Goal: Task Accomplishment & Management: Manage account settings

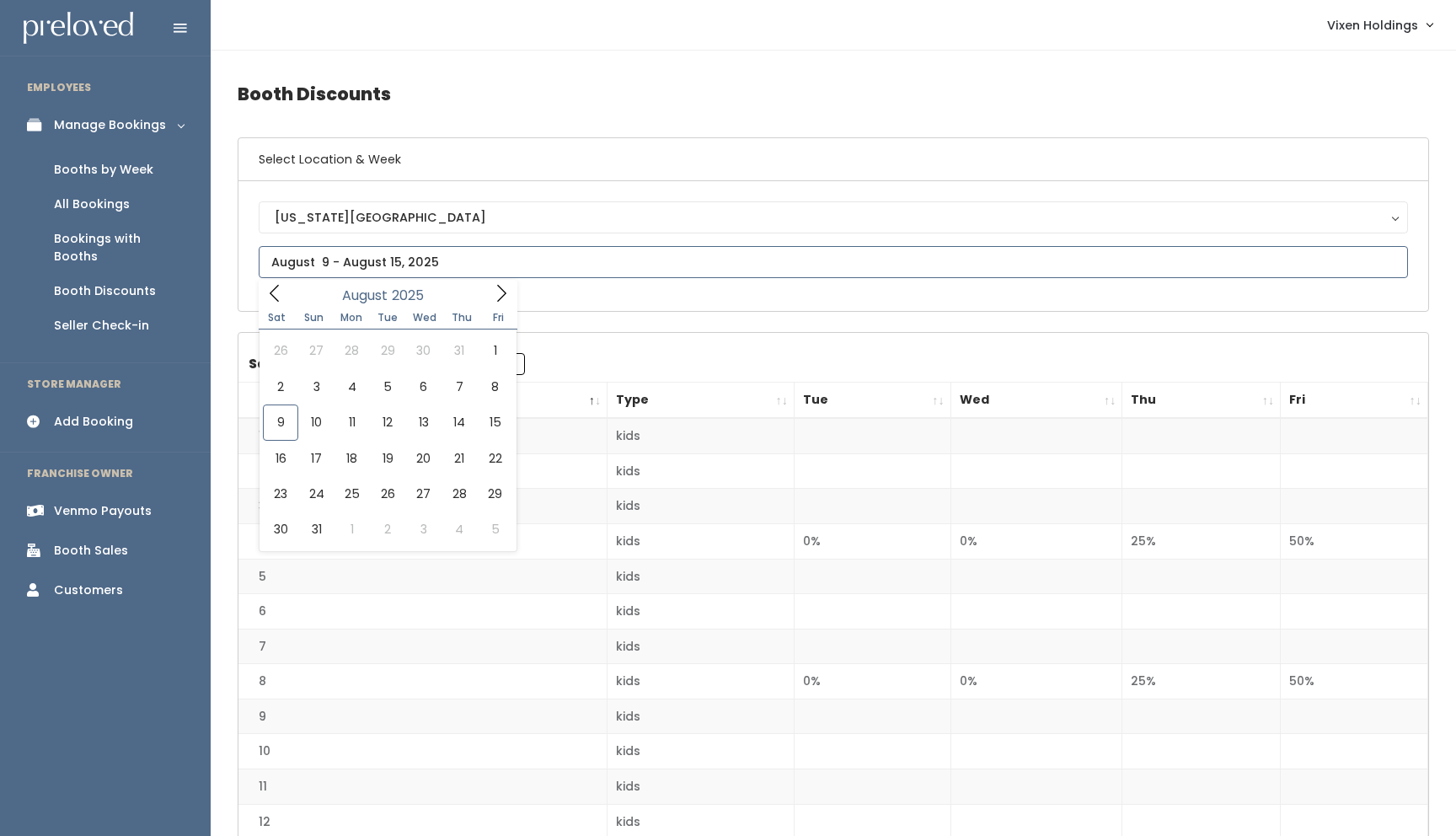
click at [392, 257] on input "text" at bounding box center [833, 262] width 1149 height 32
click at [91, 542] on div "Booth Sales" at bounding box center [90, 550] width 74 height 17
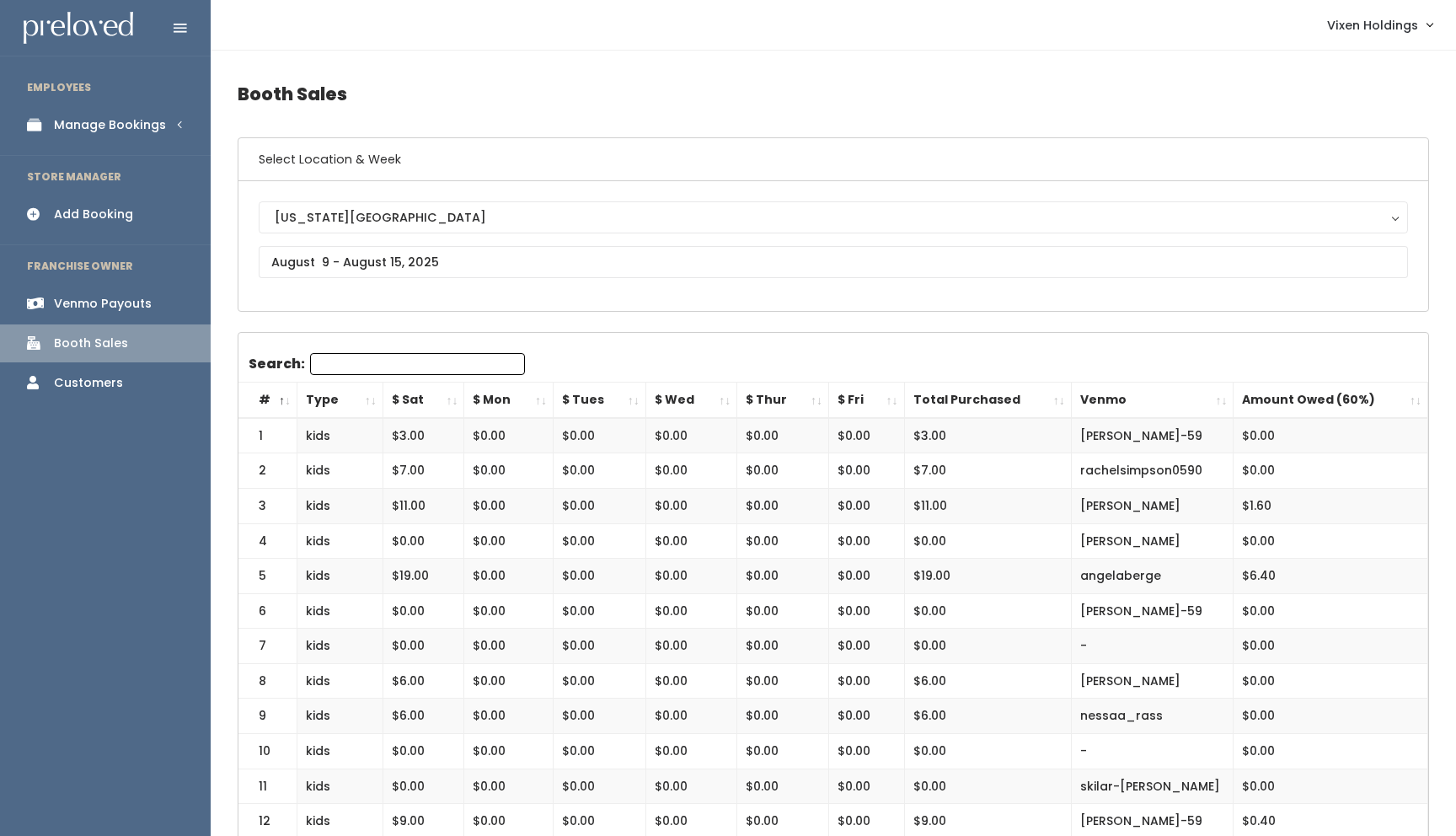
click at [141, 125] on div "Manage Bookings" at bounding box center [110, 125] width 113 height 17
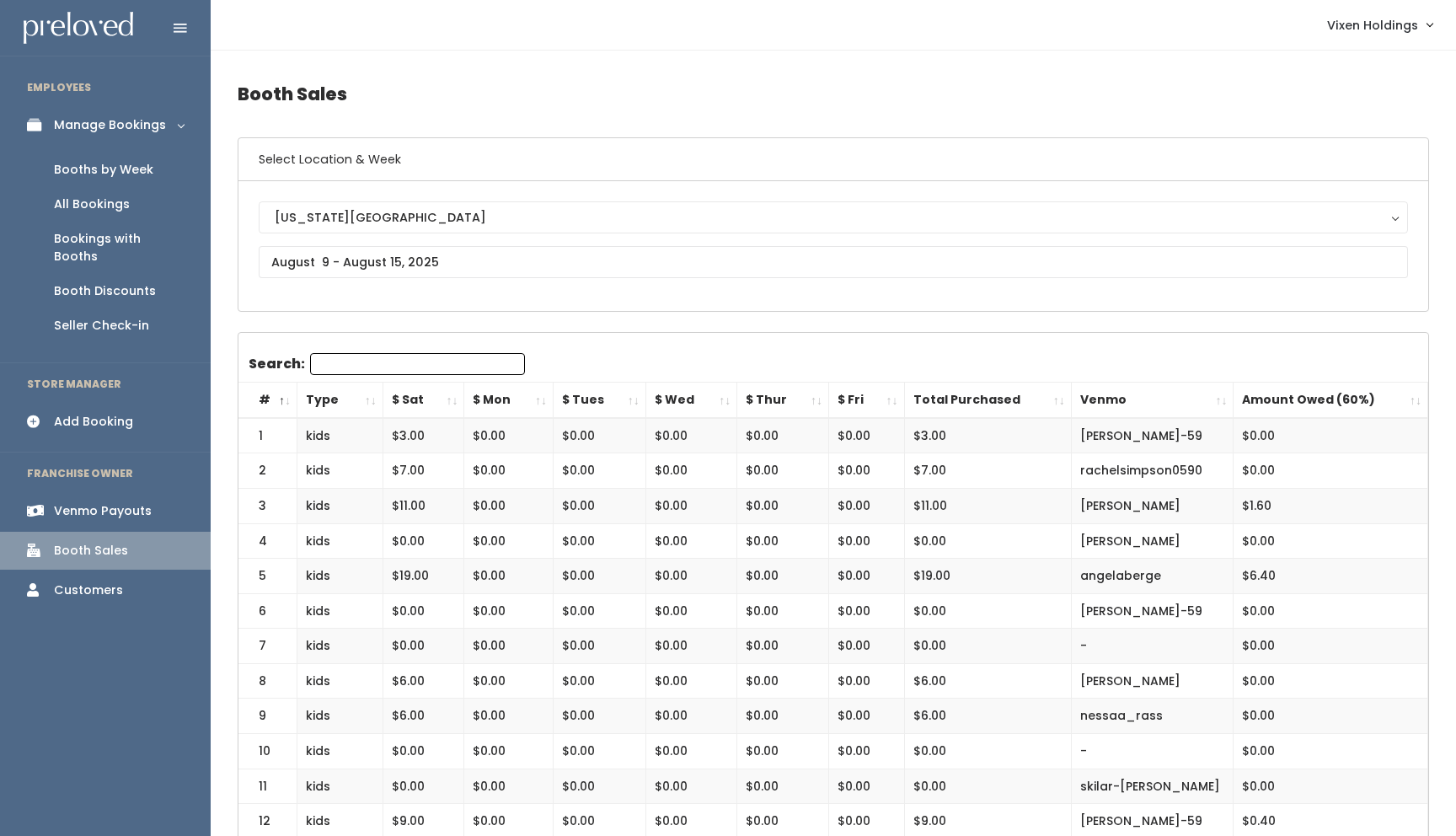
click at [124, 283] on div "Booth Discounts" at bounding box center [105, 291] width 102 height 17
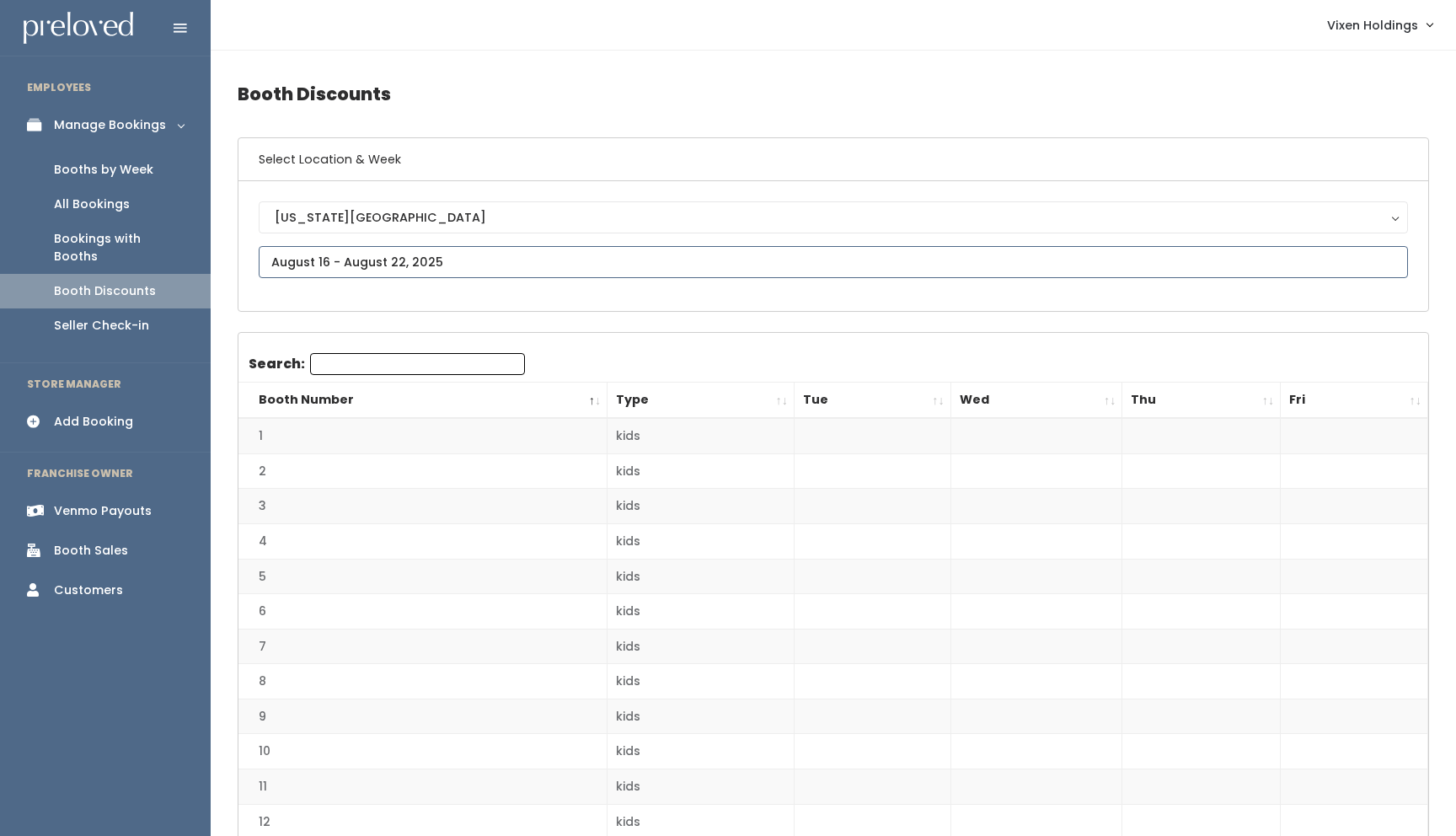
click at [292, 265] on input "text" at bounding box center [833, 262] width 1149 height 32
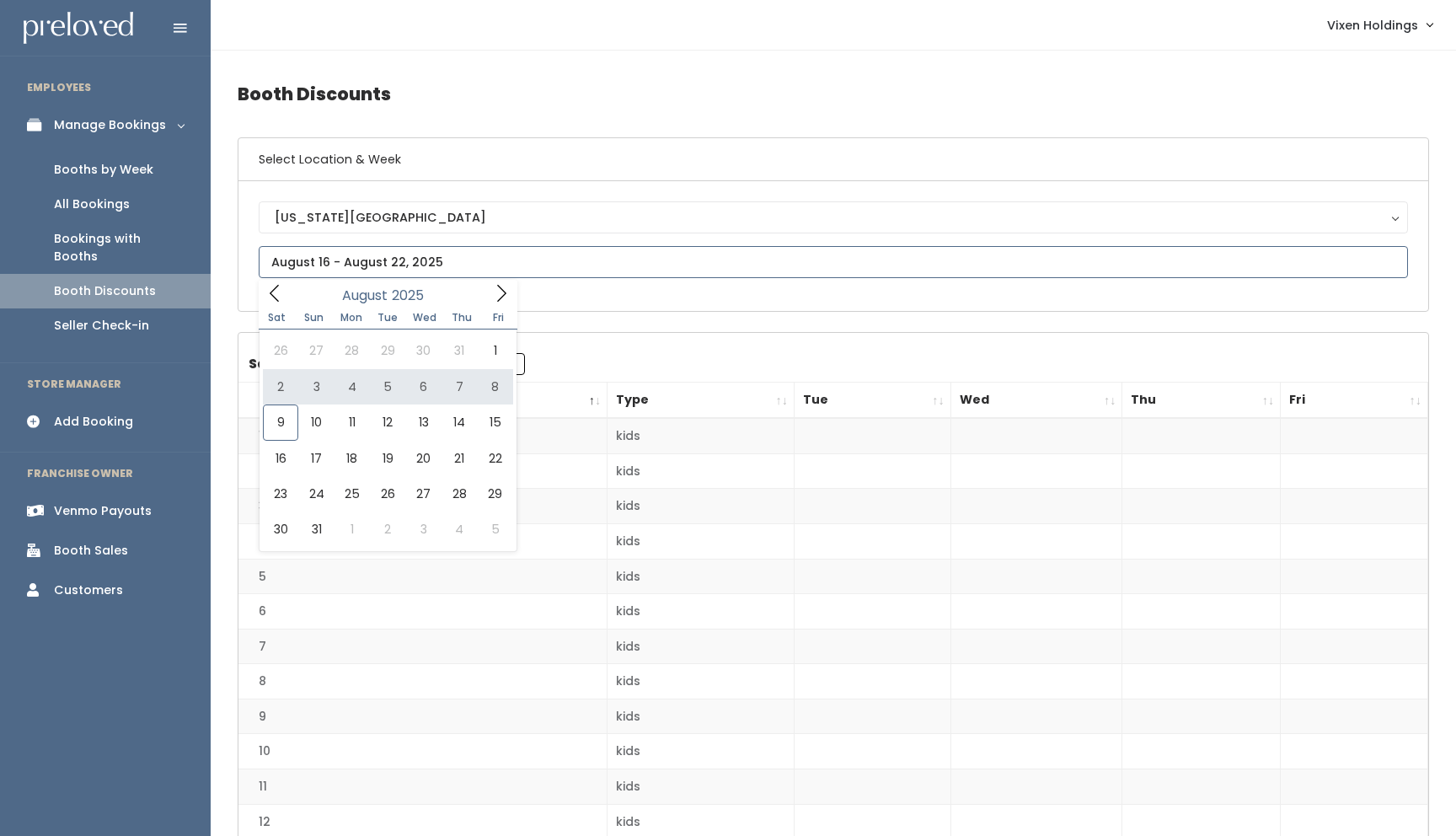
type input "August 2 to August 8"
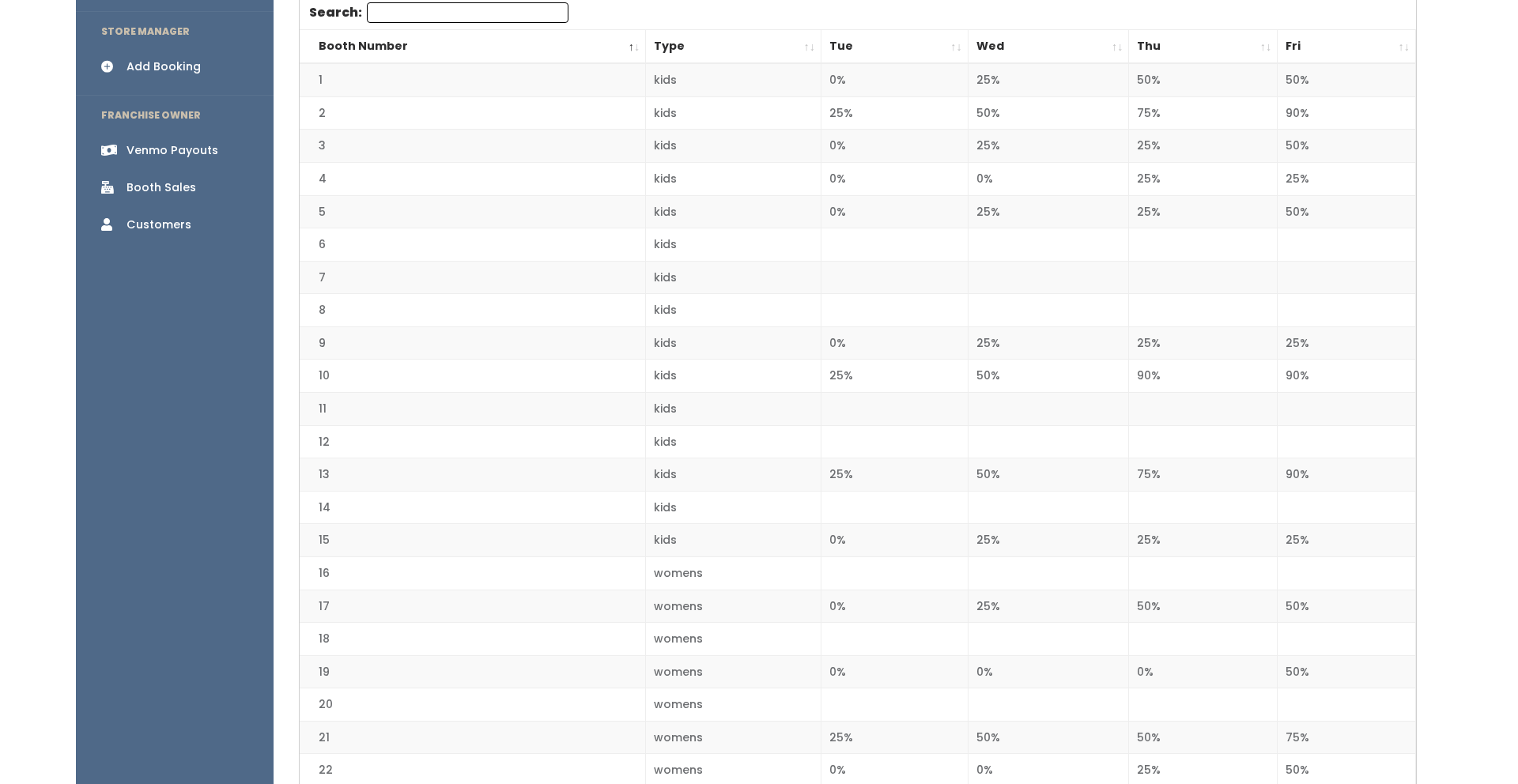
scroll to position [330, 0]
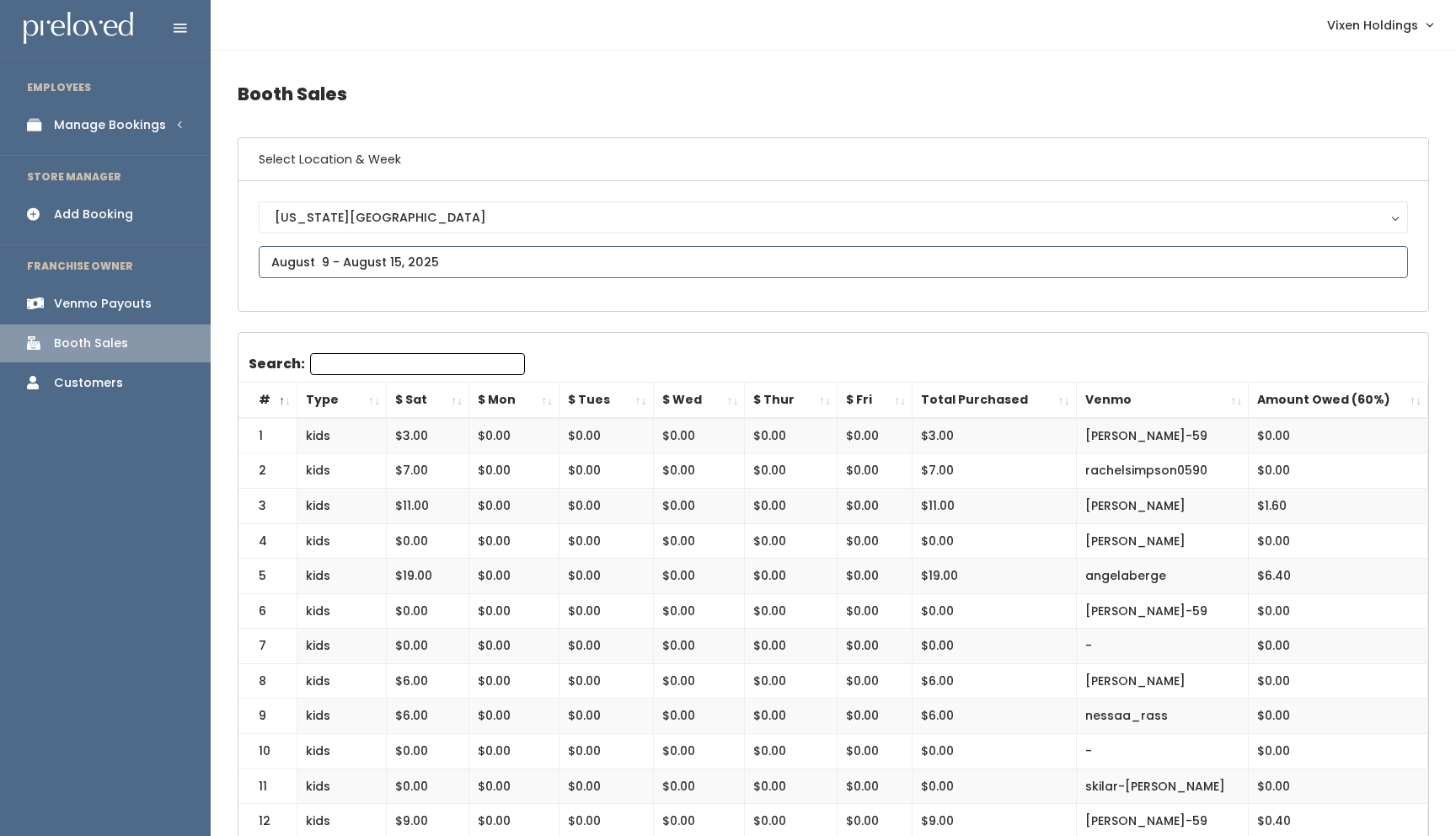
click at [385, 265] on input "text" at bounding box center [833, 262] width 1149 height 32
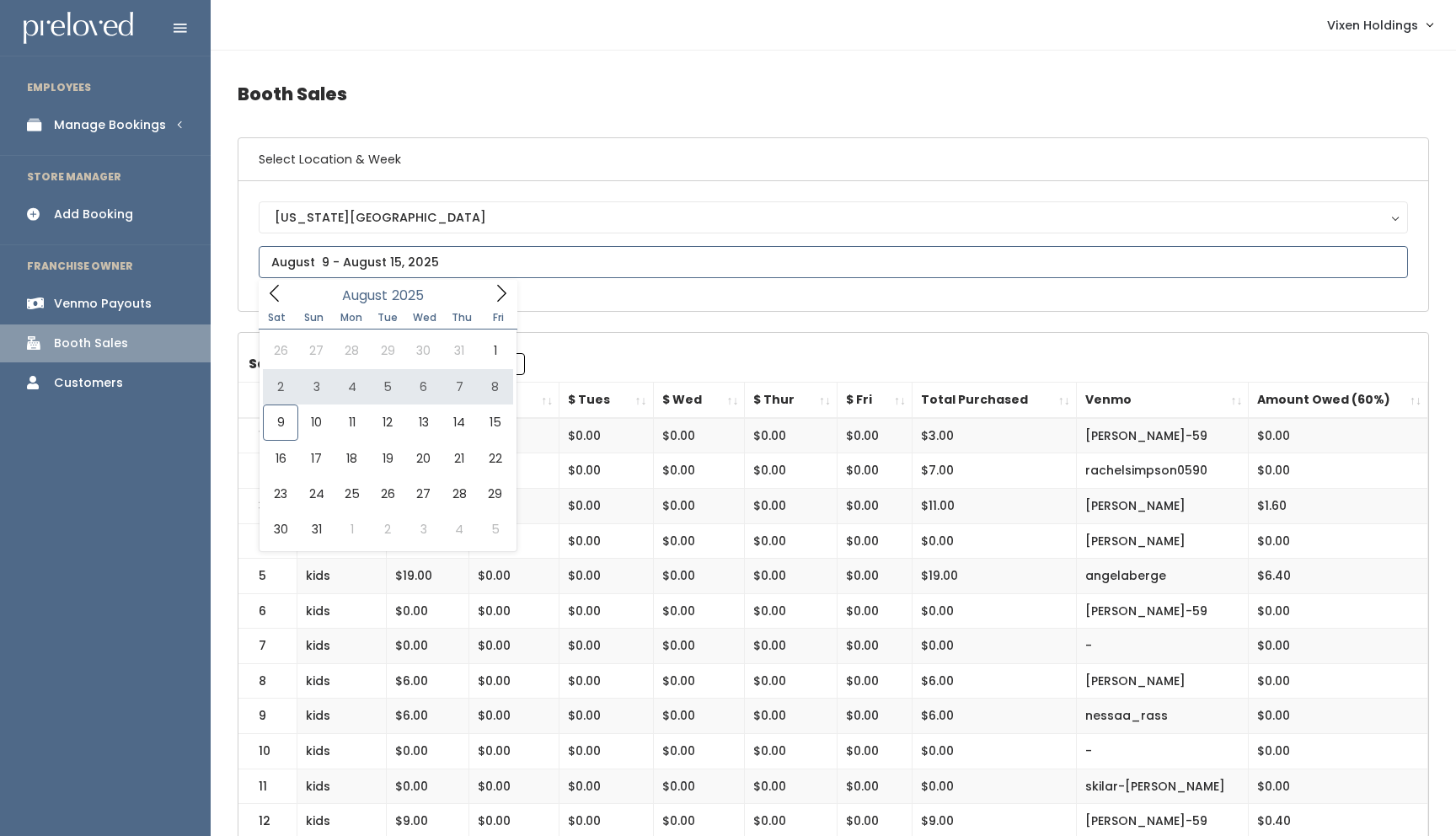
type input "[DATE] to [DATE]"
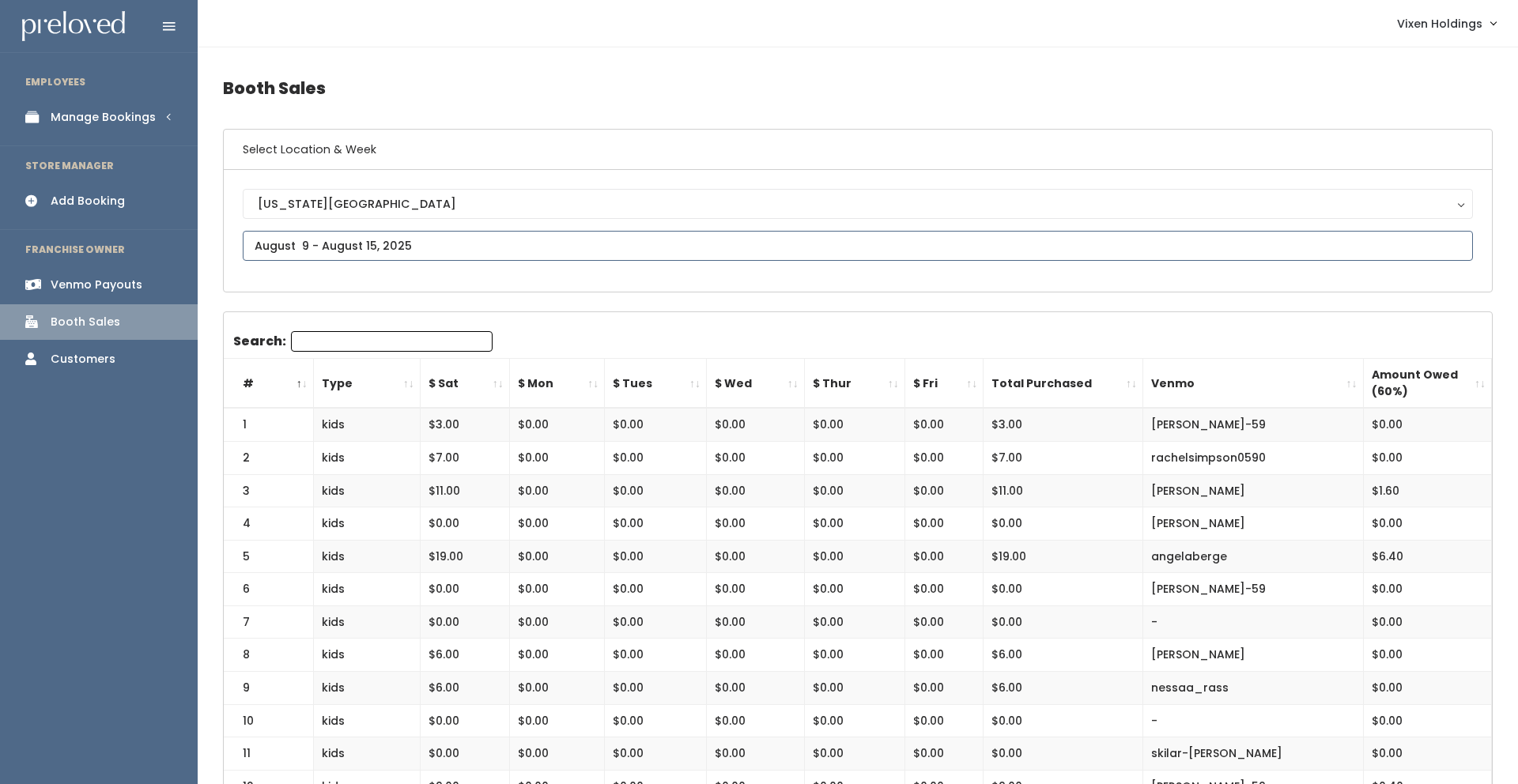
click at [308, 244] on input "text" at bounding box center [857, 245] width 1230 height 30
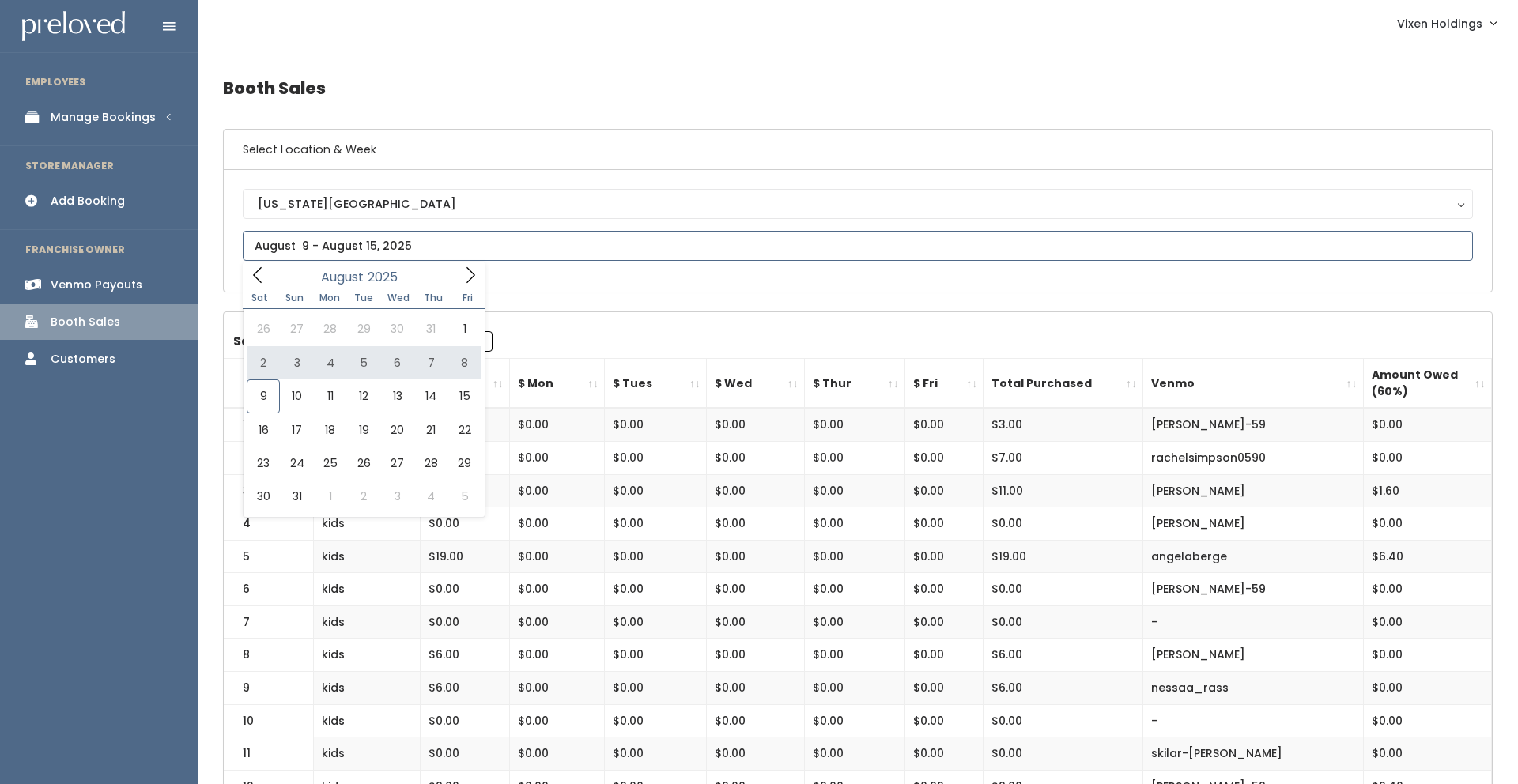
type input "August 2 to August 8"
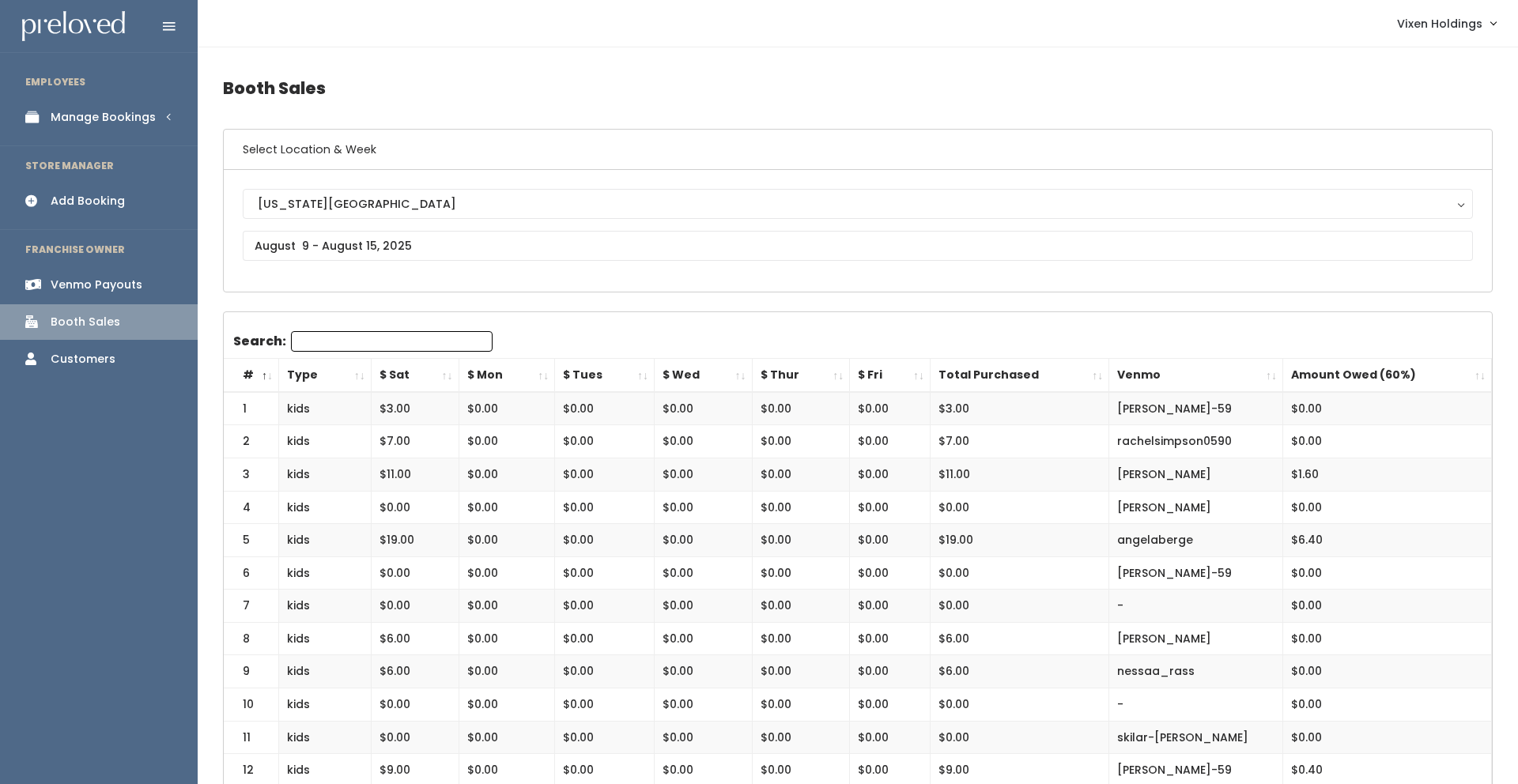
click at [117, 125] on link "Manage Bookings" at bounding box center [98, 116] width 198 height 35
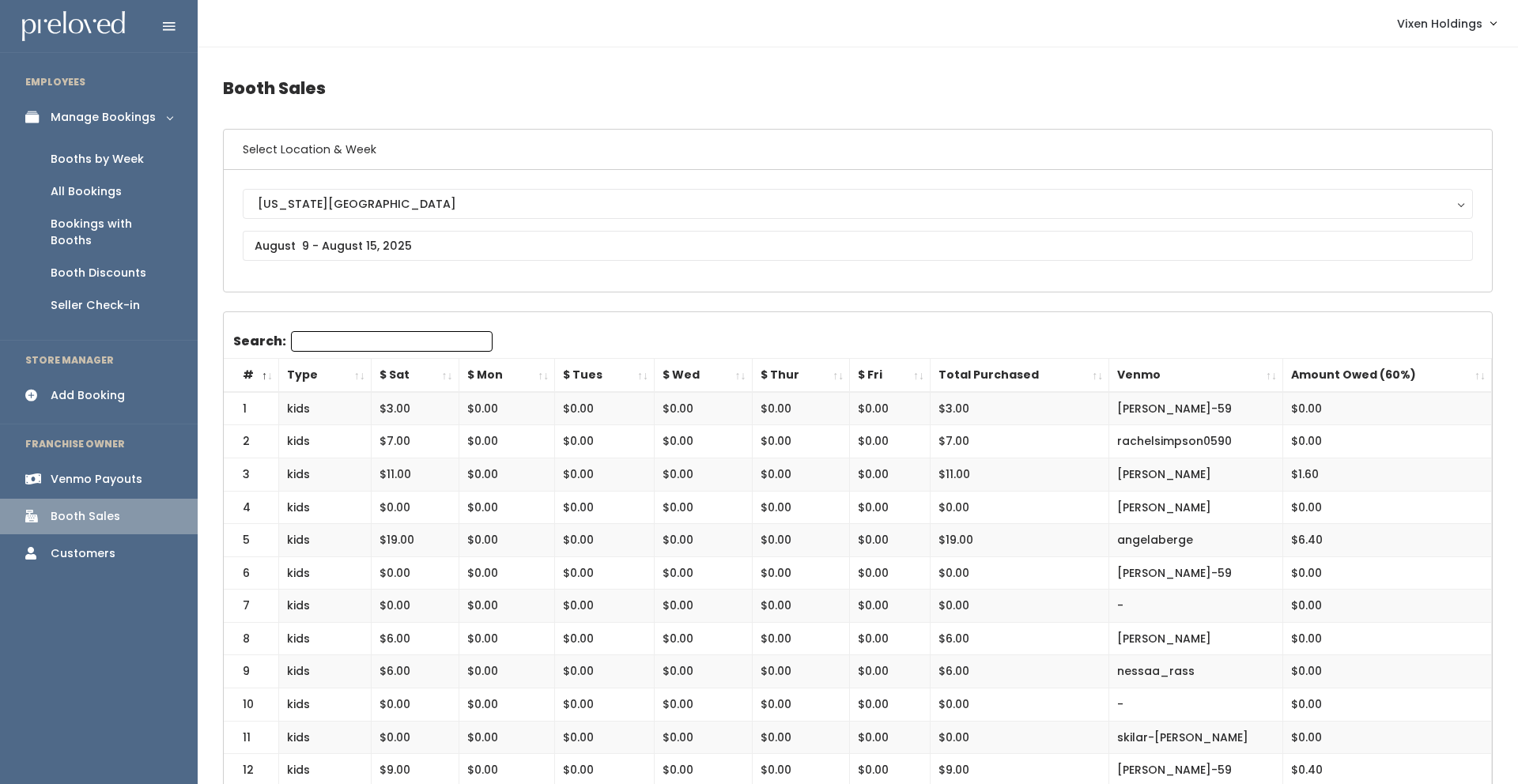
click at [109, 265] on div "Booth Discounts" at bounding box center [98, 273] width 96 height 16
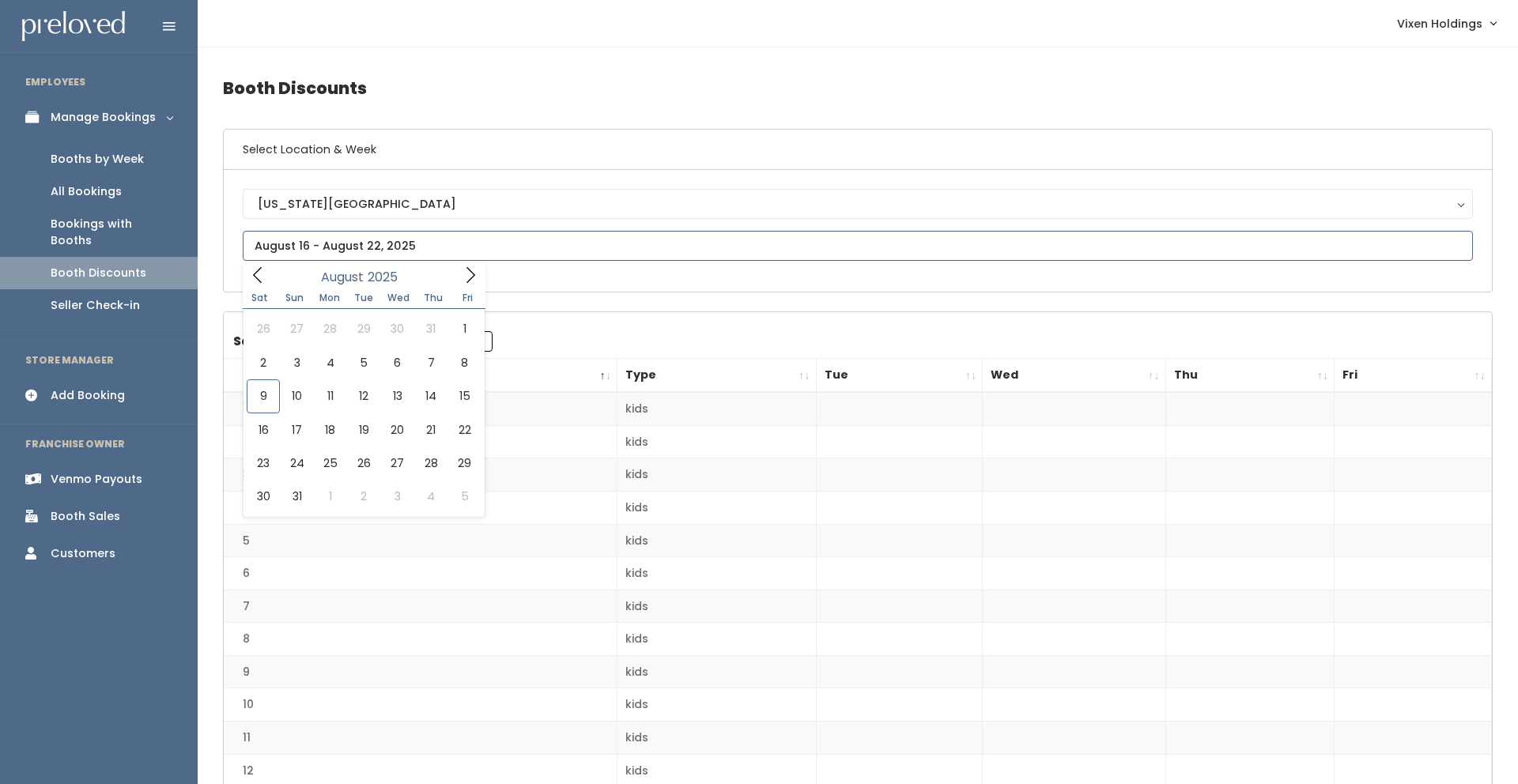
click at [297, 251] on input "text" at bounding box center [857, 245] width 1230 height 30
type input "[DATE] to [DATE]"
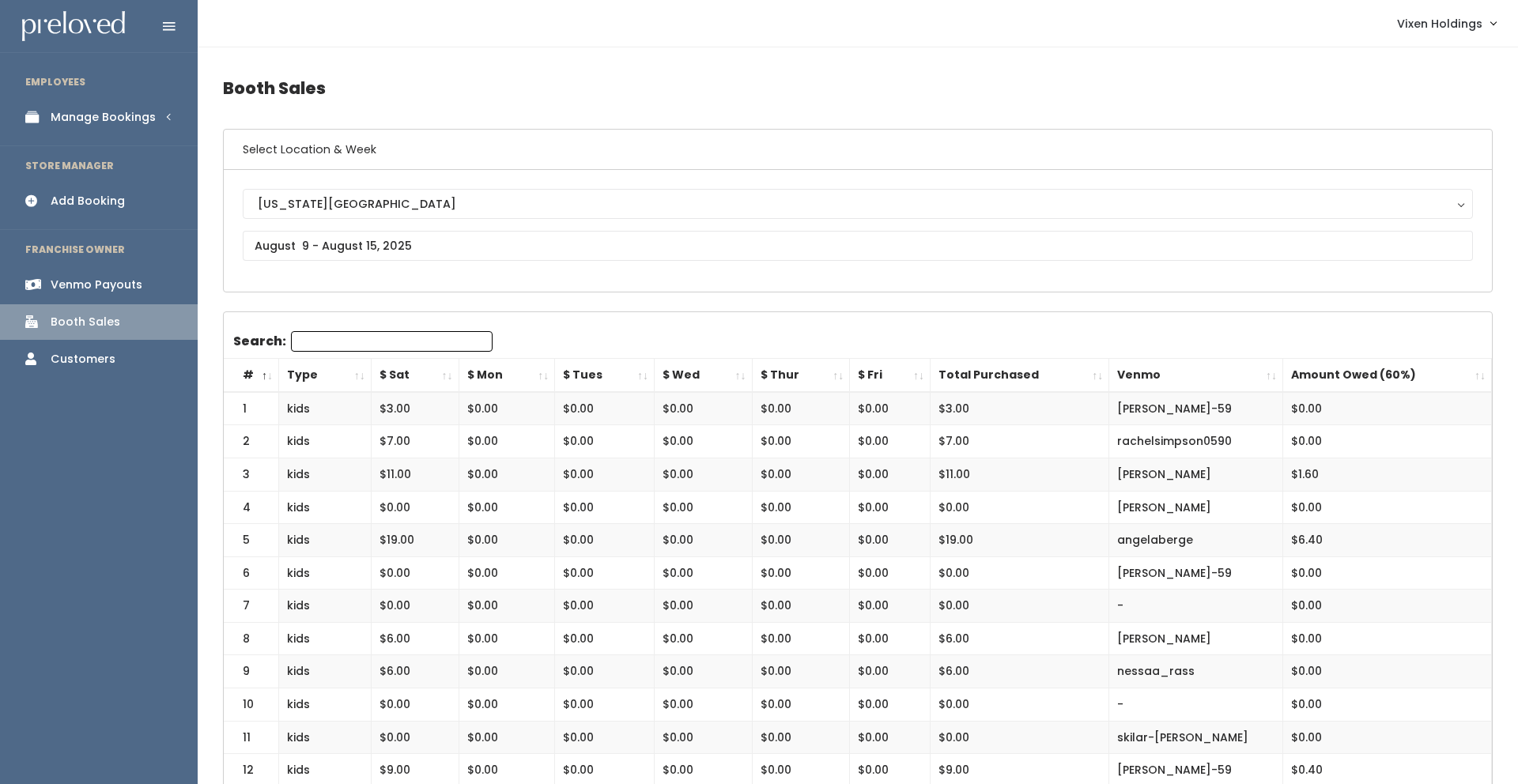
click at [133, 121] on div "Manage Bookings" at bounding box center [103, 117] width 106 height 16
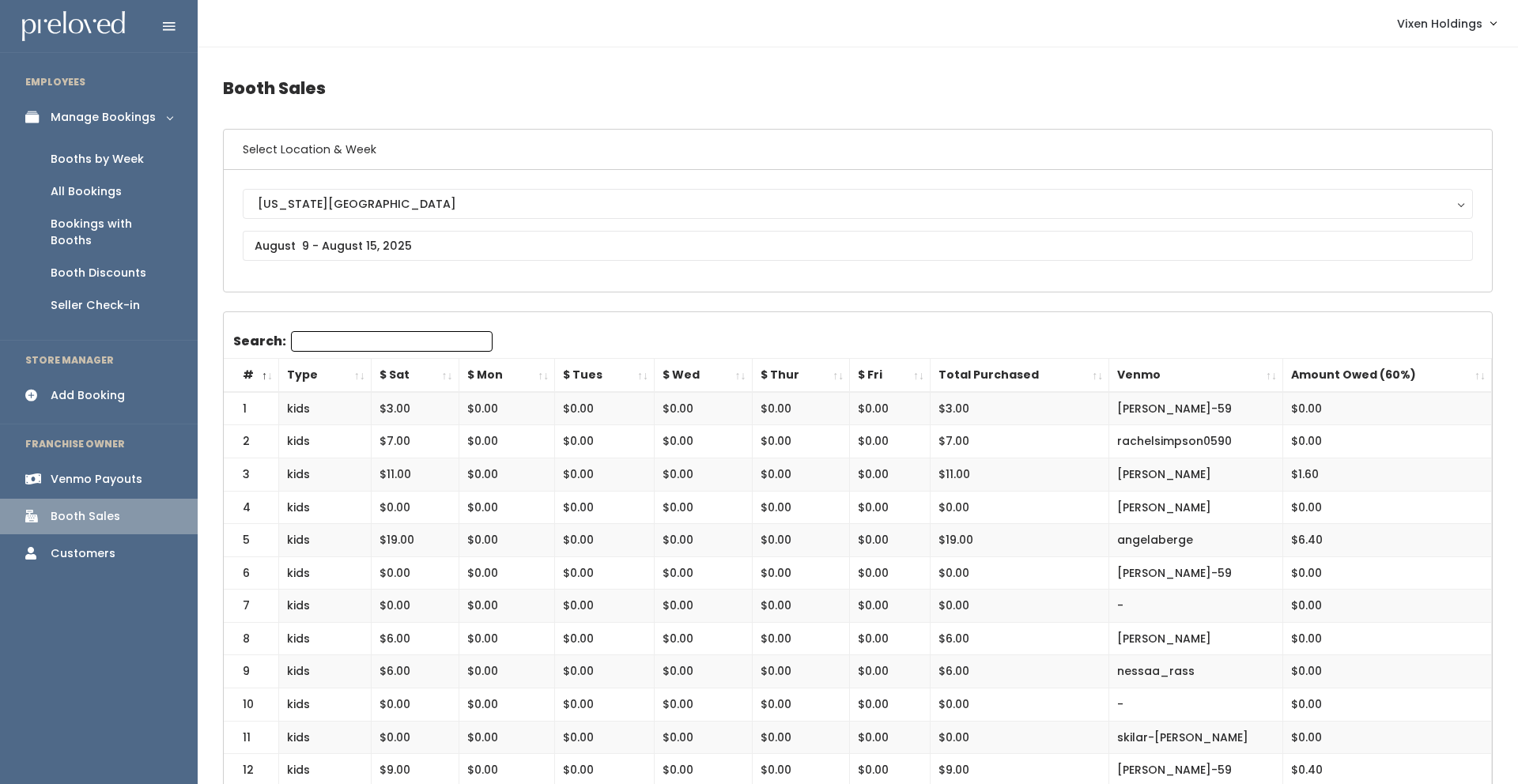
click at [131, 162] on div "Booths by Week" at bounding box center [97, 159] width 93 height 16
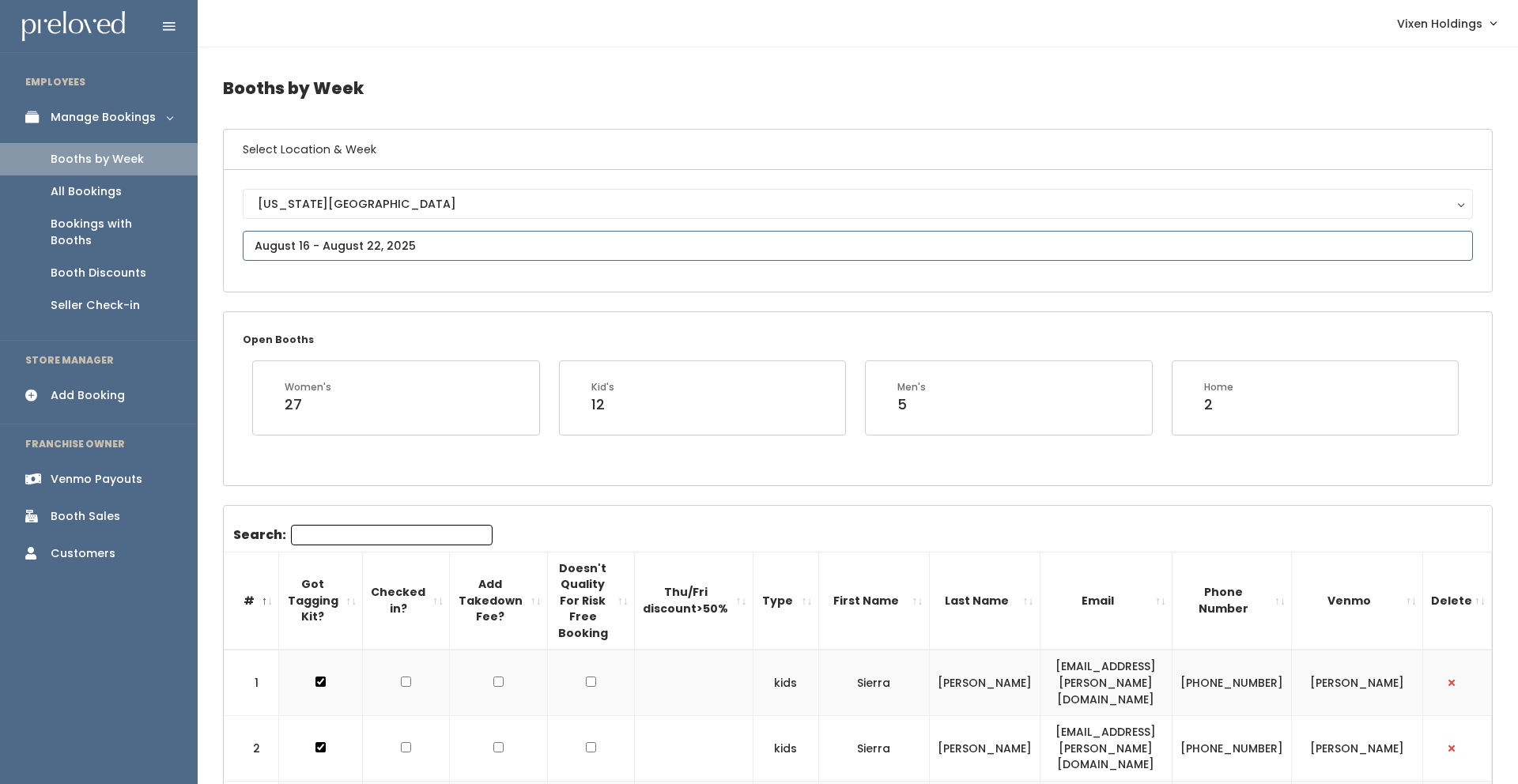
click at [329, 246] on input "text" at bounding box center [857, 245] width 1230 height 30
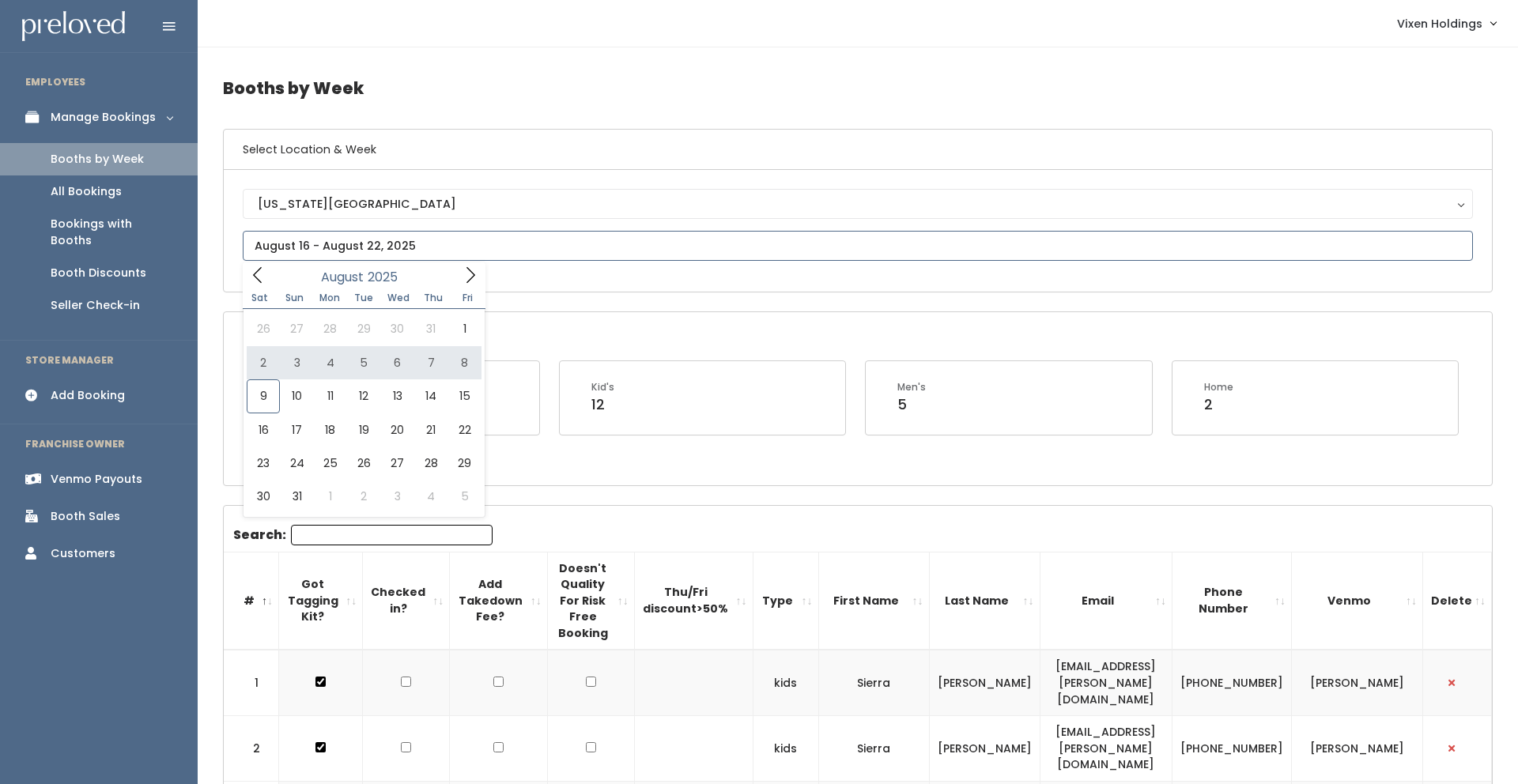
type input "[DATE] to [DATE]"
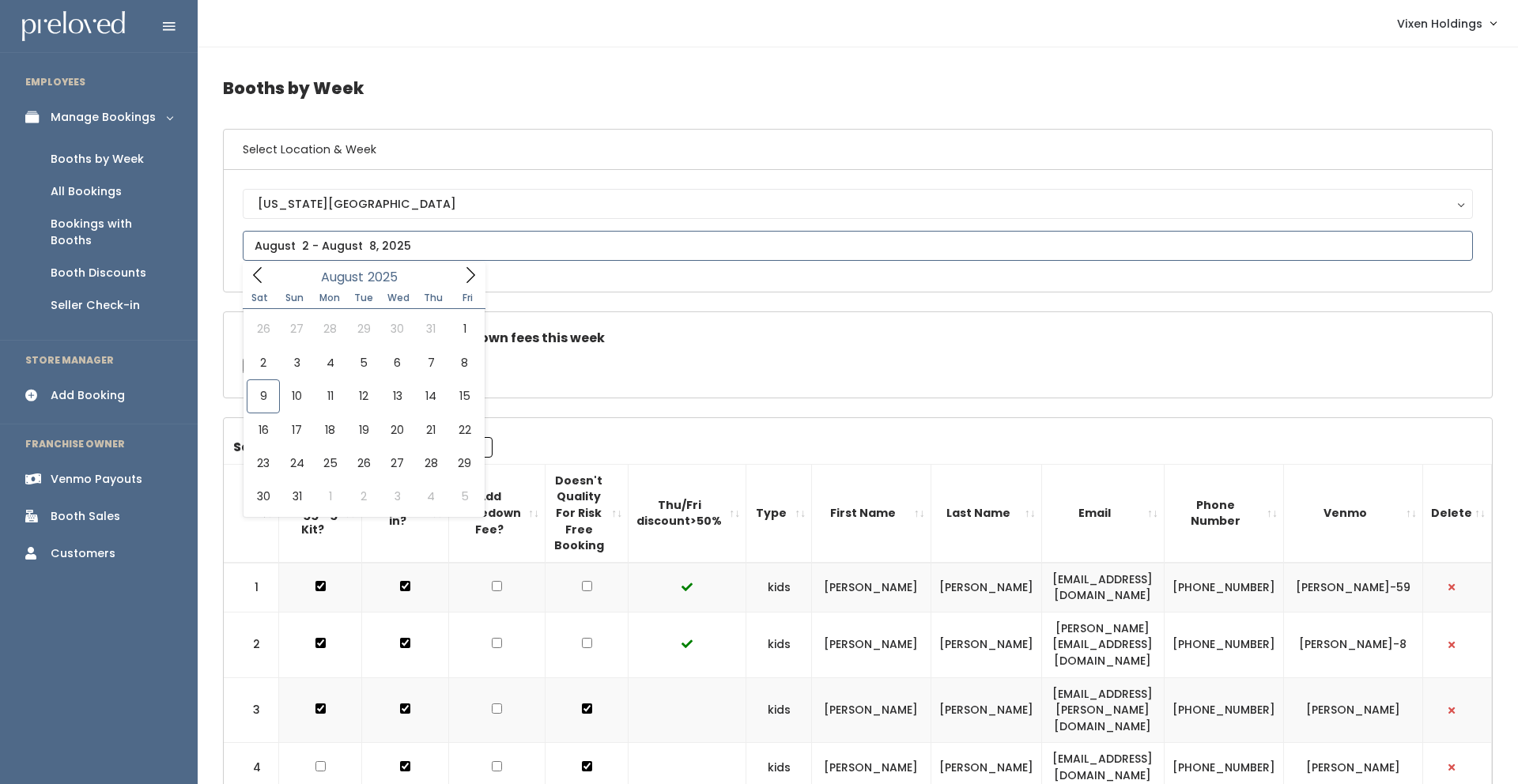
click at [412, 241] on input "text" at bounding box center [857, 245] width 1230 height 30
type input "July 26 to August 1"
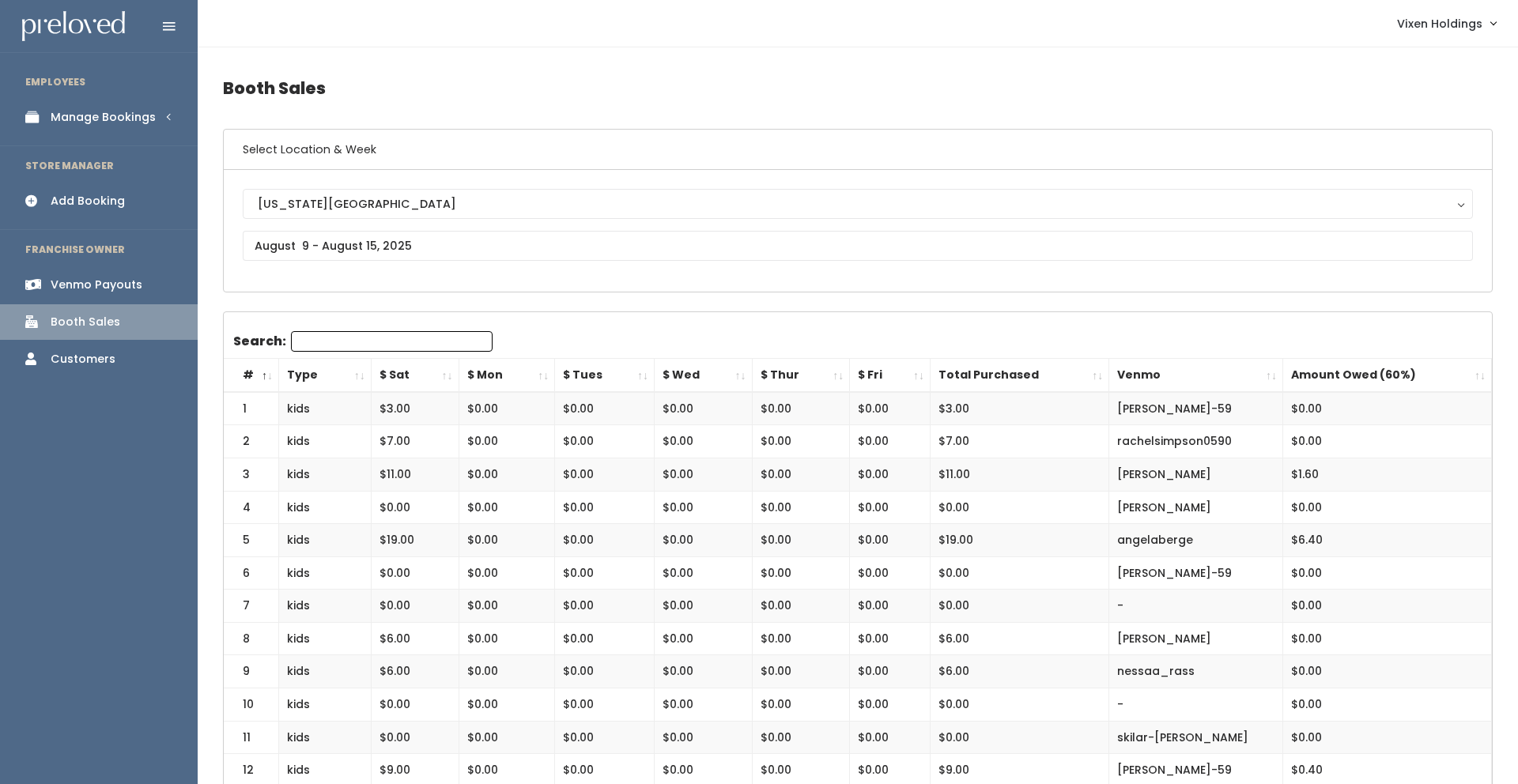
click at [105, 286] on div "Venmo Payouts" at bounding box center [97, 285] width 92 height 16
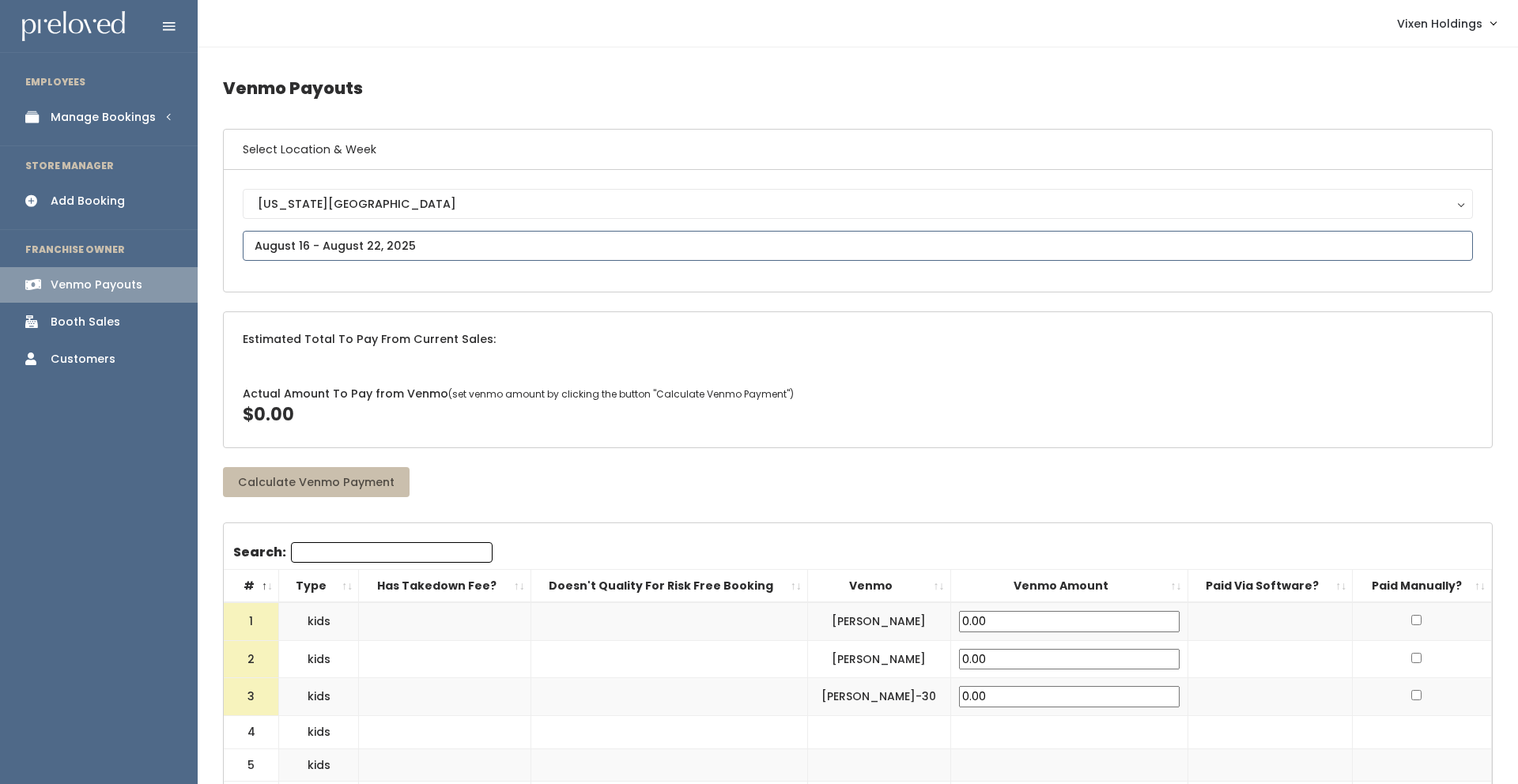
click at [321, 251] on input "text" at bounding box center [857, 245] width 1230 height 30
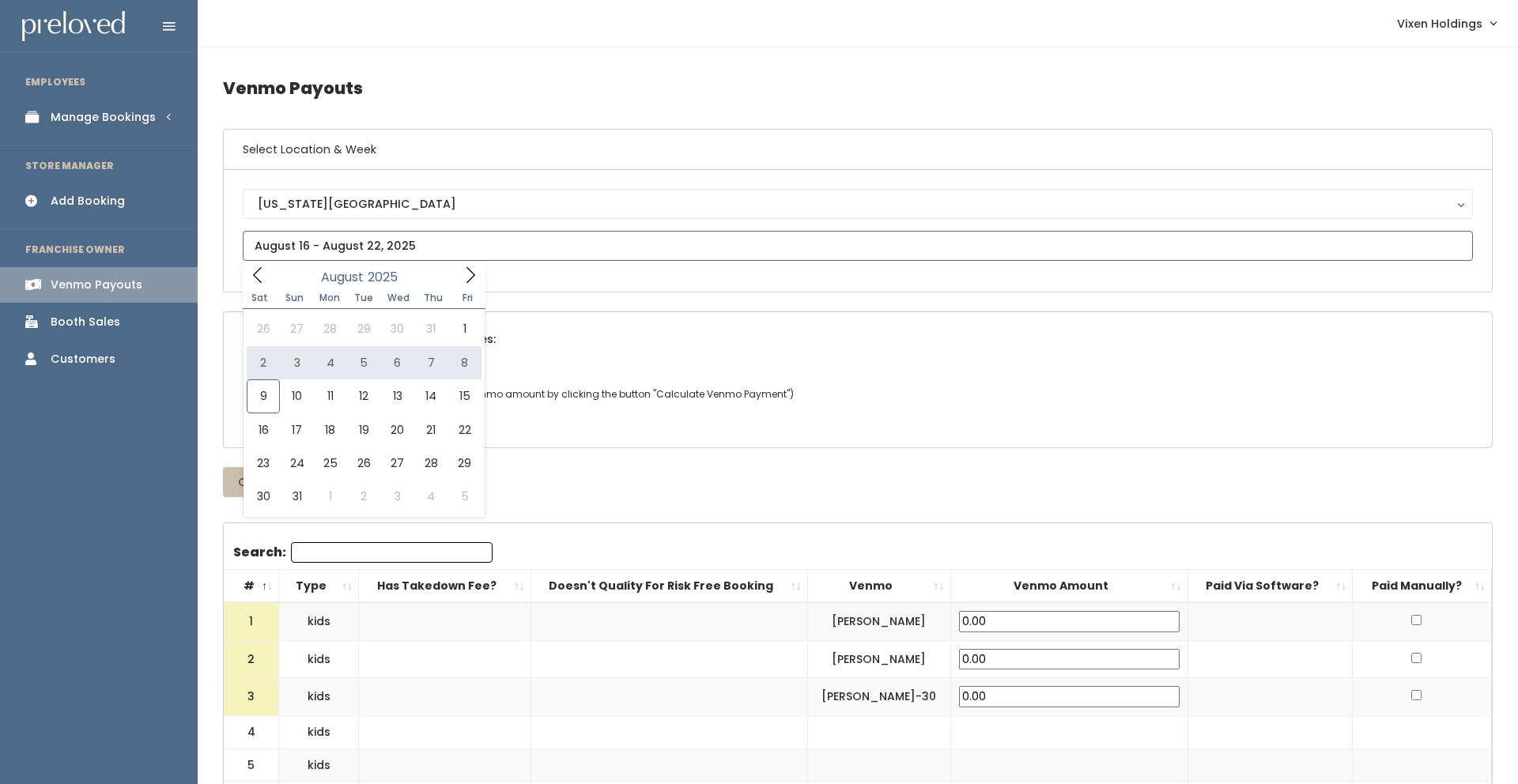
type input "August 2 to August 8"
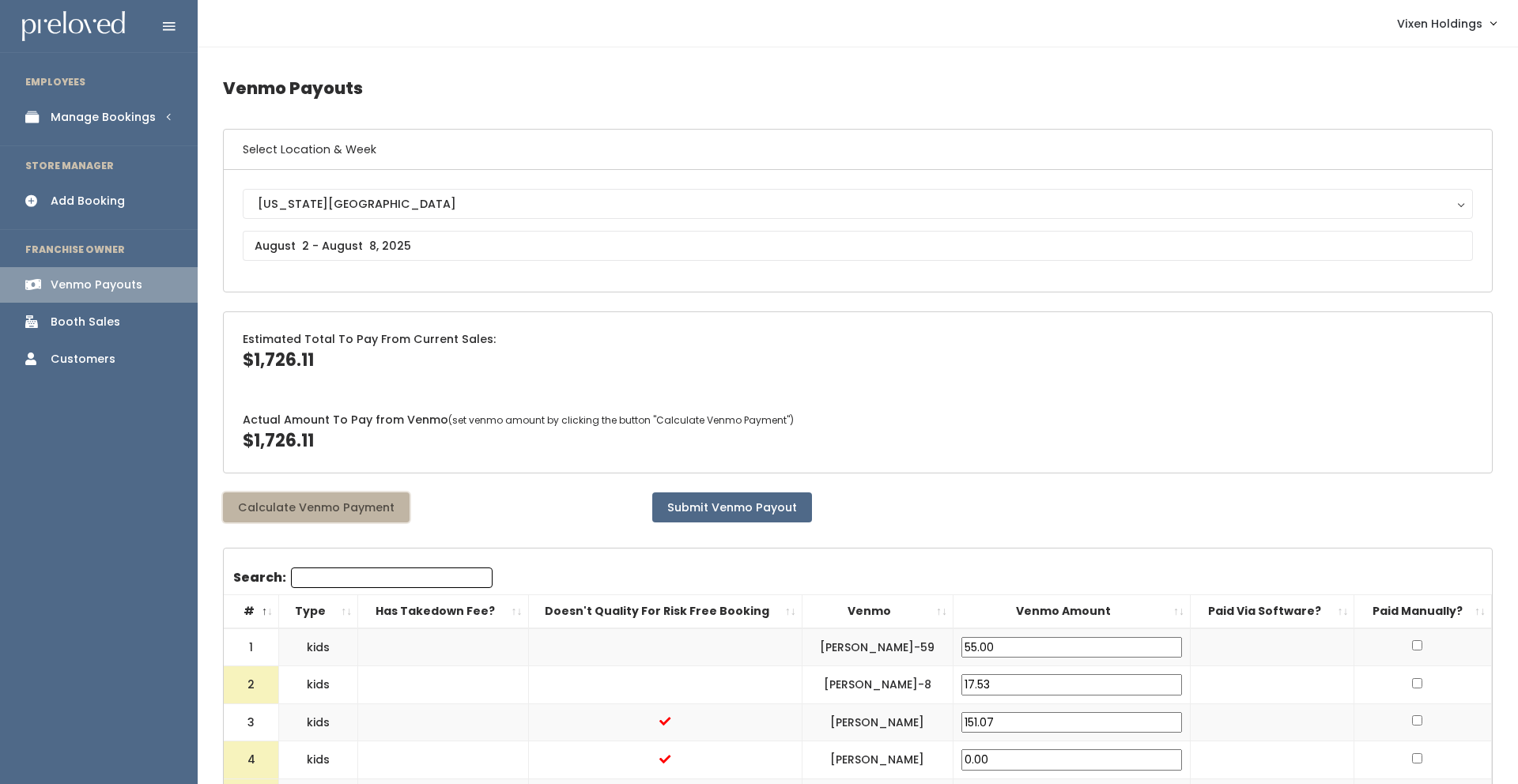
click at [366, 509] on button "Calculate Venmo Payment" at bounding box center [316, 507] width 187 height 30
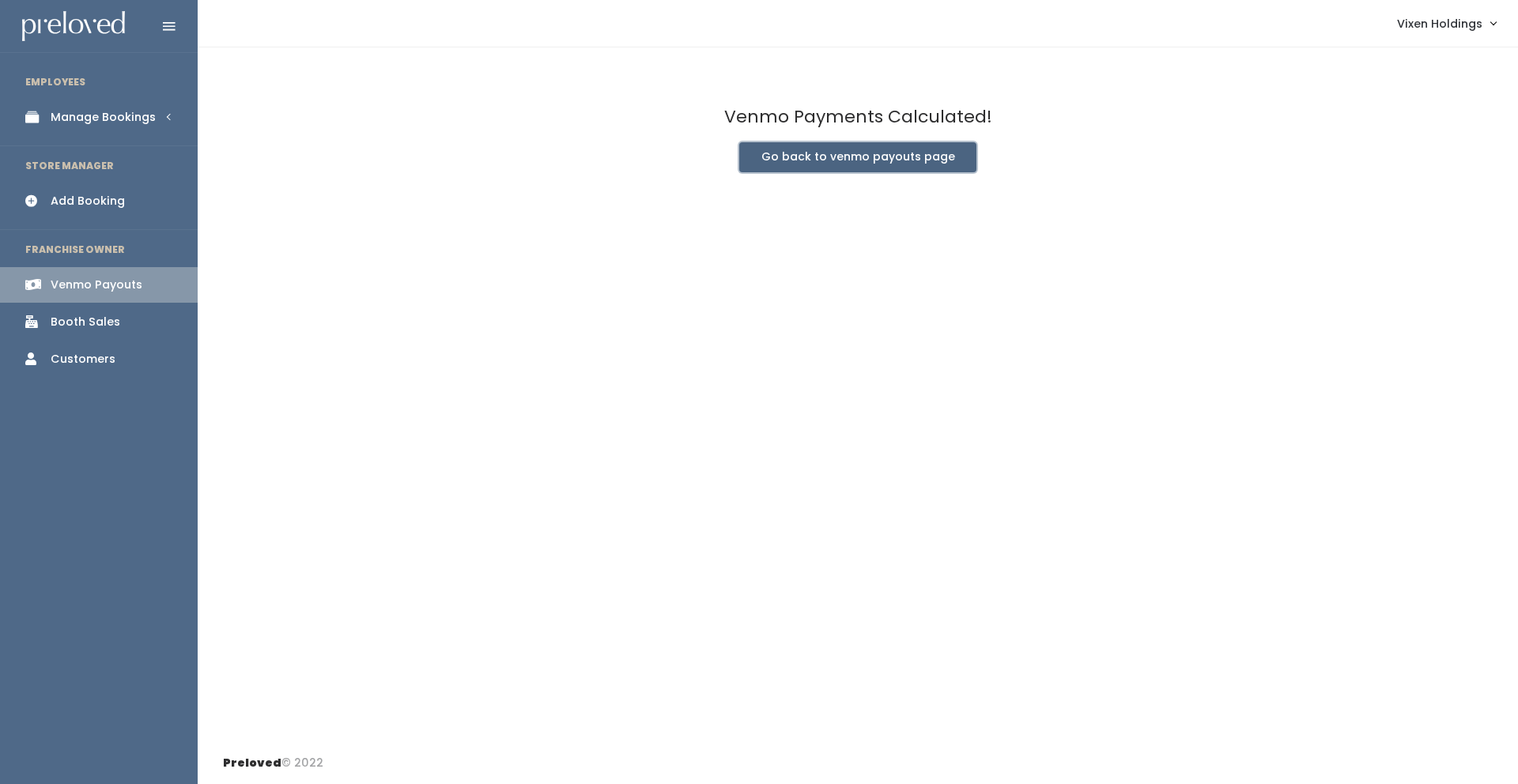
click at [853, 159] on button "Go back to venmo payouts page" at bounding box center [857, 157] width 237 height 30
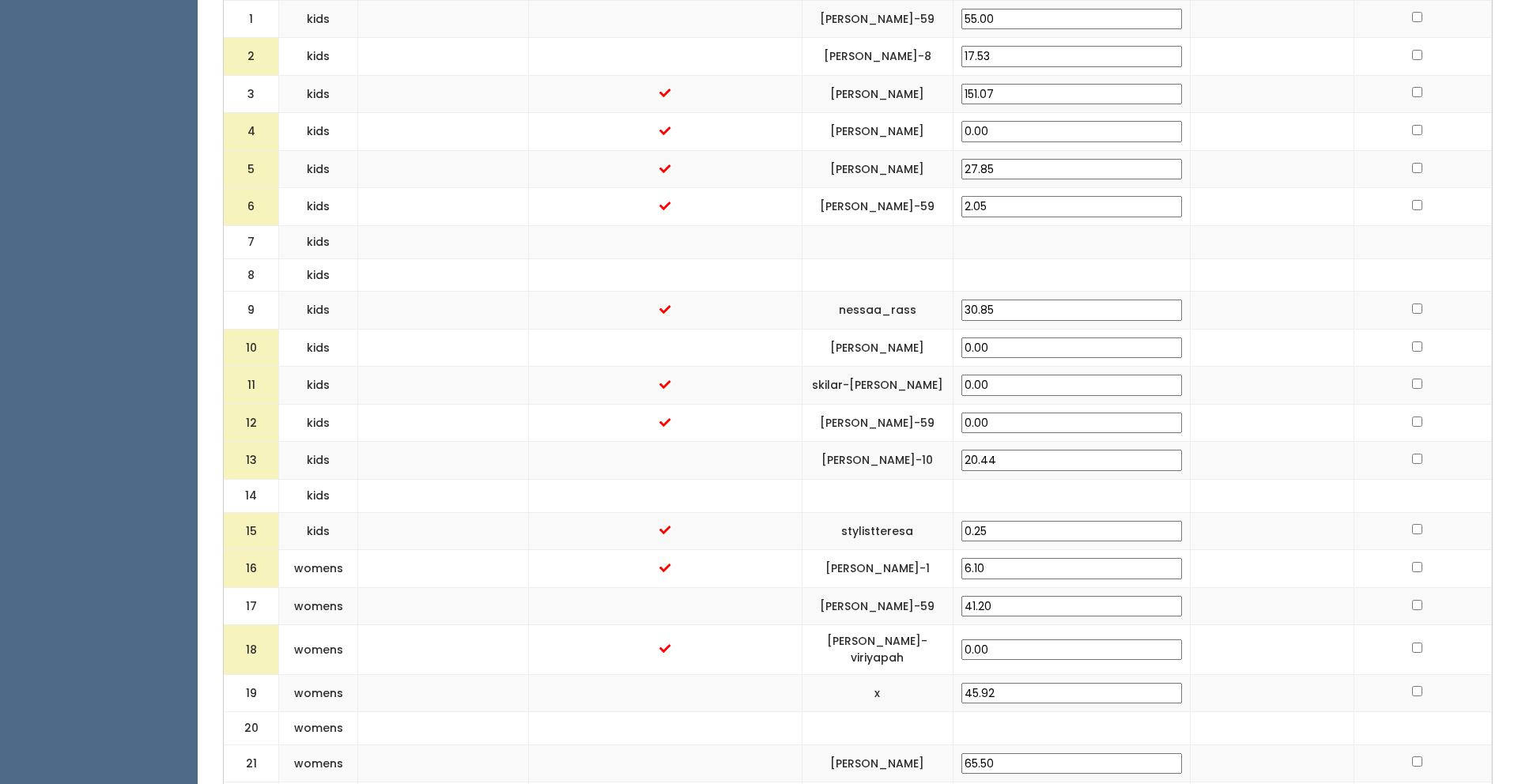
scroll to position [662, 0]
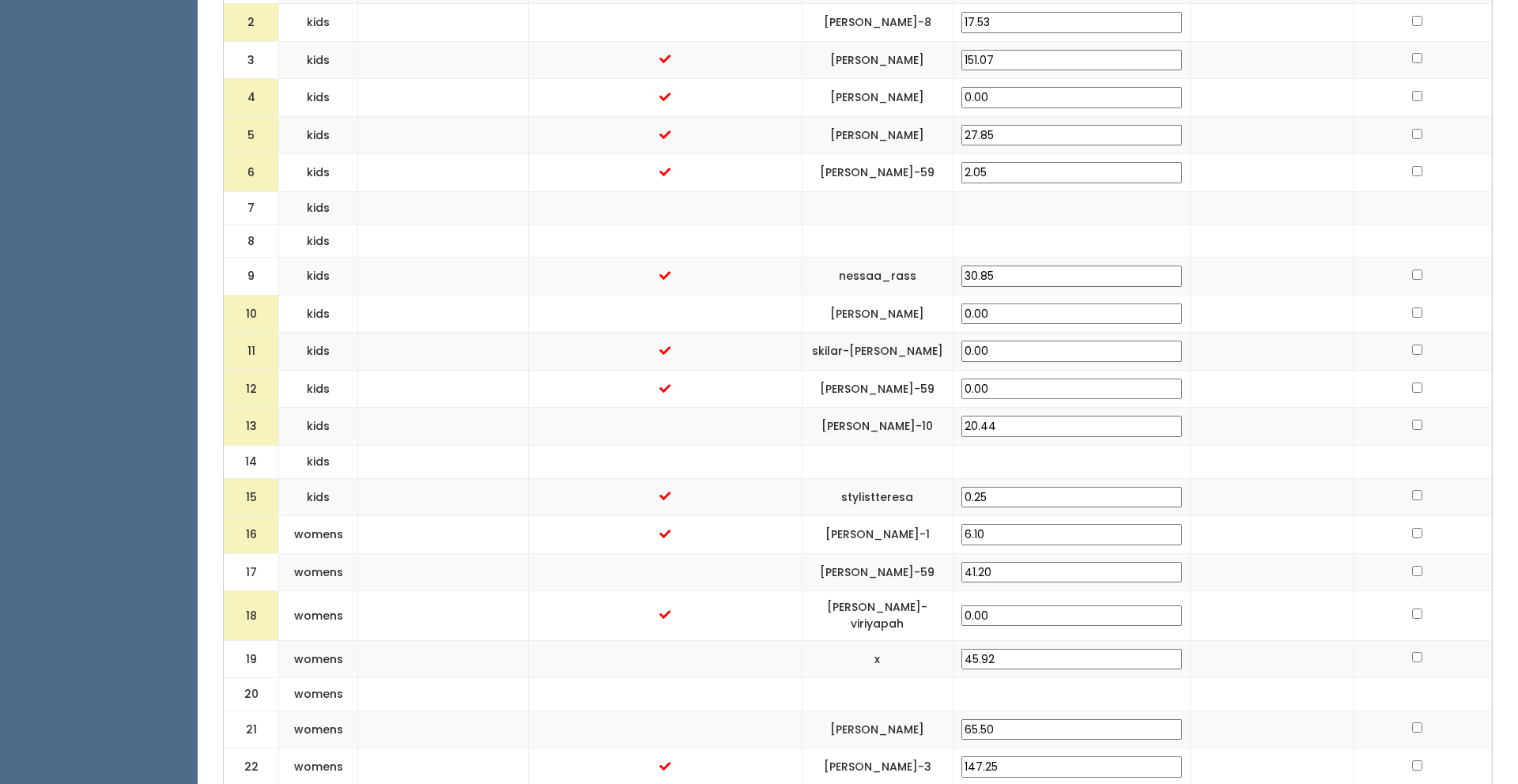
drag, startPoint x: 1068, startPoint y: 314, endPoint x: 1019, endPoint y: 316, distance: 49.0
click at [1019, 316] on td "0.00" at bounding box center [1071, 314] width 237 height 38
type input "30.00"
click at [1231, 350] on td at bounding box center [1272, 352] width 163 height 38
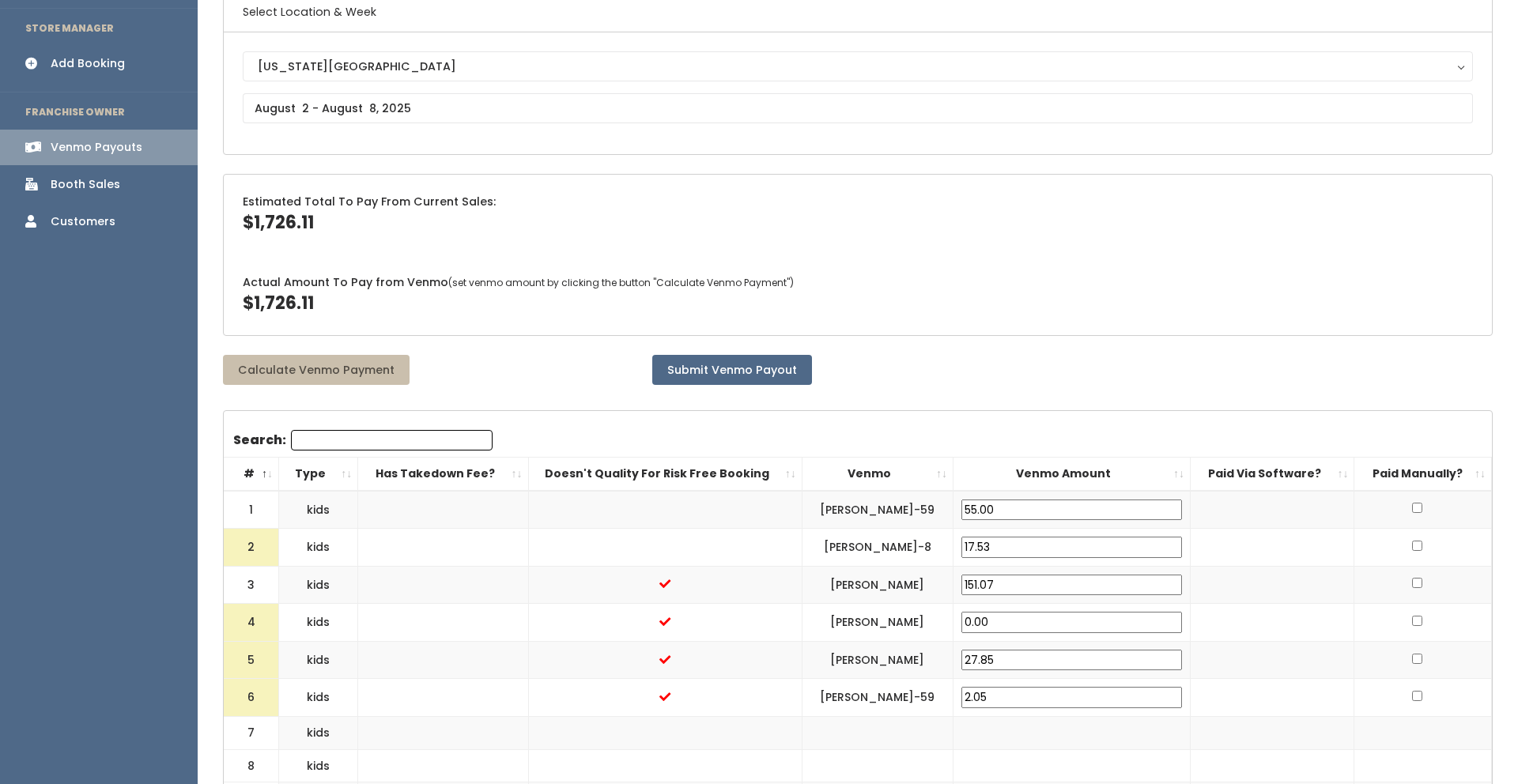
scroll to position [0, 0]
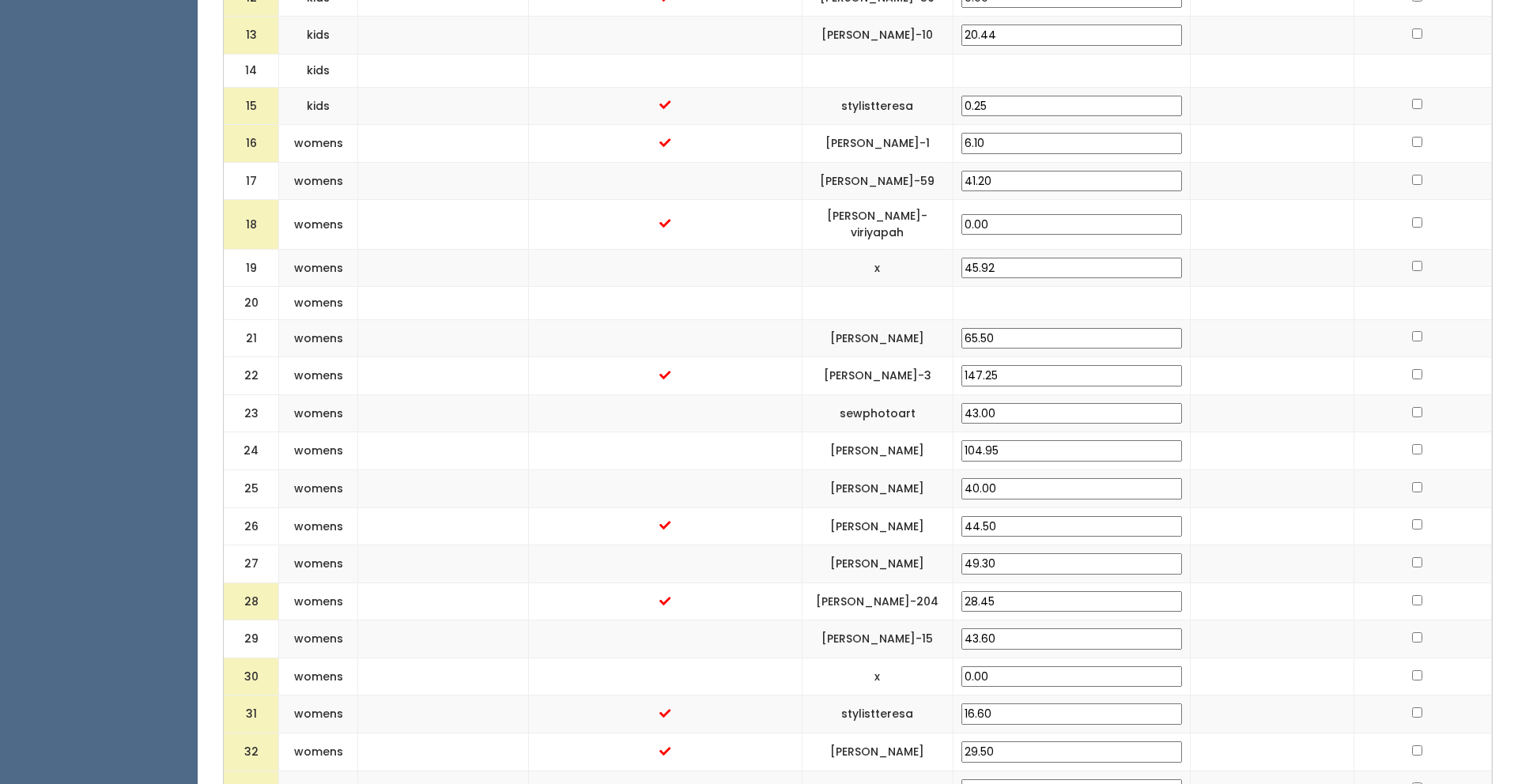
scroll to position [1064, 0]
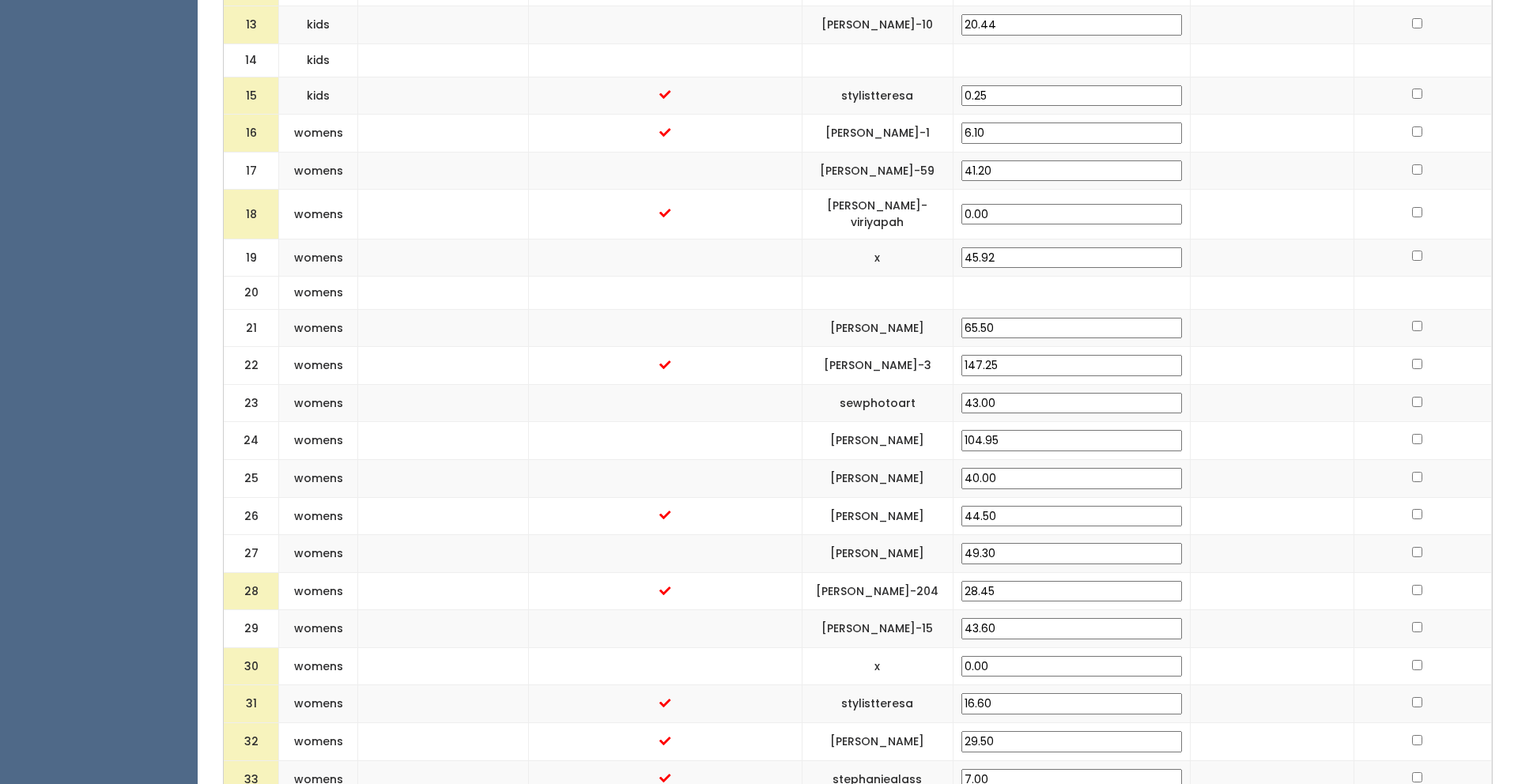
drag, startPoint x: 1073, startPoint y: 28, endPoint x: 1013, endPoint y: 24, distance: 60.1
click at [1013, 24] on td "20.44" at bounding box center [1071, 25] width 237 height 38
type input "30.00"
click at [1220, 95] on td at bounding box center [1272, 96] width 163 height 38
click at [1034, 132] on input "6.10" at bounding box center [1072, 134] width 220 height 22
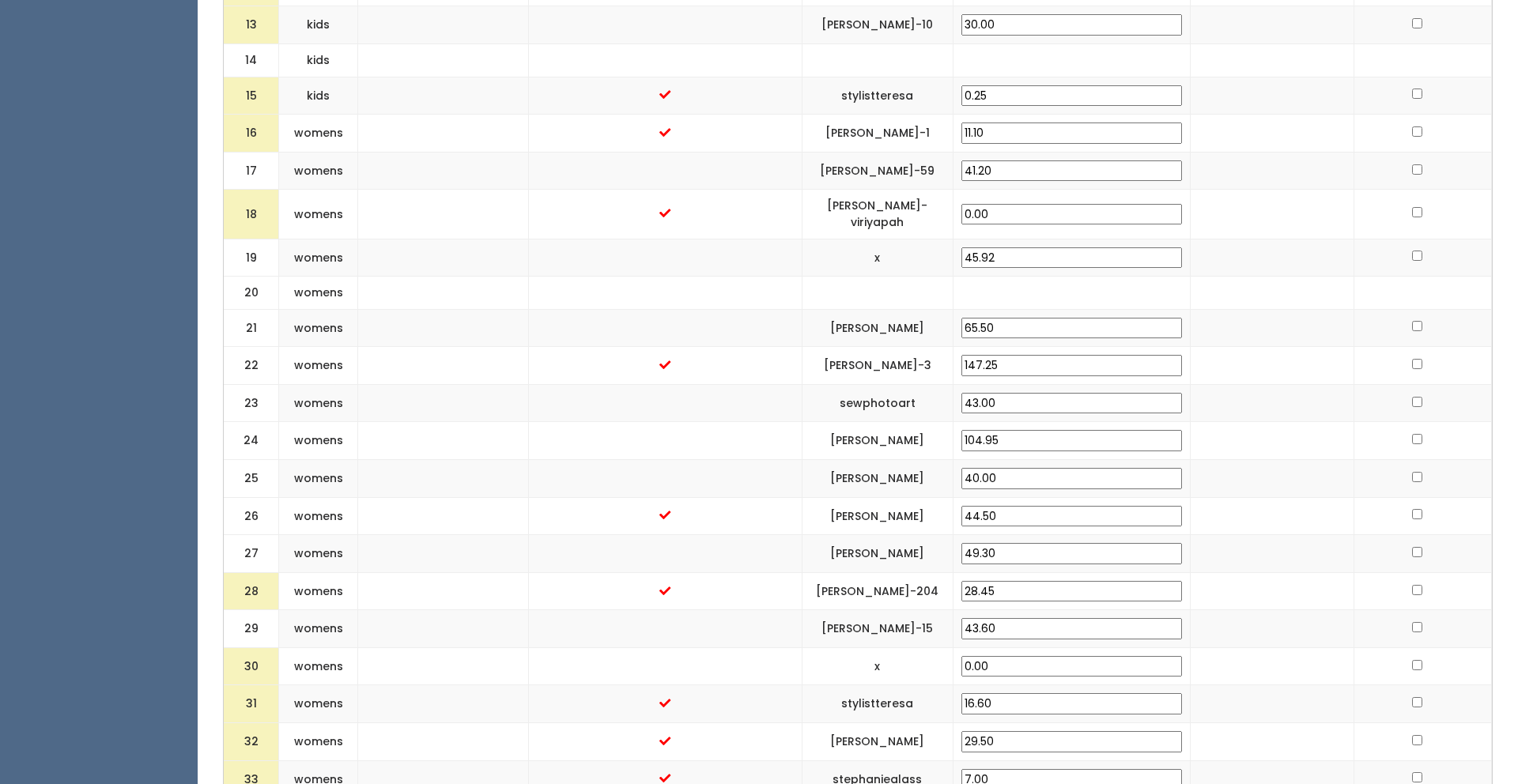
type input "11.10"
click at [1210, 170] on td at bounding box center [1272, 171] width 163 height 38
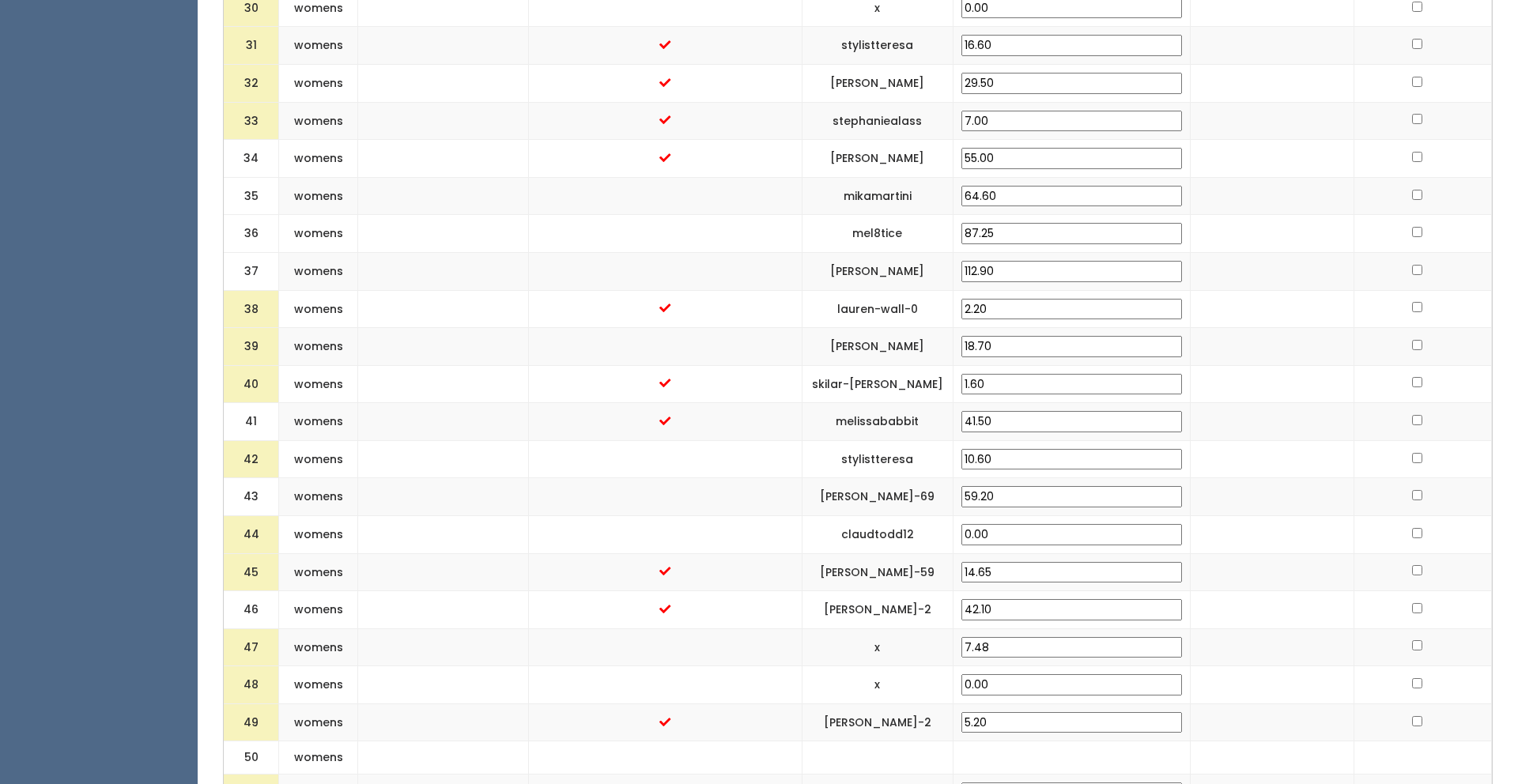
scroll to position [1726, 0]
click at [1033, 296] on input "2.20" at bounding box center [1072, 307] width 220 height 22
type input "7.20"
click at [1208, 328] on td at bounding box center [1272, 344] width 163 height 38
drag, startPoint x: 1068, startPoint y: 331, endPoint x: 1011, endPoint y: 337, distance: 57.3
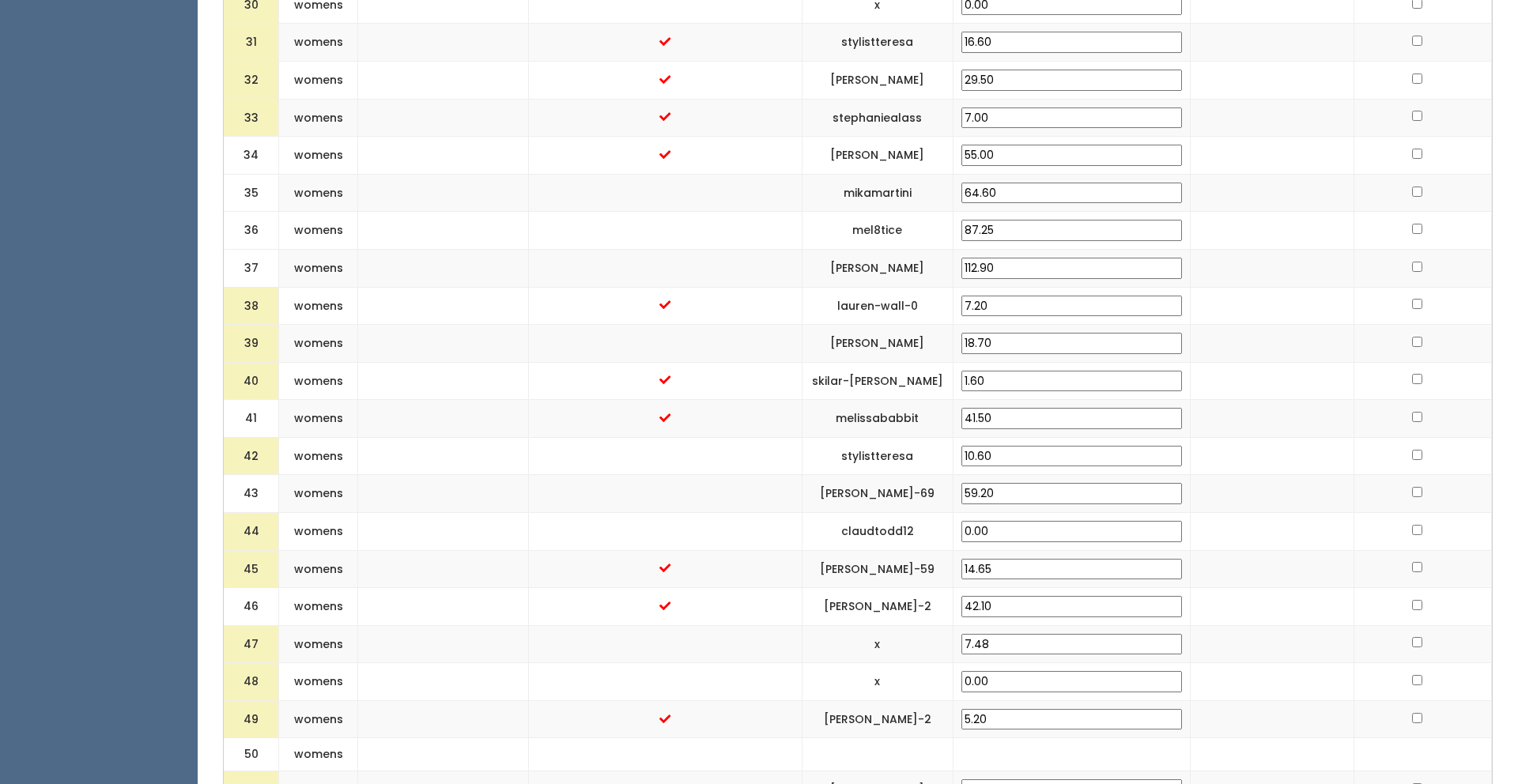
click at [1011, 337] on td "18.70" at bounding box center [1071, 344] width 237 height 38
type input "30.00"
click at [1201, 338] on td at bounding box center [1272, 344] width 163 height 38
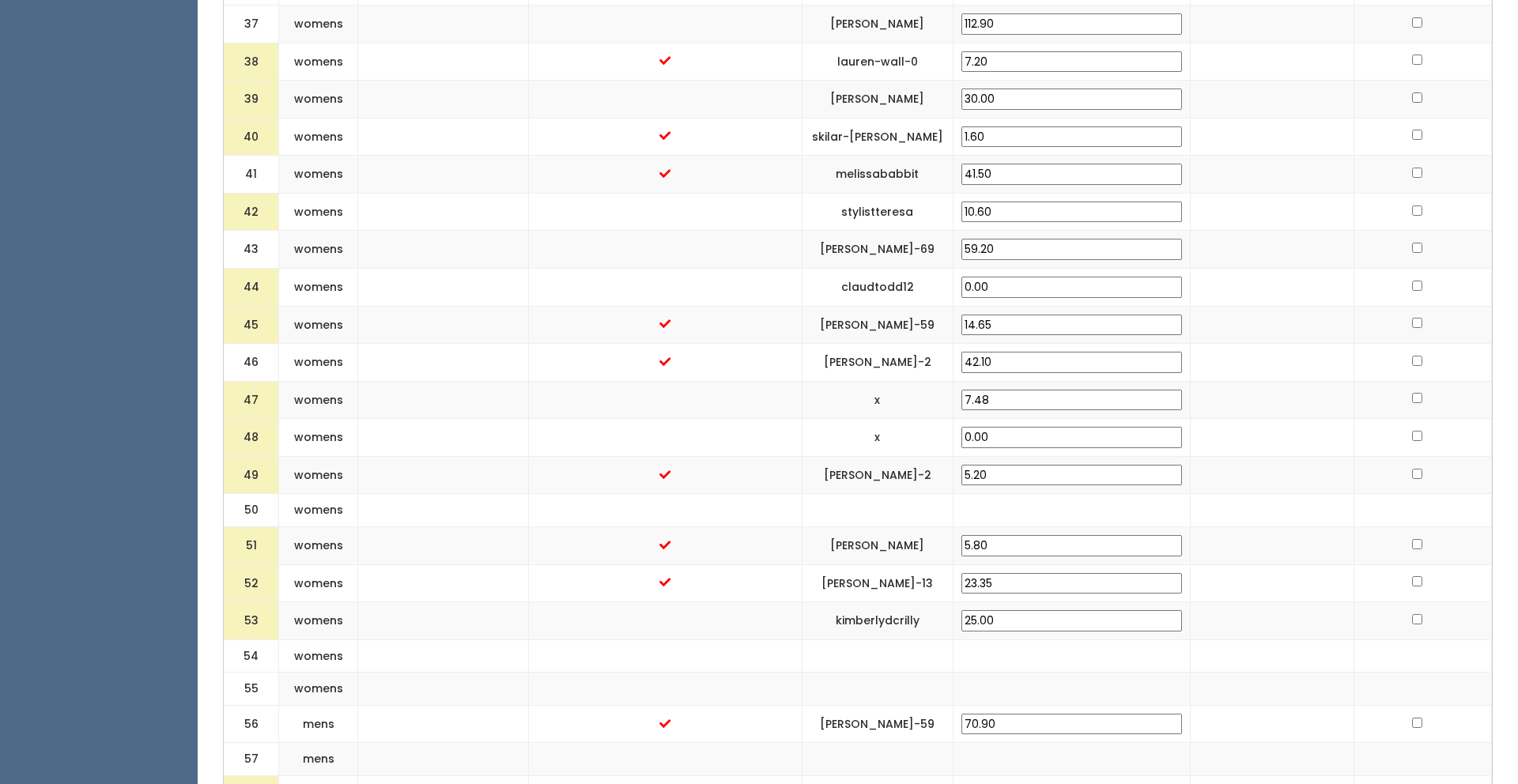
scroll to position [1969, 0]
drag, startPoint x: 1077, startPoint y: 208, endPoint x: 1013, endPoint y: 206, distance: 64.0
click at [1013, 206] on td "10.60" at bounding box center [1071, 213] width 237 height 38
type input "30.00"
click at [1259, 235] on td at bounding box center [1272, 251] width 163 height 38
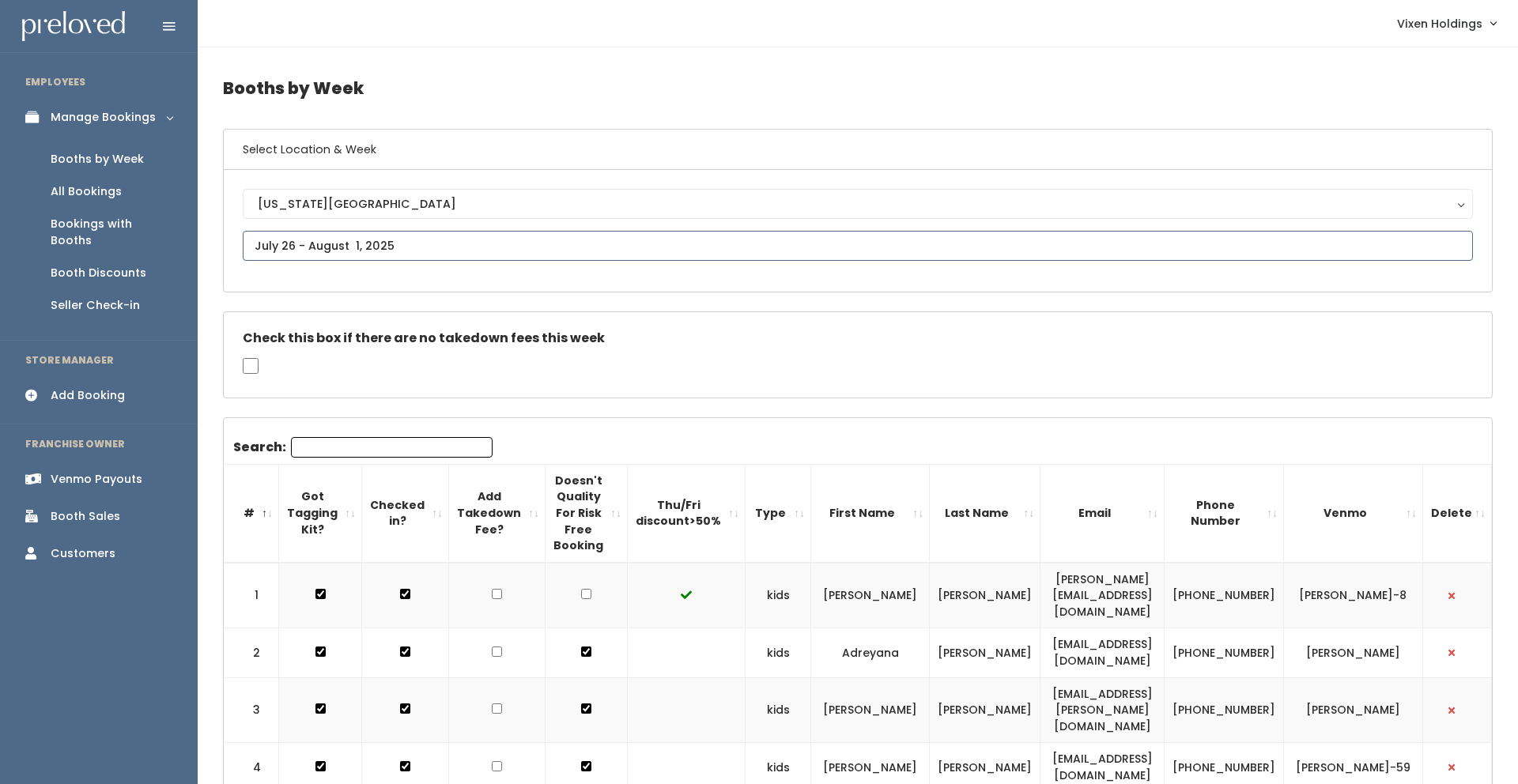
click at [358, 243] on input "text" at bounding box center [857, 245] width 1230 height 30
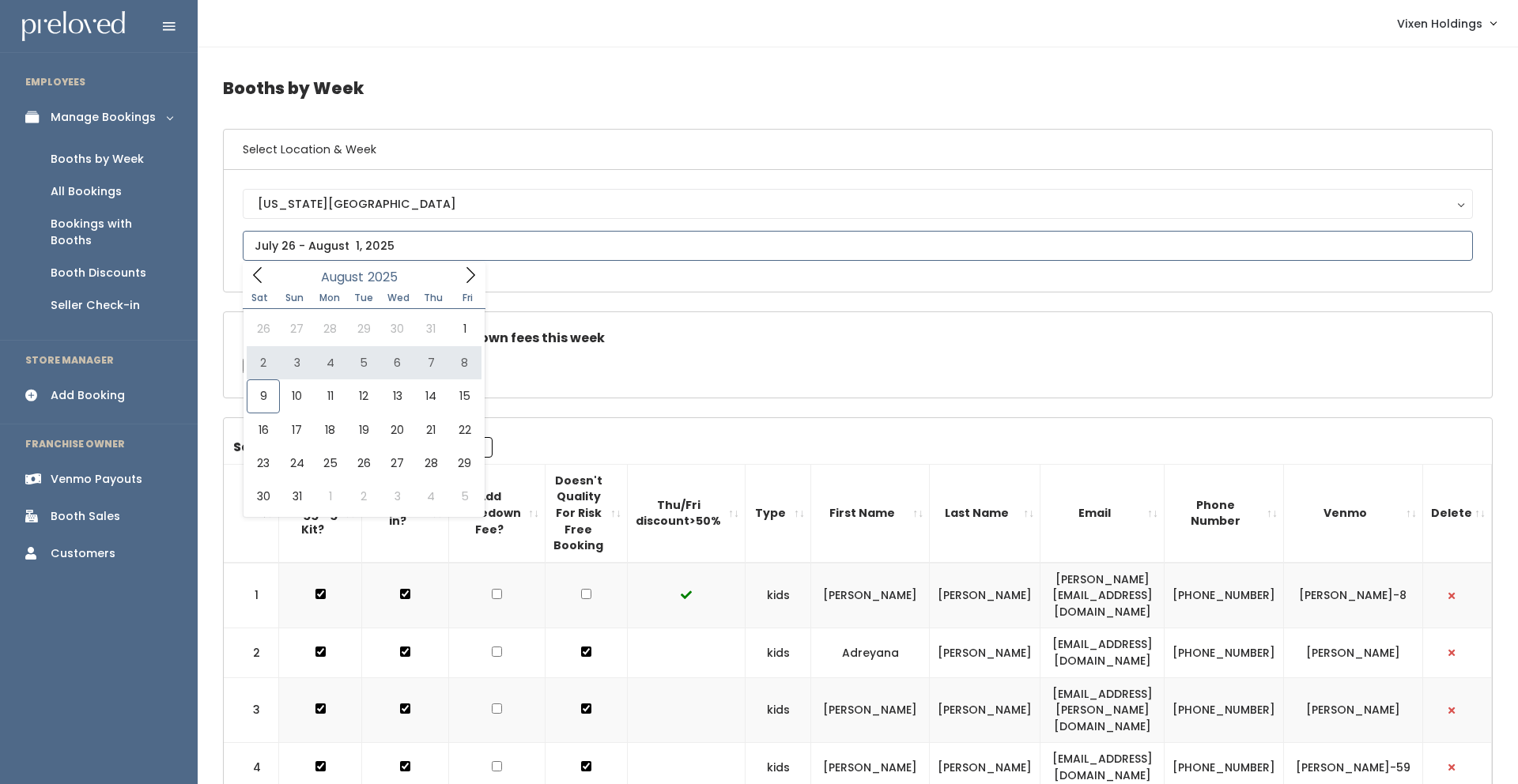
type input "August 2 to August 8"
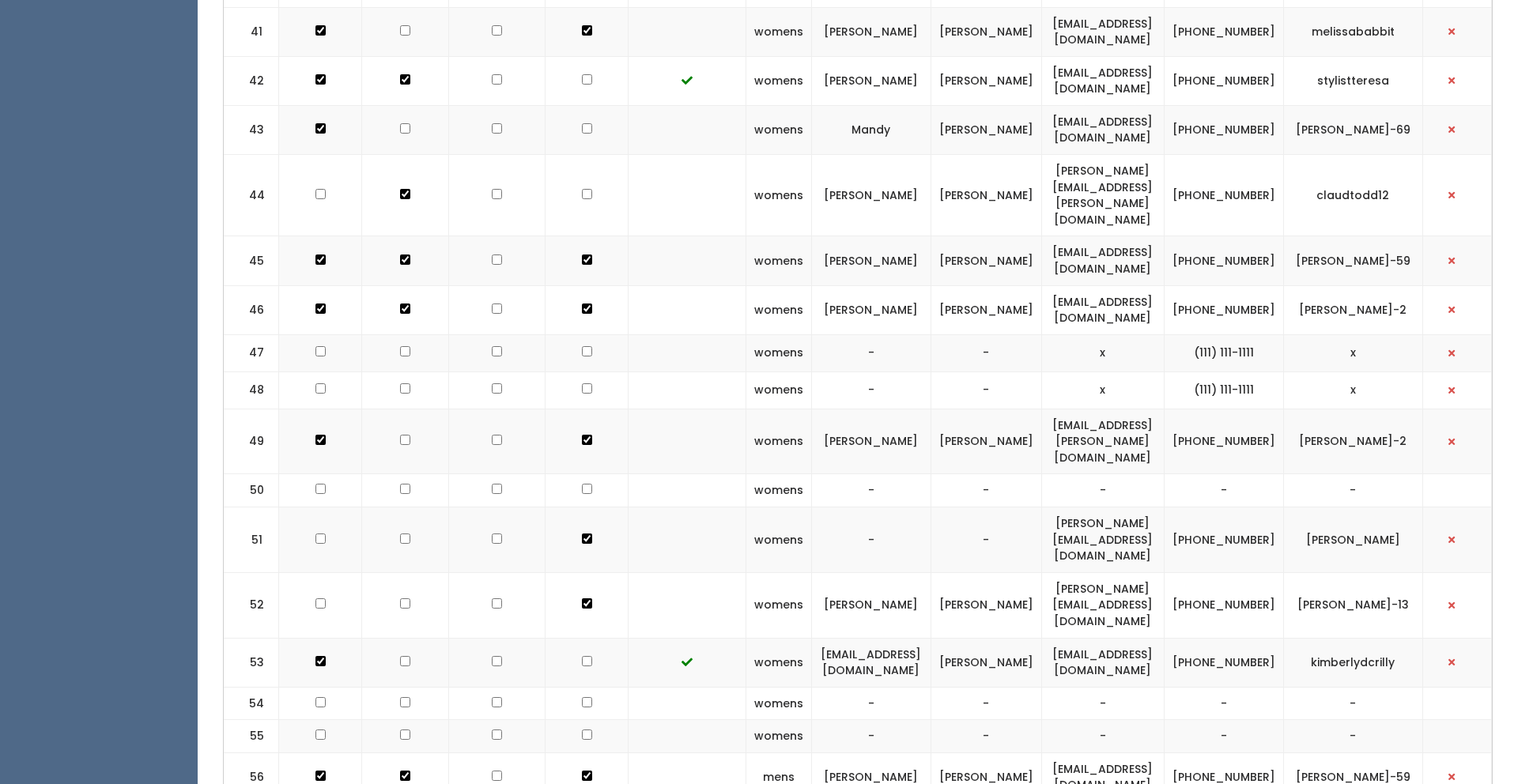
scroll to position [2507, 0]
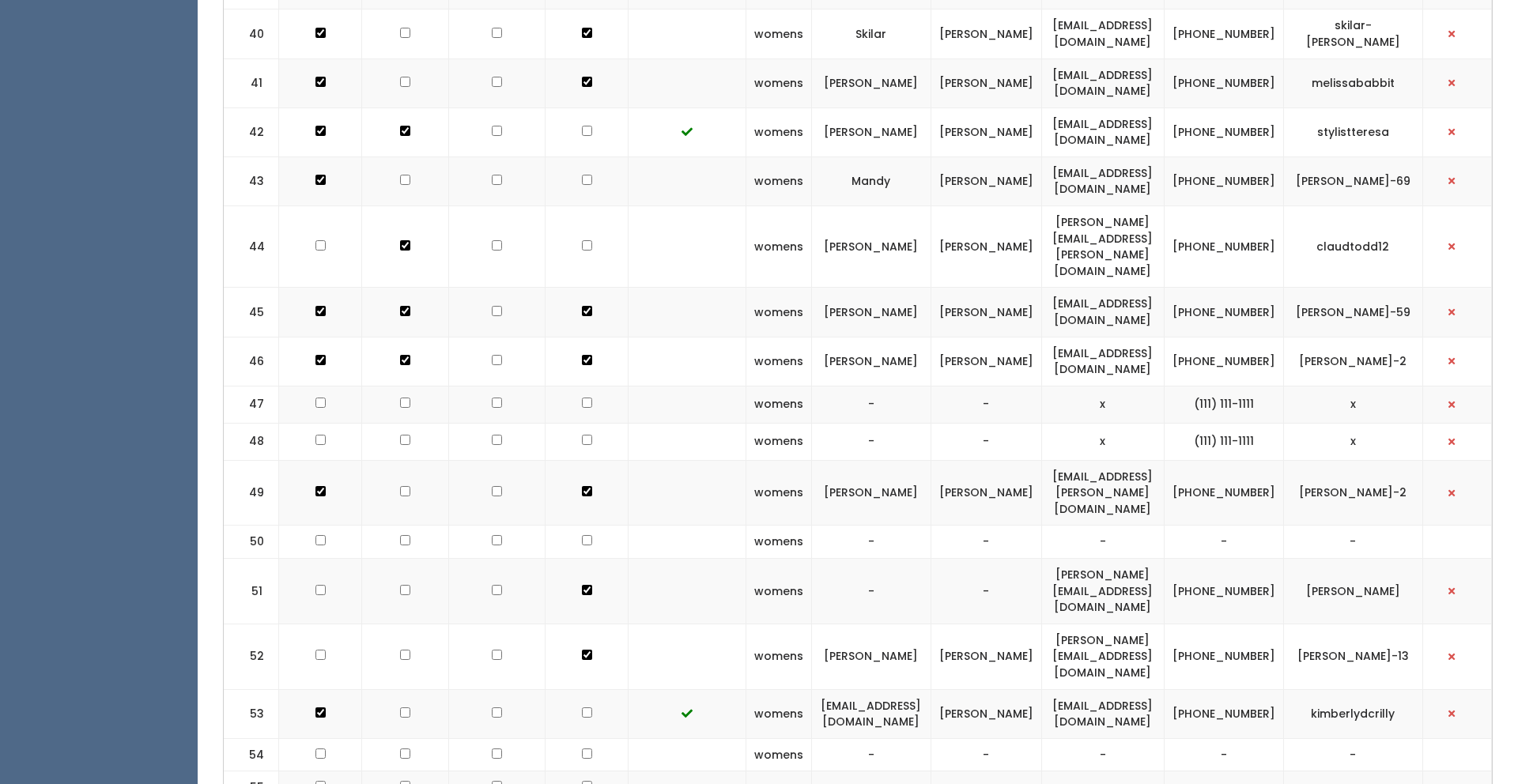
checkbox input "true"
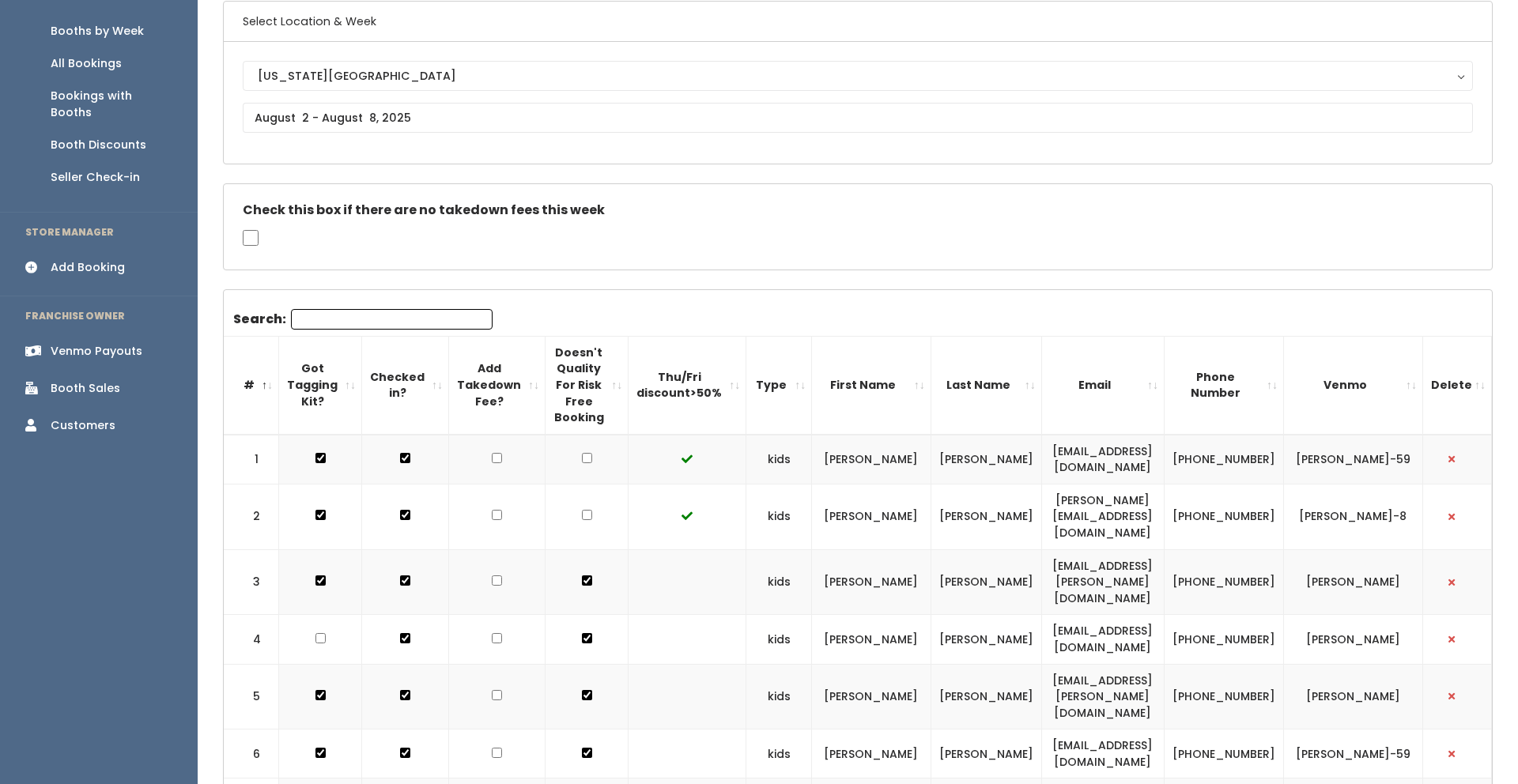
scroll to position [0, 0]
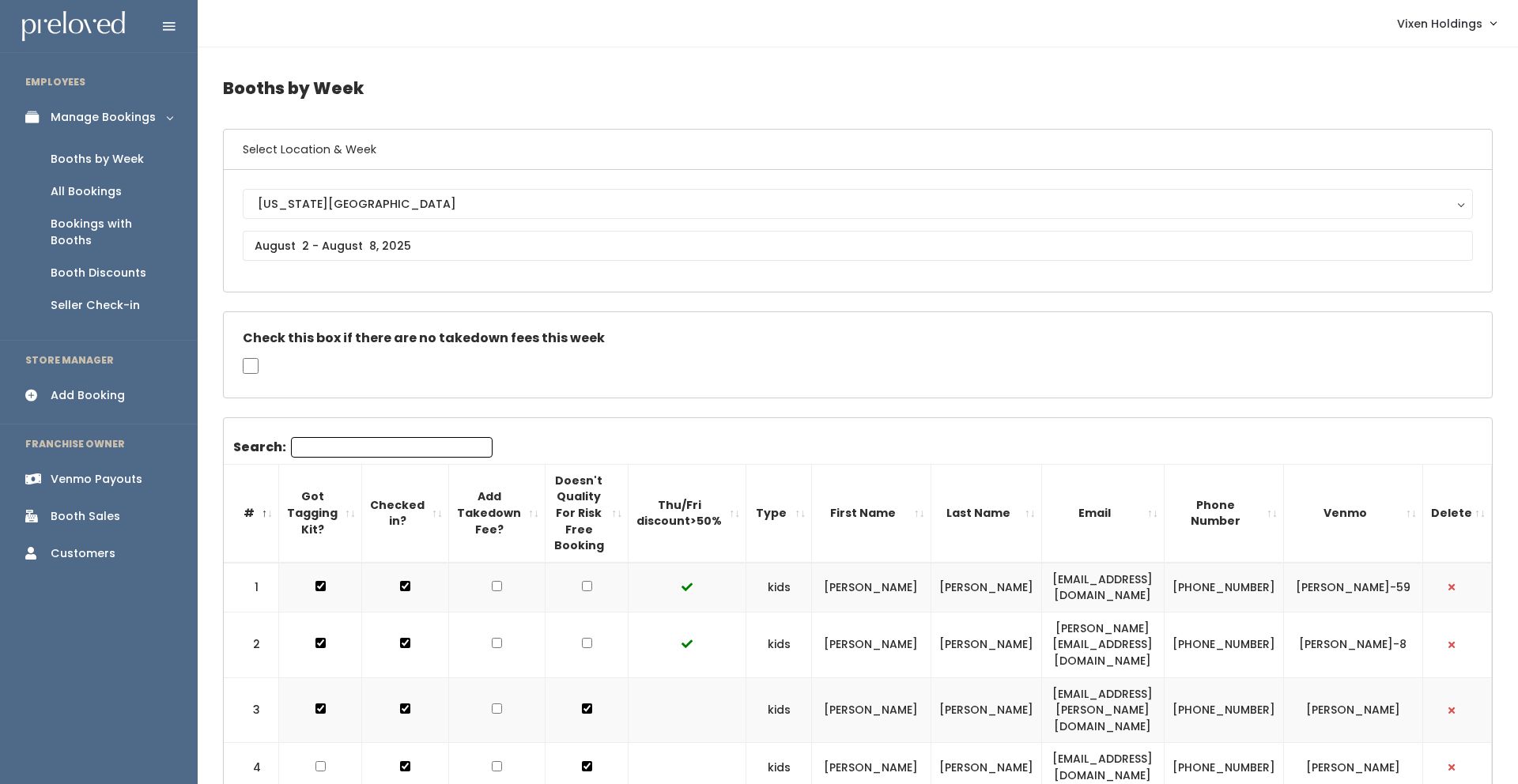
click at [334, 441] on input "Search:" at bounding box center [391, 447] width 201 height 21
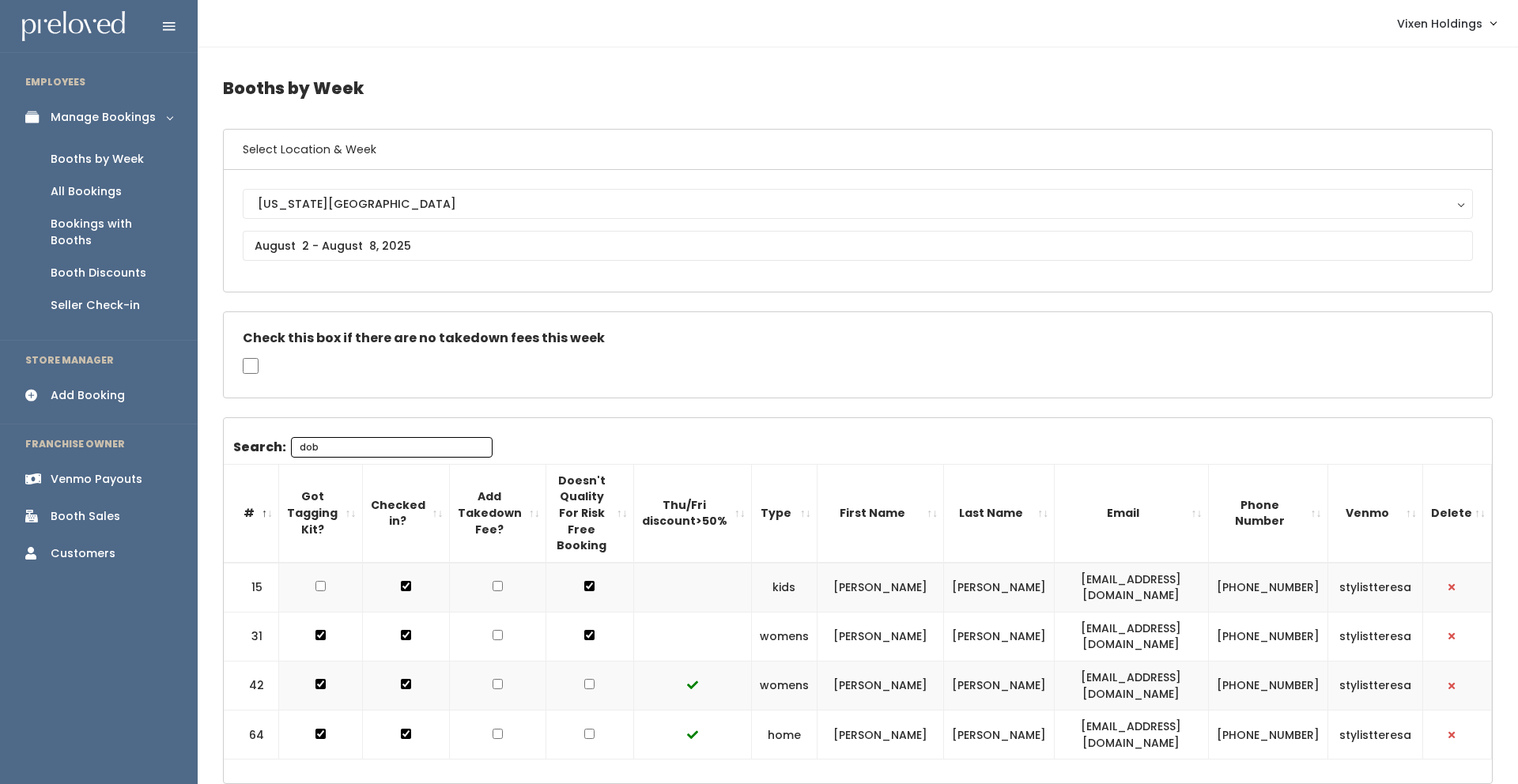
type input "dob"
click at [335, 243] on input "text" at bounding box center [857, 245] width 1230 height 30
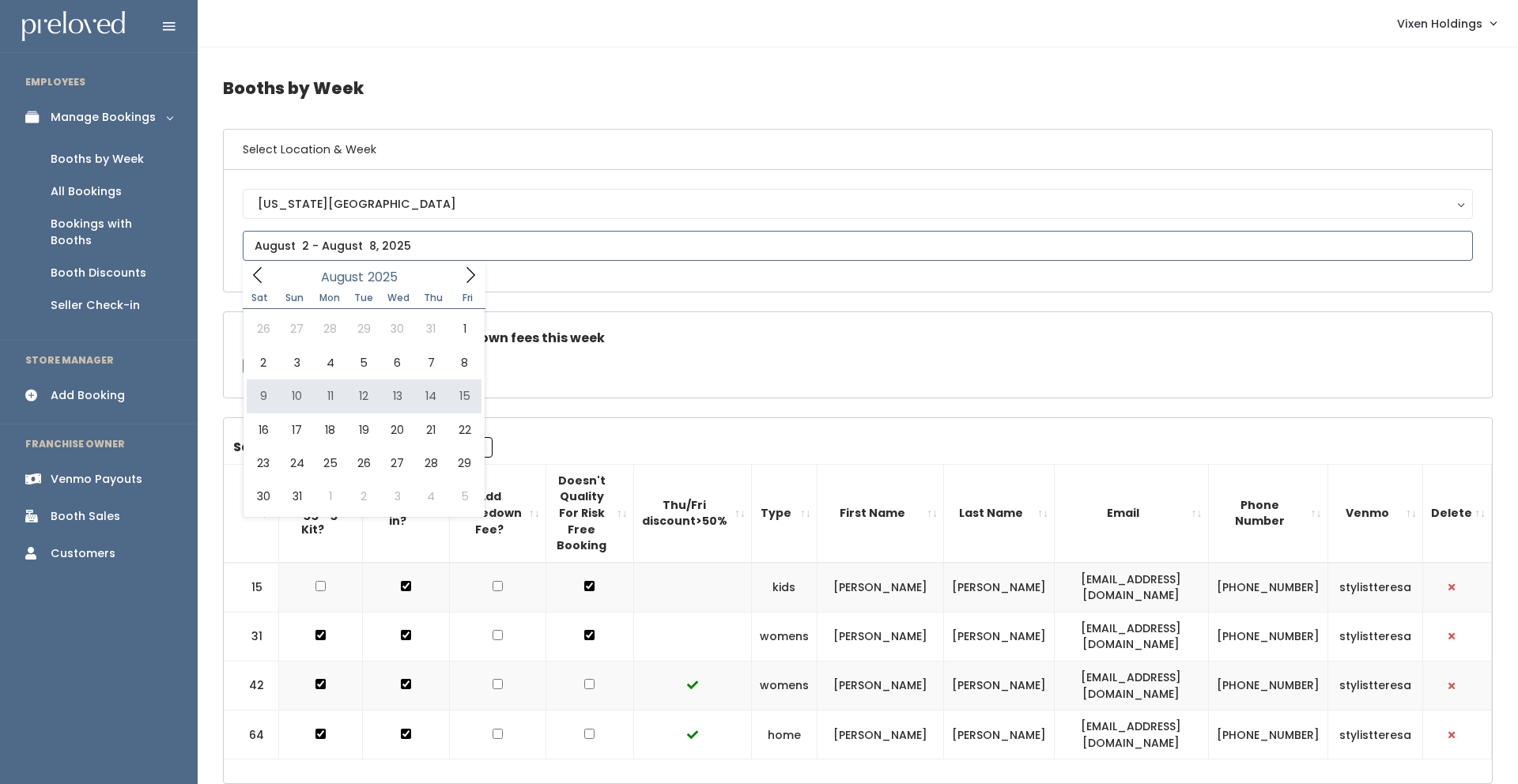
type input "August 9 to August 15"
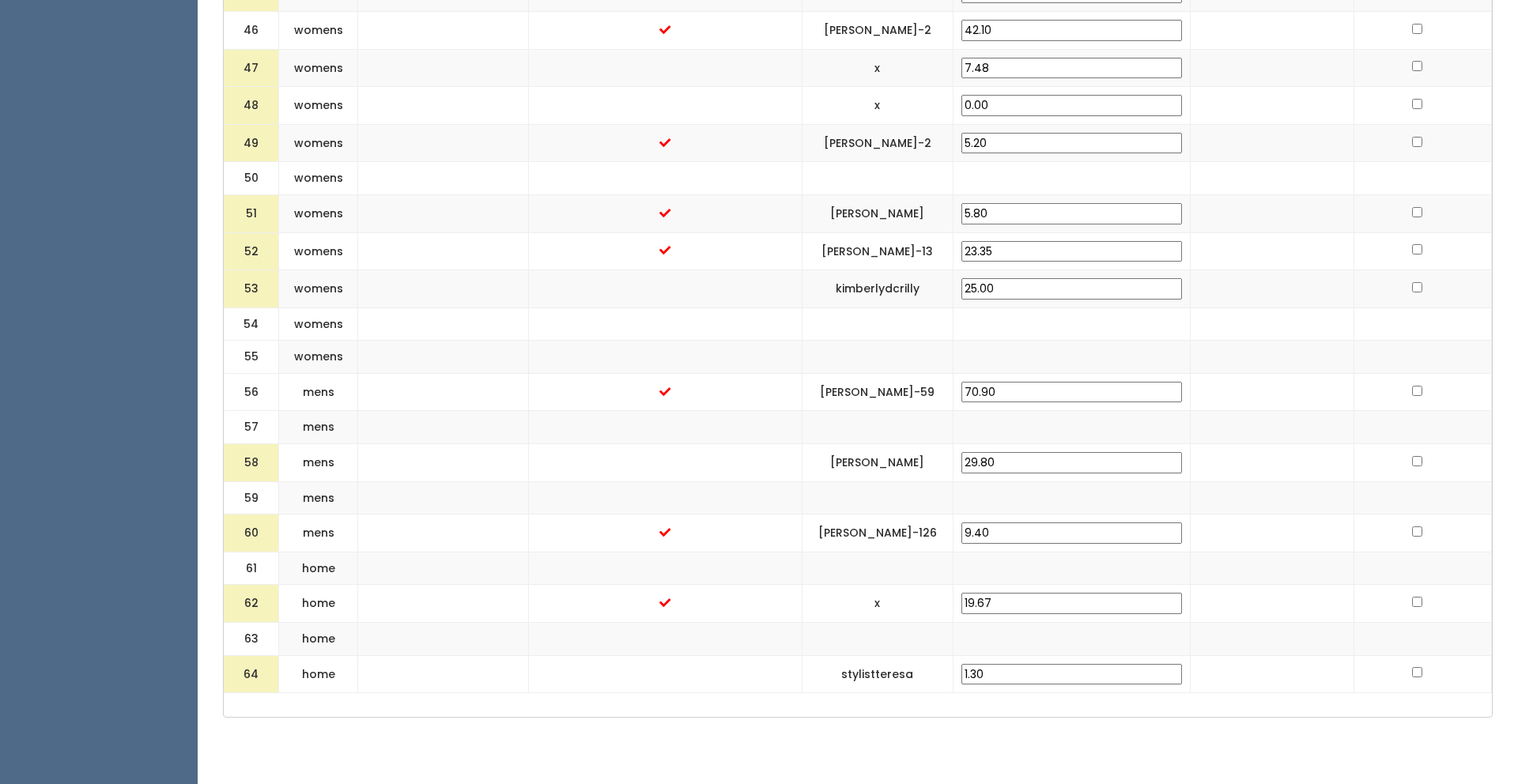
scroll to position [2319, 0]
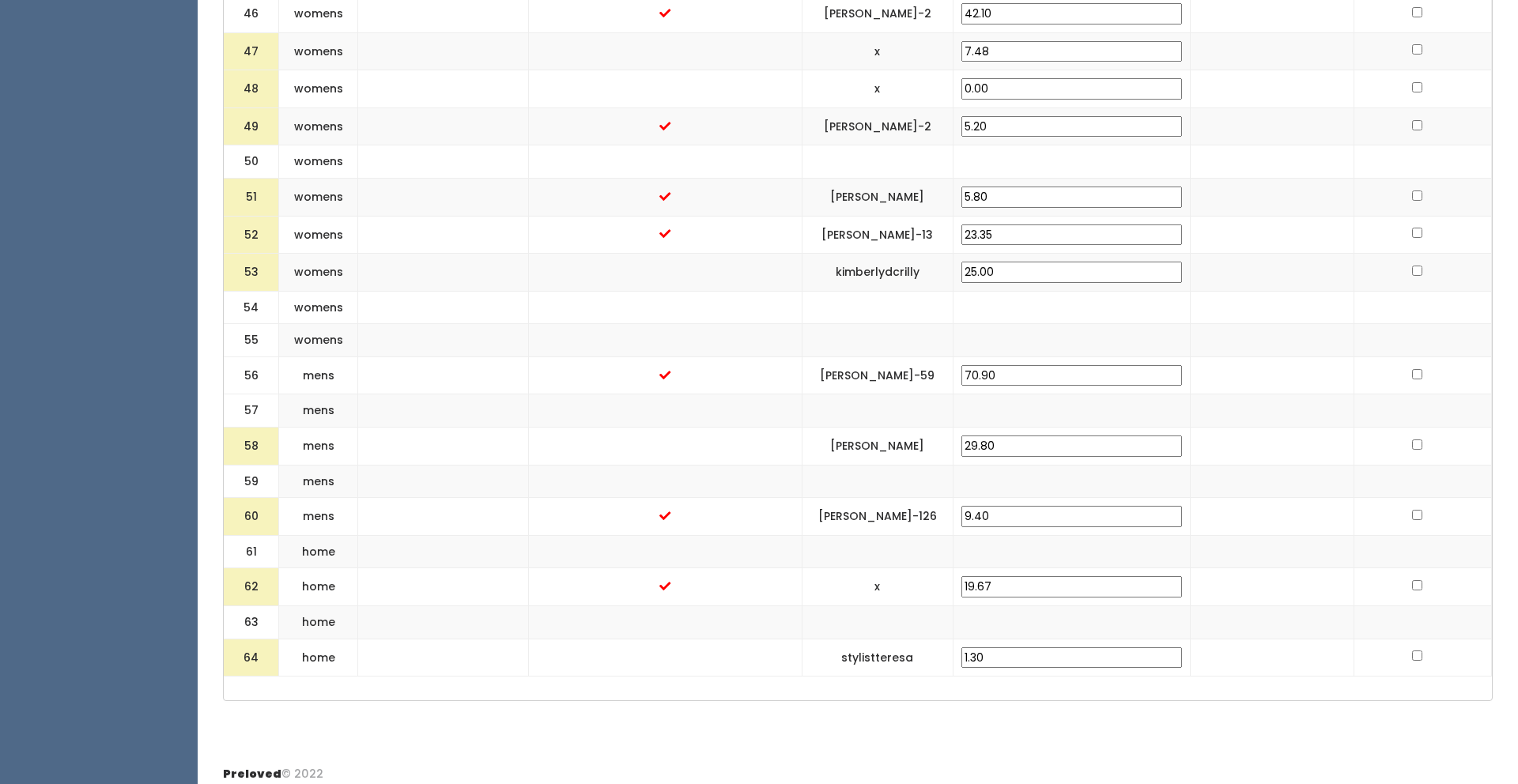
drag, startPoint x: 1065, startPoint y: 259, endPoint x: 1017, endPoint y: 260, distance: 48.0
click at [1017, 260] on td "25.00" at bounding box center [1071, 272] width 237 height 38
type input "30.00"
click at [1190, 358] on td at bounding box center [1272, 375] width 163 height 38
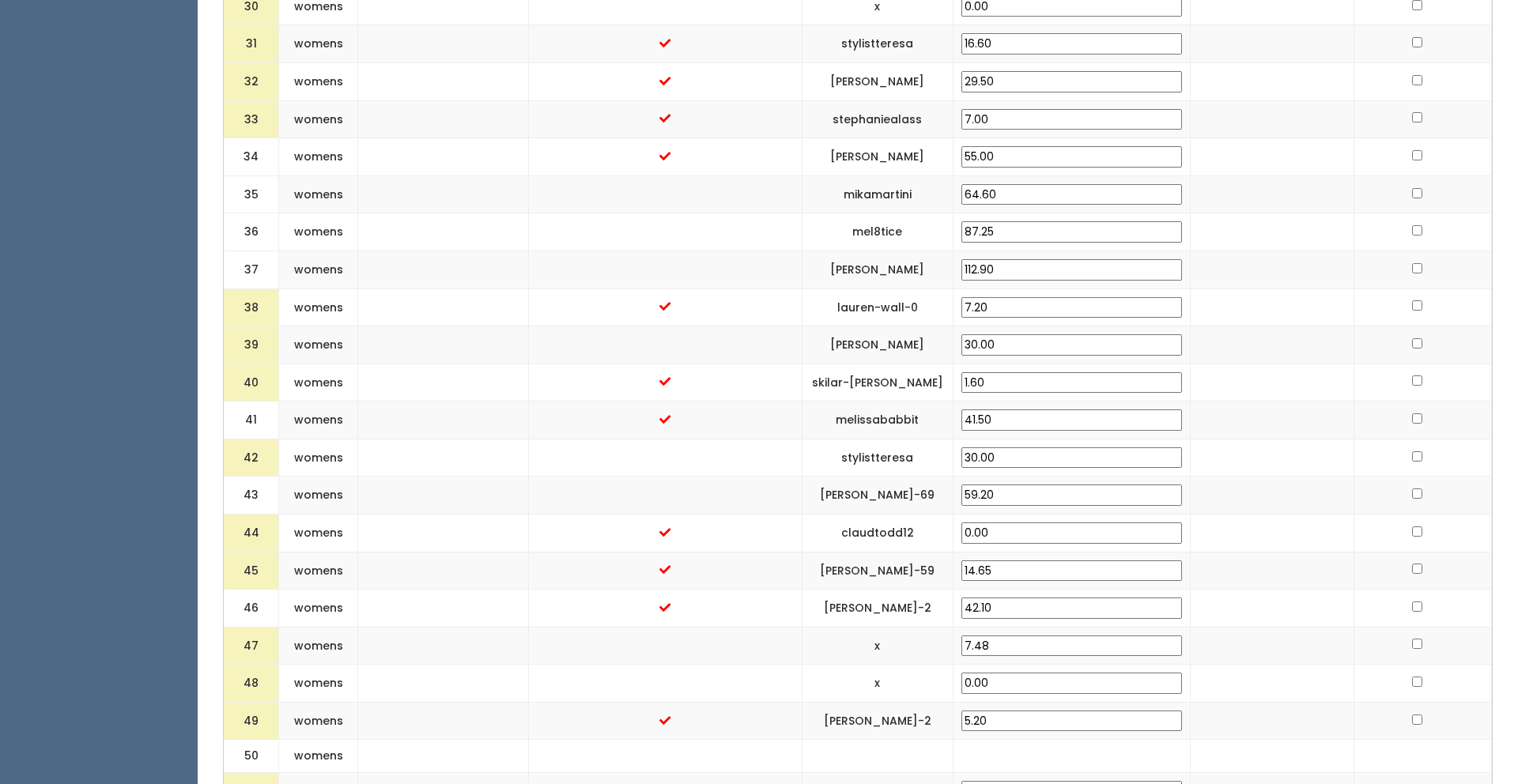
scroll to position [1722, 0]
click at [1073, 336] on input "30.00" at bounding box center [1072, 346] width 220 height 22
drag, startPoint x: 1066, startPoint y: 334, endPoint x: 1015, endPoint y: 330, distance: 51.2
click at [1015, 330] on td "30.00" at bounding box center [1071, 347] width 237 height 38
type input "20.00"
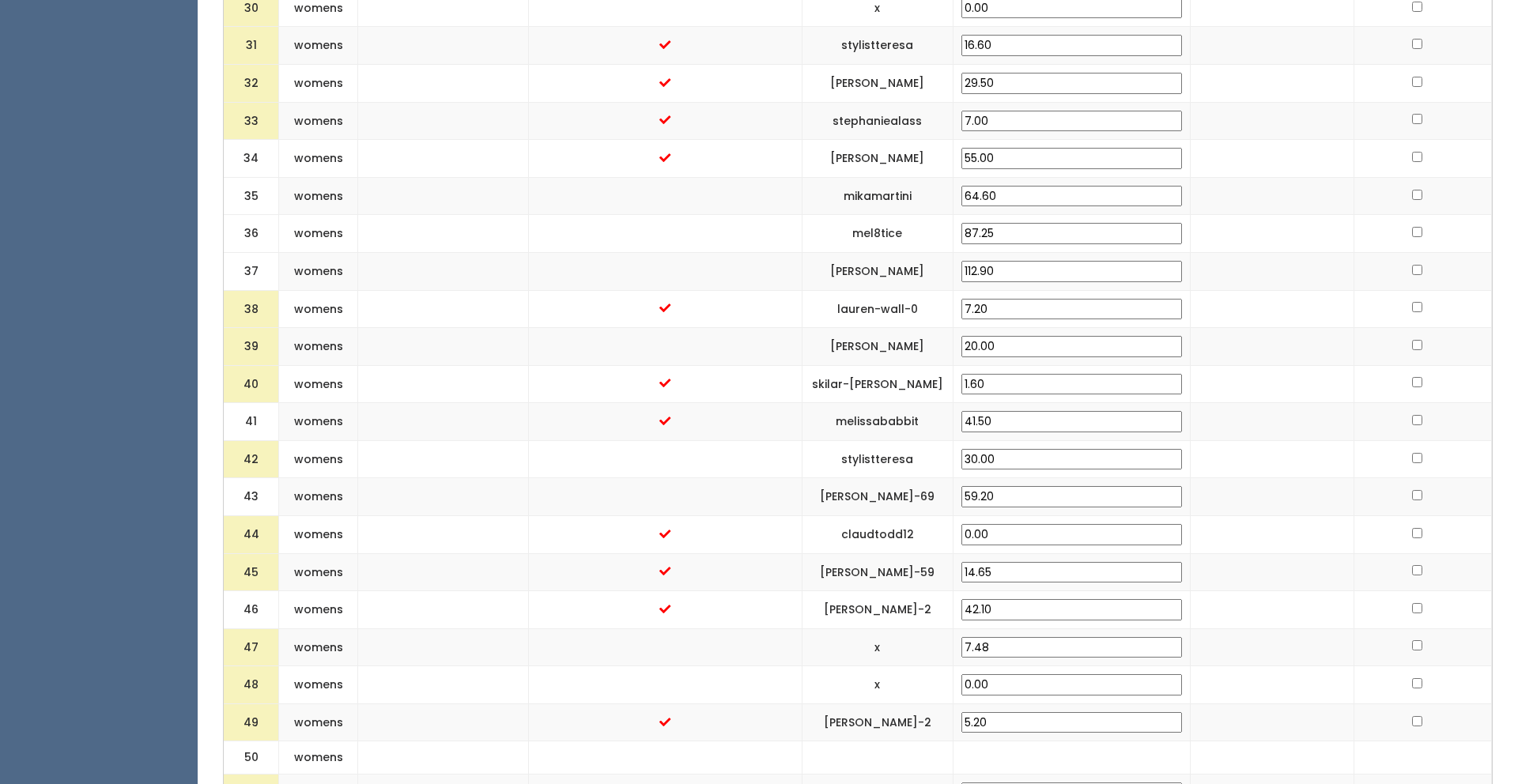
click at [1207, 380] on td at bounding box center [1272, 384] width 163 height 38
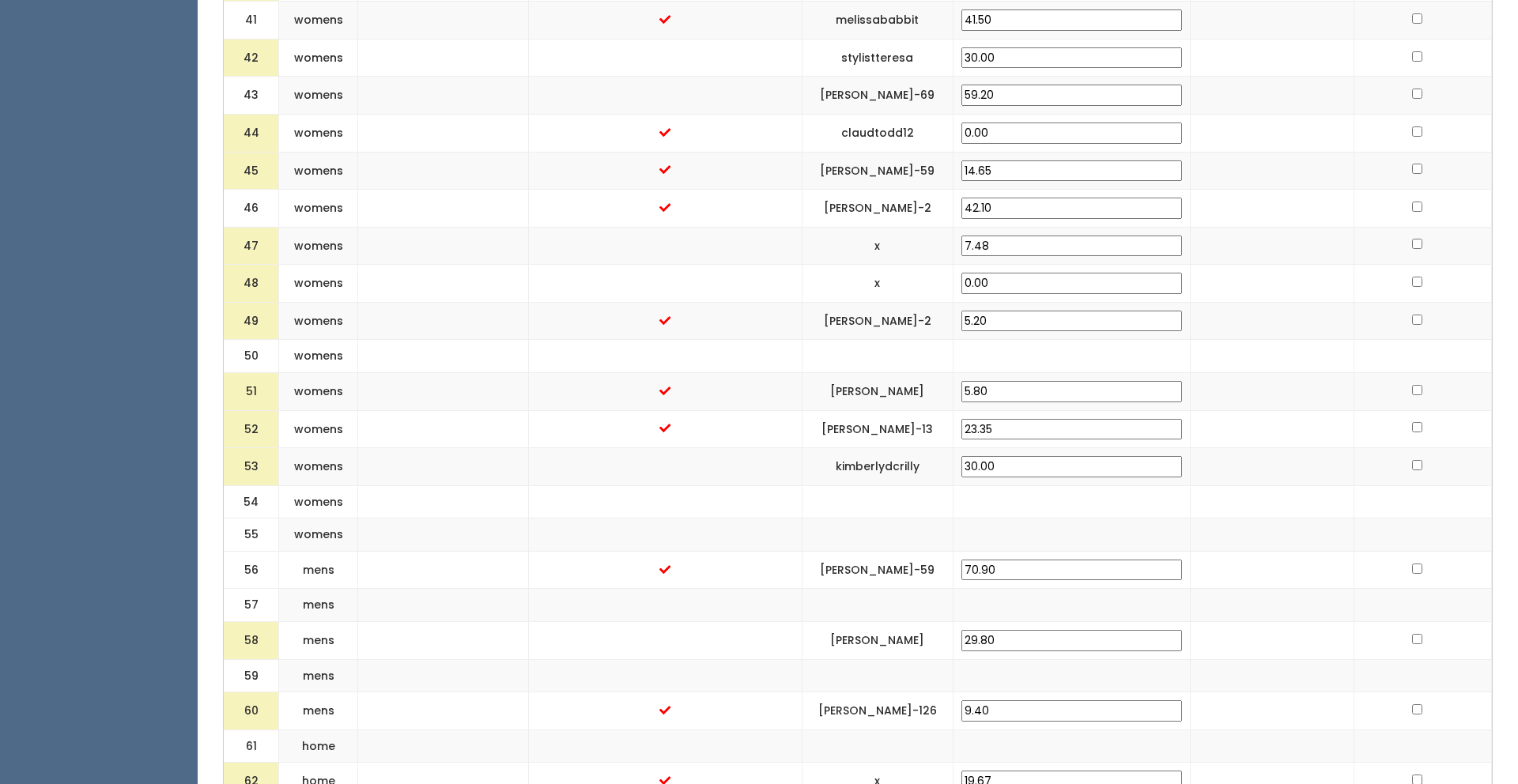
scroll to position [2319, 0]
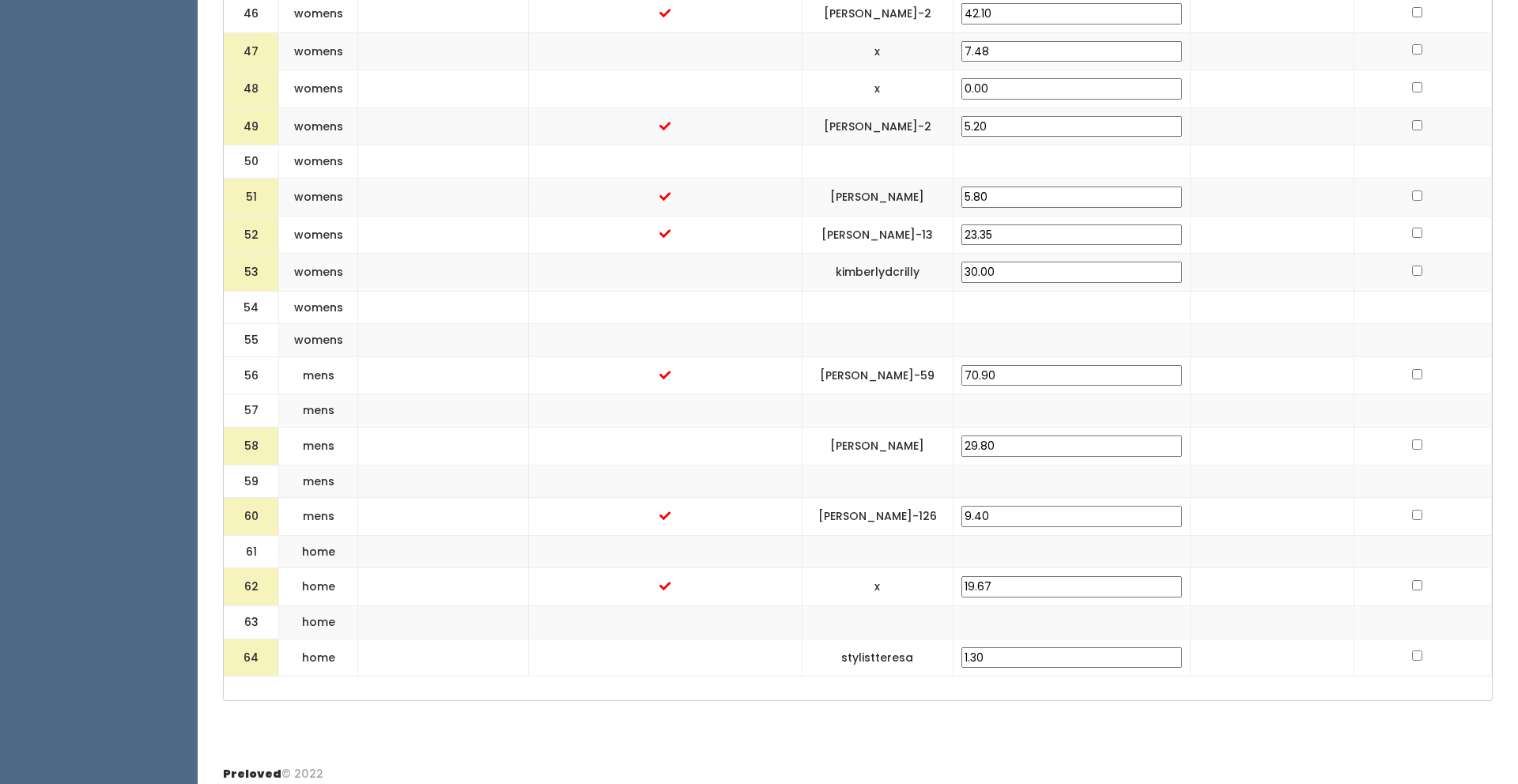
drag, startPoint x: 1072, startPoint y: 436, endPoint x: 1000, endPoint y: 437, distance: 72.0
click at [1000, 437] on td "29.80" at bounding box center [1071, 447] width 237 height 38
type input "30.00"
click at [1226, 438] on td at bounding box center [1272, 447] width 163 height 38
drag, startPoint x: 1060, startPoint y: 647, endPoint x: 1012, endPoint y: 646, distance: 48.0
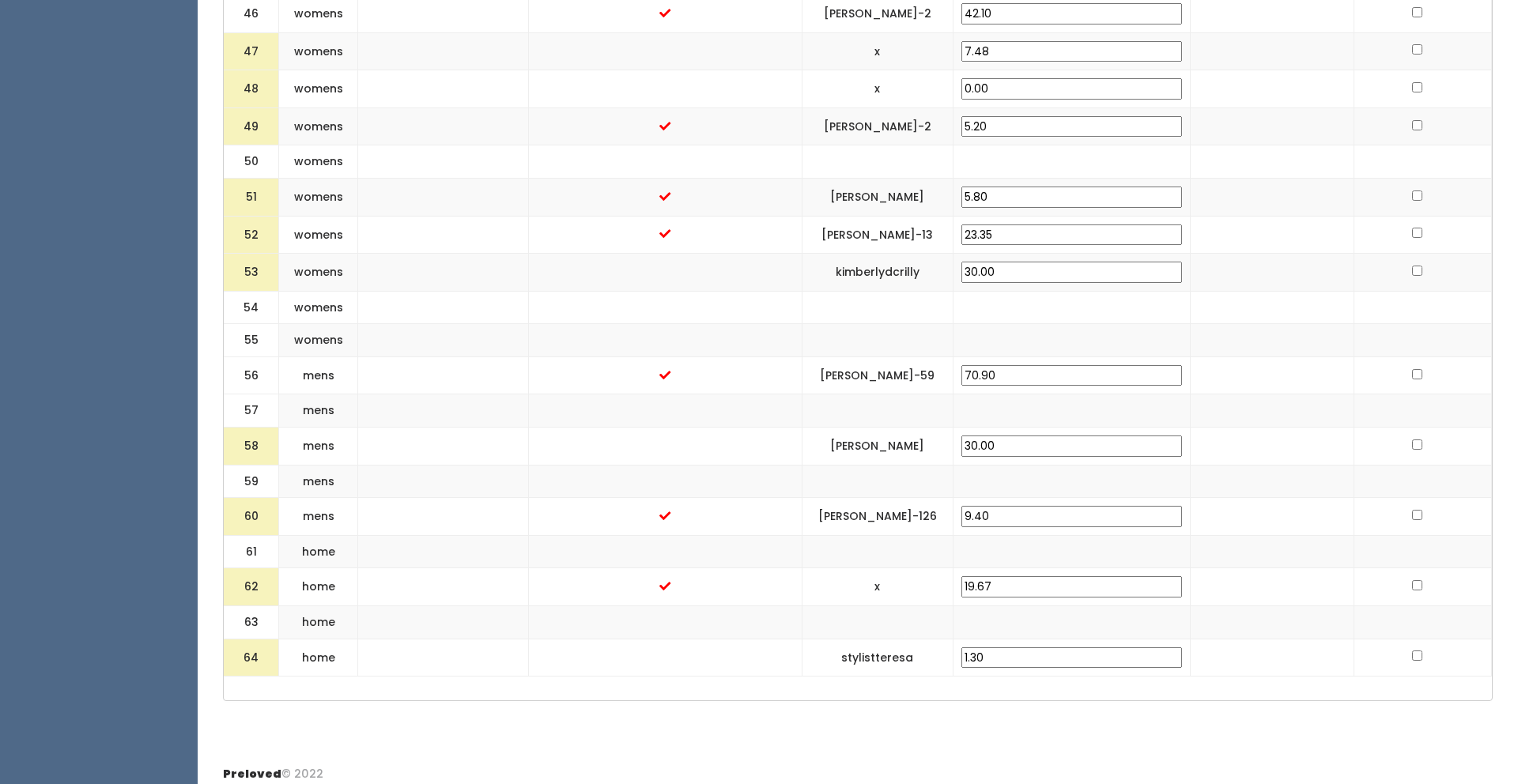
click at [1012, 646] on td "1.30" at bounding box center [1071, 658] width 237 height 38
type input "30.00"
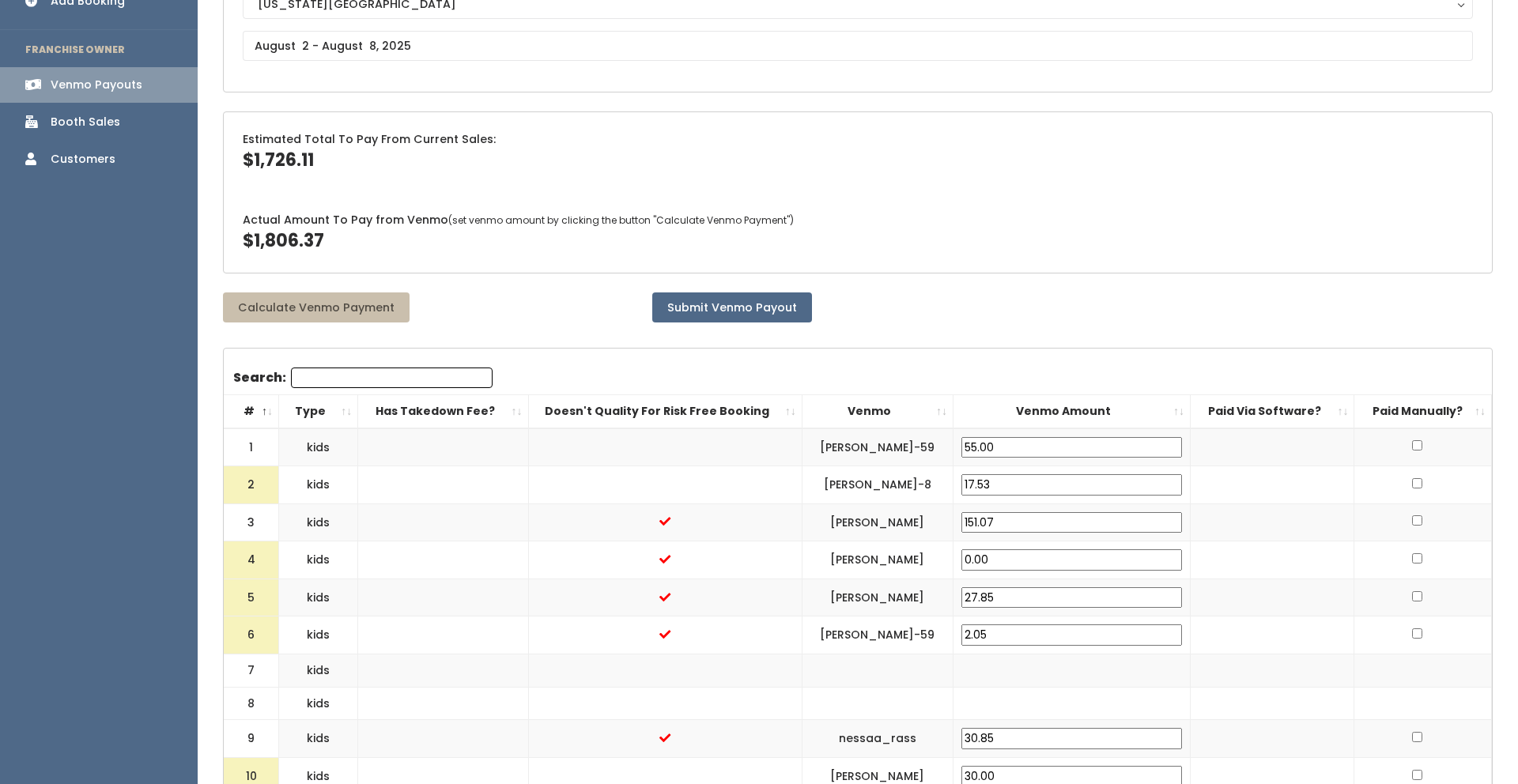
scroll to position [0, 0]
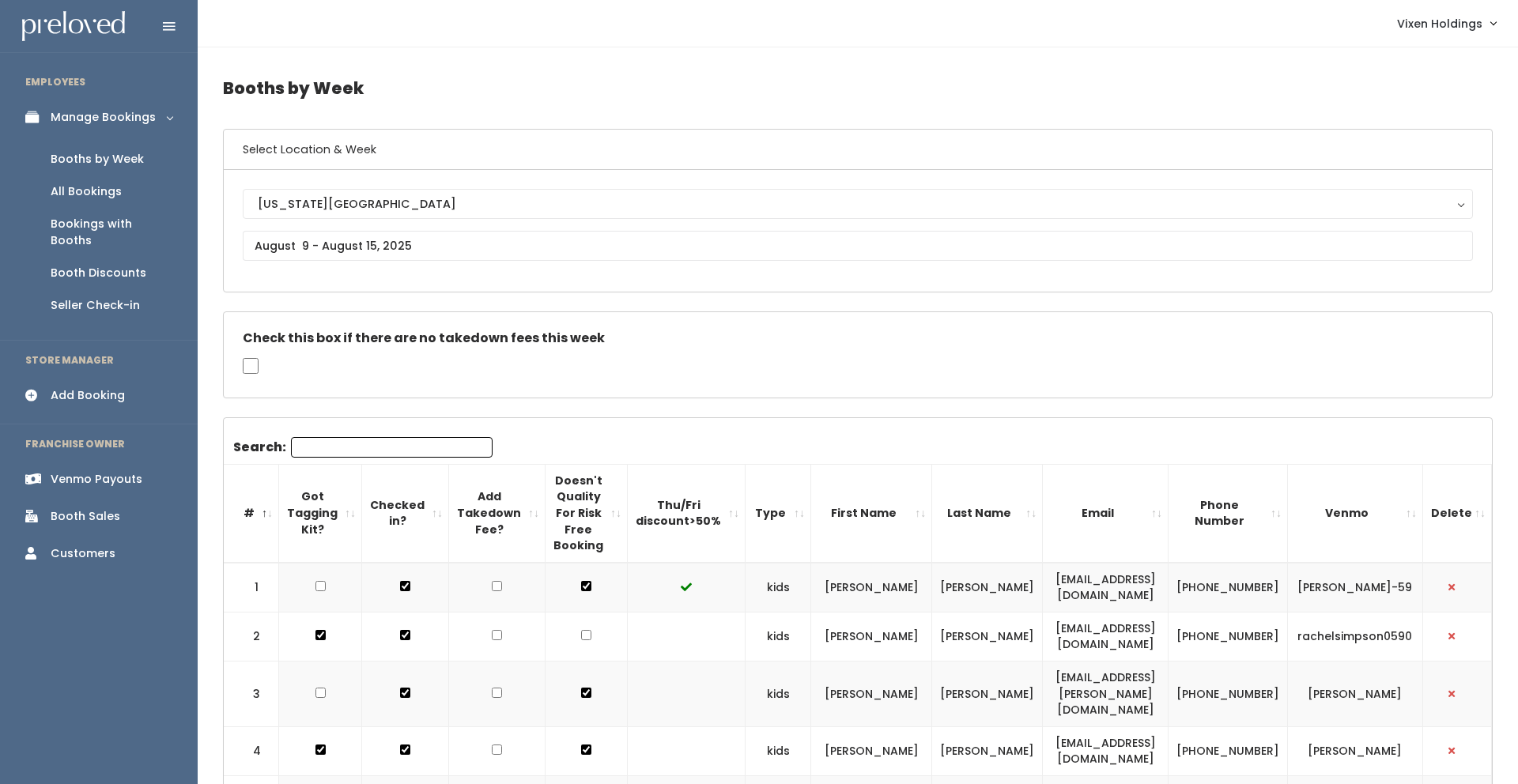
click at [365, 444] on input "Search:" at bounding box center [391, 447] width 201 height 21
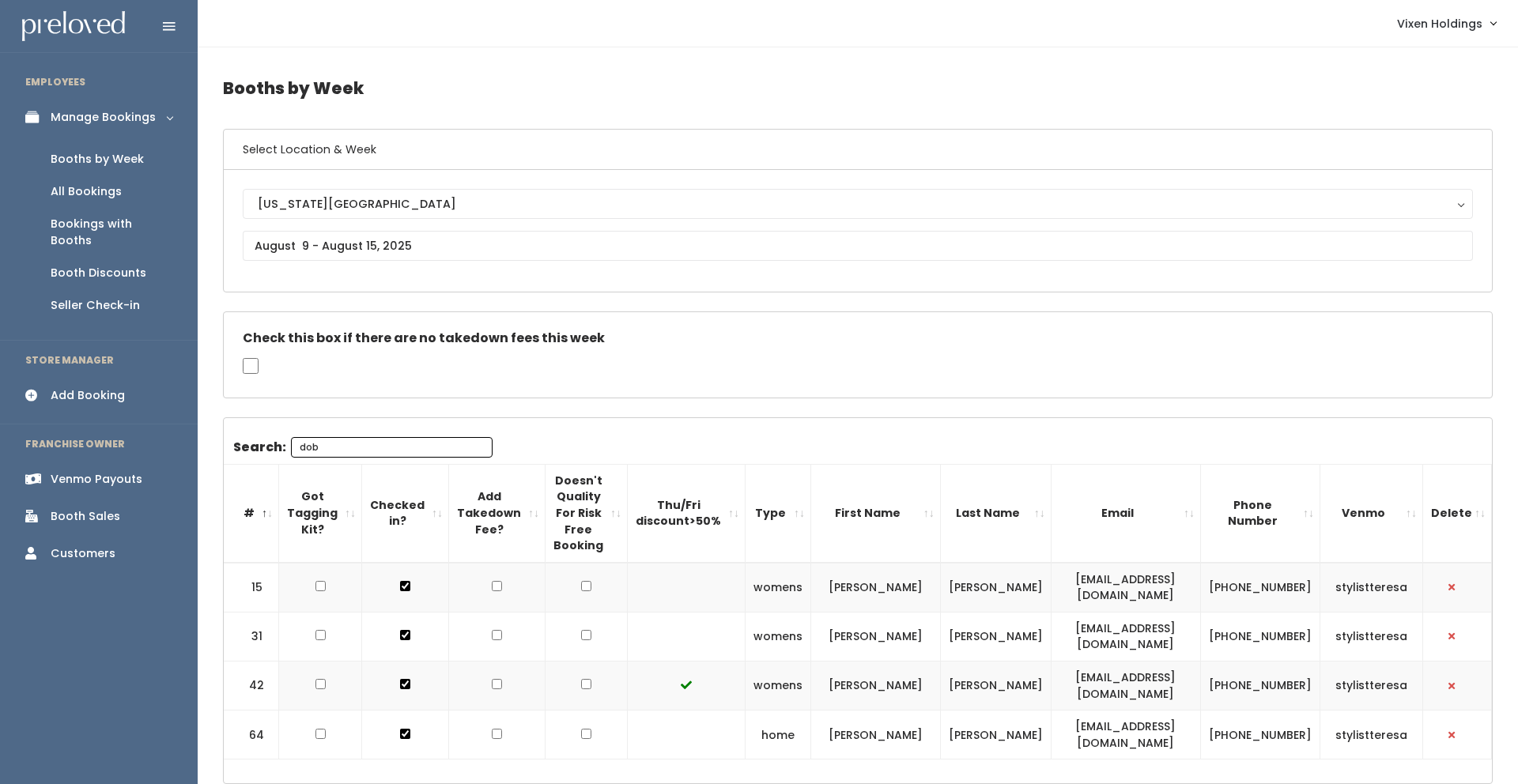
scroll to position [94, 0]
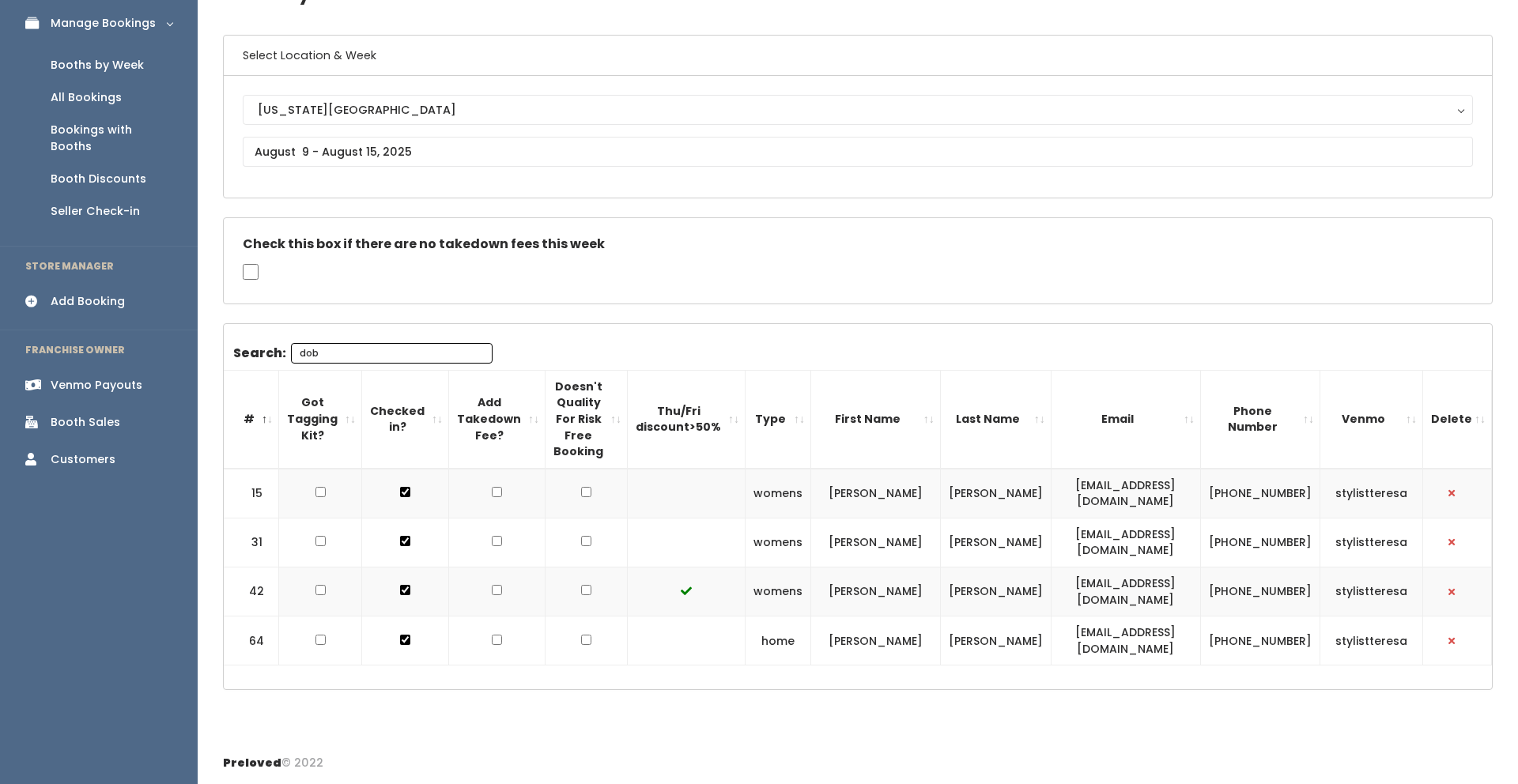
type input "dob"
click at [581, 536] on input "checkbox" at bounding box center [586, 540] width 10 height 10
checkbox input "true"
click at [581, 546] on input "checkbox" at bounding box center [586, 540] width 10 height 10
checkbox input "true"
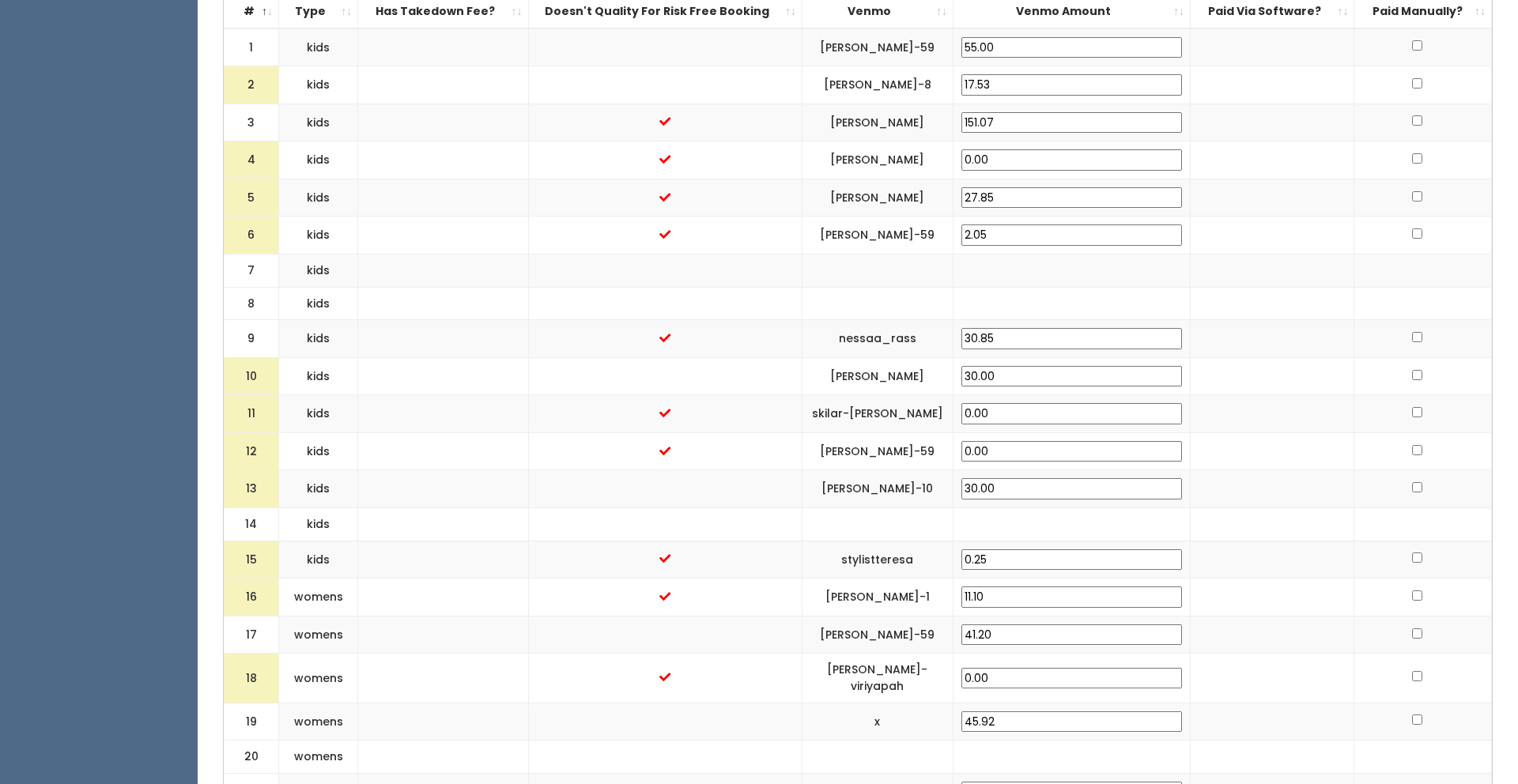
scroll to position [604, 0]
drag, startPoint x: 975, startPoint y: 626, endPoint x: 865, endPoint y: 636, distance: 110.5
click at [865, 636] on td "[PERSON_NAME]-59" at bounding box center [877, 632] width 151 height 38
copy td "[PERSON_NAME]-59"
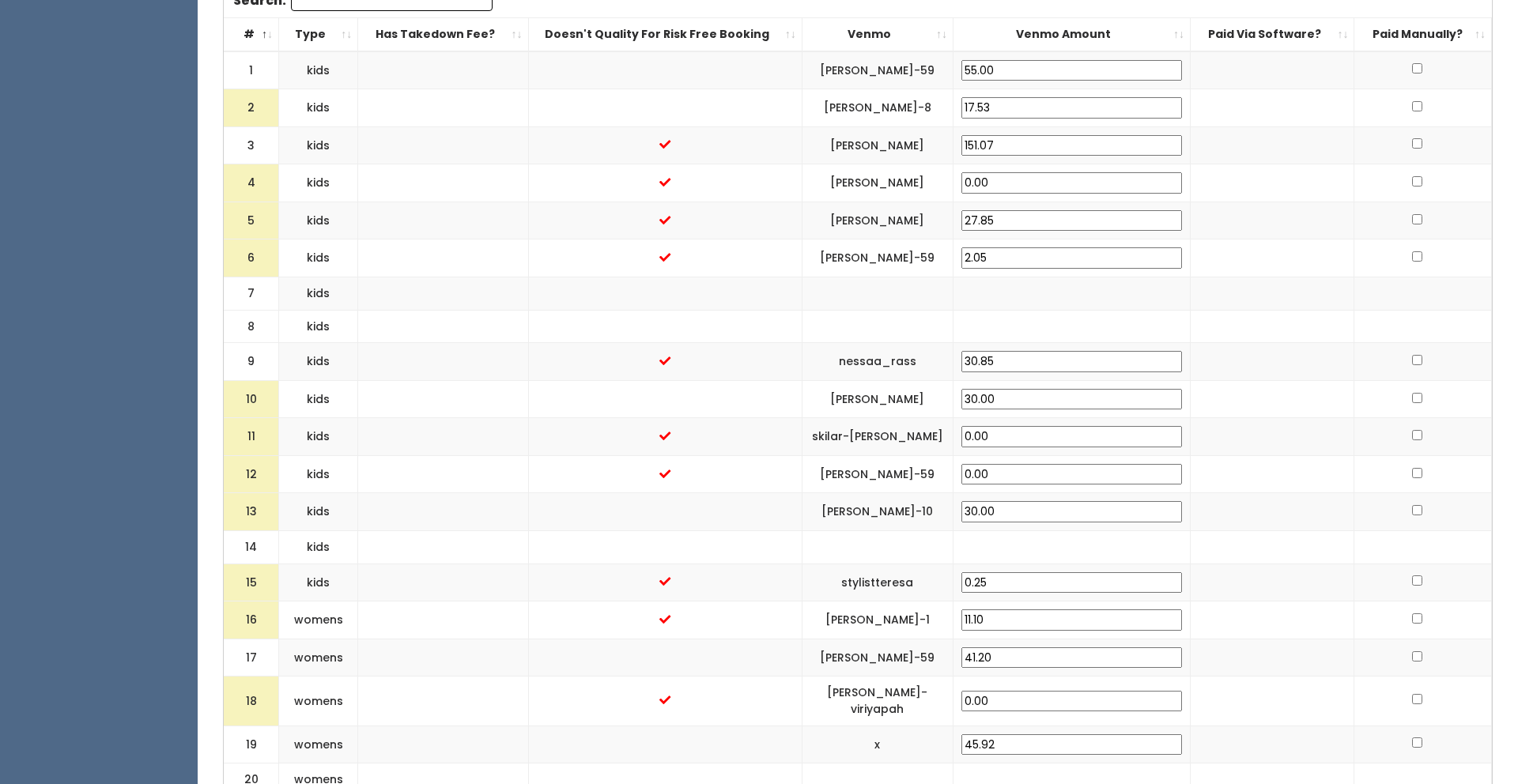
scroll to position [586, 0]
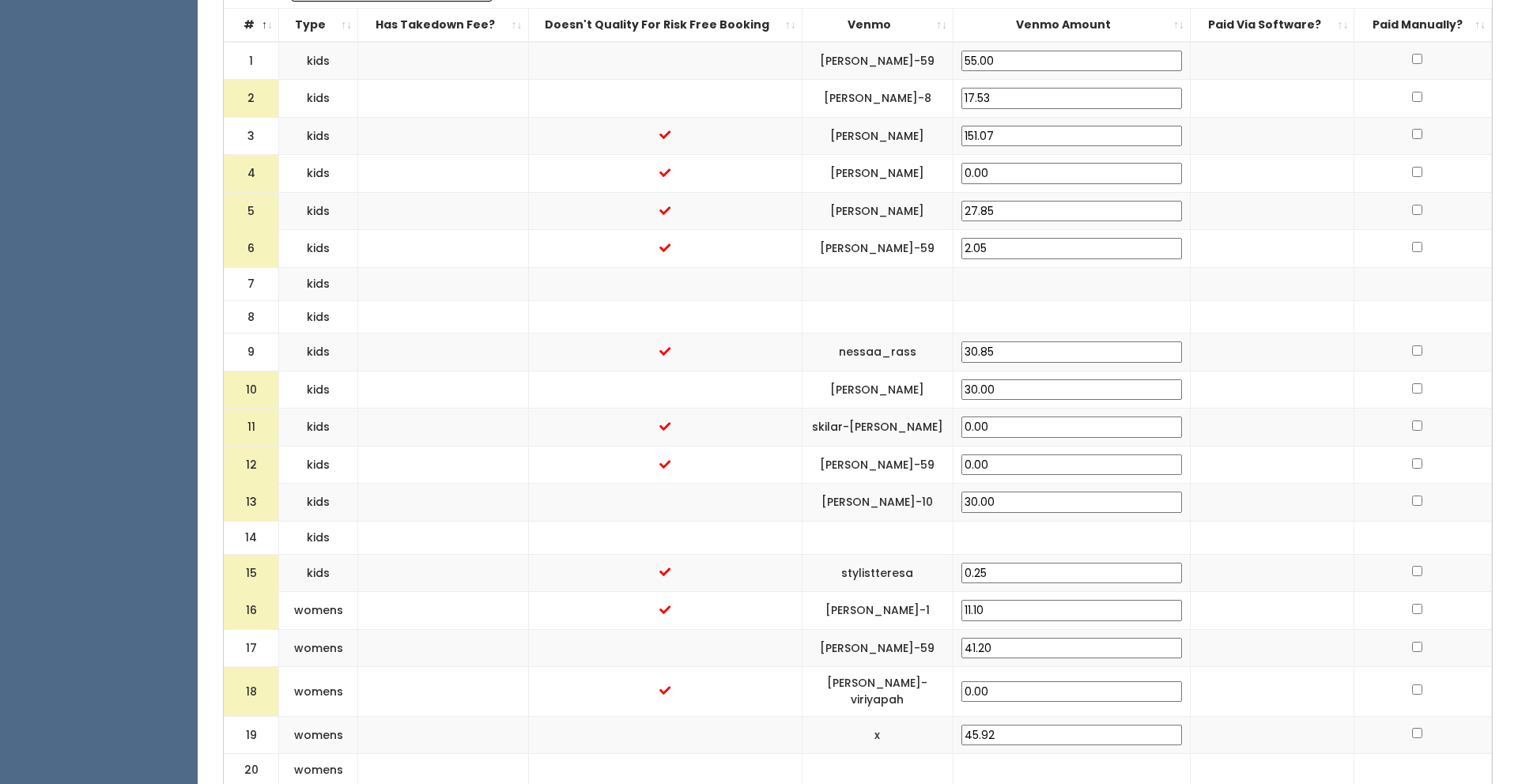
click at [1415, 54] on input "checkbox" at bounding box center [1417, 59] width 10 height 10
checkbox input "true"
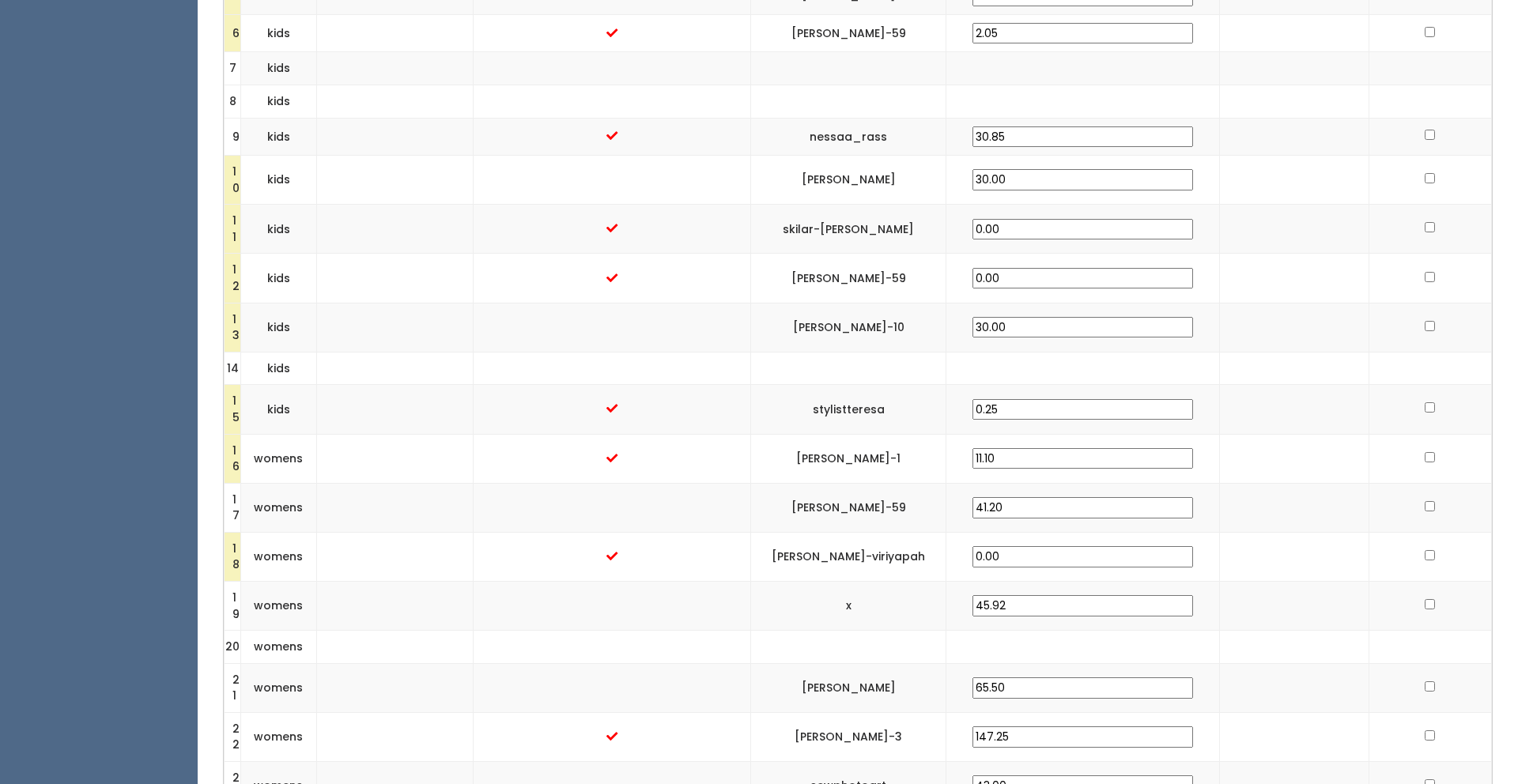
scroll to position [809, 0]
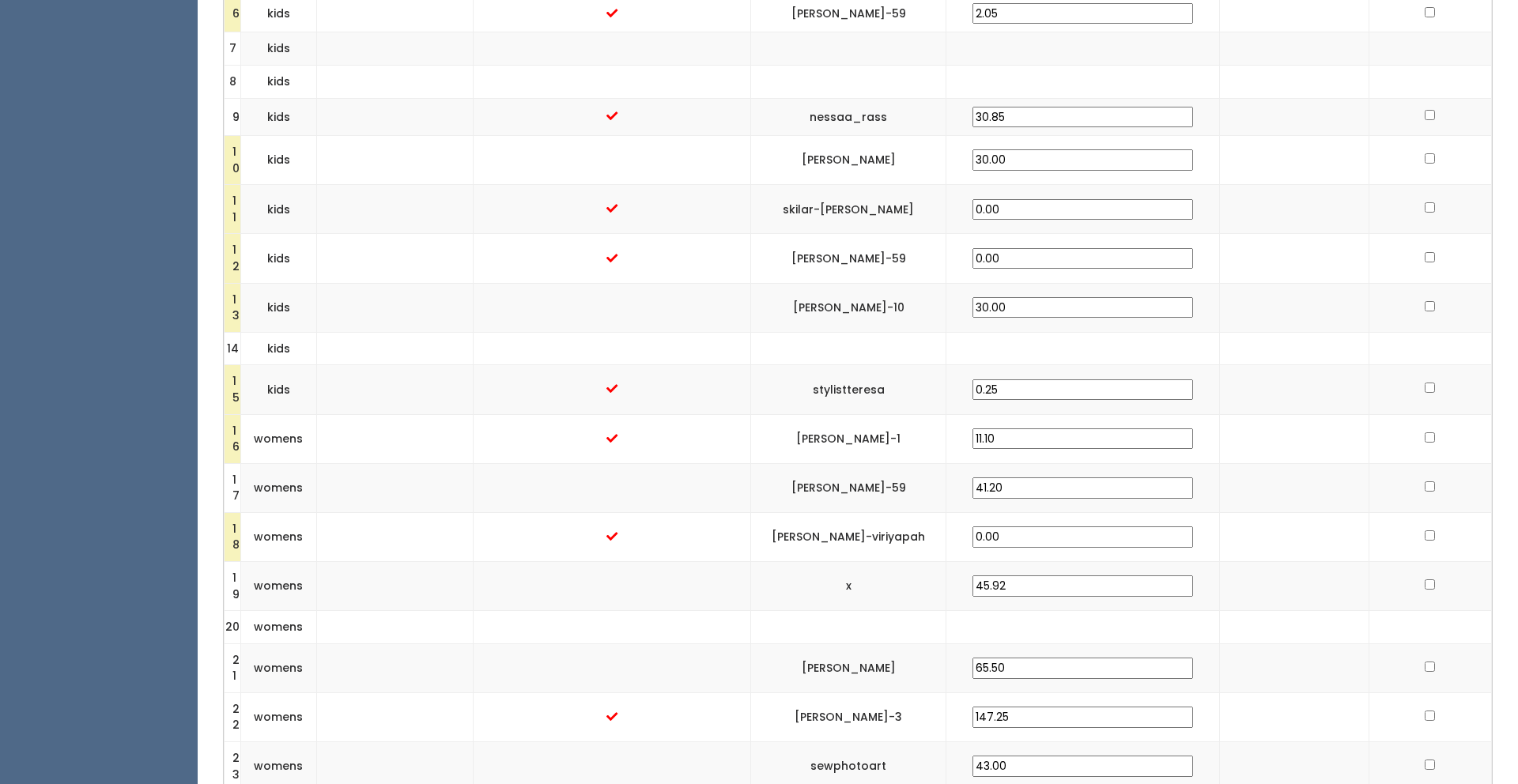
click at [1425, 484] on input "checkbox" at bounding box center [1430, 486] width 10 height 10
checkbox input "true"
click at [1425, 533] on input "checkbox" at bounding box center [1430, 535] width 10 height 10
checkbox input "true"
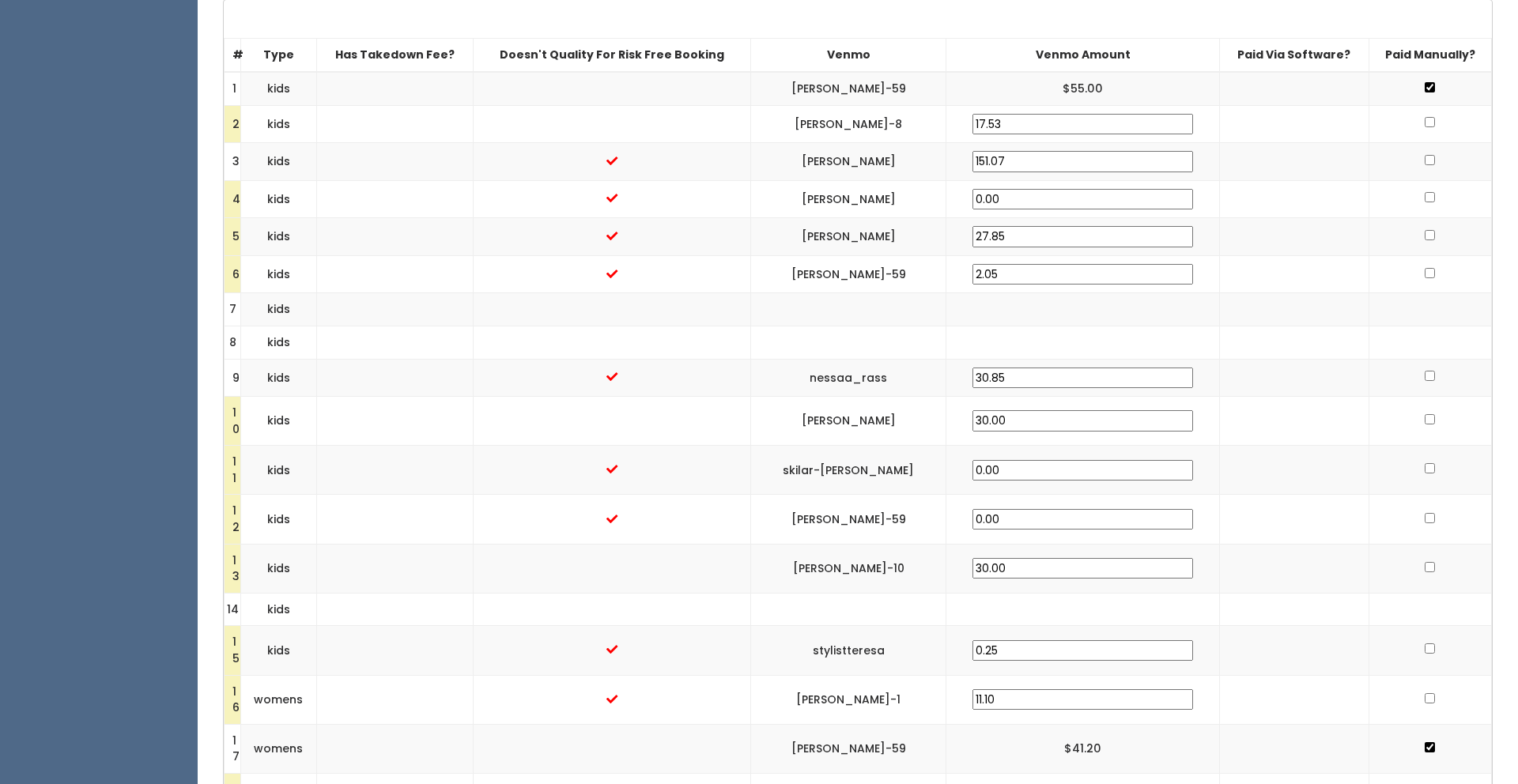
scroll to position [546, 0]
click at [1425, 201] on input "checkbox" at bounding box center [1430, 199] width 10 height 10
checkbox input "true"
drag, startPoint x: 962, startPoint y: 125, endPoint x: 831, endPoint y: 131, distance: 131.1
click at [831, 131] on td "[PERSON_NAME]-8" at bounding box center [848, 127] width 196 height 38
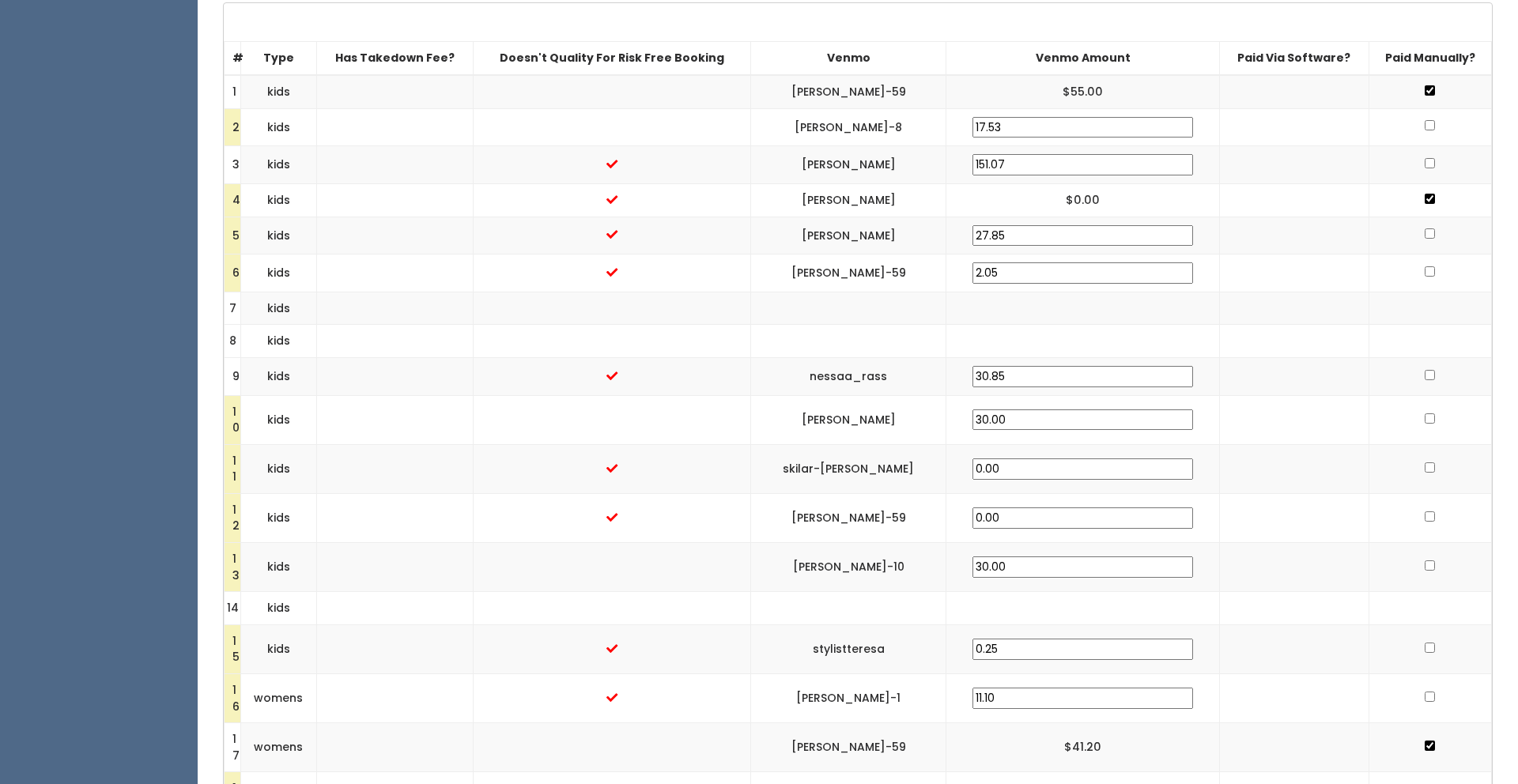
copy td "[PERSON_NAME]-8"
click at [1425, 128] on input "checkbox" at bounding box center [1430, 125] width 10 height 10
checkbox input "true"
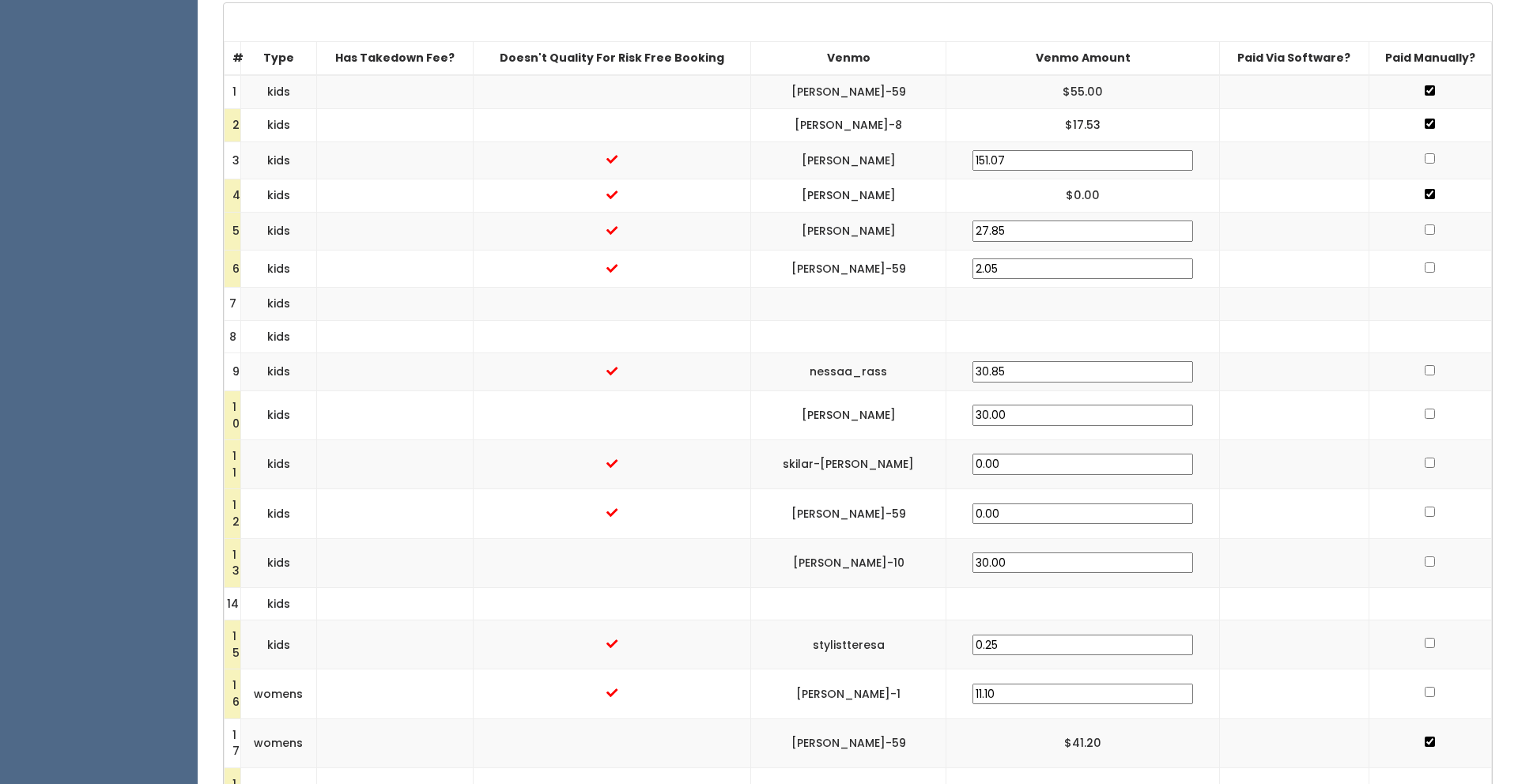
drag, startPoint x: 949, startPoint y: 157, endPoint x: 851, endPoint y: 160, distance: 98.0
click at [851, 160] on td "[PERSON_NAME]" at bounding box center [848, 161] width 196 height 38
copy td "[PERSON_NAME]"
click at [1425, 156] on input "checkbox" at bounding box center [1430, 158] width 10 height 10
checkbox input "true"
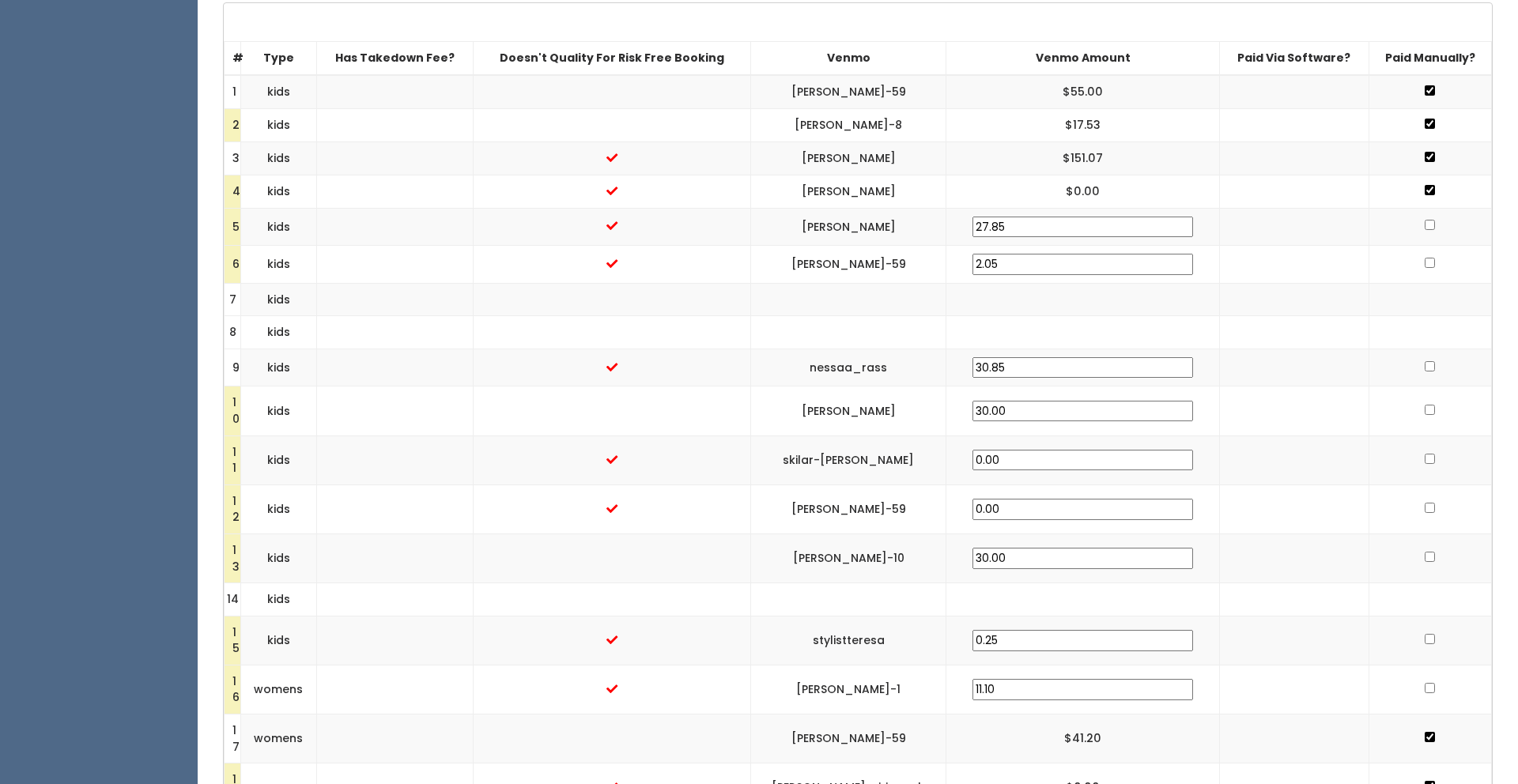
click at [1425, 226] on input "checkbox" at bounding box center [1430, 225] width 10 height 10
checkbox input "true"
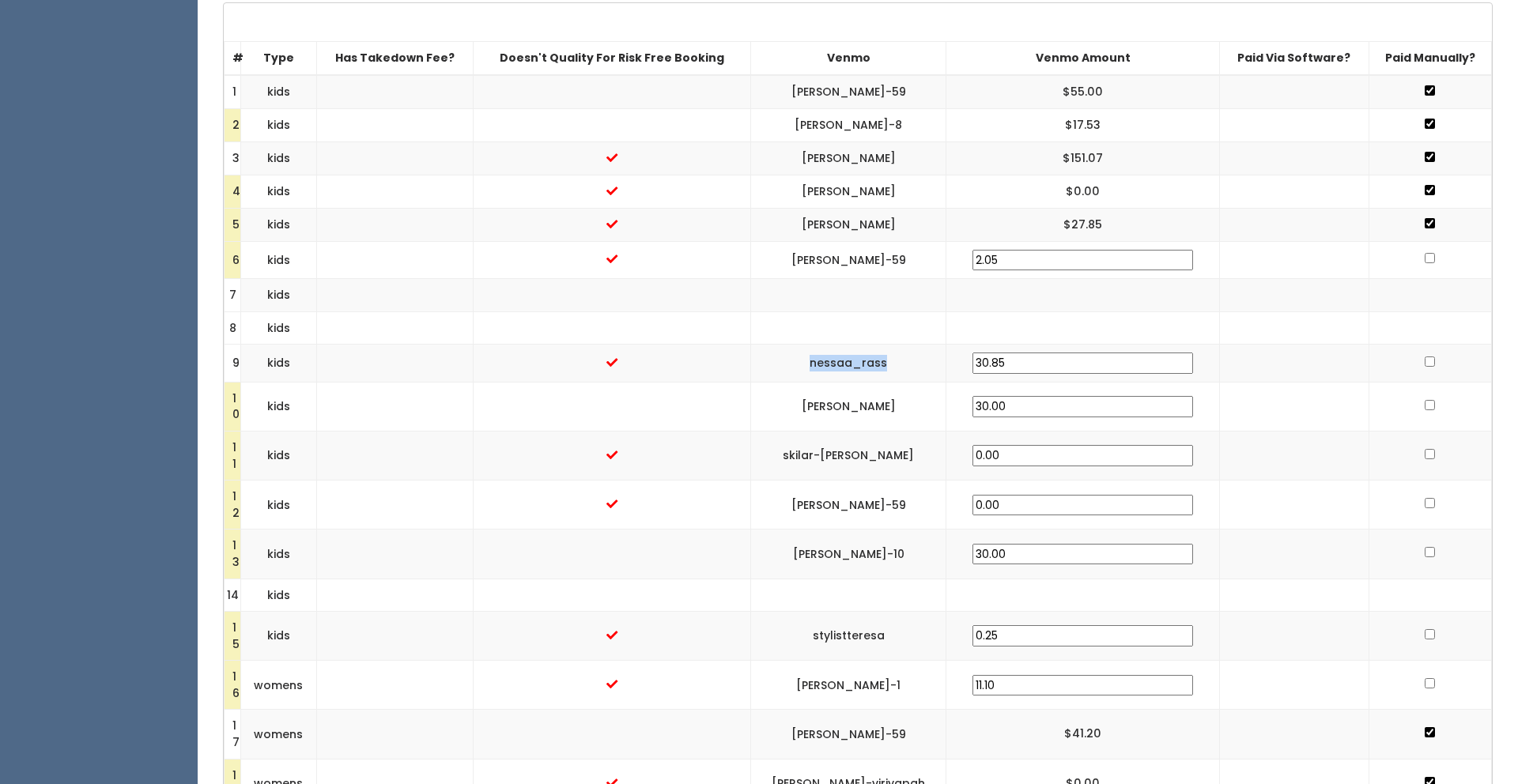
drag, startPoint x: 943, startPoint y: 360, endPoint x: 847, endPoint y: 365, distance: 96.1
click at [847, 365] on td "nessaa_rass" at bounding box center [848, 364] width 196 height 38
copy td "nessaa_rass"
click at [1425, 361] on input "checkbox" at bounding box center [1430, 361] width 10 height 10
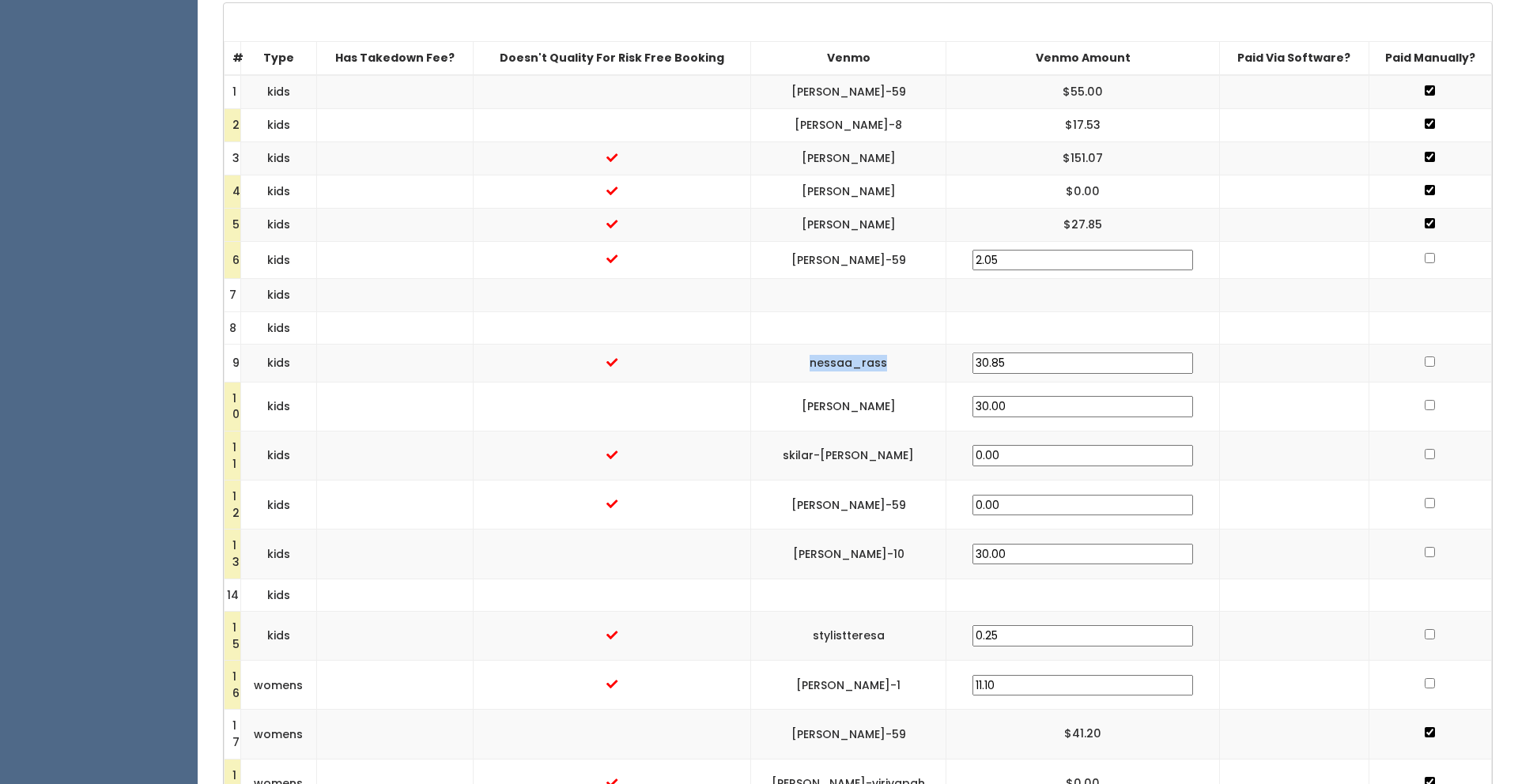
click at [1425, 361] on input "checkbox" at bounding box center [1430, 361] width 10 height 10
checkbox input "true"
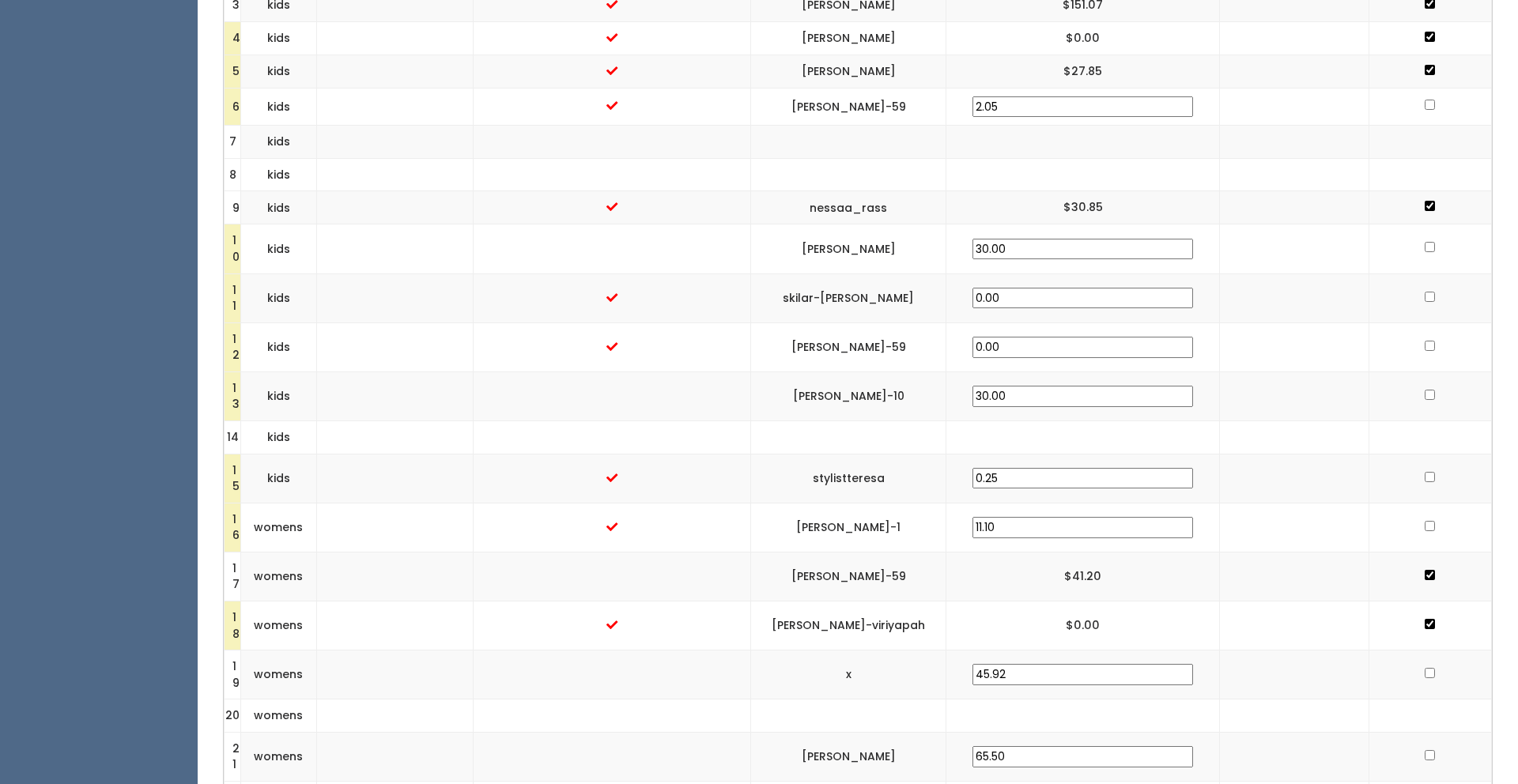
scroll to position [703, 0]
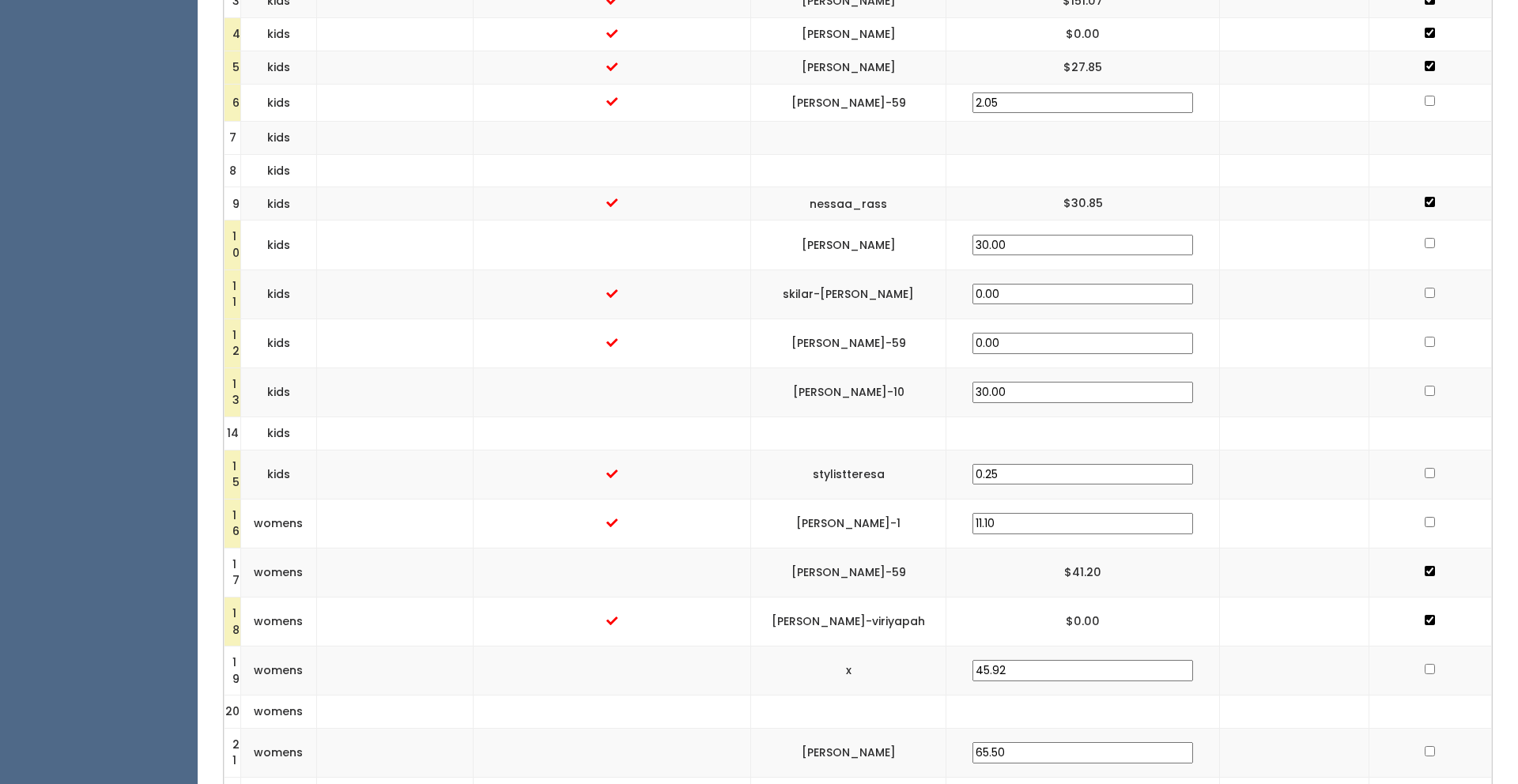
drag, startPoint x: 957, startPoint y: 244, endPoint x: 853, endPoint y: 242, distance: 104.0
click at [853, 242] on td "adreyana-torres" at bounding box center [848, 244] width 196 height 49
drag, startPoint x: 956, startPoint y: 245, endPoint x: 851, endPoint y: 246, distance: 105.0
click at [851, 246] on td "adreyana-torres" at bounding box center [848, 244] width 196 height 49
copy td "adreyana-torres"
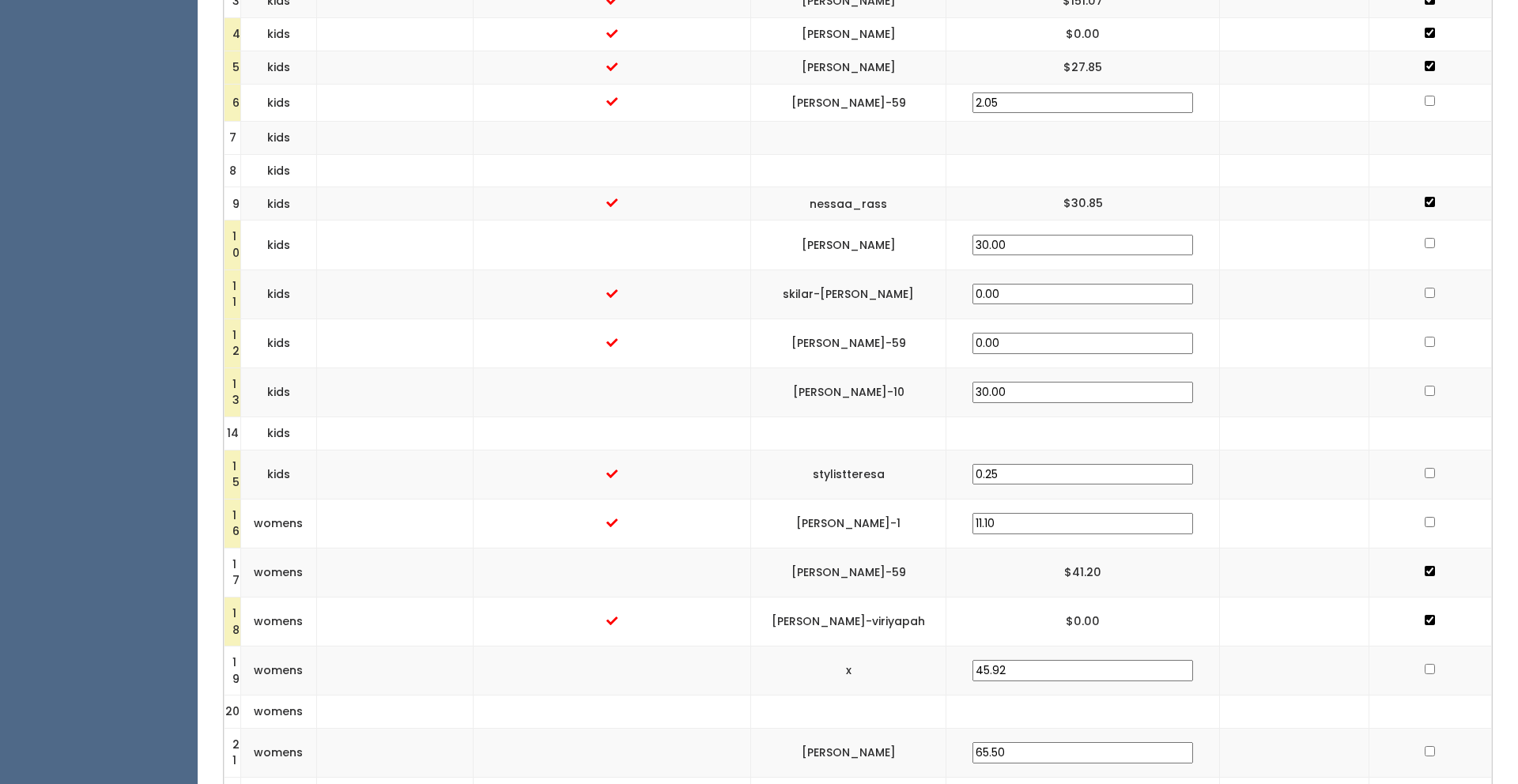
click at [1425, 243] on input "checkbox" at bounding box center [1430, 243] width 10 height 10
checkbox input "true"
click at [1425, 292] on input "checkbox" at bounding box center [1430, 292] width 10 height 10
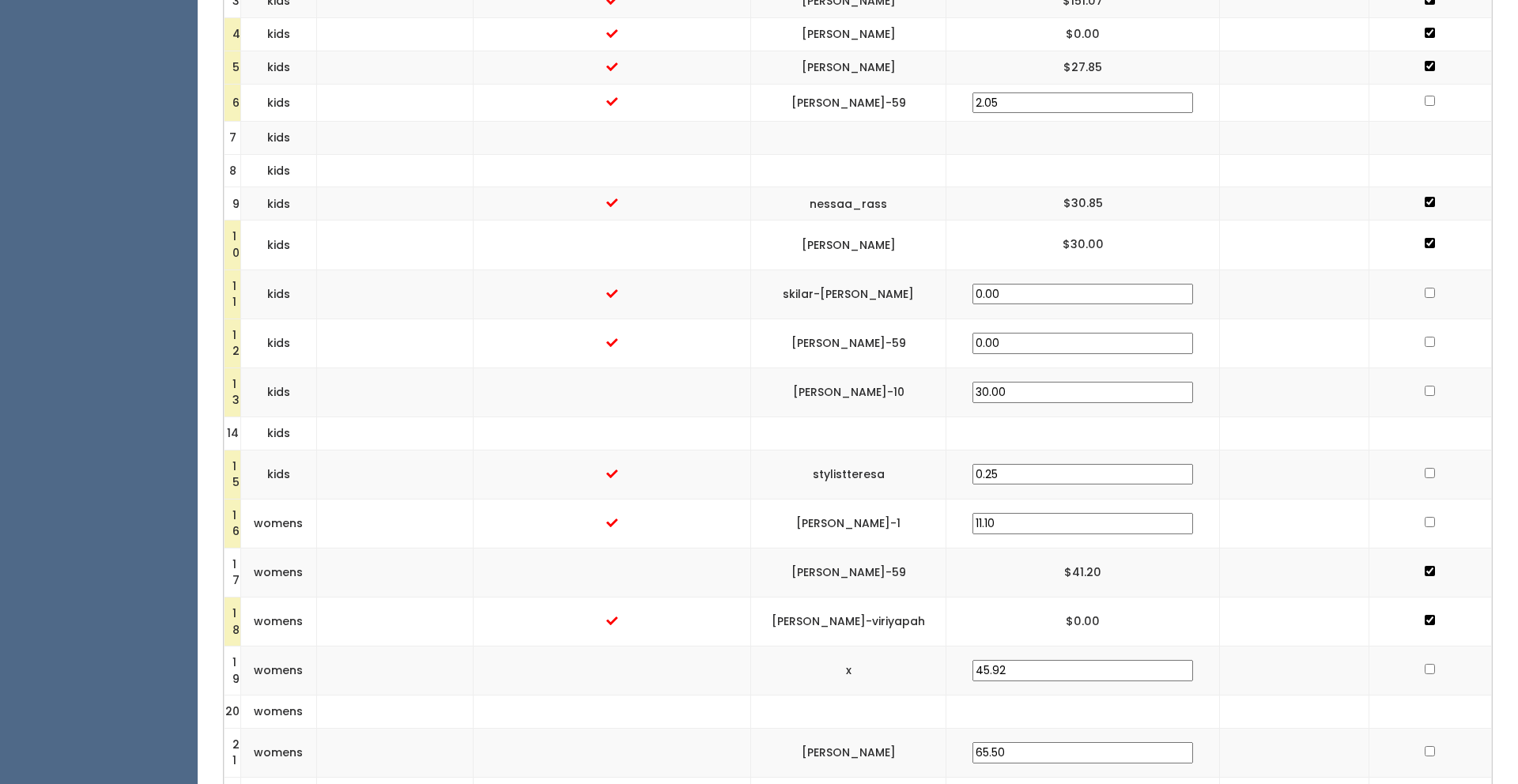
checkbox input "true"
click at [1425, 342] on input "checkbox" at bounding box center [1430, 341] width 10 height 10
checkbox input "true"
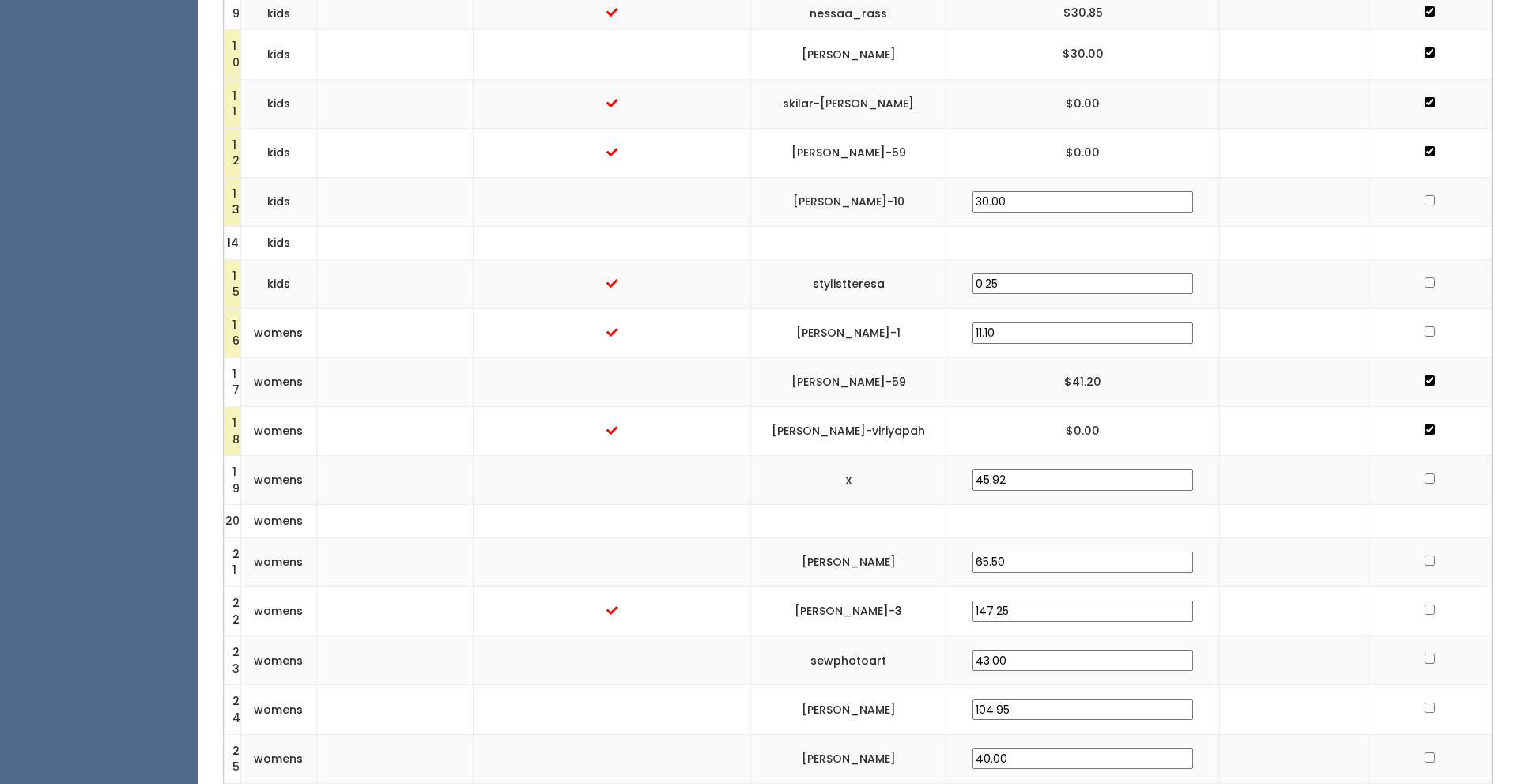
scroll to position [899, 0]
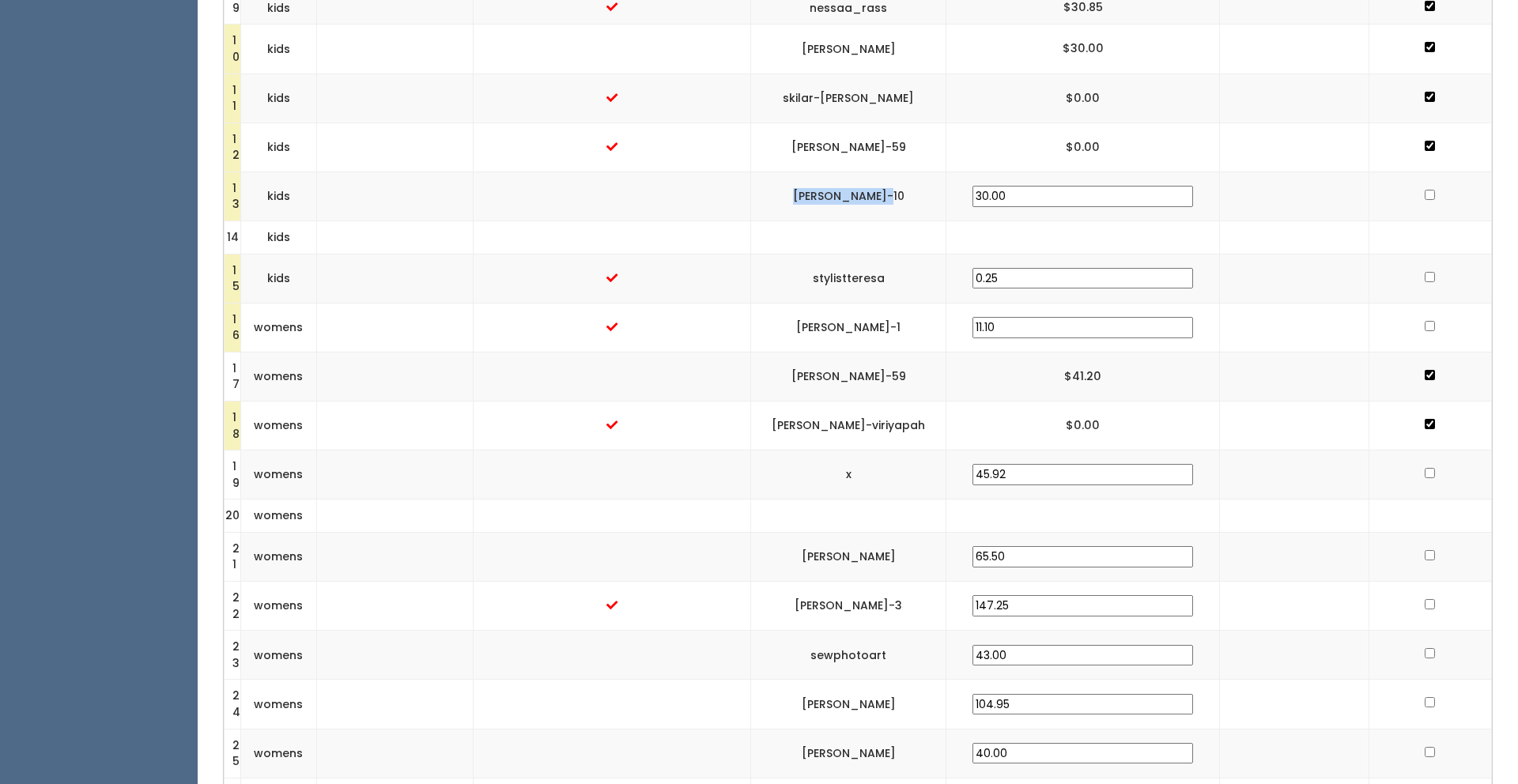
drag, startPoint x: 949, startPoint y: 190, endPoint x: 845, endPoint y: 199, distance: 104.4
click at [845, 199] on td "cody-naylor-10" at bounding box center [848, 196] width 196 height 49
copy td "cody-naylor-10"
click at [1425, 195] on input "checkbox" at bounding box center [1430, 194] width 10 height 10
checkbox input "true"
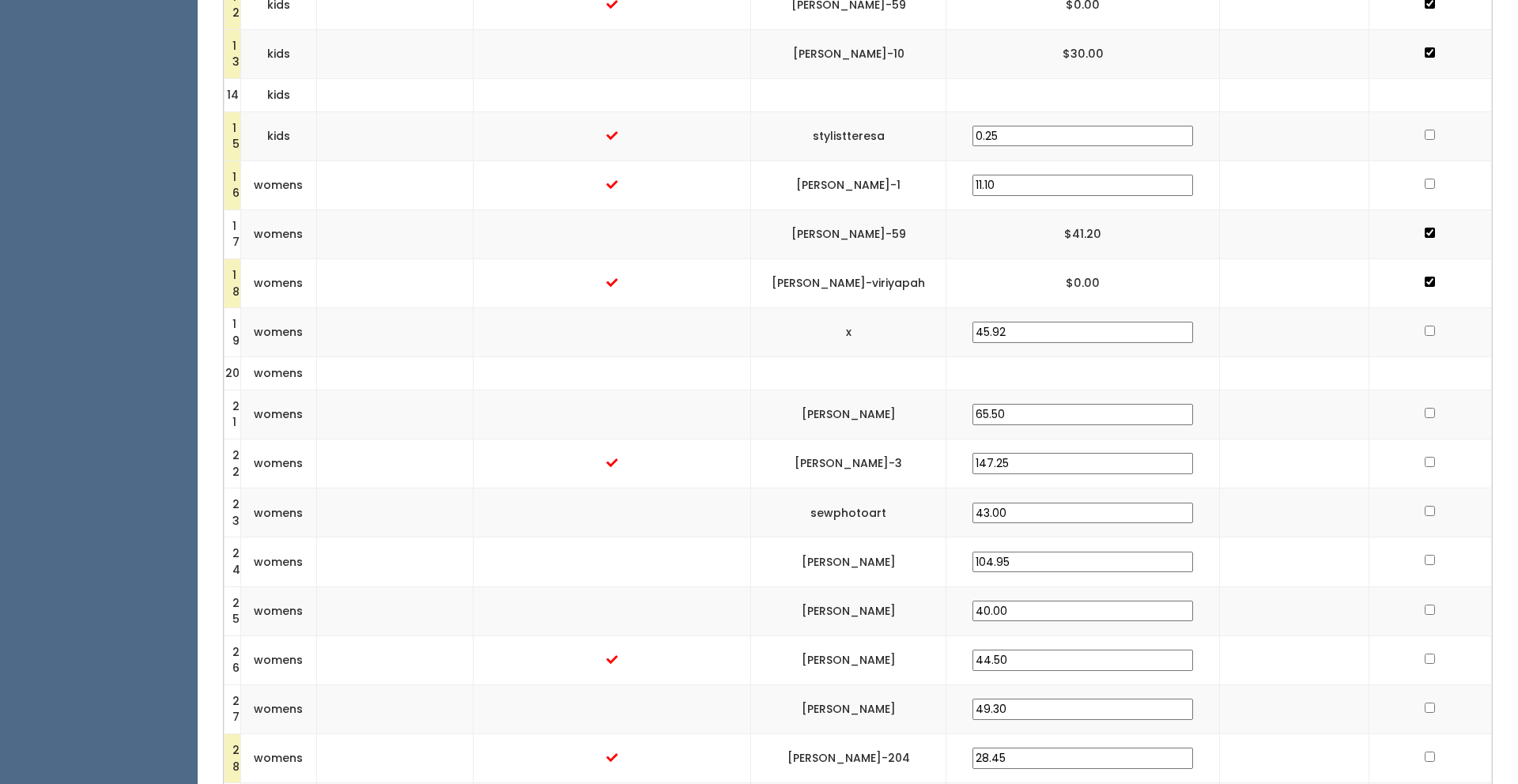
scroll to position [1050, 0]
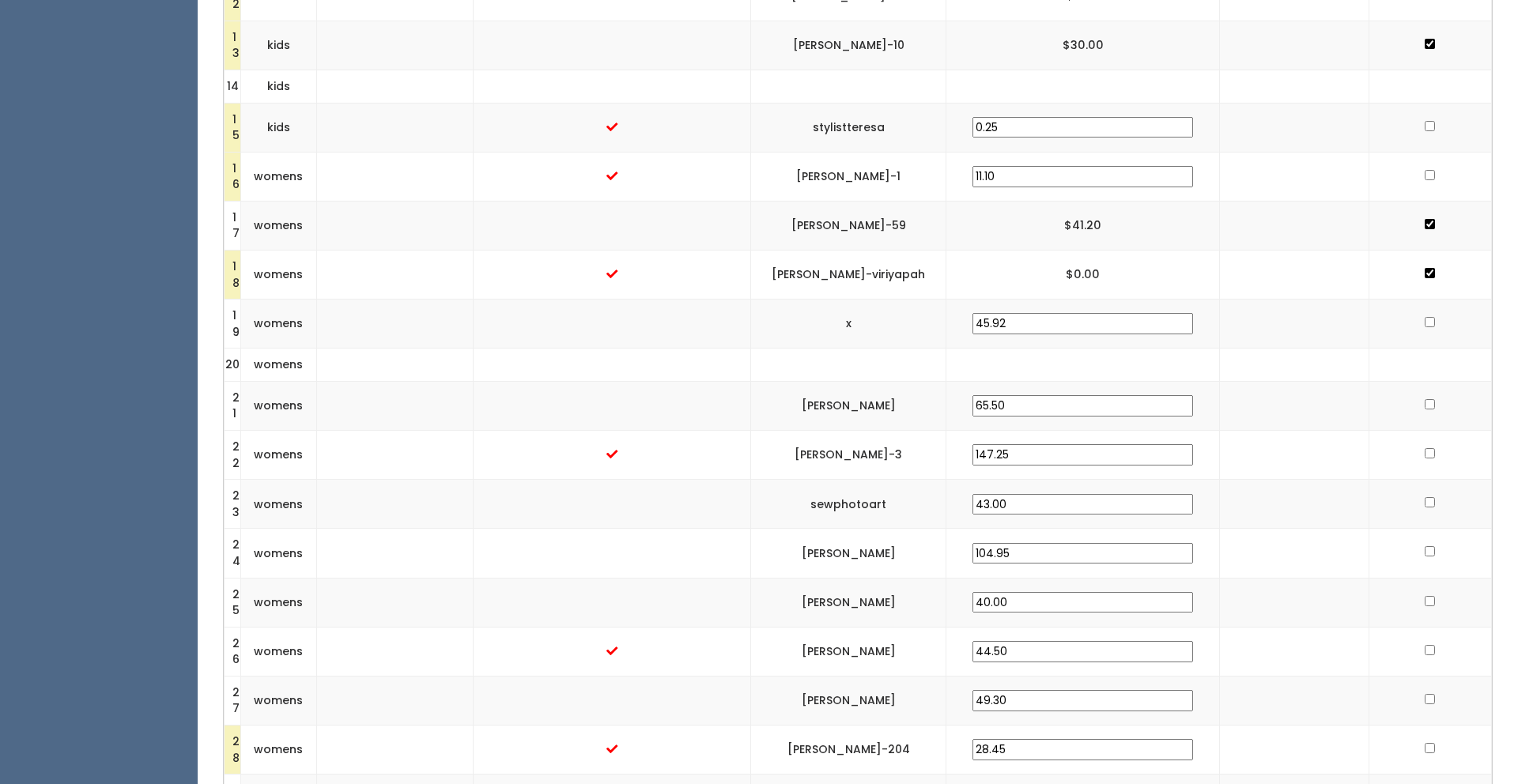
drag, startPoint x: 962, startPoint y: 171, endPoint x: 844, endPoint y: 171, distance: 118.0
click at [844, 171] on td "[PERSON_NAME]-1" at bounding box center [848, 176] width 196 height 49
copy td "[PERSON_NAME]-1"
click at [1425, 176] on input "checkbox" at bounding box center [1430, 174] width 10 height 10
checkbox input "true"
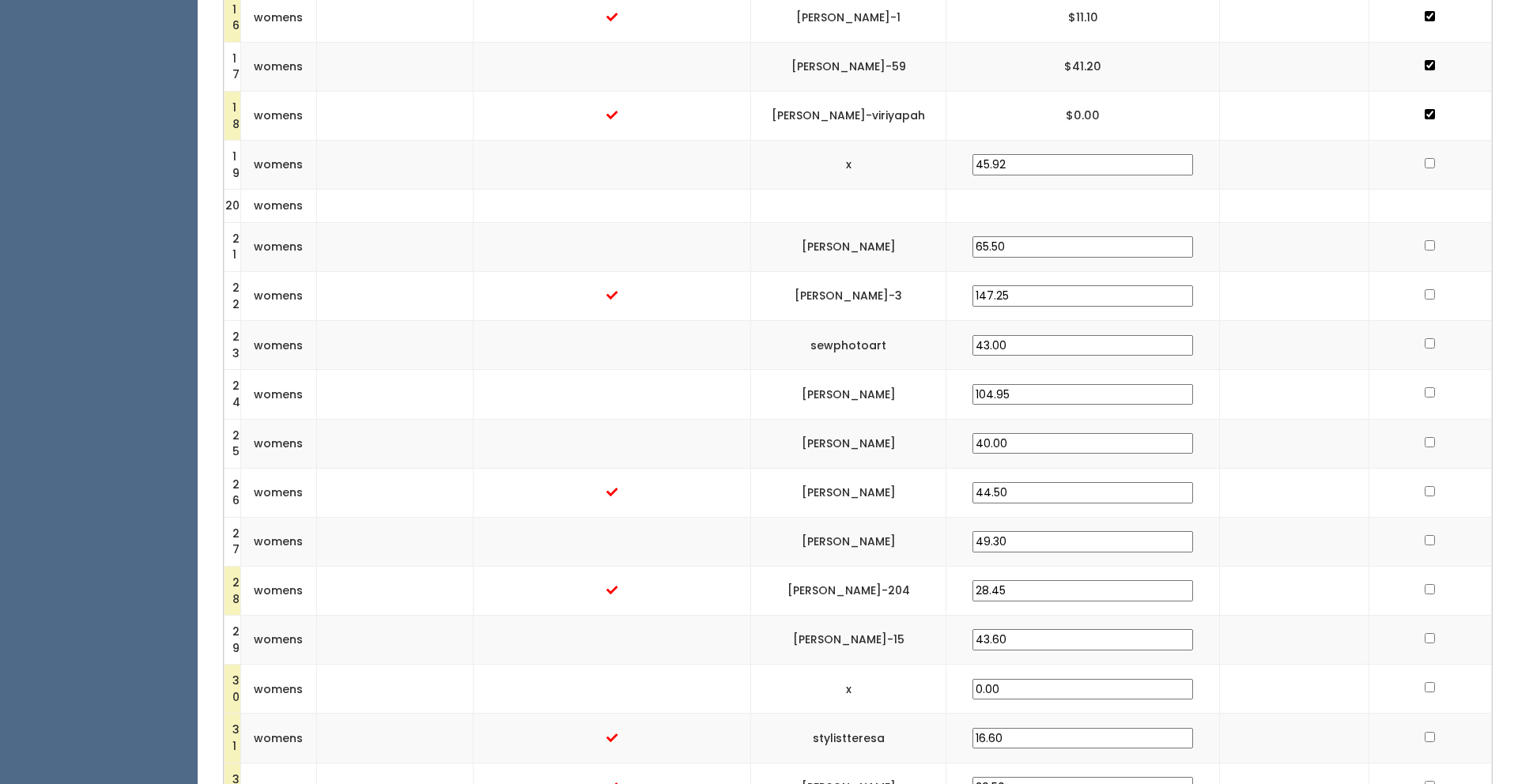
scroll to position [1211, 0]
drag, startPoint x: 953, startPoint y: 242, endPoint x: 850, endPoint y: 246, distance: 103.1
click at [850, 246] on td "[PERSON_NAME]" at bounding box center [848, 244] width 196 height 49
copy td "[PERSON_NAME]"
click at [1425, 242] on input "checkbox" at bounding box center [1430, 244] width 10 height 10
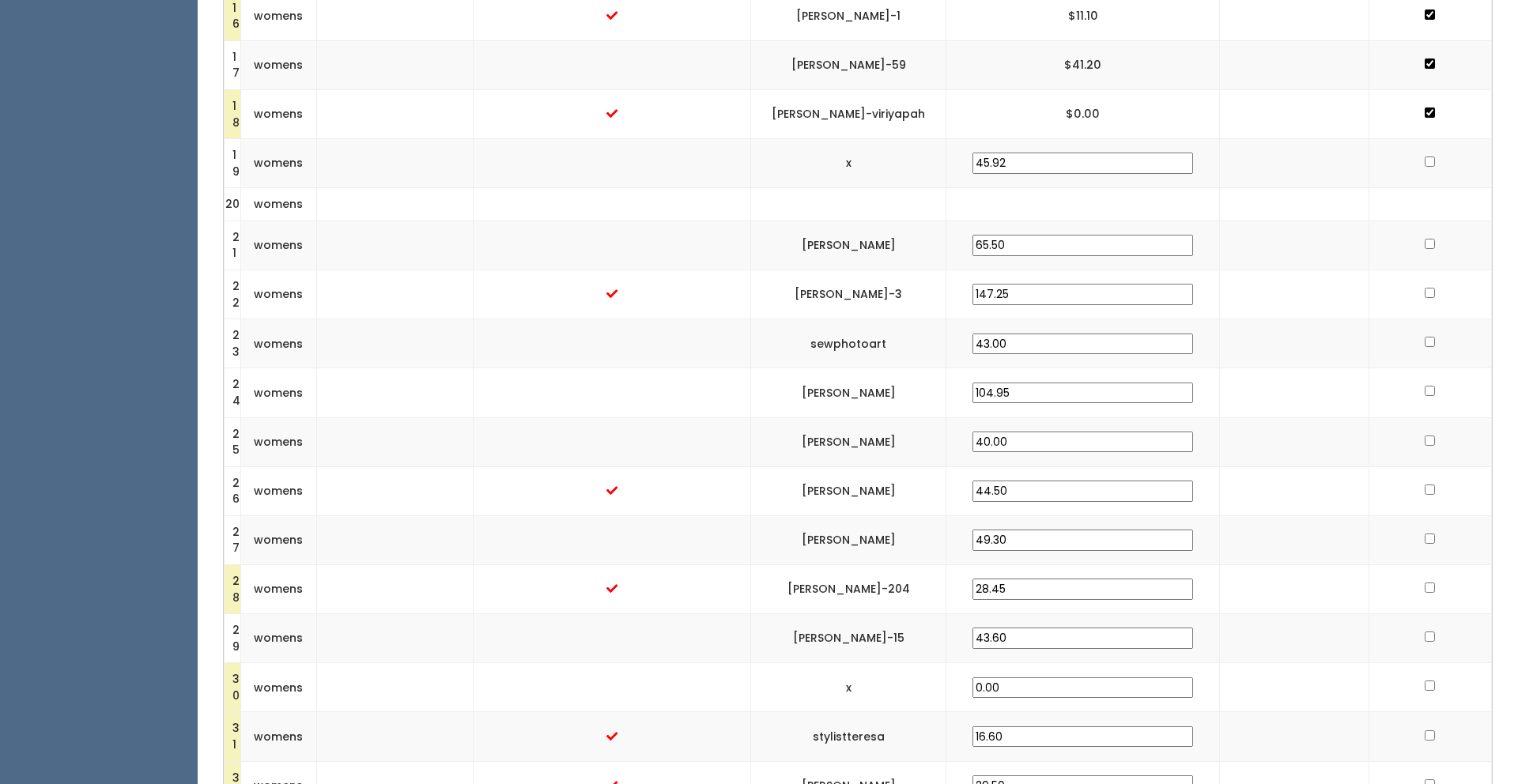
checkbox input "true"
drag, startPoint x: 950, startPoint y: 290, endPoint x: 859, endPoint y: 296, distance: 91.2
click at [859, 296] on td "[PERSON_NAME]-3" at bounding box center [848, 295] width 196 height 49
copy td "[PERSON_NAME]-3"
click at [1425, 291] on input "checkbox" at bounding box center [1430, 292] width 10 height 10
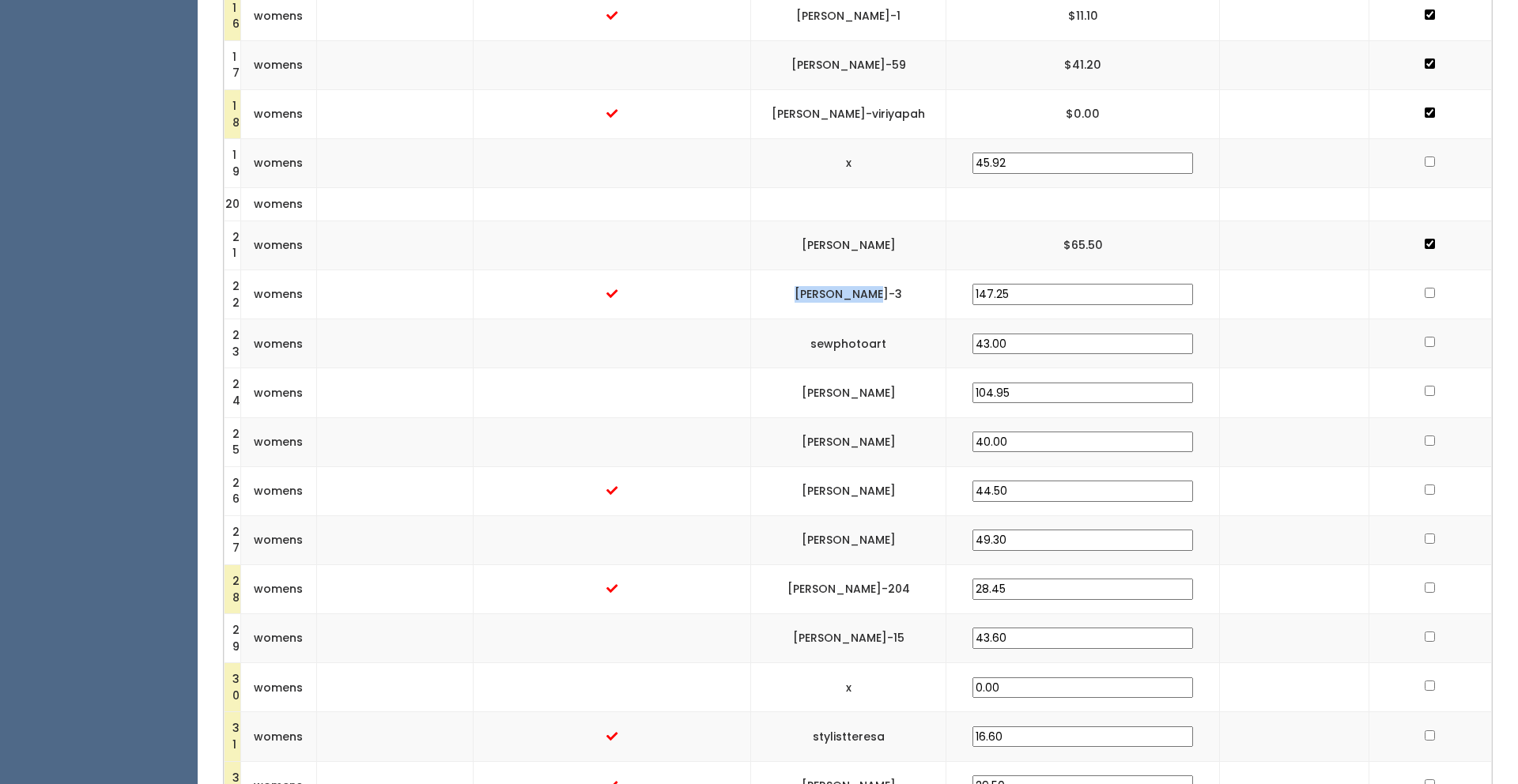
checkbox input "true"
drag, startPoint x: 947, startPoint y: 340, endPoint x: 857, endPoint y: 344, distance: 90.1
click at [857, 344] on td "sewphotoart" at bounding box center [848, 344] width 196 height 49
copy td "sewphotoart"
click at [1425, 342] on input "checkbox" at bounding box center [1430, 341] width 10 height 10
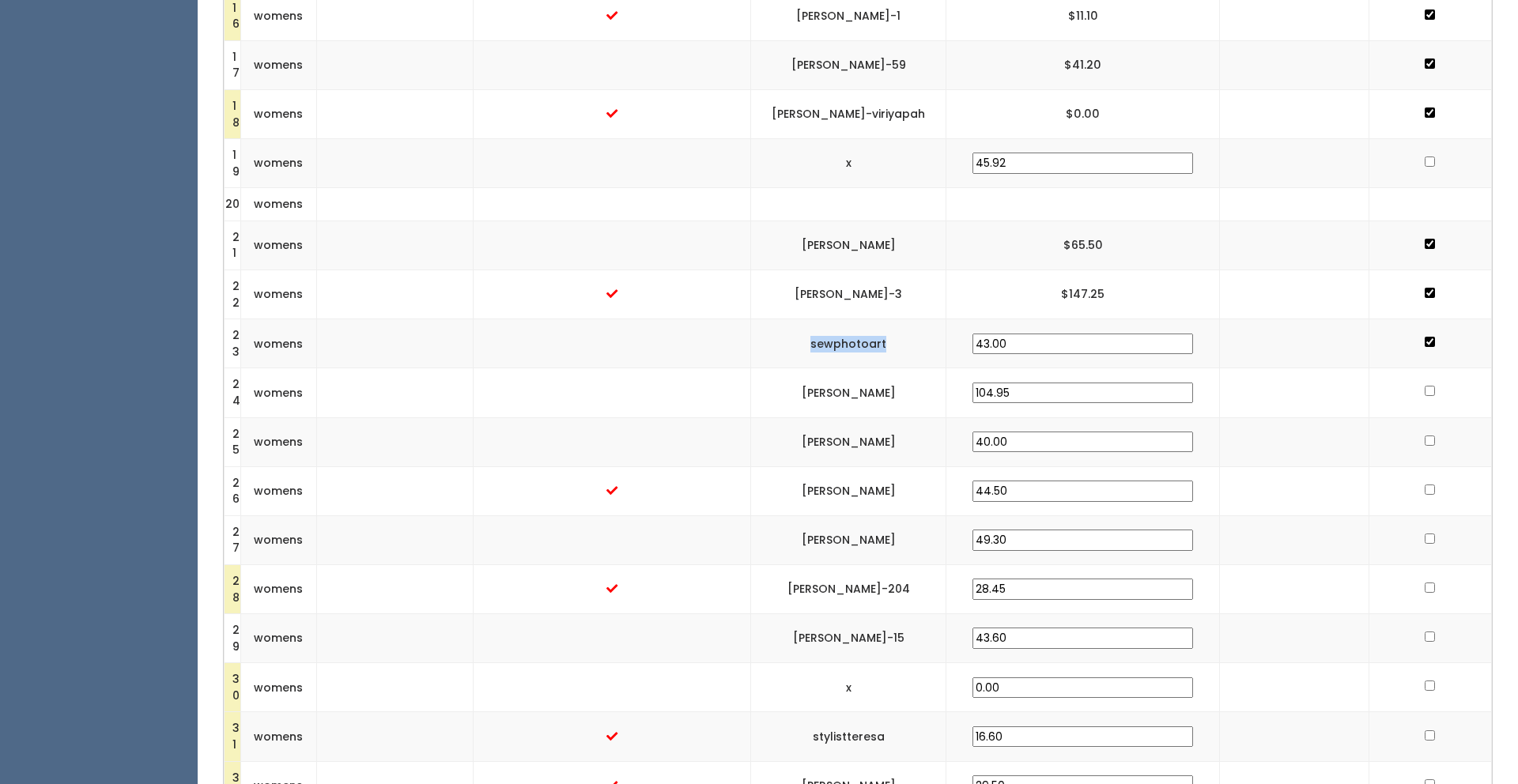
click at [1425, 342] on input "checkbox" at bounding box center [1430, 341] width 10 height 10
checkbox input "true"
drag, startPoint x: 945, startPoint y: 390, endPoint x: 851, endPoint y: 392, distance: 94.0
click at [851, 392] on td "[PERSON_NAME]" at bounding box center [848, 392] width 196 height 49
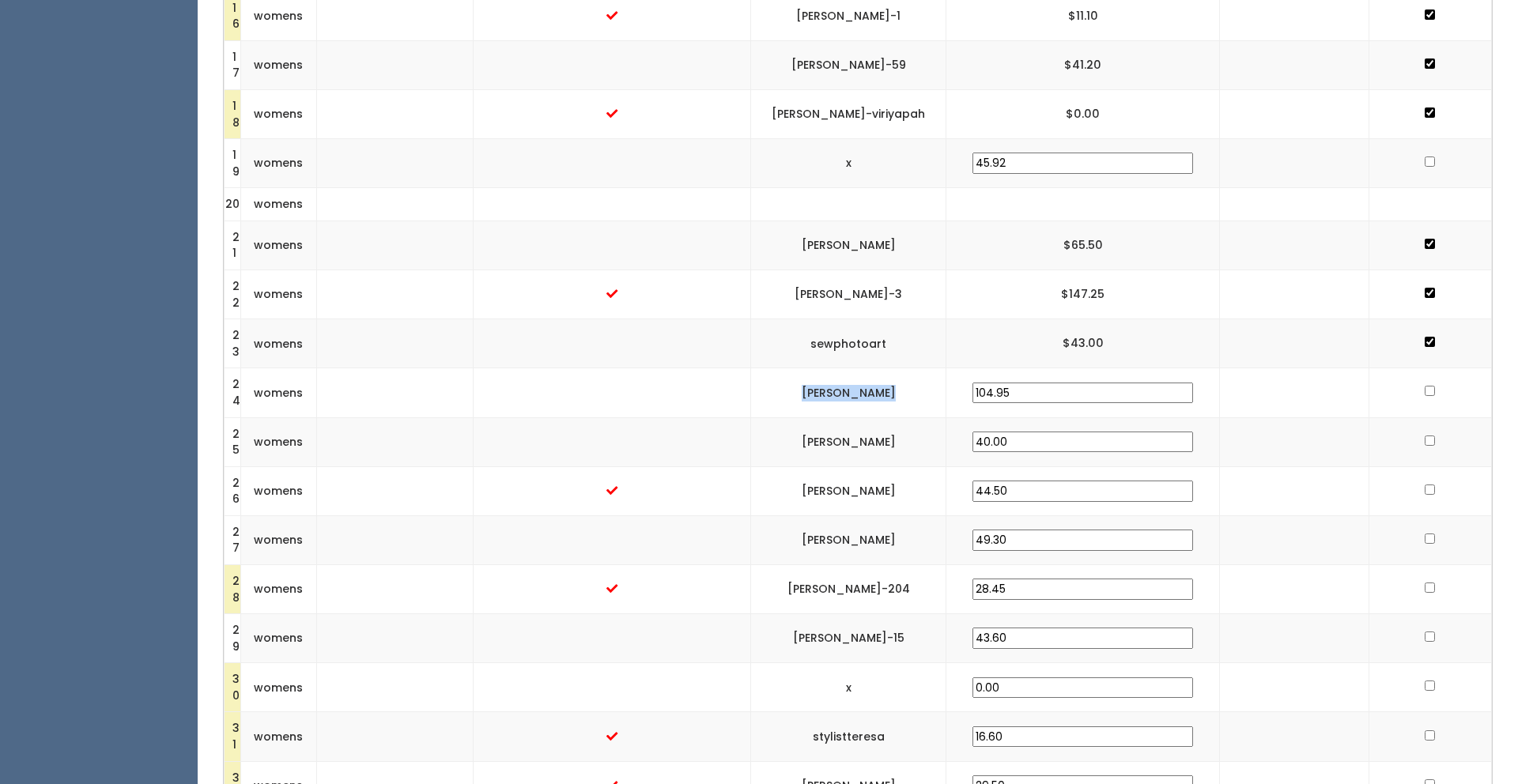
click at [1425, 392] on input "checkbox" at bounding box center [1430, 391] width 10 height 10
checkbox input "true"
drag, startPoint x: 949, startPoint y: 438, endPoint x: 852, endPoint y: 441, distance: 97.0
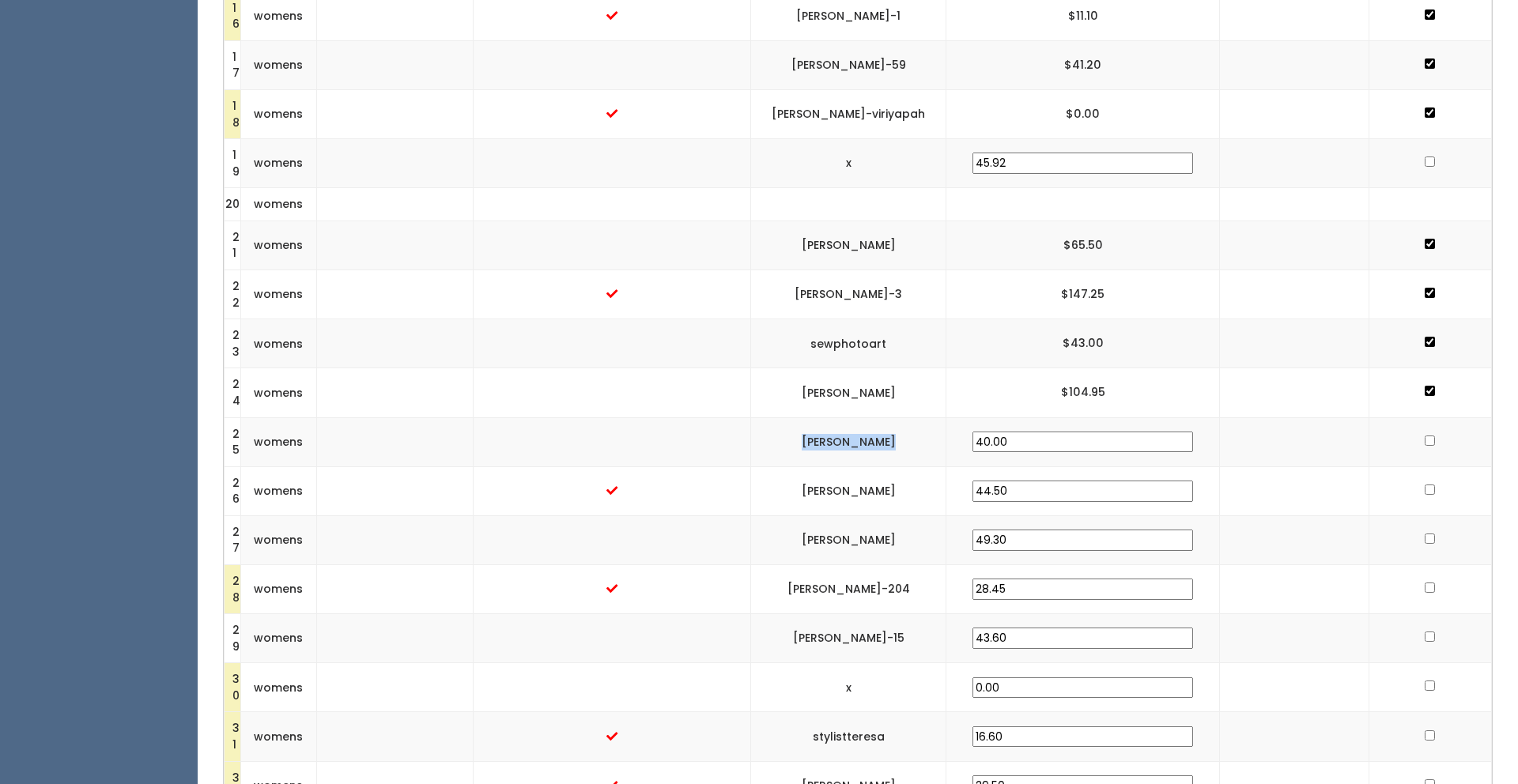
click at [852, 441] on td "[PERSON_NAME]" at bounding box center [848, 442] width 196 height 49
click at [1425, 441] on input "checkbox" at bounding box center [1430, 440] width 10 height 10
checkbox input "true"
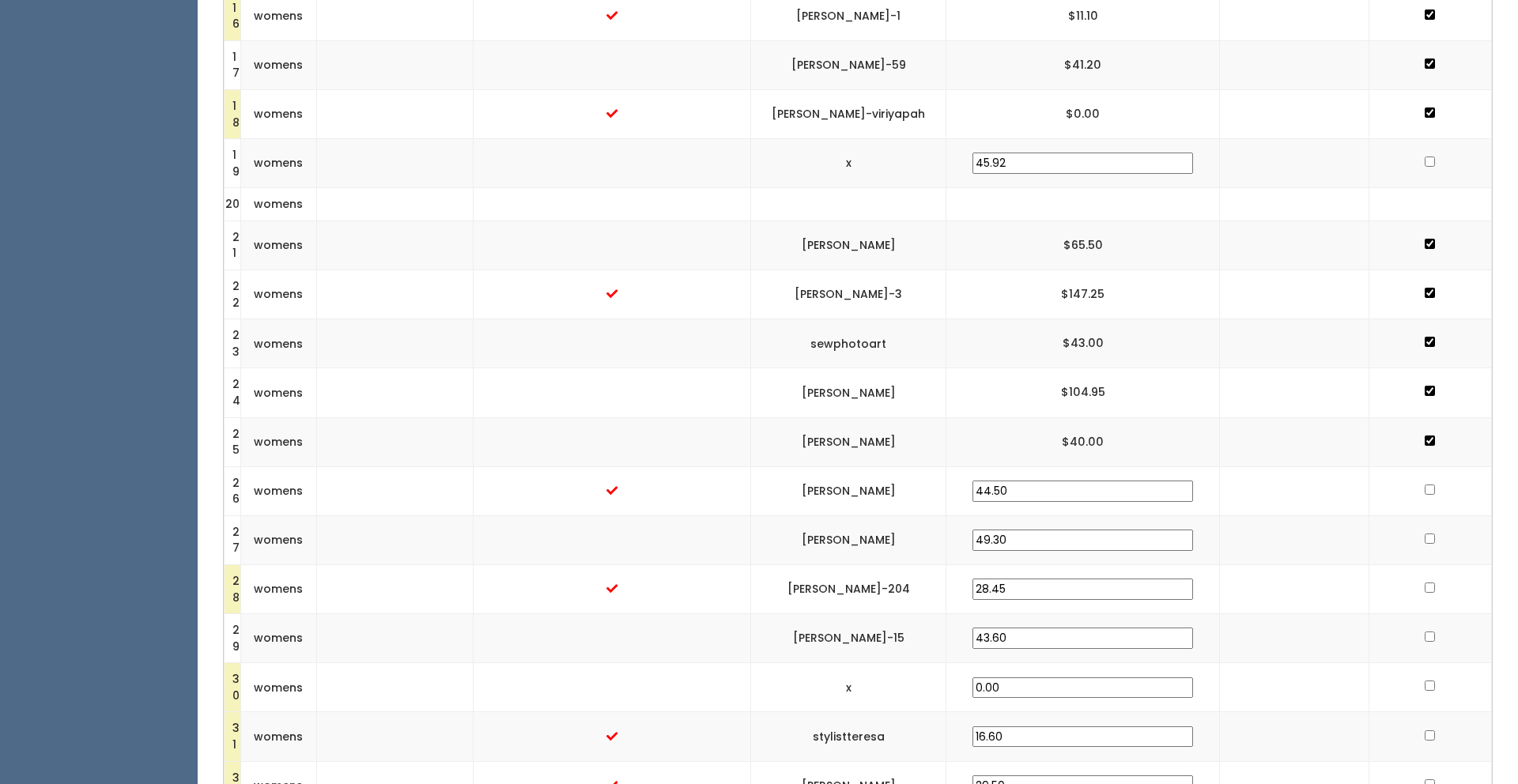
drag, startPoint x: 949, startPoint y: 490, endPoint x: 849, endPoint y: 499, distance: 100.4
click at [849, 499] on td "[PERSON_NAME]" at bounding box center [848, 491] width 196 height 49
click at [1425, 489] on input "checkbox" at bounding box center [1430, 489] width 10 height 10
checkbox input "true"
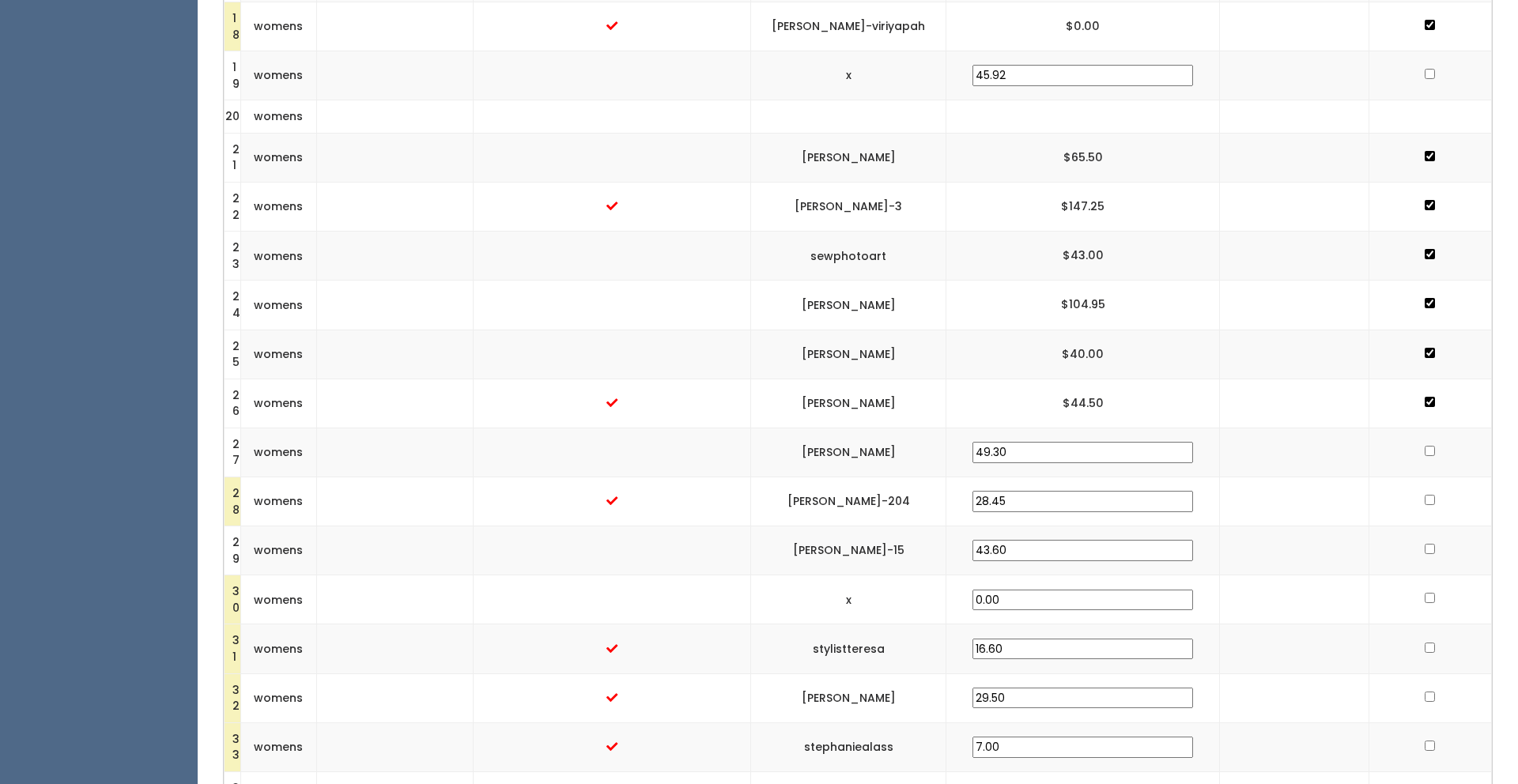
scroll to position [1300, 0]
drag, startPoint x: 843, startPoint y: 449, endPoint x: 958, endPoint y: 450, distance: 115.0
click at [947, 450] on td "[PERSON_NAME]" at bounding box center [848, 450] width 196 height 49
click at [1425, 446] on input "checkbox" at bounding box center [1430, 448] width 10 height 10
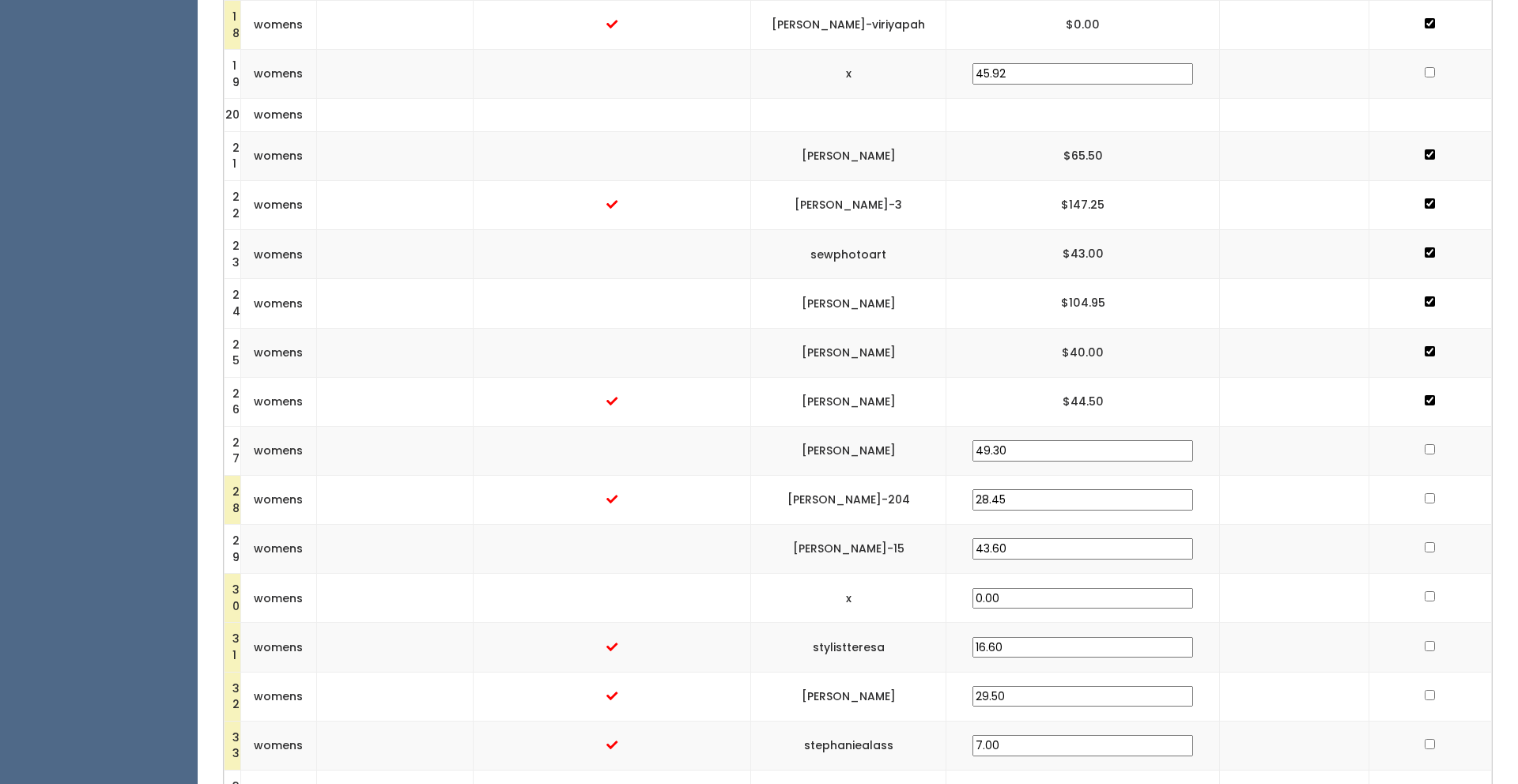
click at [1425, 446] on input "checkbox" at bounding box center [1430, 448] width 10 height 10
checkbox input "true"
drag, startPoint x: 971, startPoint y: 494, endPoint x: 816, endPoint y: 494, distance: 155.0
click at [816, 494] on td "[PERSON_NAME]-204" at bounding box center [848, 501] width 196 height 49
click at [1425, 495] on input "checkbox" at bounding box center [1430, 498] width 10 height 10
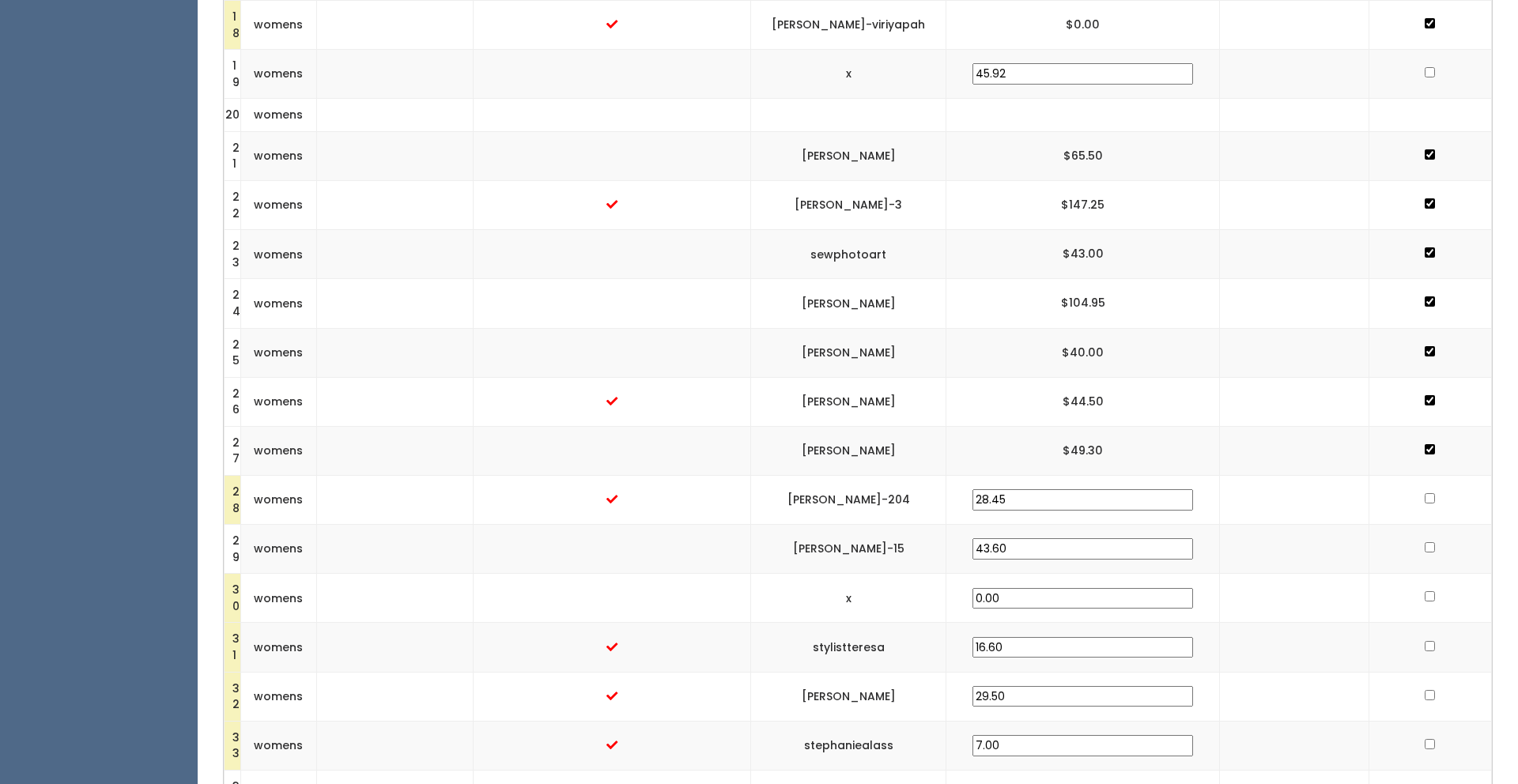
checkbox input "true"
click at [947, 615] on td "x" at bounding box center [848, 598] width 196 height 49
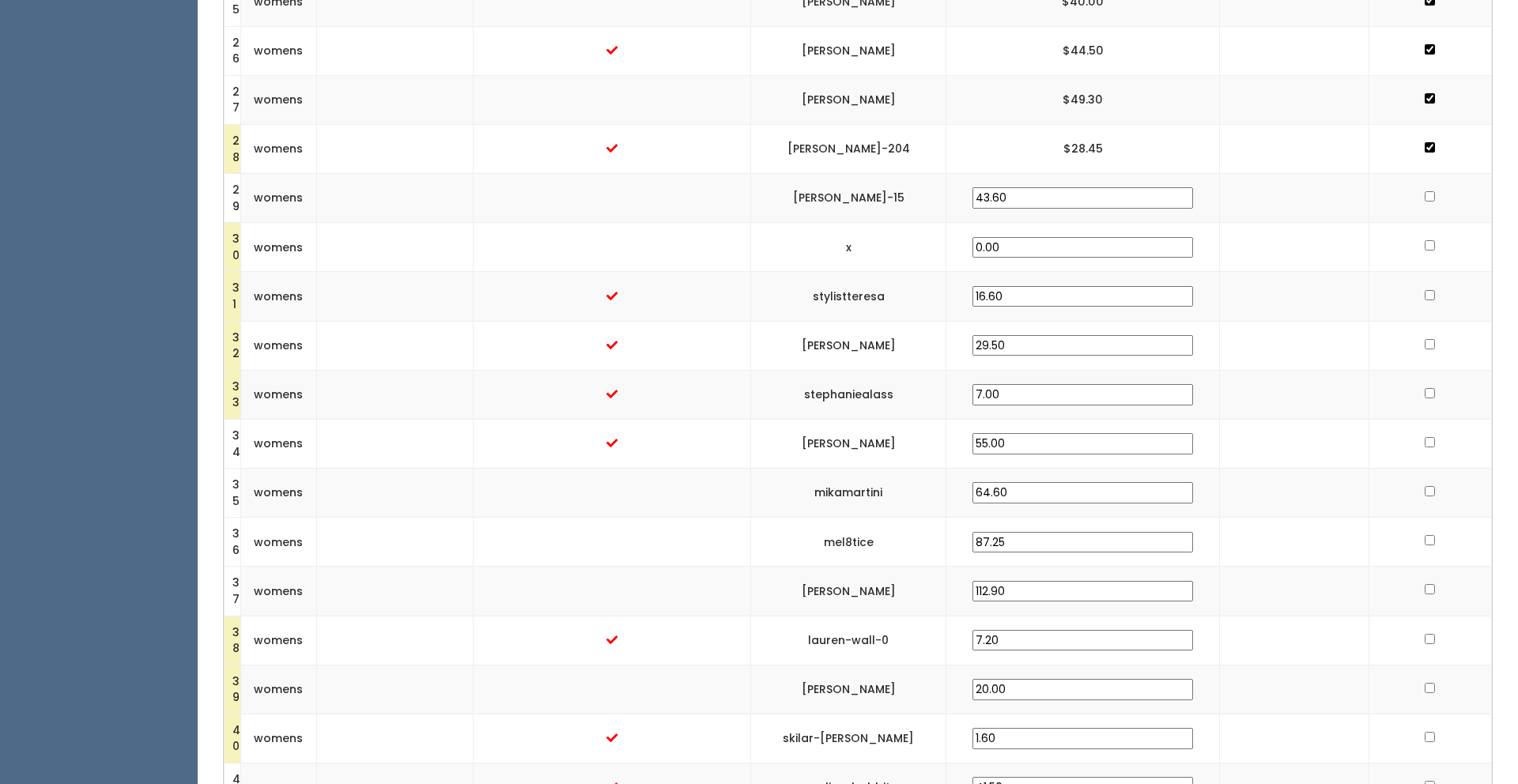
scroll to position [1729, 0]
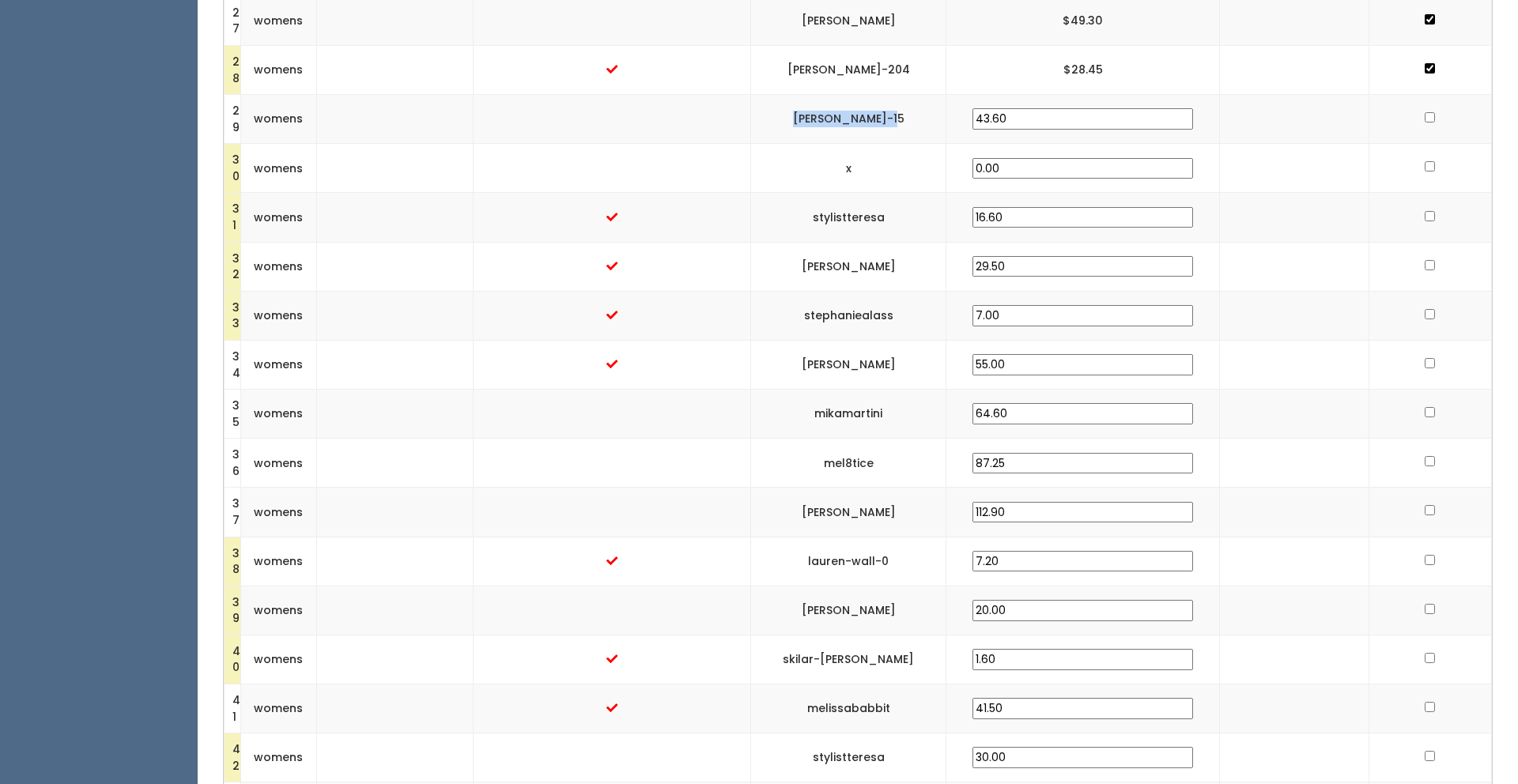
drag, startPoint x: 956, startPoint y: 117, endPoint x: 834, endPoint y: 125, distance: 122.3
click at [834, 125] on td "[PERSON_NAME]-15" at bounding box center [848, 119] width 196 height 49
click at [1425, 115] on input "checkbox" at bounding box center [1430, 116] width 10 height 10
checkbox input "true"
click at [1421, 159] on td at bounding box center [1430, 168] width 123 height 49
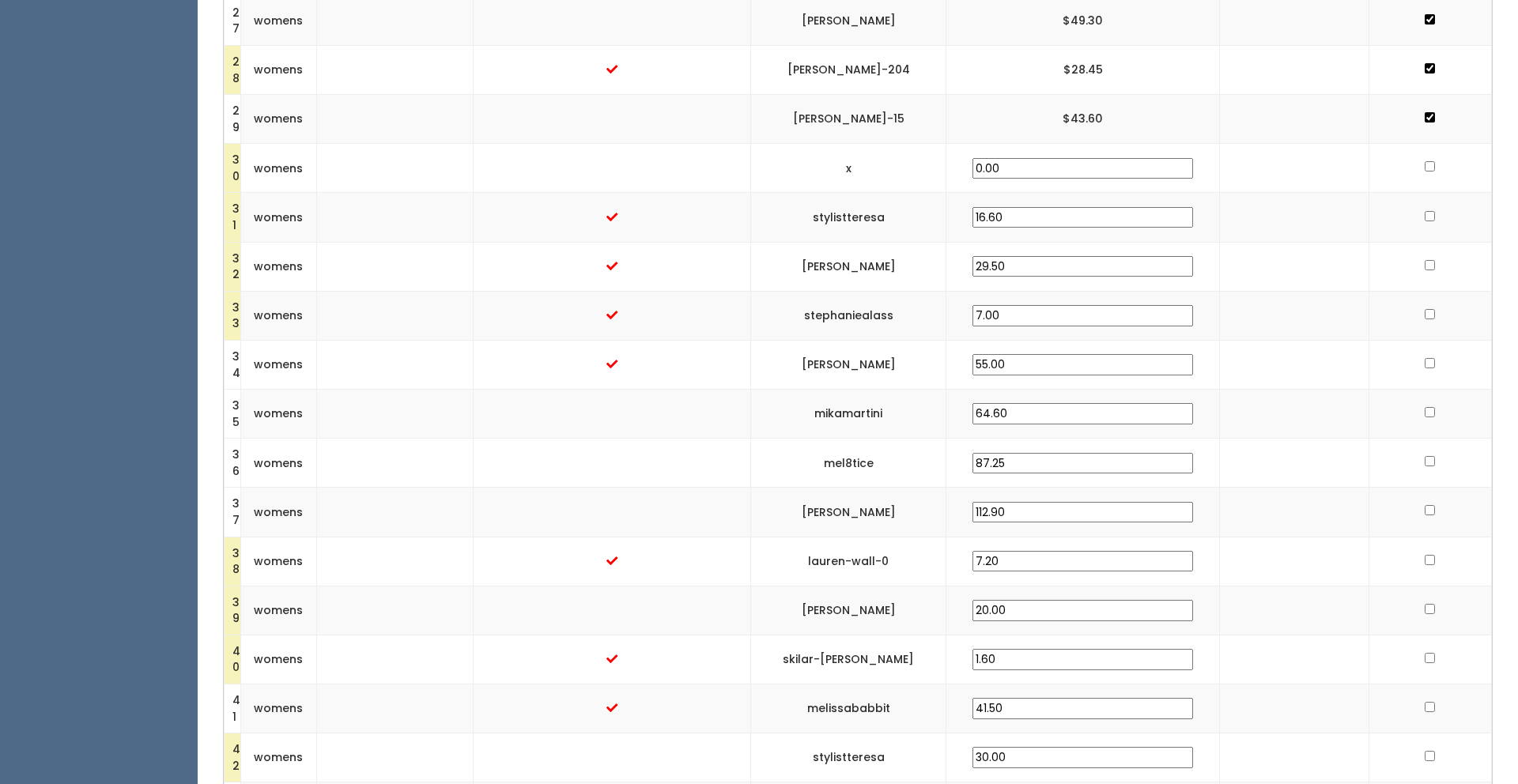
click at [1421, 159] on td at bounding box center [1430, 168] width 123 height 49
click at [1425, 167] on input "checkbox" at bounding box center [1430, 166] width 10 height 10
checkbox input "true"
drag, startPoint x: 953, startPoint y: 261, endPoint x: 843, endPoint y: 265, distance: 110.1
click at [843, 265] on td "[PERSON_NAME]" at bounding box center [848, 266] width 196 height 49
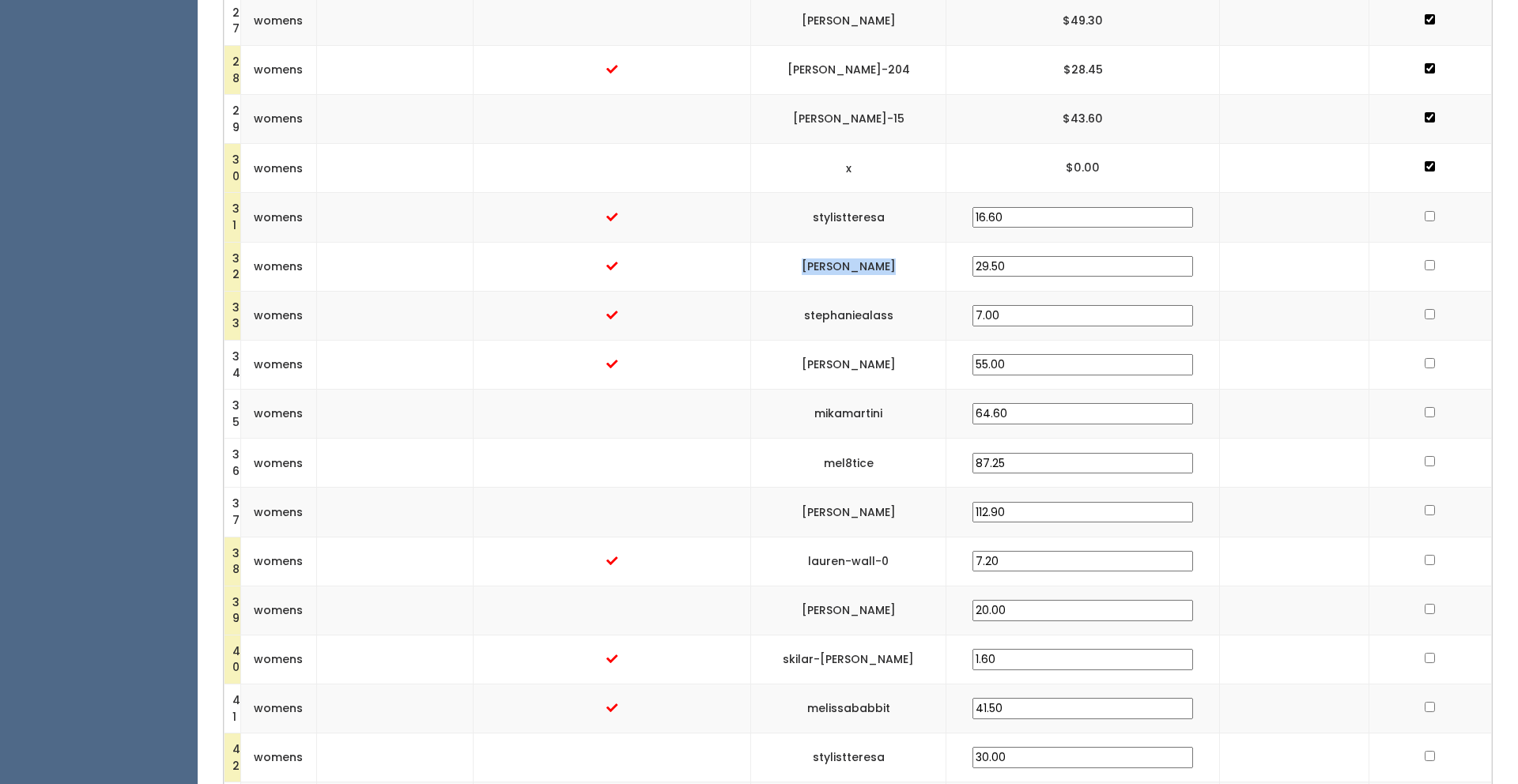
click at [1426, 263] on input "checkbox" at bounding box center [1430, 264] width 10 height 10
checkbox input "true"
drag, startPoint x: 953, startPoint y: 310, endPoint x: 847, endPoint y: 318, distance: 106.3
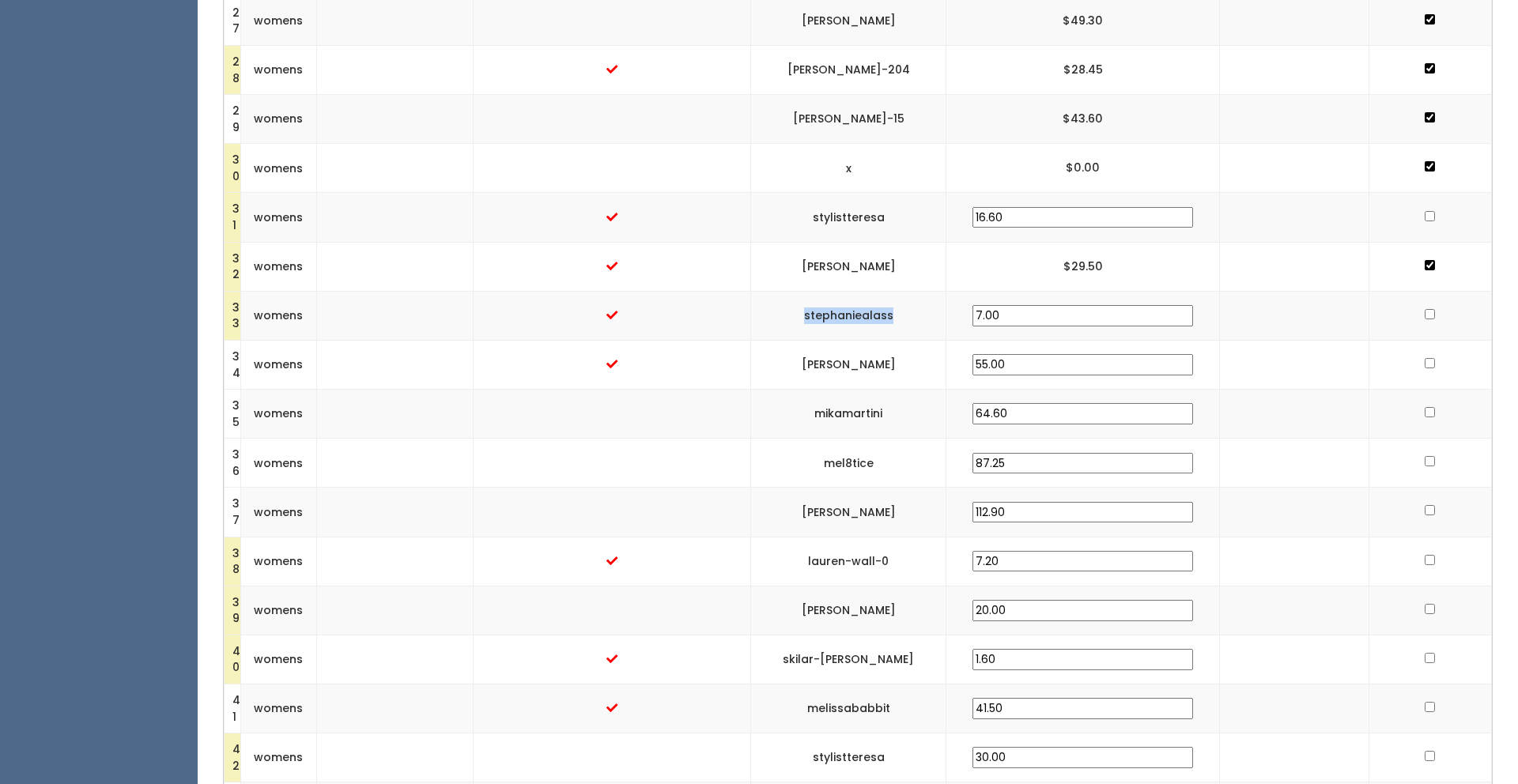
click at [847, 318] on td "stephaniealass" at bounding box center [848, 315] width 196 height 49
click at [1425, 311] on input "checkbox" at bounding box center [1430, 314] width 10 height 10
checkbox input "true"
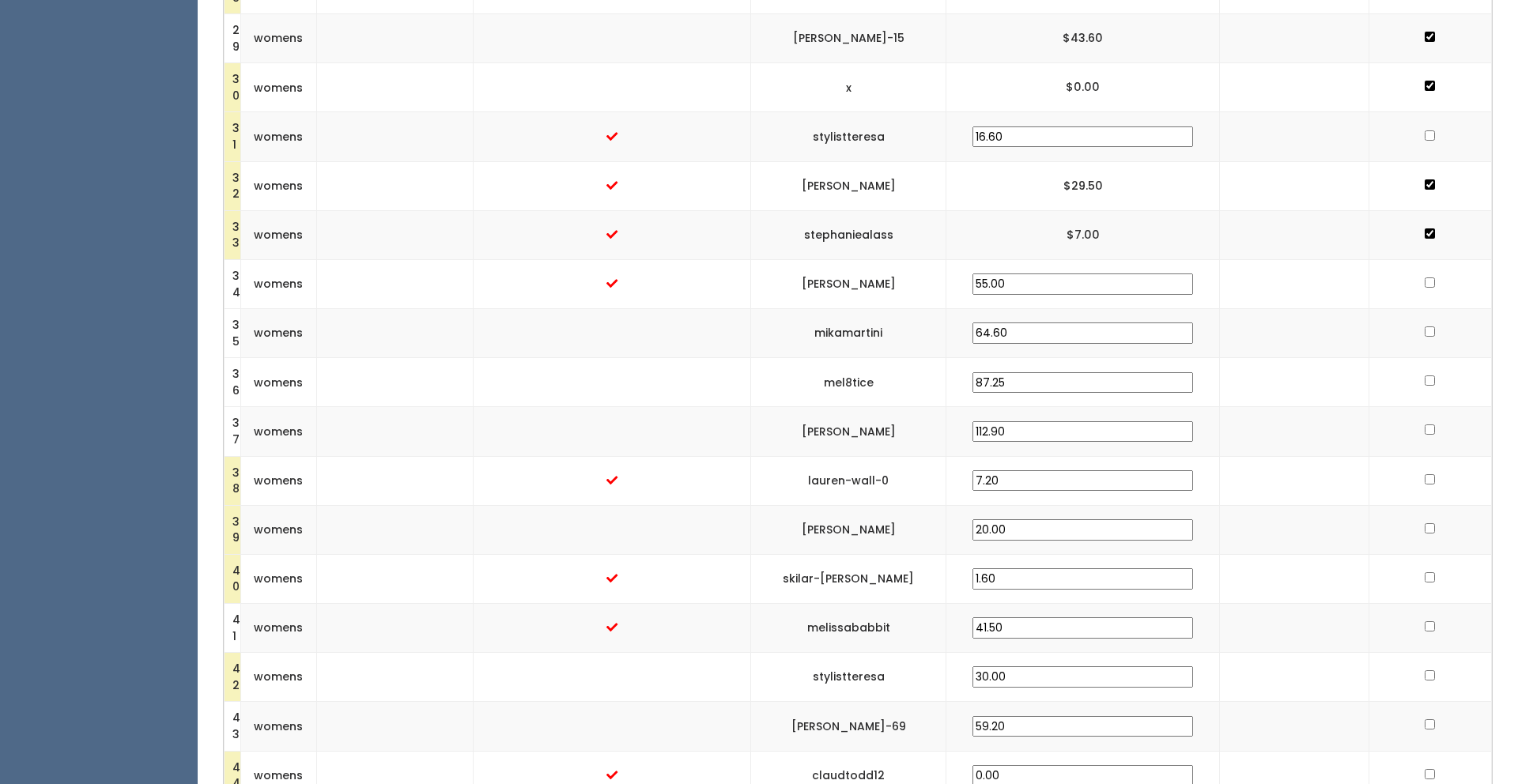
scroll to position [1811, 0]
drag, startPoint x: 951, startPoint y: 281, endPoint x: 854, endPoint y: 284, distance: 97.0
click at [854, 284] on td "[PERSON_NAME]" at bounding box center [848, 283] width 196 height 49
click at [1425, 278] on input "checkbox" at bounding box center [1430, 281] width 10 height 10
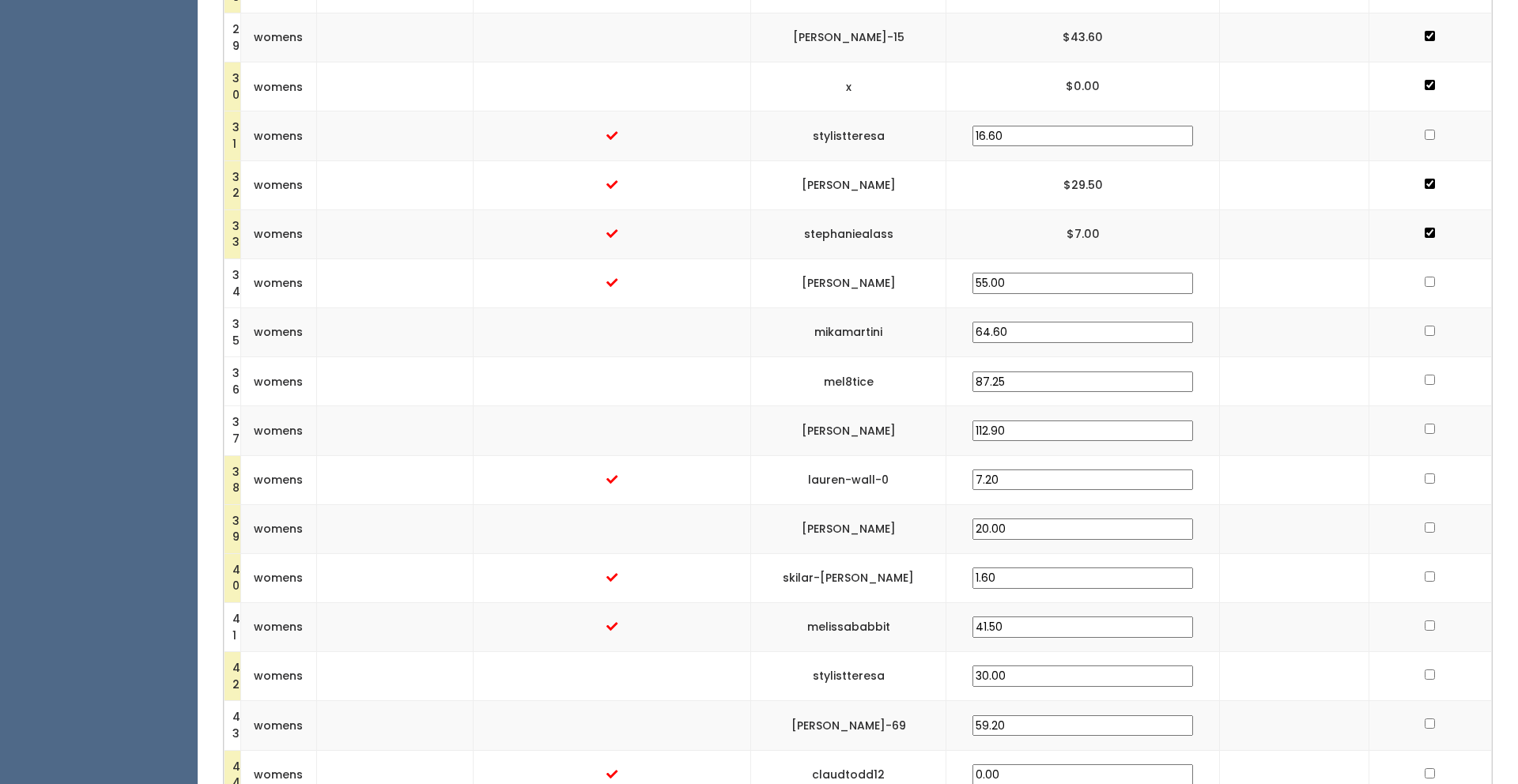
click at [1425, 278] on input "checkbox" at bounding box center [1430, 281] width 10 height 10
checkbox input "true"
click at [1245, 368] on td at bounding box center [1294, 382] width 150 height 49
drag, startPoint x: 936, startPoint y: 329, endPoint x: 860, endPoint y: 331, distance: 76.0
click at [860, 331] on td "mikamartini" at bounding box center [848, 333] width 196 height 49
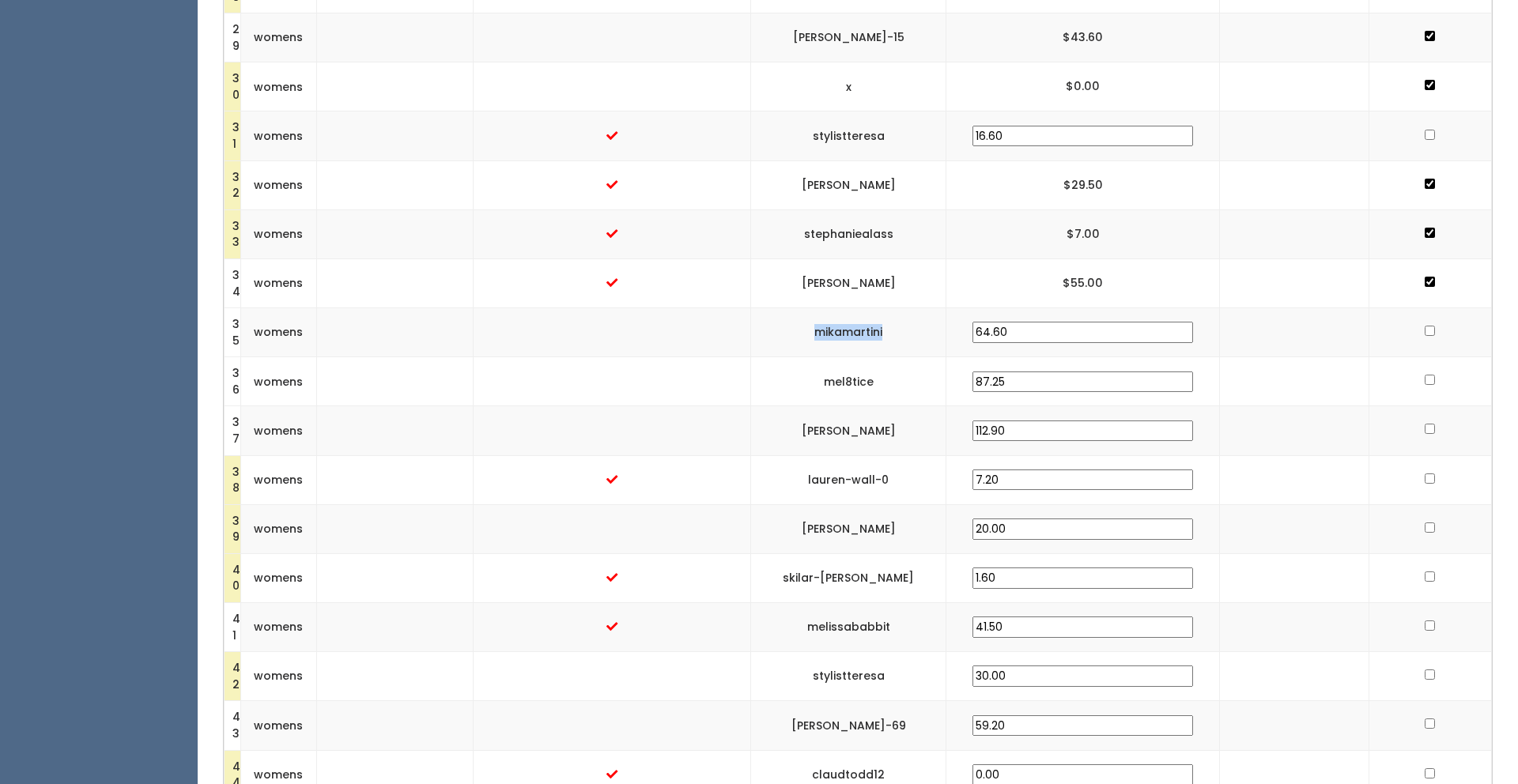
click at [1425, 328] on input "checkbox" at bounding box center [1430, 330] width 10 height 10
checkbox input "true"
drag, startPoint x: 930, startPoint y: 379, endPoint x: 868, endPoint y: 379, distance: 62.0
click at [868, 379] on td "mel8tice" at bounding box center [848, 382] width 196 height 49
click at [1425, 376] on input "checkbox" at bounding box center [1430, 379] width 10 height 10
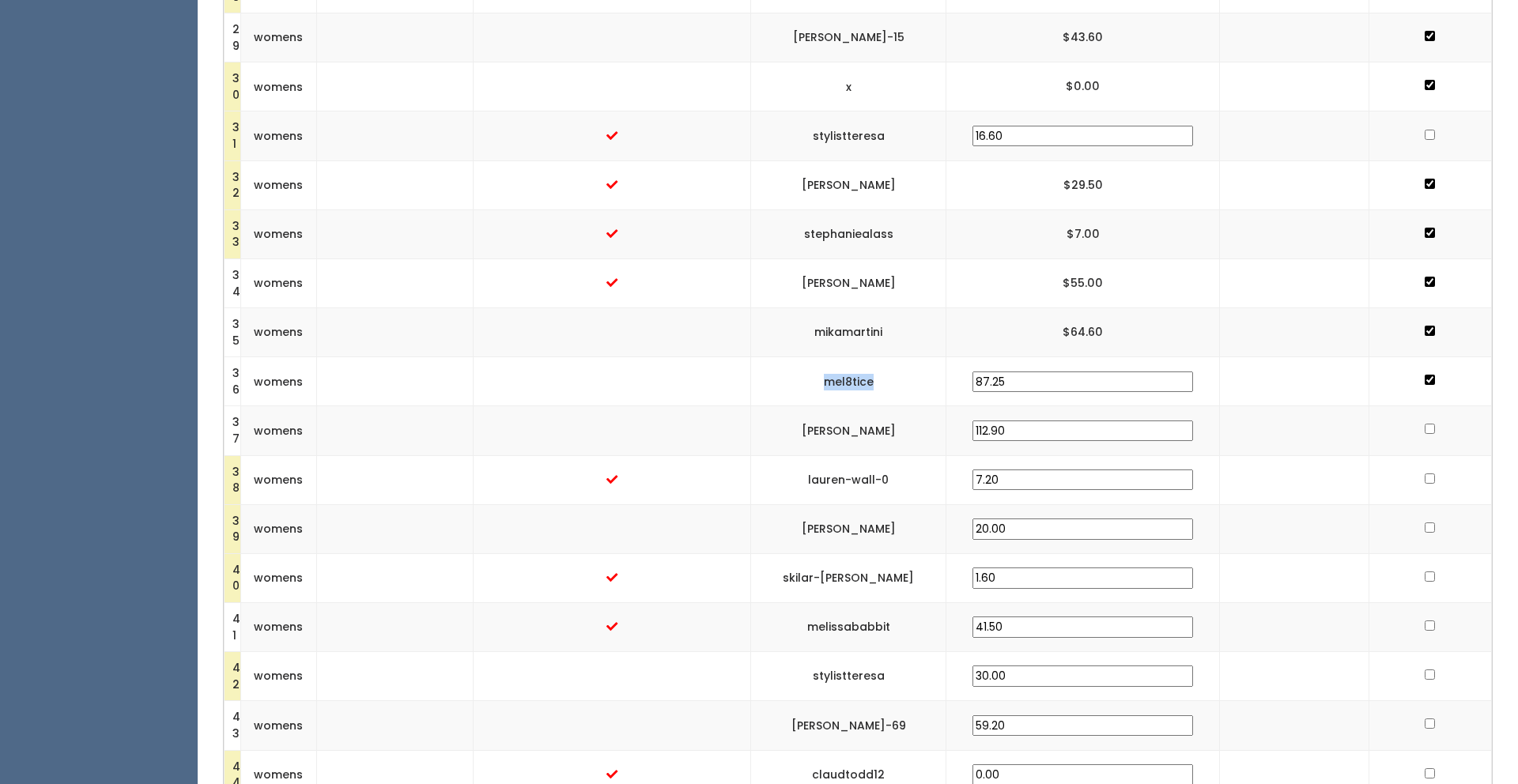
click at [1425, 376] on input "checkbox" at bounding box center [1430, 379] width 10 height 10
checkbox input "true"
drag, startPoint x: 948, startPoint y: 428, endPoint x: 856, endPoint y: 433, distance: 92.1
click at [856, 433] on td "[PERSON_NAME]" at bounding box center [848, 430] width 196 height 49
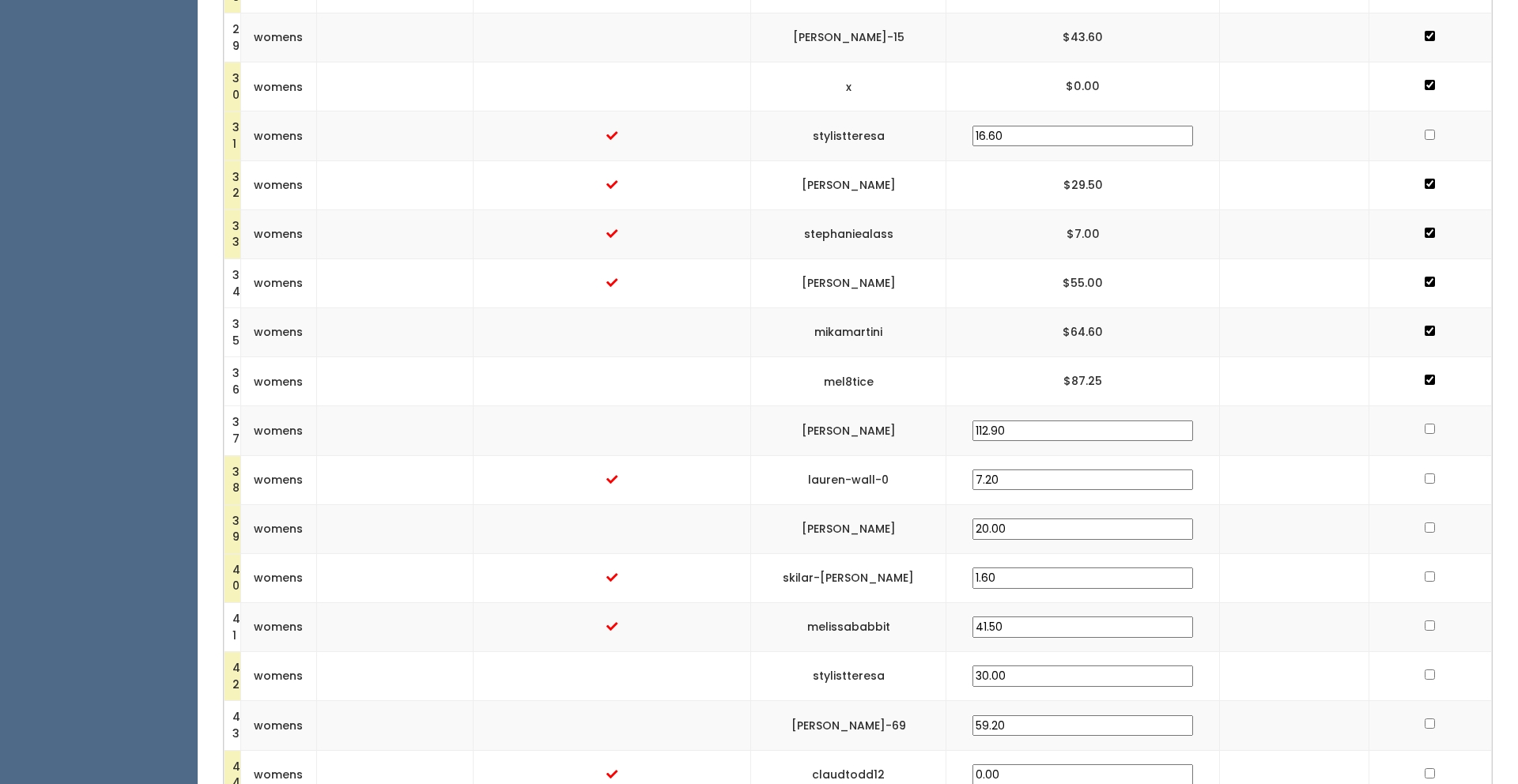
click at [1425, 426] on input "checkbox" at bounding box center [1430, 429] width 10 height 10
checkbox input "true"
drag, startPoint x: 943, startPoint y: 476, endPoint x: 841, endPoint y: 484, distance: 102.3
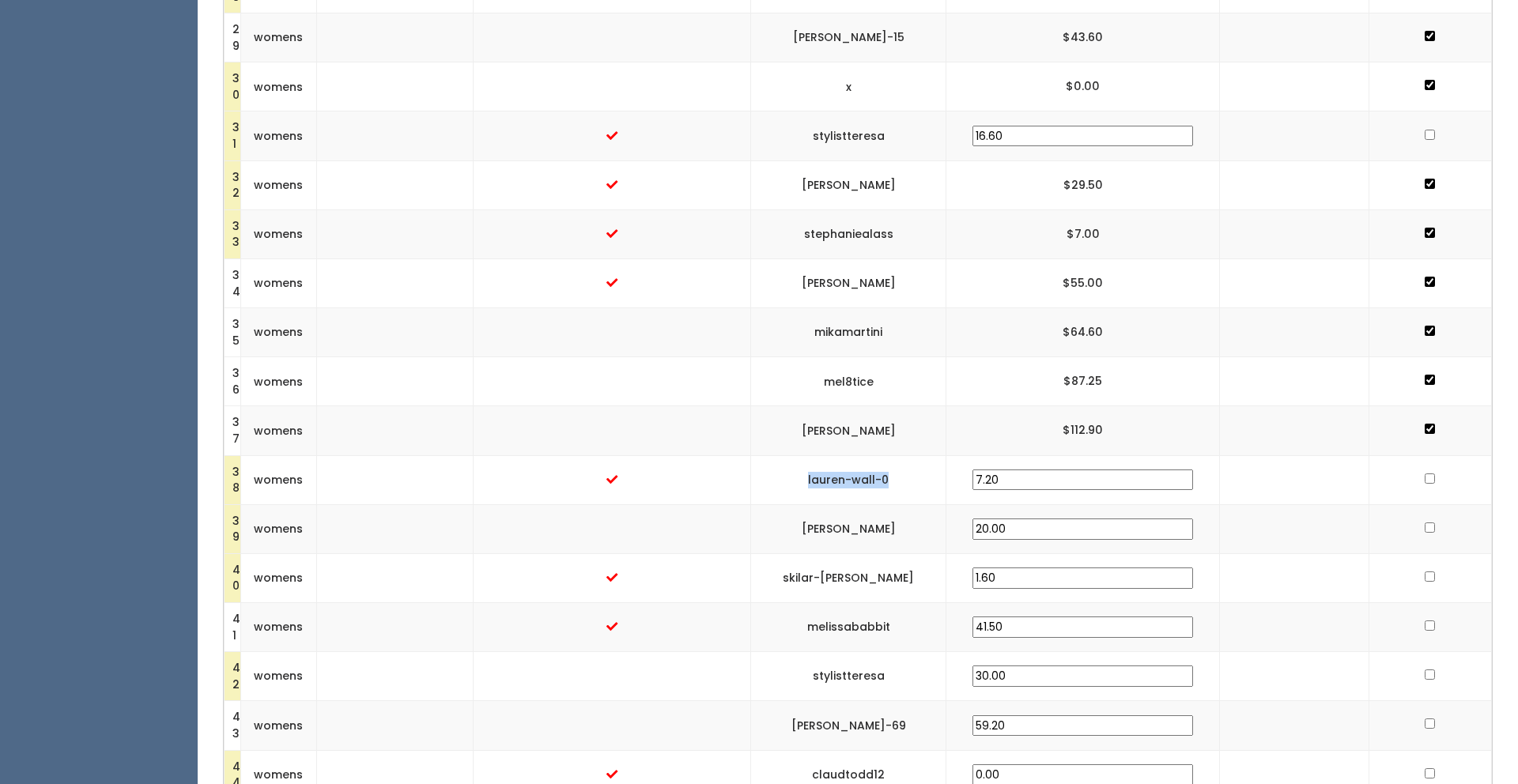
click at [841, 484] on td "lauren-wall-0" at bounding box center [848, 480] width 196 height 49
click at [1425, 476] on input "checkbox" at bounding box center [1430, 478] width 10 height 10
checkbox input "true"
drag, startPoint x: 962, startPoint y: 525, endPoint x: 840, endPoint y: 532, distance: 122.2
click at [840, 532] on td "[PERSON_NAME]" at bounding box center [848, 529] width 196 height 49
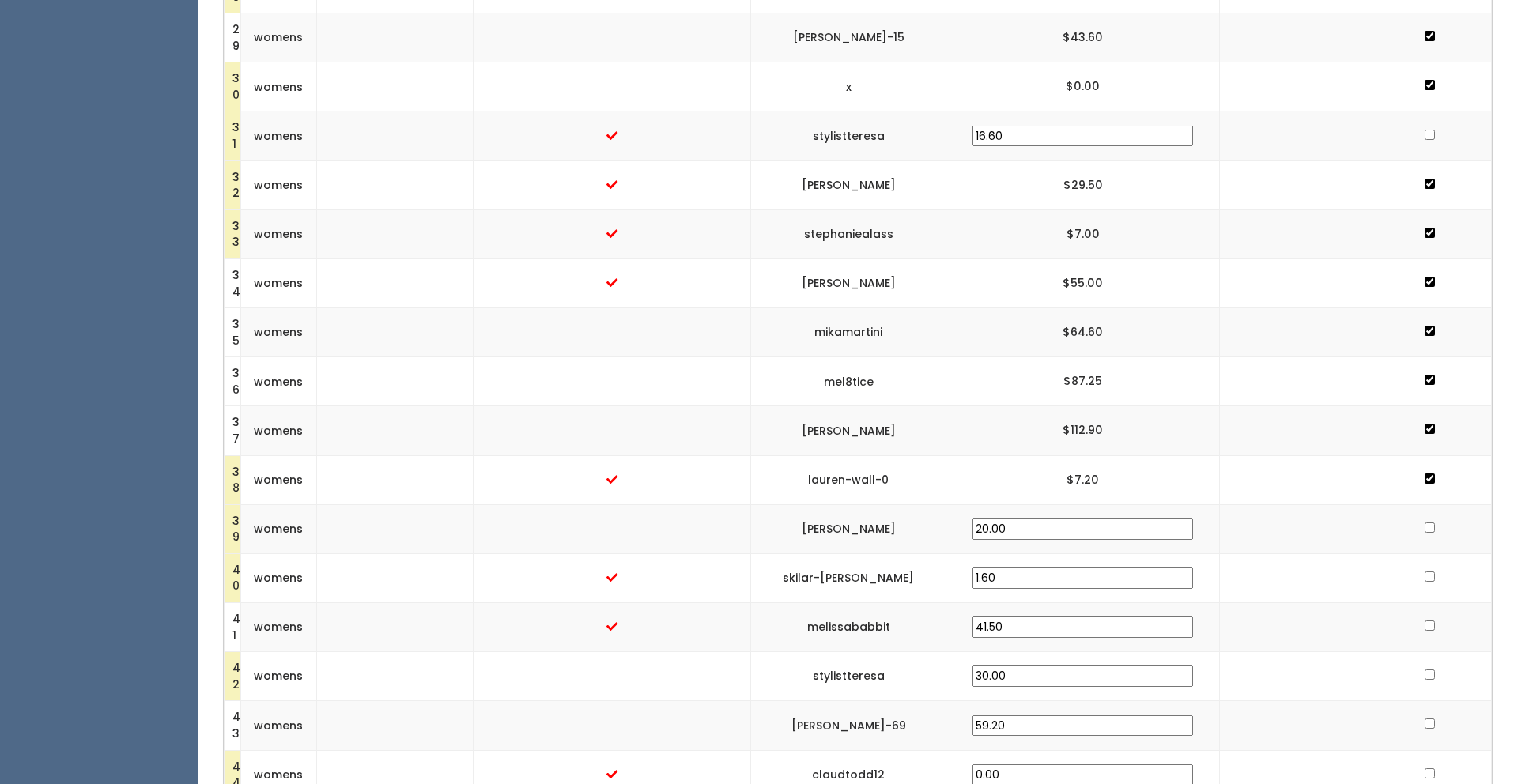
click at [1425, 529] on input "checkbox" at bounding box center [1430, 527] width 10 height 10
checkbox input "true"
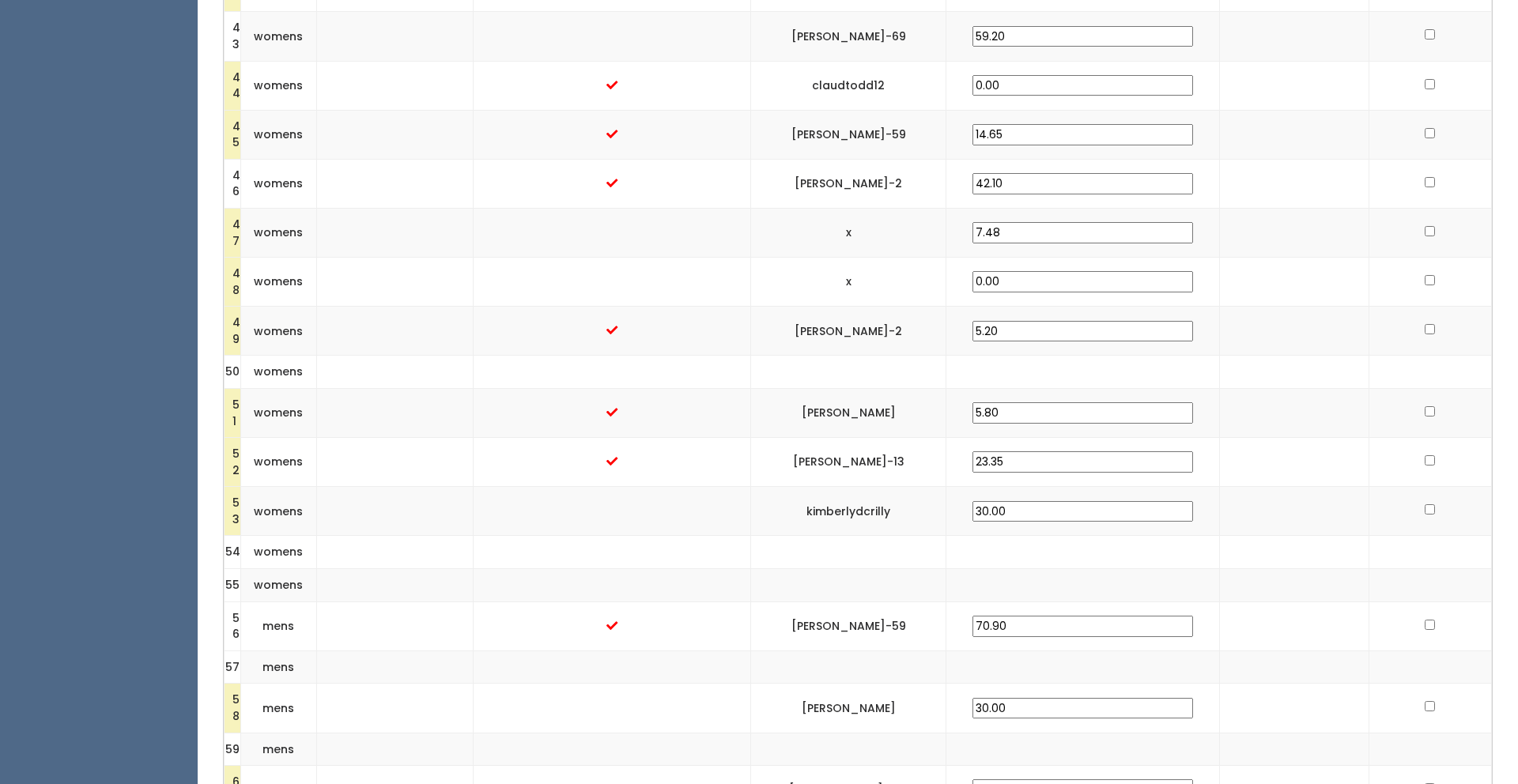
scroll to position [2841, 0]
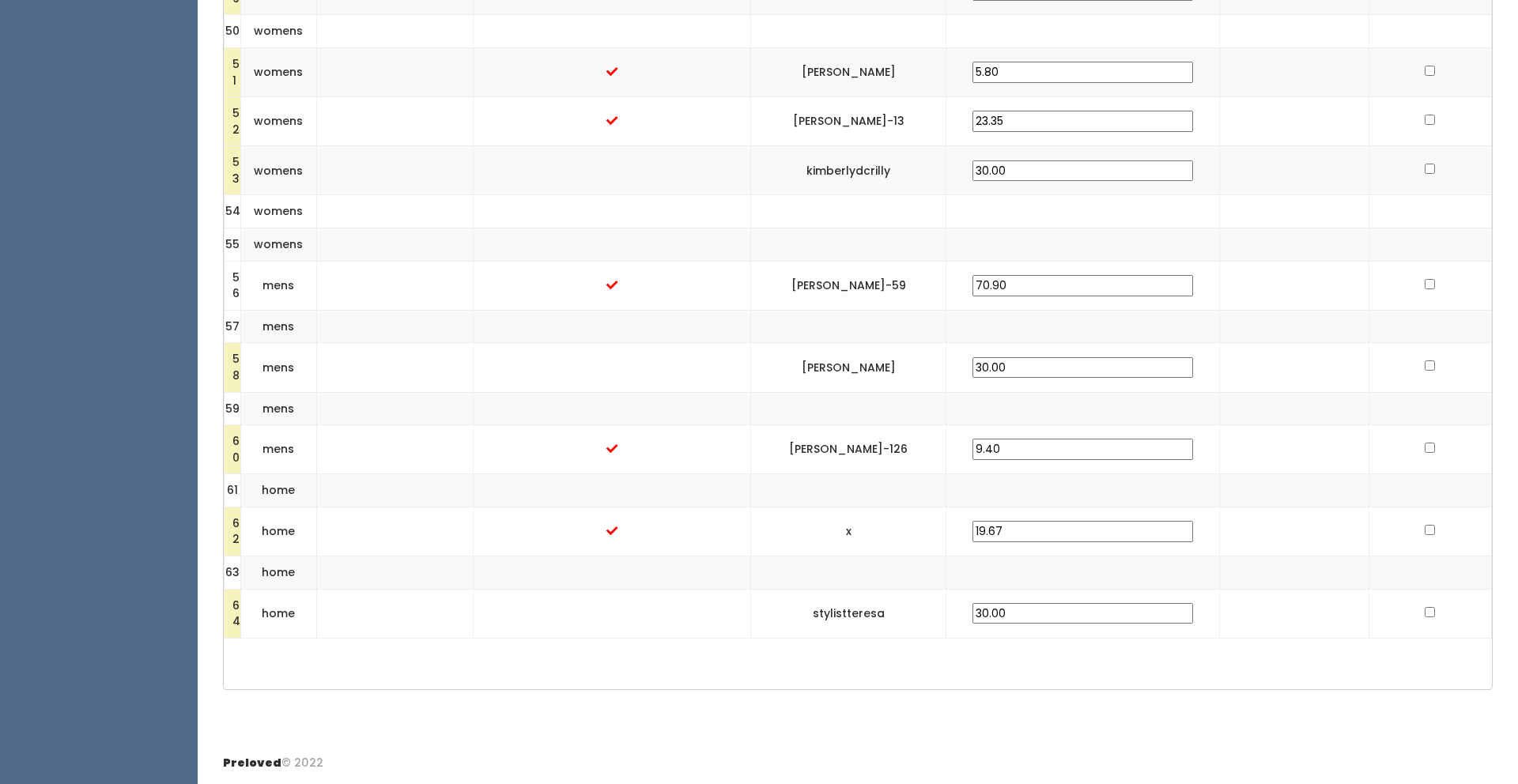
click at [1425, 365] on input "checkbox" at bounding box center [1430, 365] width 10 height 10
checkbox input "true"
drag, startPoint x: 952, startPoint y: 447, endPoint x: 850, endPoint y: 447, distance: 102.0
click at [850, 447] on td "[PERSON_NAME]-126" at bounding box center [848, 449] width 196 height 49
click at [1425, 446] on input "checkbox" at bounding box center [1430, 447] width 10 height 10
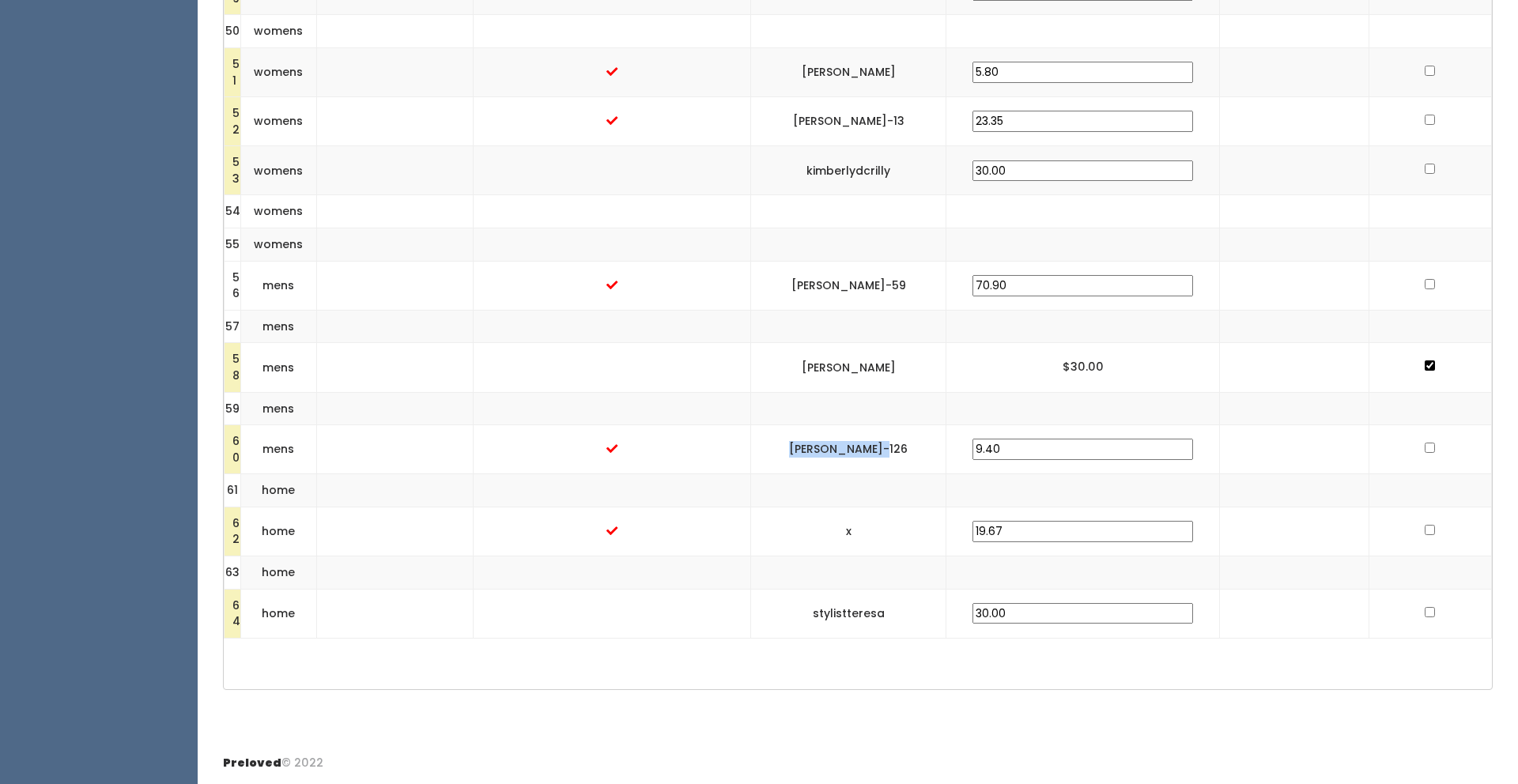
checkbox input "true"
drag, startPoint x: 947, startPoint y: 164, endPoint x: 856, endPoint y: 176, distance: 91.8
click at [856, 176] on td "kimberlydcrilly" at bounding box center [848, 171] width 196 height 49
click at [947, 113] on td "[PERSON_NAME]-13" at bounding box center [848, 122] width 196 height 49
drag, startPoint x: 949, startPoint y: 118, endPoint x: 856, endPoint y: 129, distance: 93.6
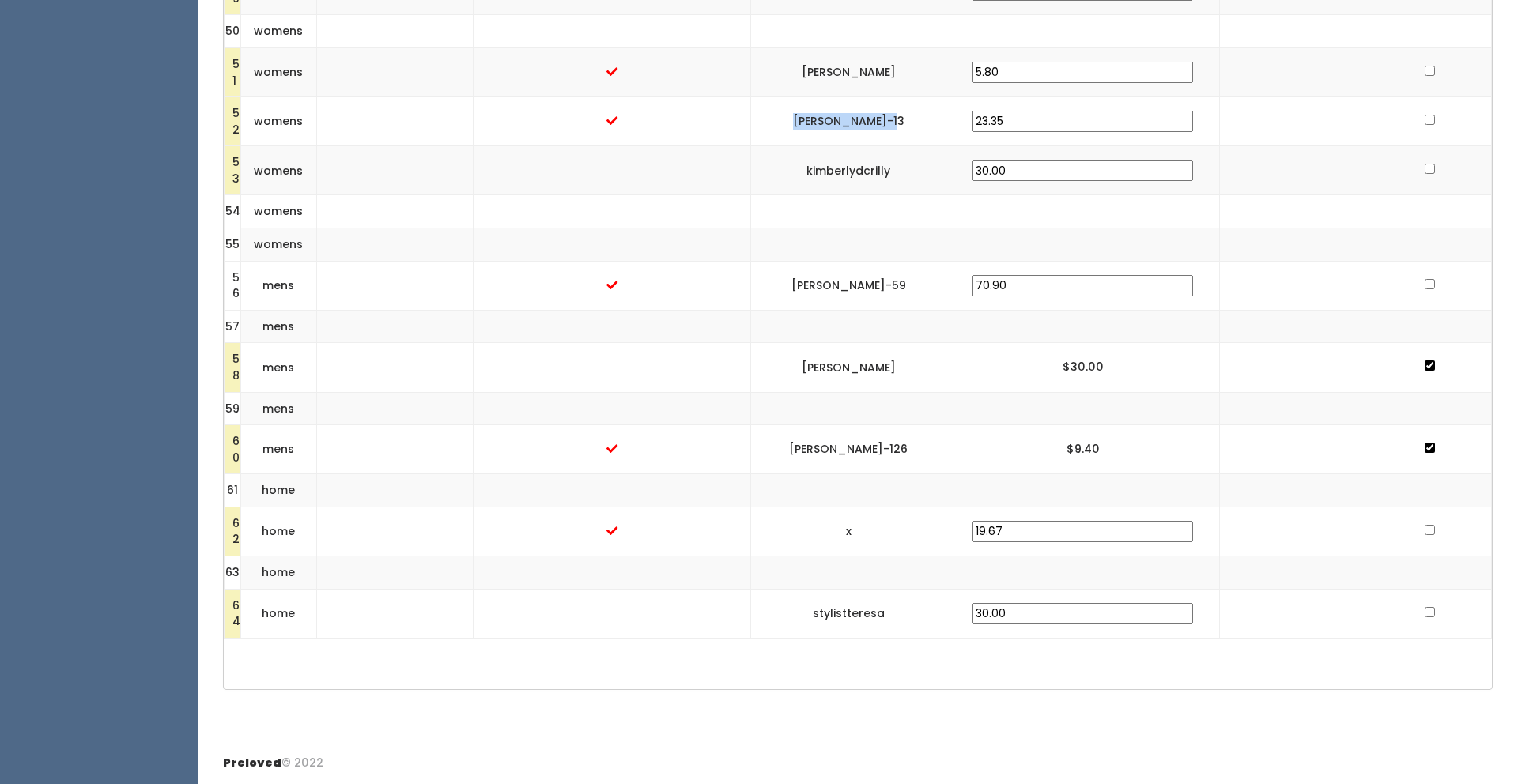
click at [856, 129] on td "[PERSON_NAME]-13" at bounding box center [848, 122] width 196 height 49
click at [1425, 118] on input "checkbox" at bounding box center [1430, 119] width 10 height 10
checkbox input "true"
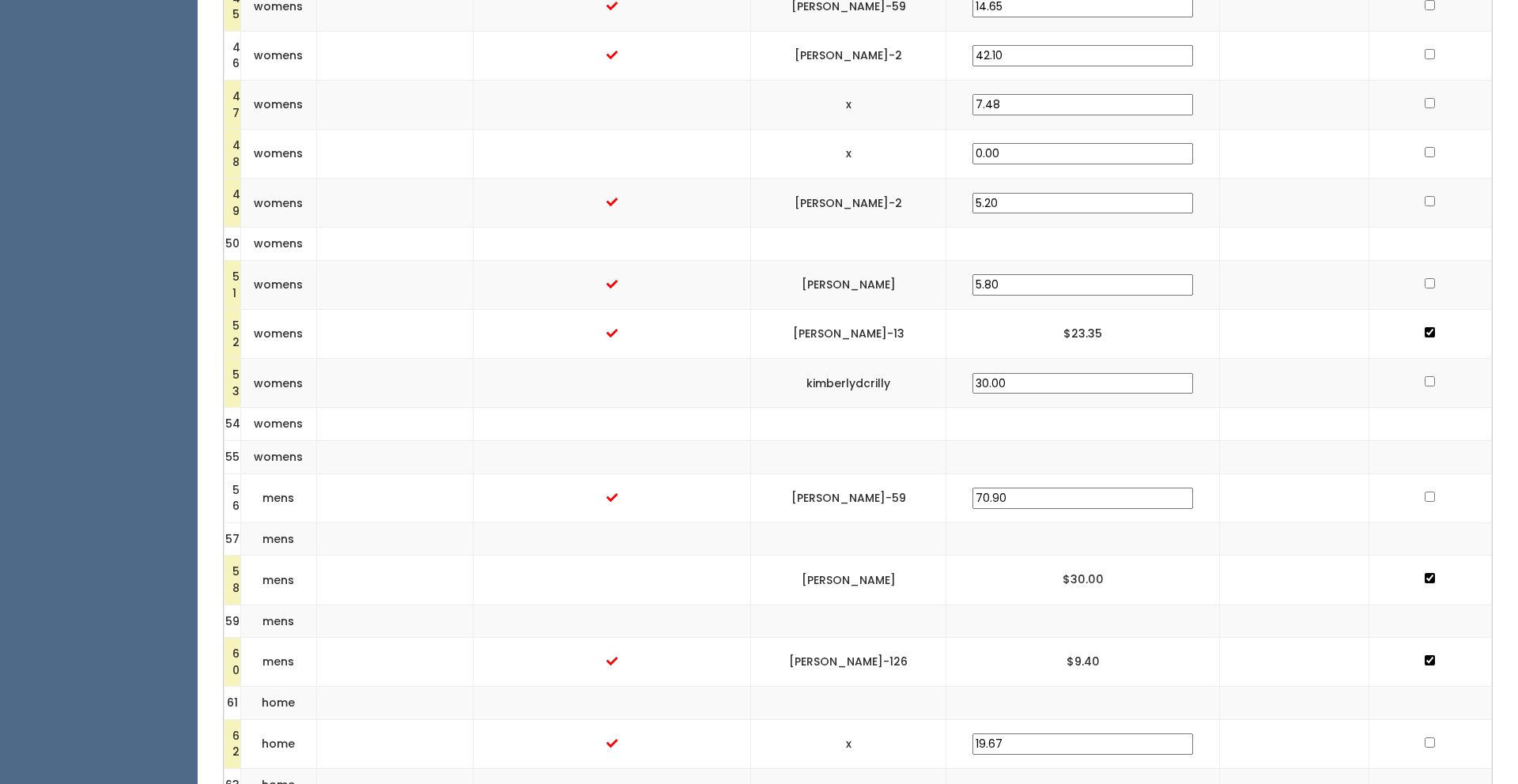
scroll to position [2626, 0]
drag, startPoint x: 950, startPoint y: 284, endPoint x: 838, endPoint y: 288, distance: 112.1
click at [838, 288] on td "[PERSON_NAME]" at bounding box center [848, 288] width 196 height 49
click at [1425, 282] on input "checkbox" at bounding box center [1430, 285] width 10 height 10
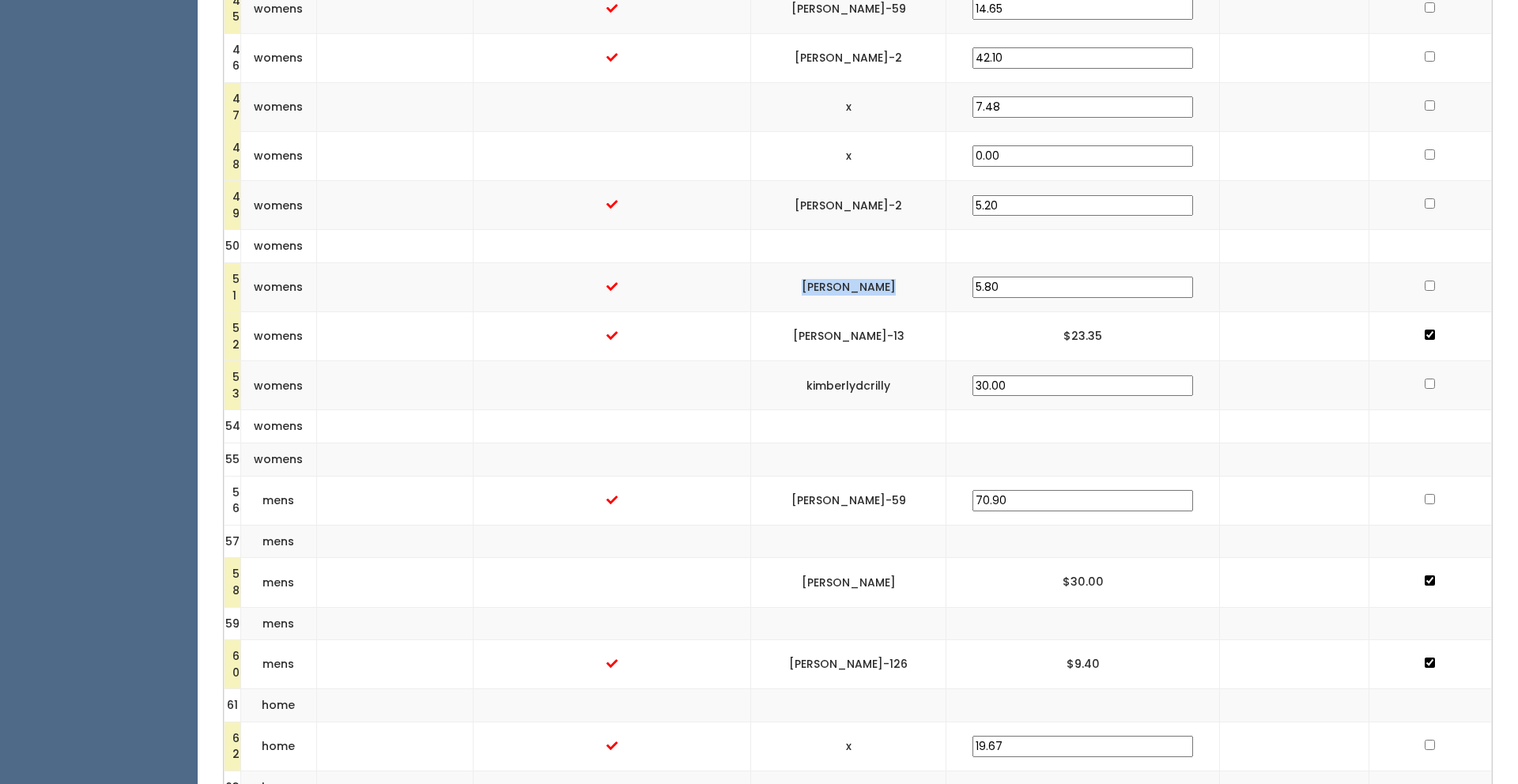
click at [1425, 282] on input "checkbox" at bounding box center [1430, 285] width 10 height 10
checkbox input "true"
drag, startPoint x: 967, startPoint y: 199, endPoint x: 847, endPoint y: 209, distance: 120.4
click at [847, 209] on td "[PERSON_NAME]-2" at bounding box center [848, 206] width 196 height 49
click at [1391, 223] on td at bounding box center [1430, 206] width 123 height 49
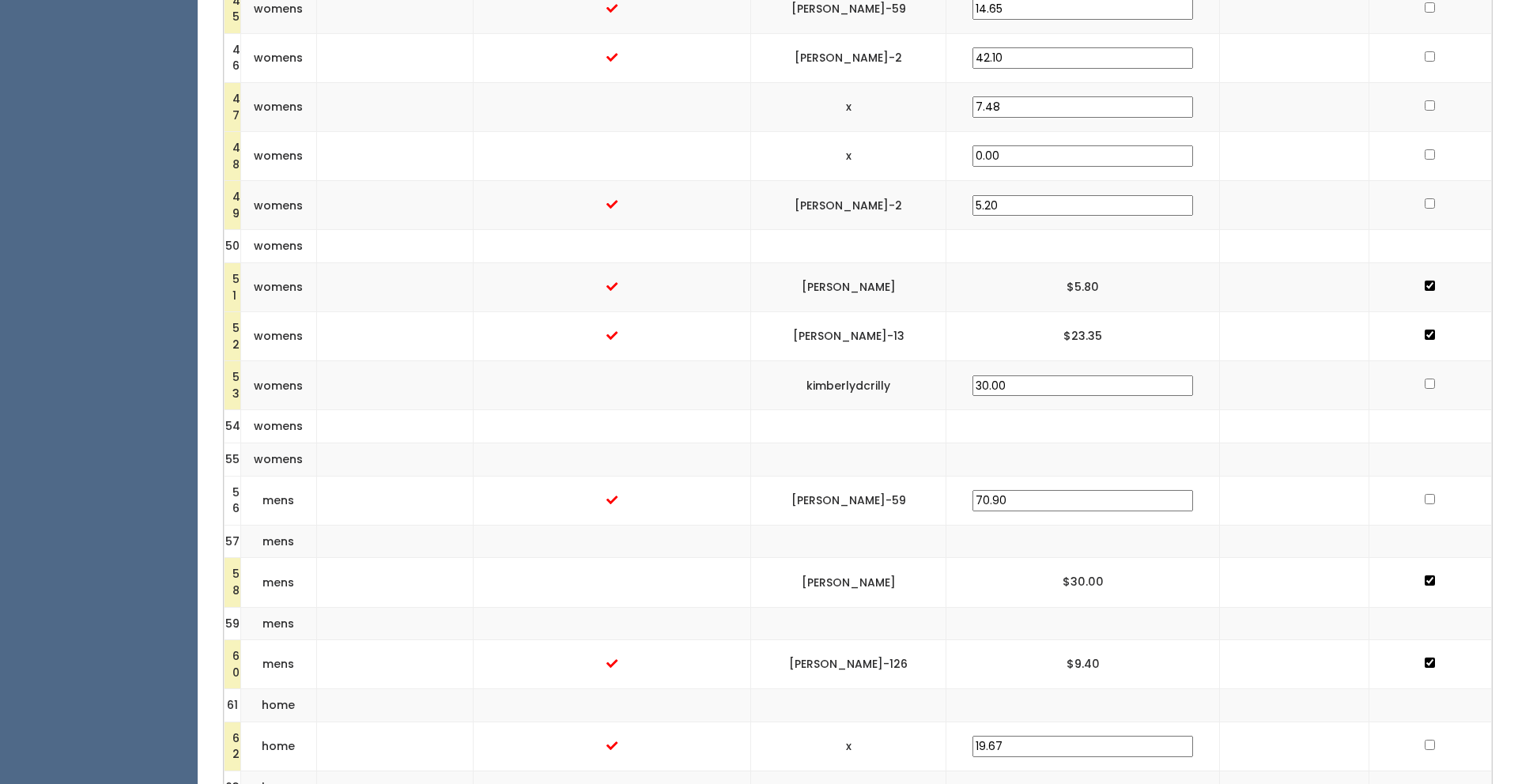
click at [1425, 202] on input "checkbox" at bounding box center [1430, 203] width 10 height 10
checkbox input "true"
click at [1425, 102] on input "checkbox" at bounding box center [1430, 105] width 10 height 10
checkbox input "true"
click at [1425, 106] on input "checkbox" at bounding box center [1430, 105] width 10 height 10
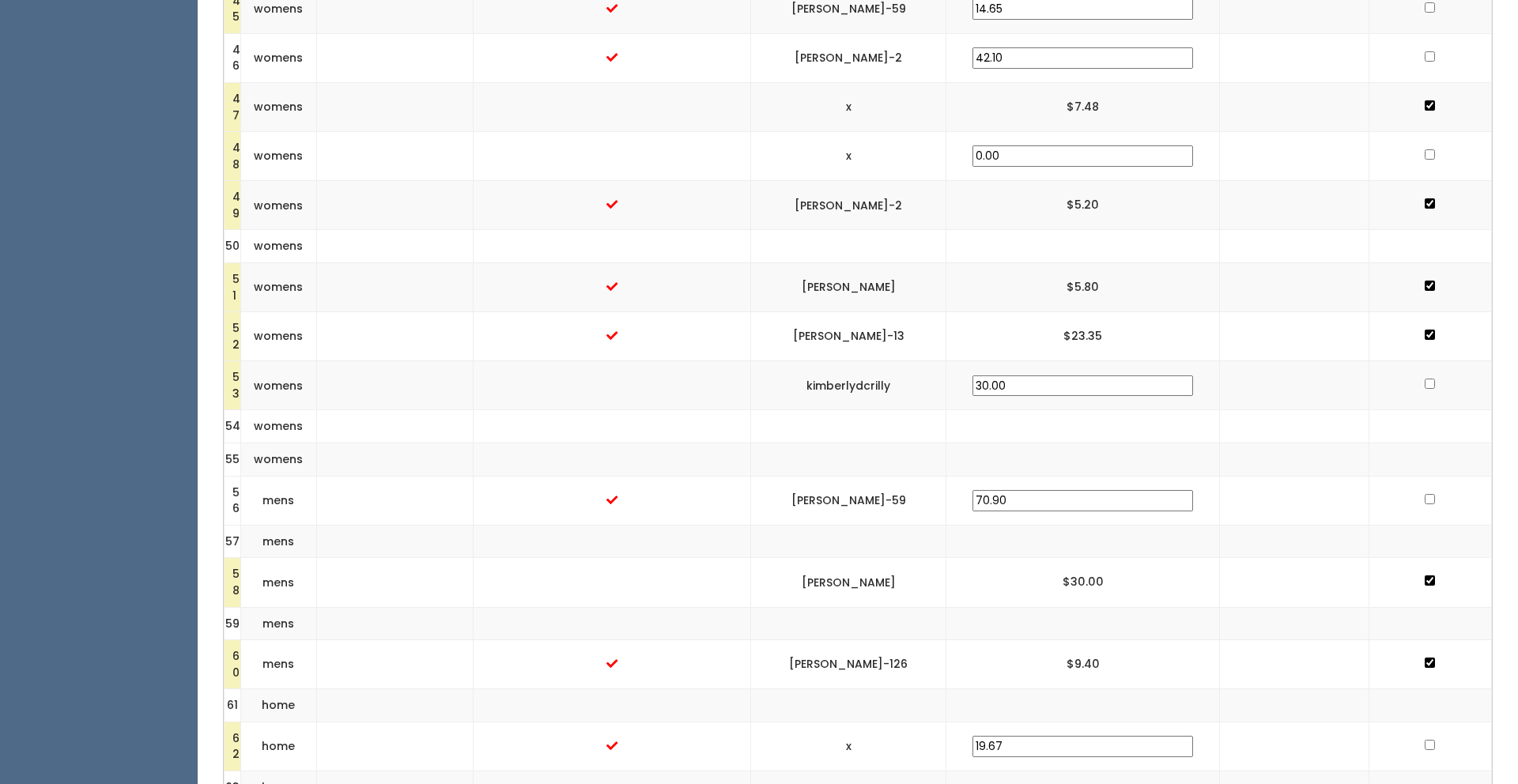
checkbox input "false"
click at [1425, 153] on input "checkbox" at bounding box center [1430, 154] width 10 height 10
checkbox input "true"
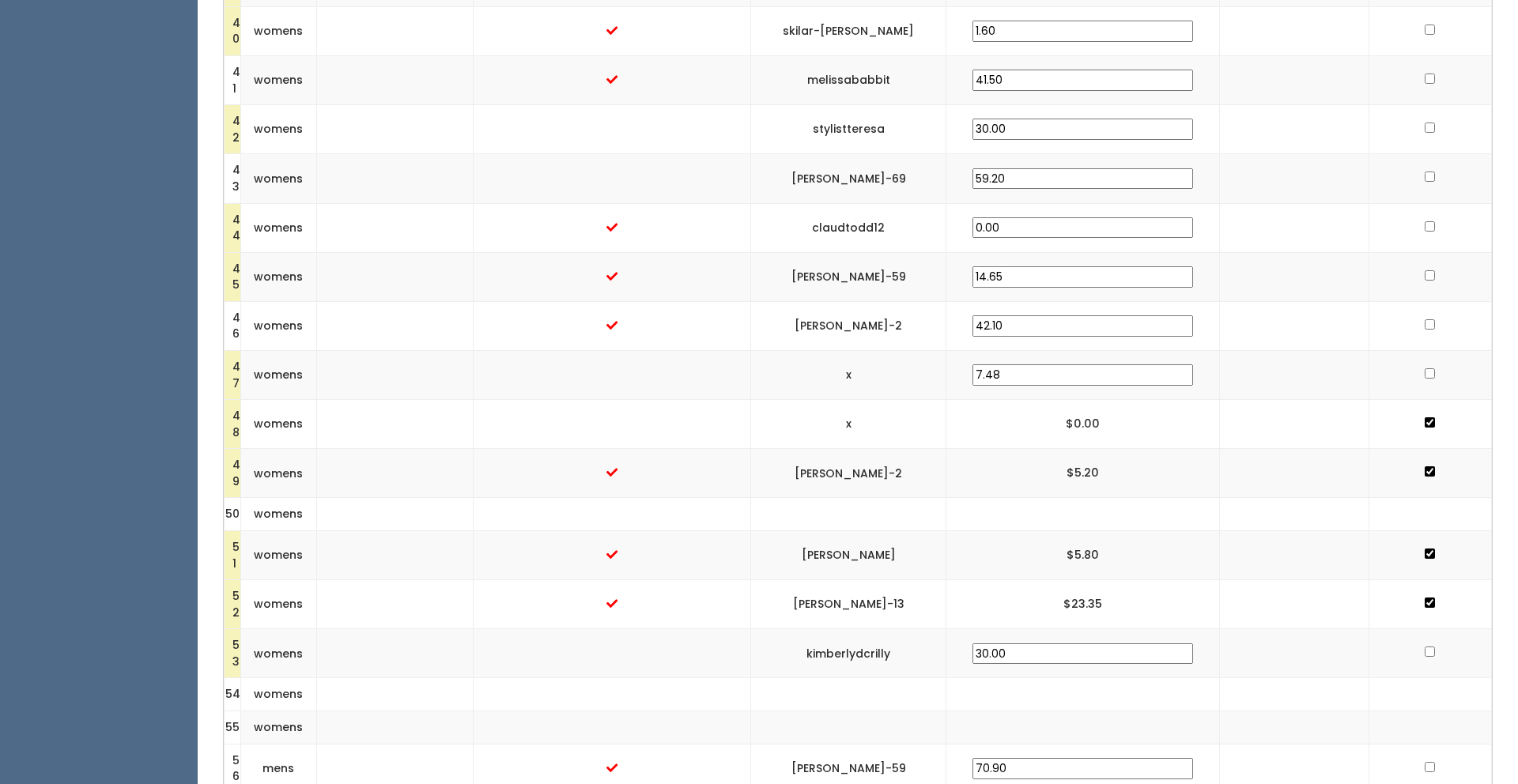
scroll to position [2354, 0]
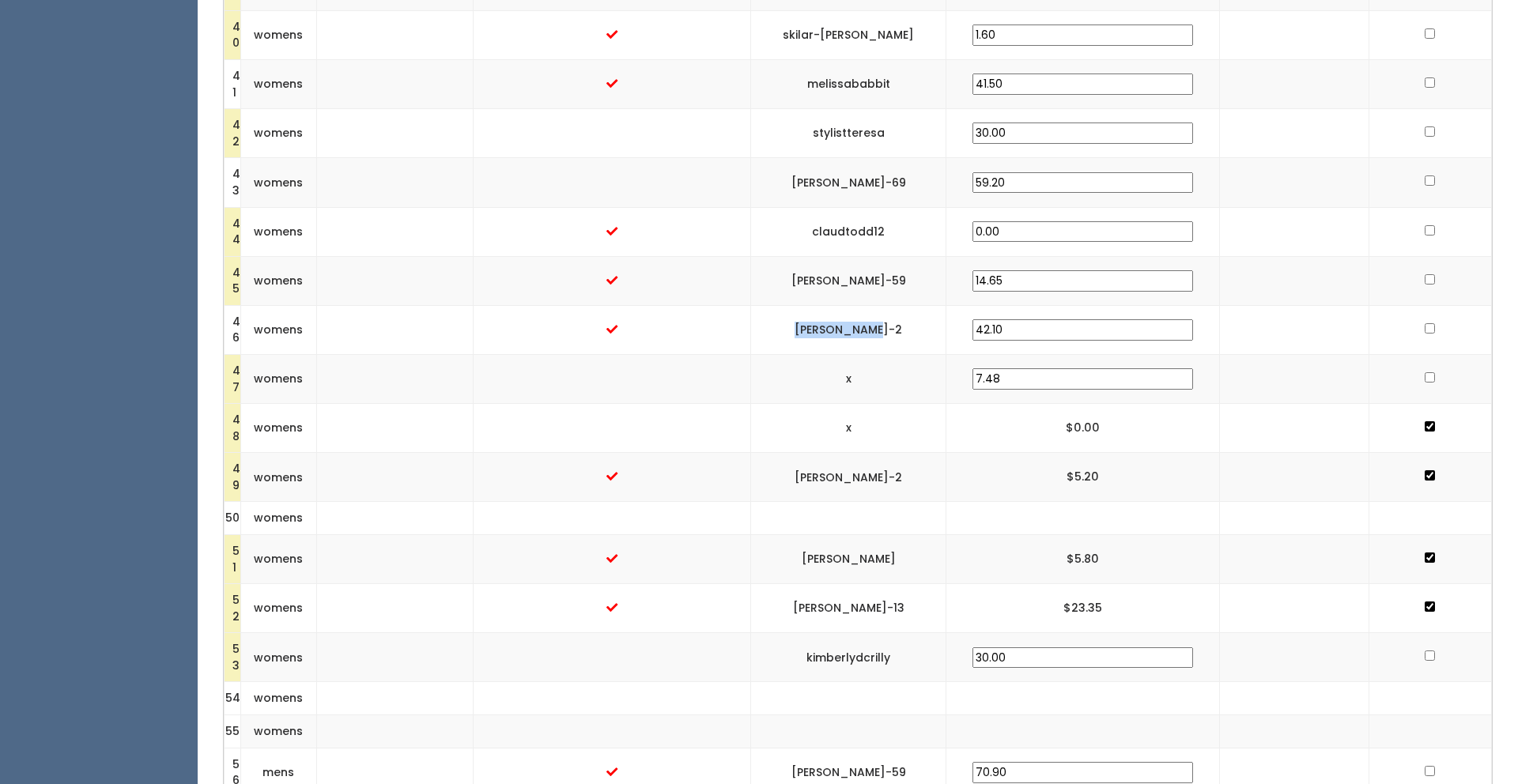
drag, startPoint x: 948, startPoint y: 324, endPoint x: 857, endPoint y: 326, distance: 91.0
click at [857, 326] on td "[PERSON_NAME]-2" at bounding box center [848, 329] width 196 height 49
click at [1425, 327] on input "checkbox" at bounding box center [1430, 327] width 10 height 10
checkbox input "true"
click at [1425, 229] on input "checkbox" at bounding box center [1430, 230] width 10 height 10
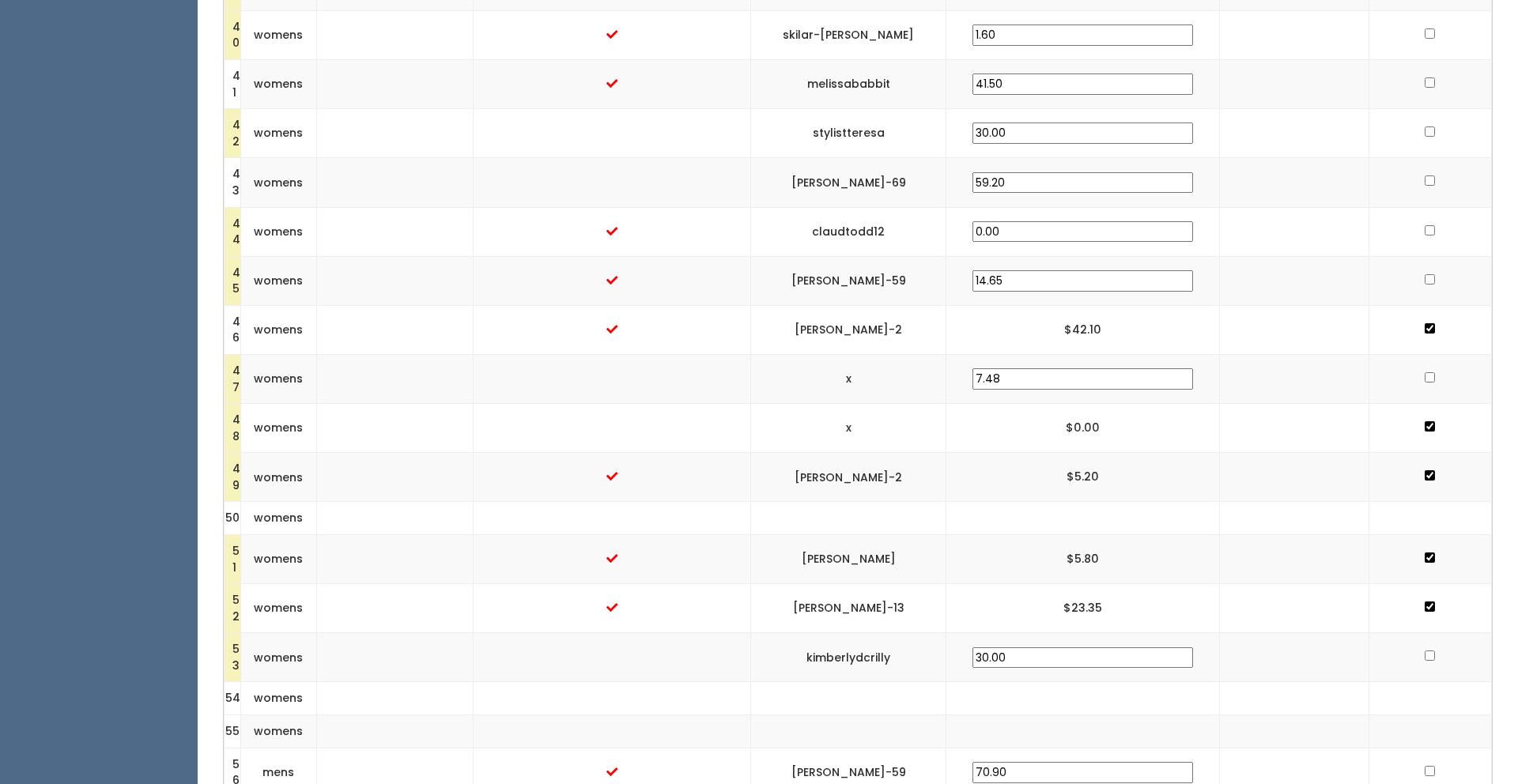
checkbox input "true"
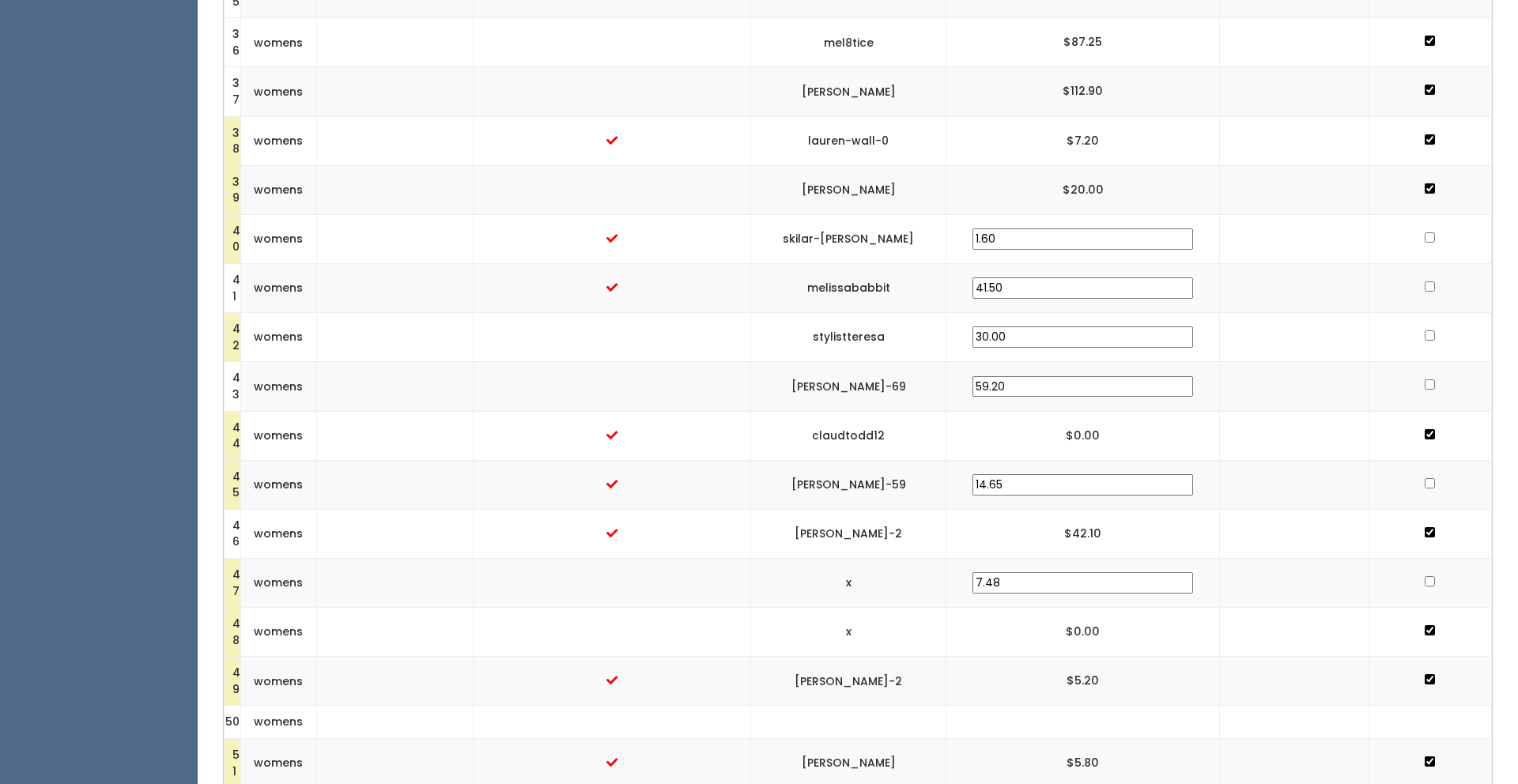
scroll to position [2133, 0]
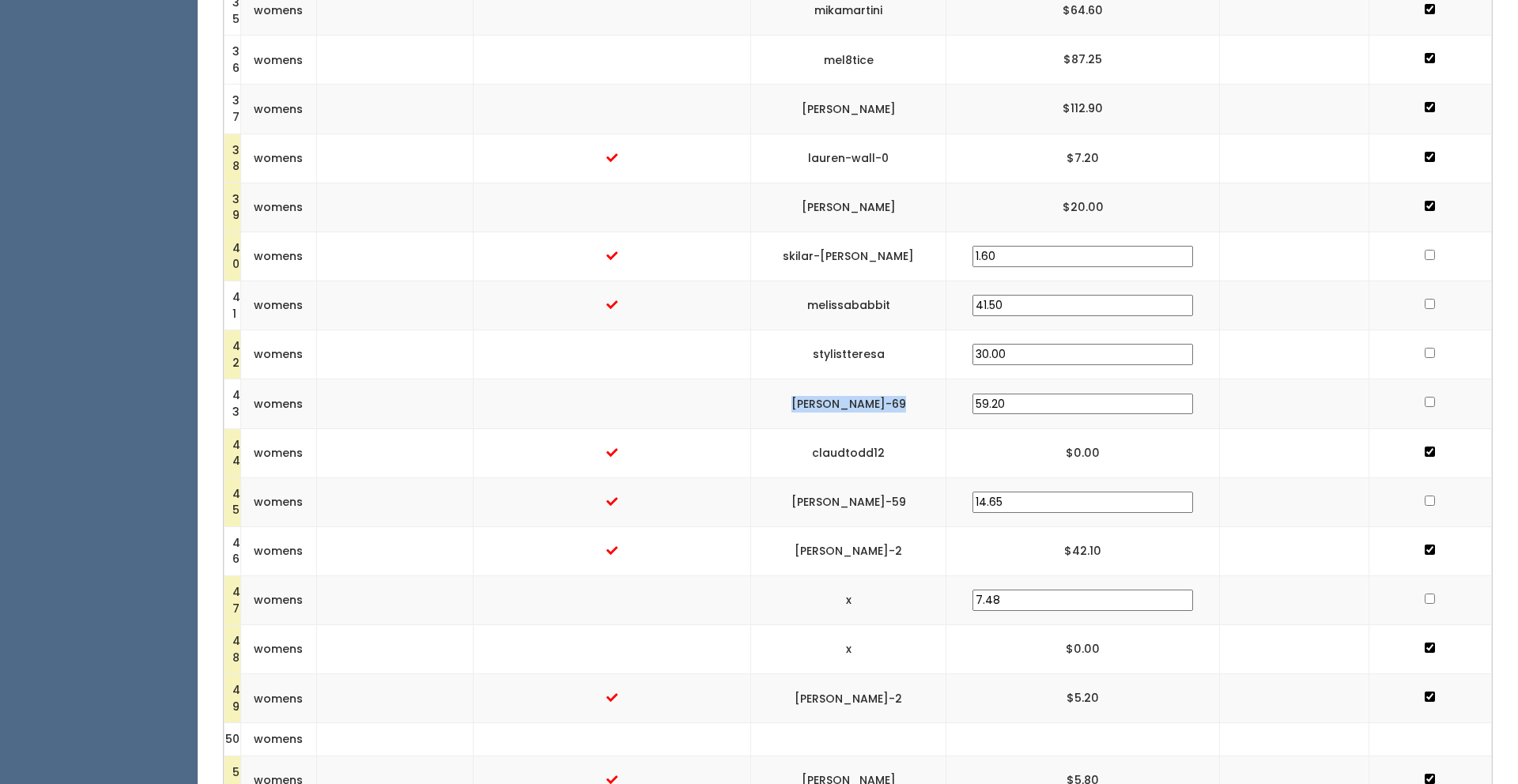
drag, startPoint x: 956, startPoint y: 397, endPoint x: 845, endPoint y: 405, distance: 111.3
click at [845, 405] on td "[PERSON_NAME]-69" at bounding box center [848, 404] width 196 height 49
click at [1425, 401] on input "checkbox" at bounding box center [1430, 401] width 10 height 10
checkbox input "true"
drag, startPoint x: 957, startPoint y: 298, endPoint x: 839, endPoint y: 294, distance: 118.1
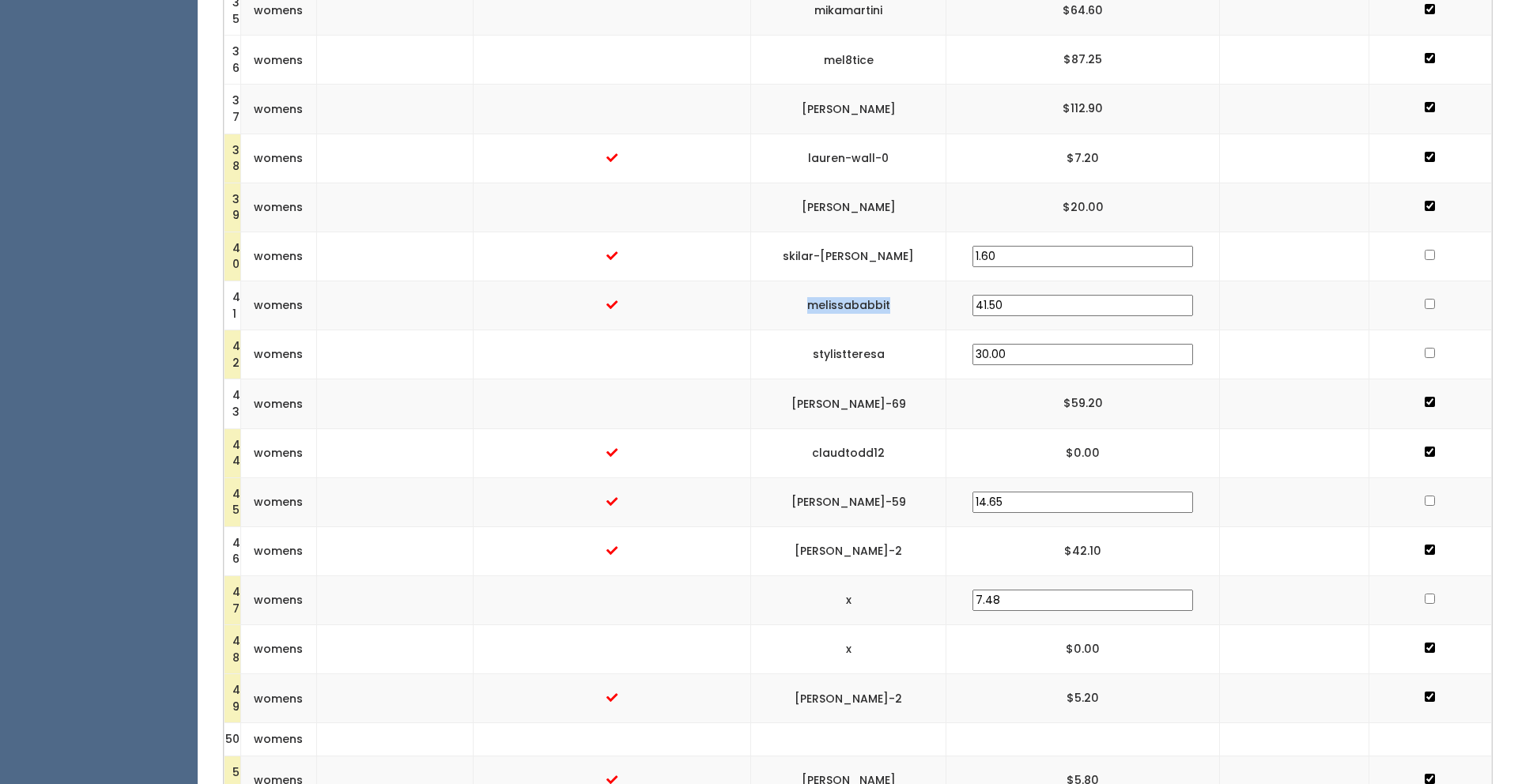
click at [839, 294] on td "melissababbit" at bounding box center [848, 306] width 196 height 49
click at [1425, 303] on input "checkbox" at bounding box center [1430, 303] width 10 height 10
checkbox input "true"
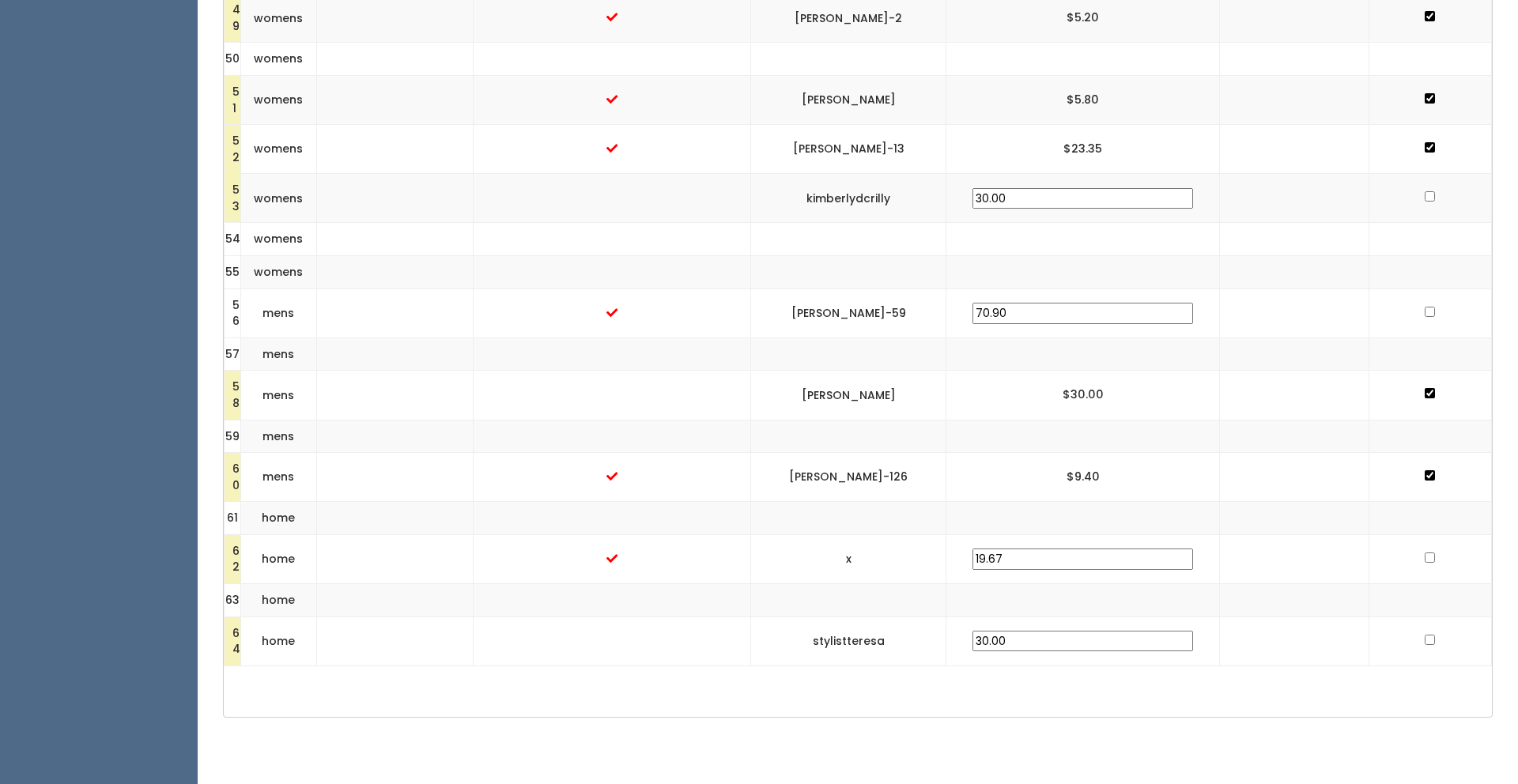
scroll to position [2841, 0]
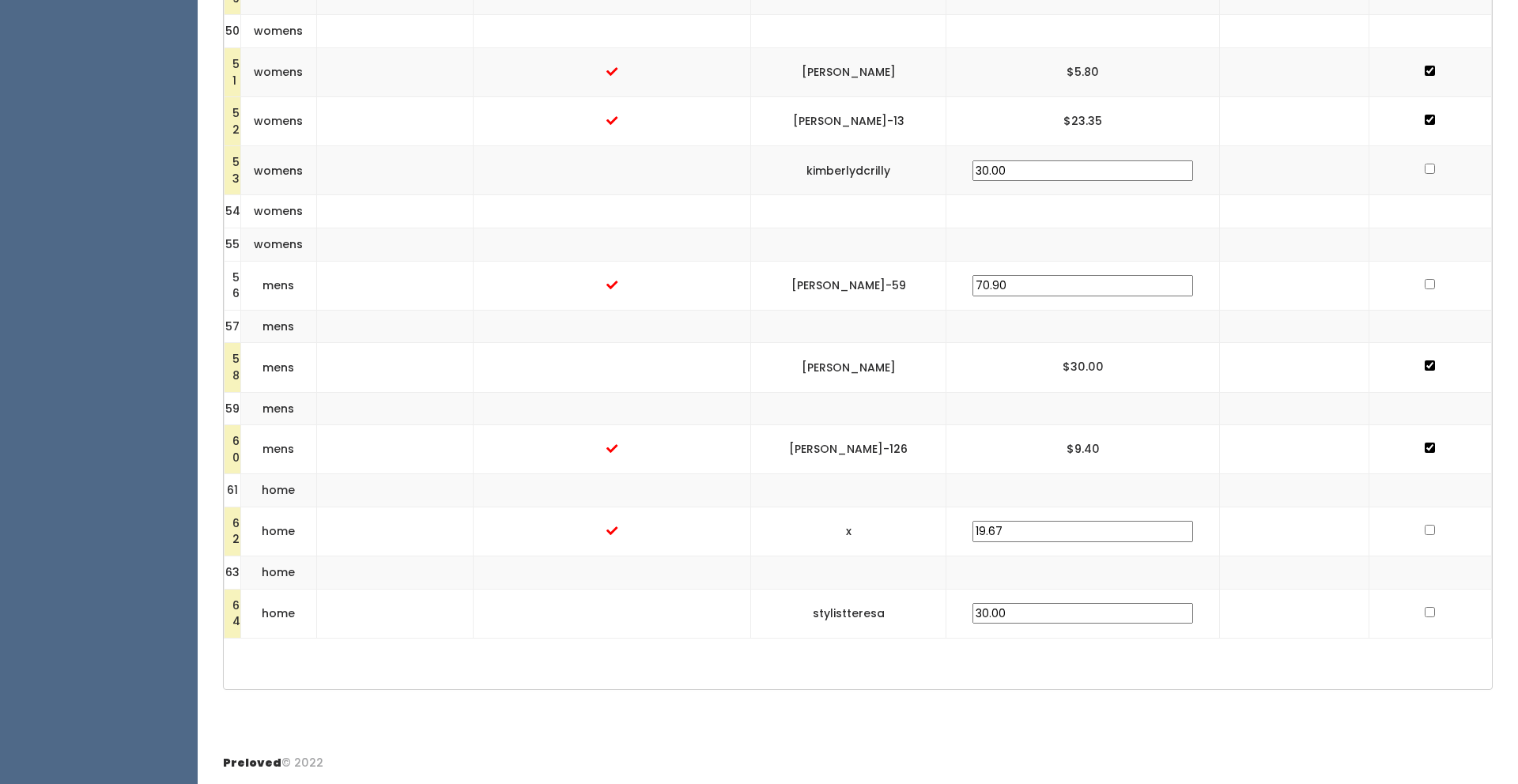
drag, startPoint x: 966, startPoint y: 279, endPoint x: 838, endPoint y: 287, distance: 128.2
click at [838, 287] on td "[PERSON_NAME]-59" at bounding box center [848, 285] width 196 height 49
drag, startPoint x: 865, startPoint y: 610, endPoint x: 937, endPoint y: 611, distance: 72.0
click at [937, 611] on td "stylistteresa" at bounding box center [848, 613] width 196 height 49
click at [1425, 281] on input "checkbox" at bounding box center [1430, 283] width 10 height 10
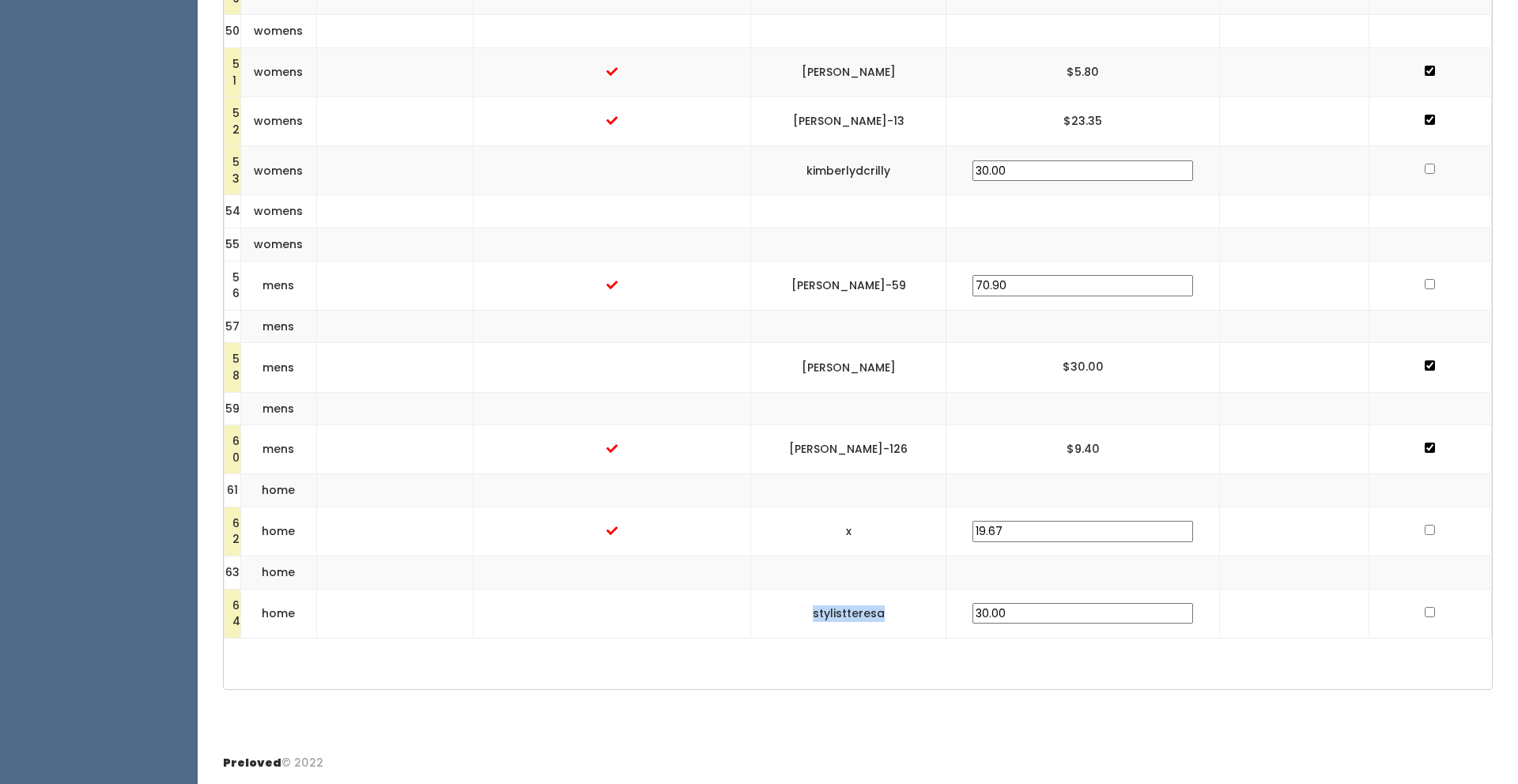
checkbox input "true"
click at [1425, 611] on input "checkbox" at bounding box center [1430, 612] width 10 height 10
checkbox input "true"
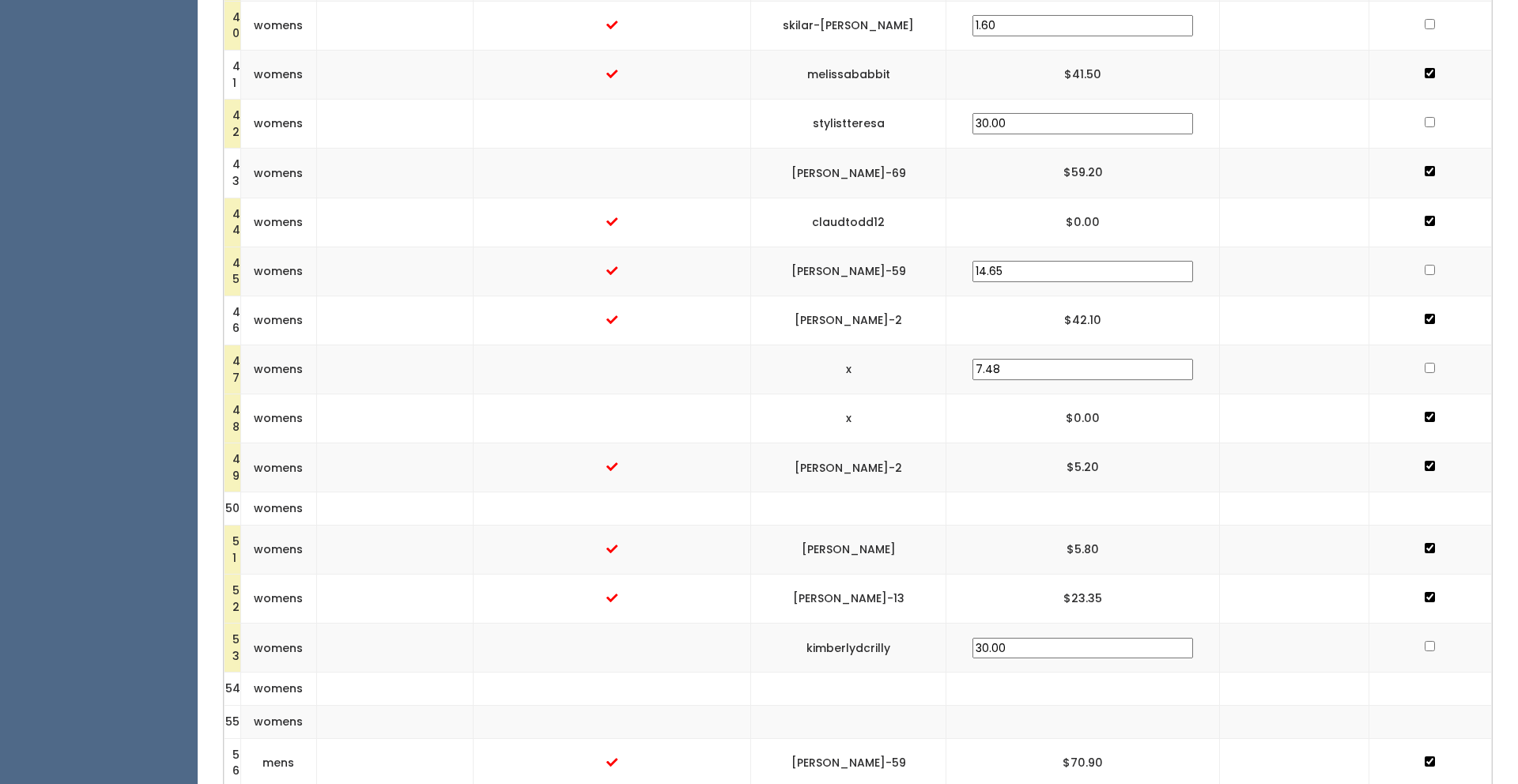
scroll to position [2317, 0]
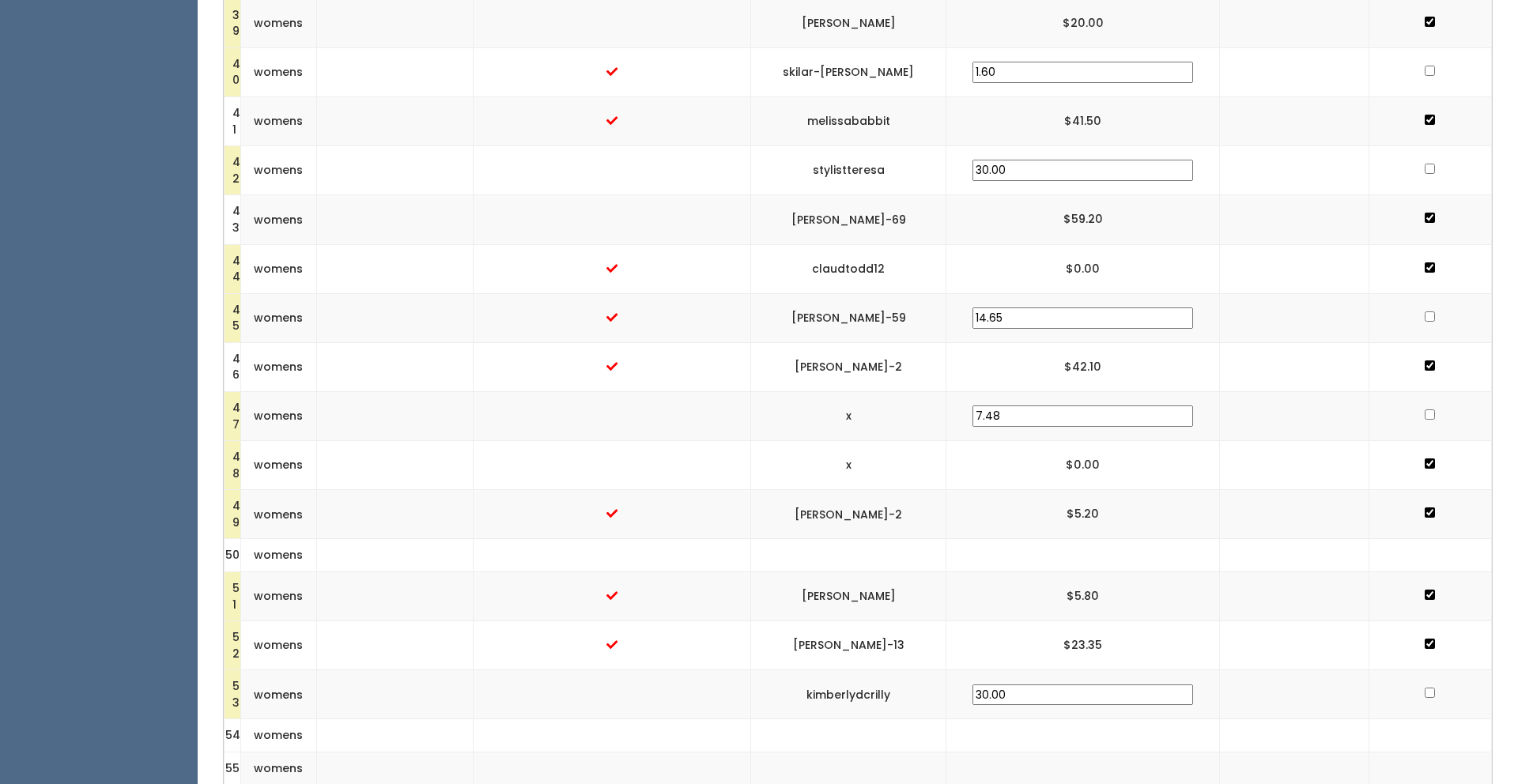
click at [1425, 315] on input "checkbox" at bounding box center [1430, 316] width 10 height 10
checkbox input "true"
click at [1425, 163] on input "checkbox" at bounding box center [1430, 168] width 10 height 10
checkbox input "true"
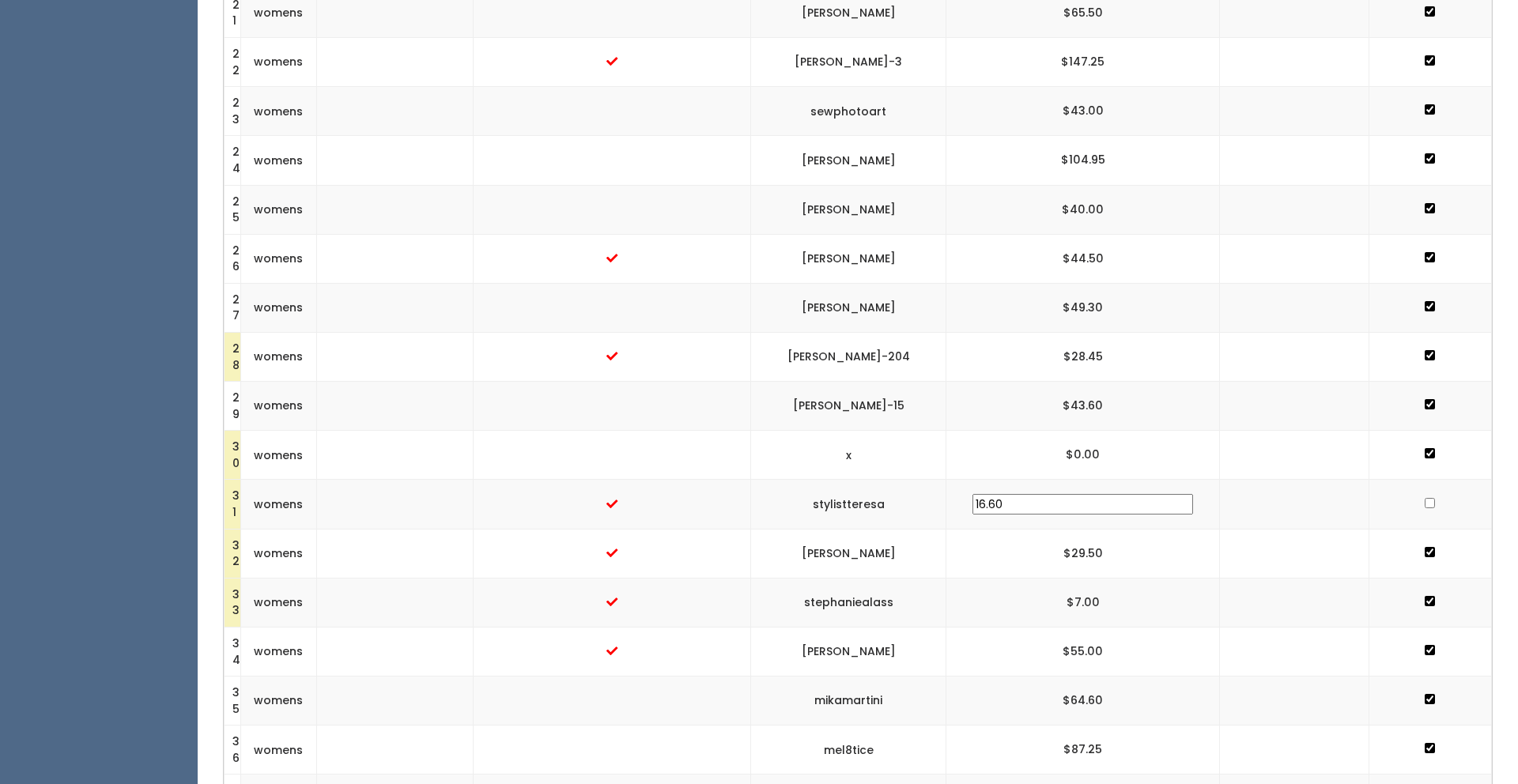
scroll to position [1441, 0]
click at [1425, 503] on input "checkbox" at bounding box center [1430, 504] width 10 height 10
checkbox input "true"
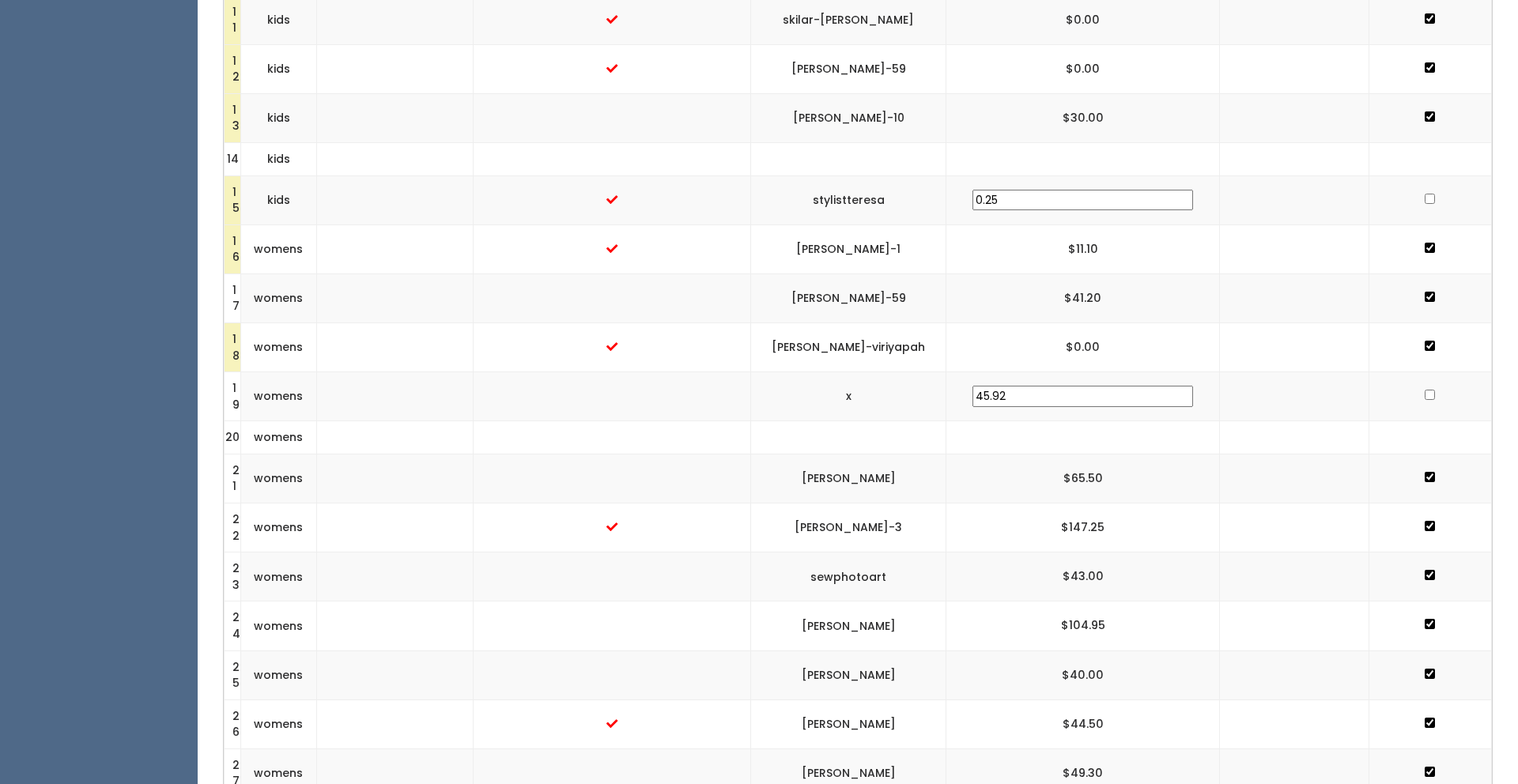
scroll to position [960, 0]
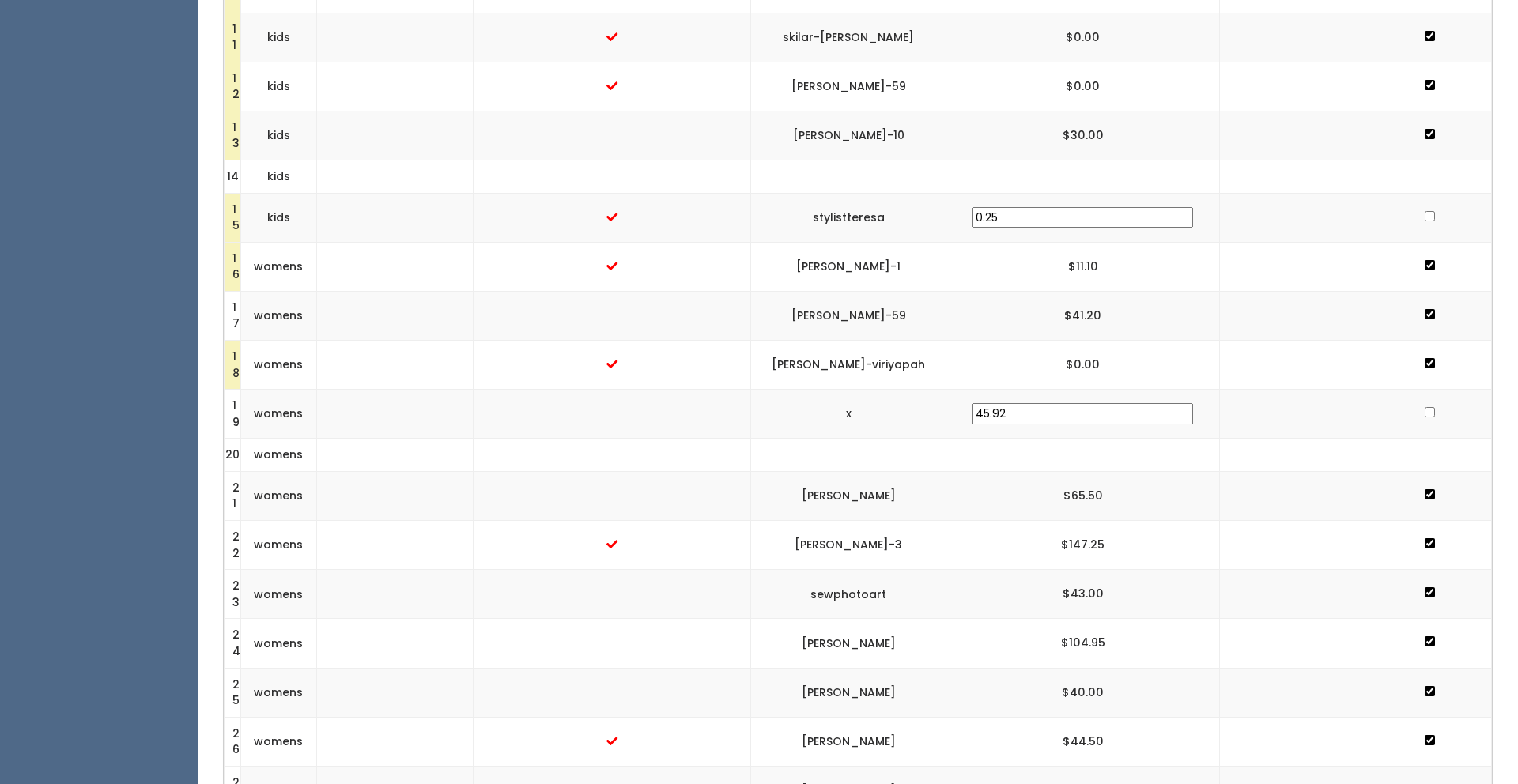
click at [1425, 211] on input "checkbox" at bounding box center [1430, 216] width 10 height 10
checkbox input "true"
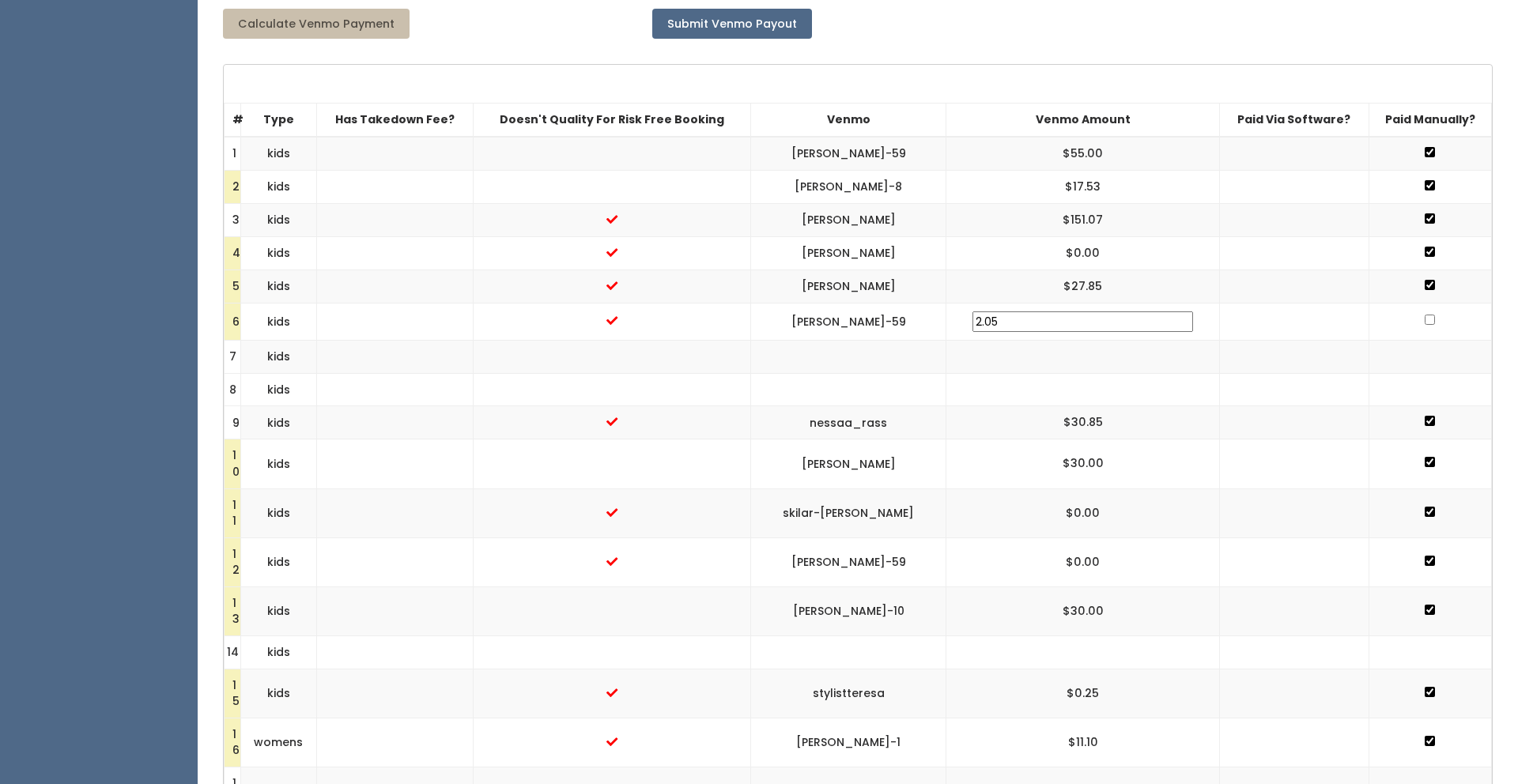
scroll to position [483, 0]
click at [1425, 322] on input "checkbox" at bounding box center [1430, 320] width 10 height 10
checkbox input "true"
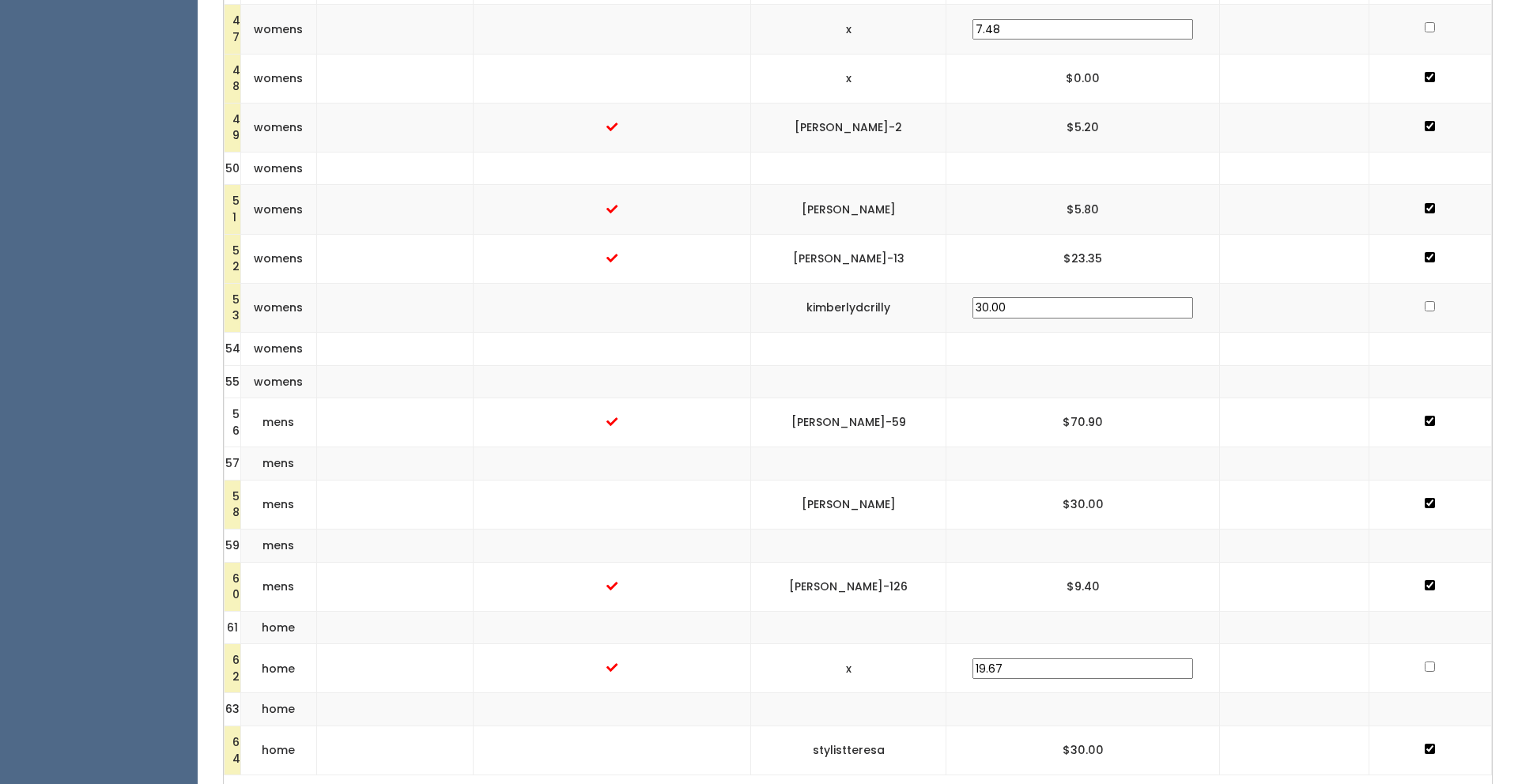
scroll to position [2836, 0]
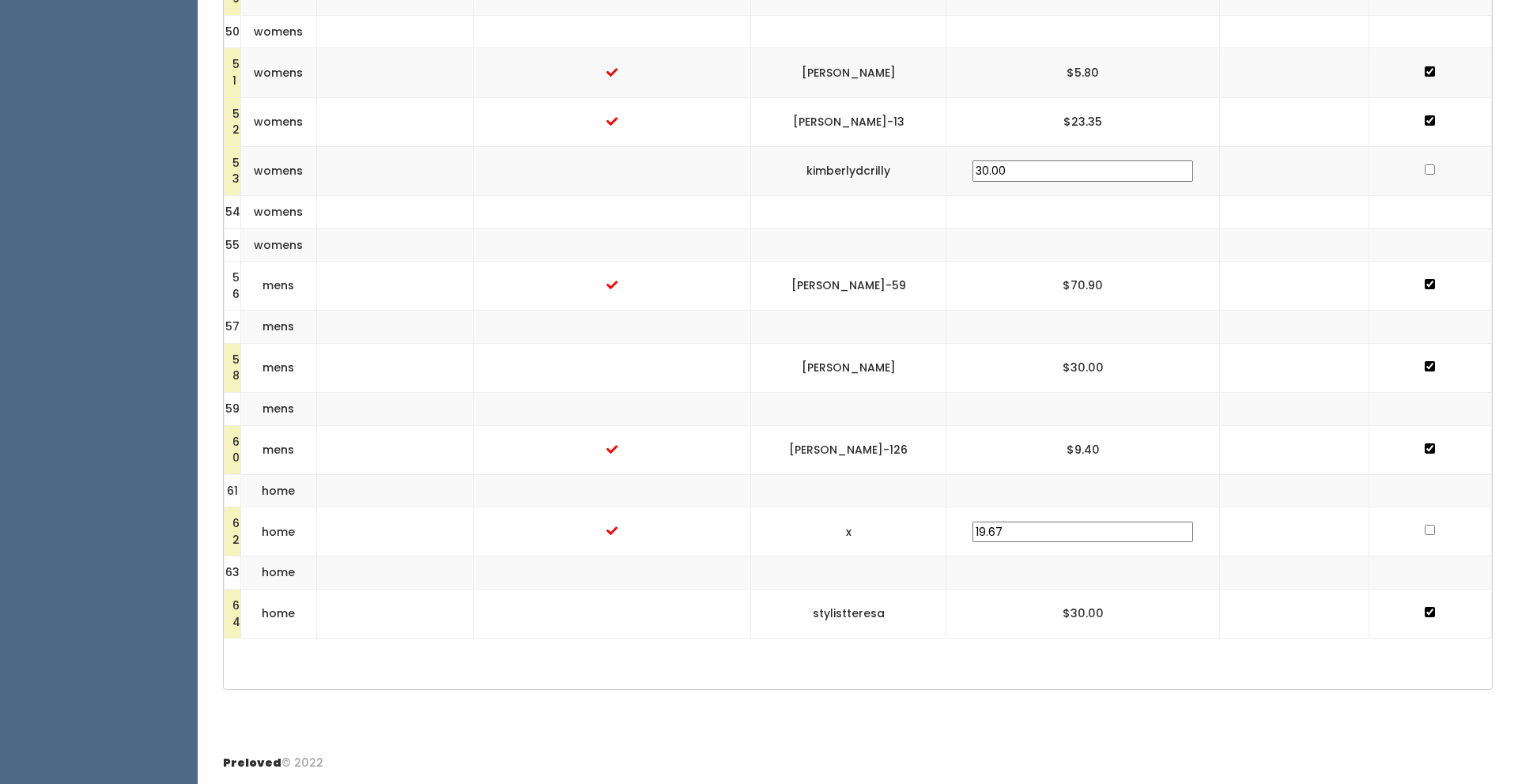
click at [1425, 530] on input "checkbox" at bounding box center [1430, 530] width 10 height 10
checkbox input "true"
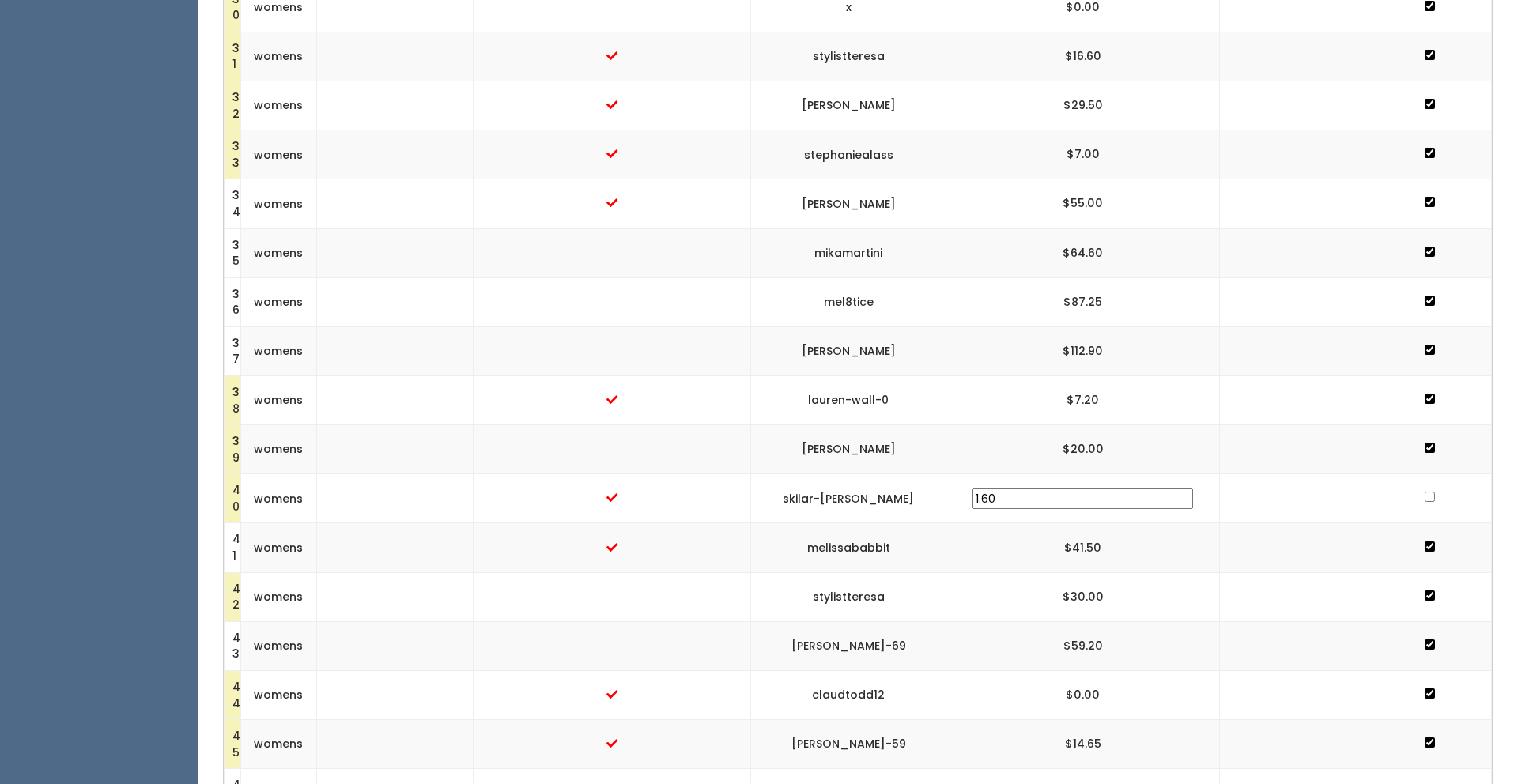
scroll to position [1032, 0]
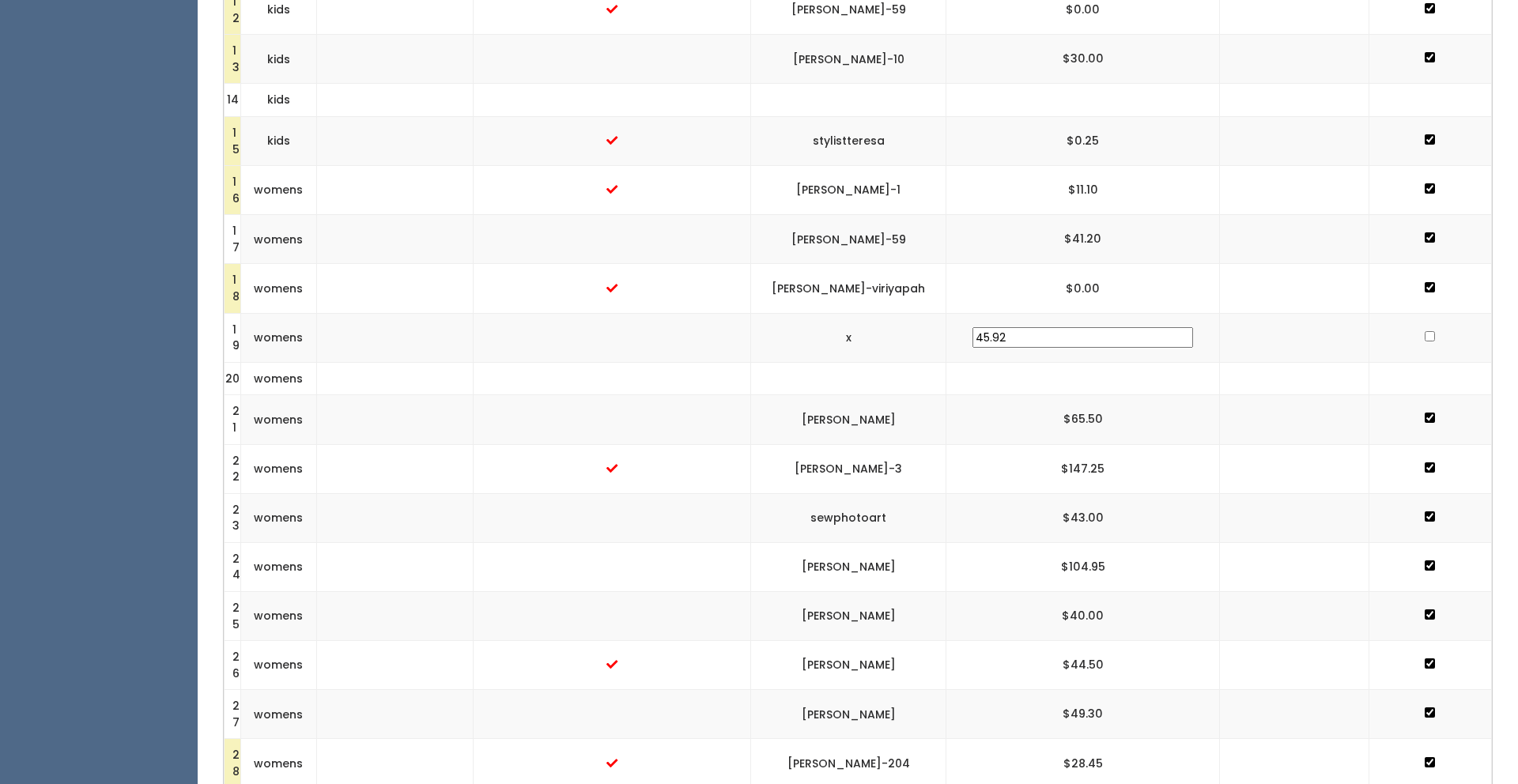
click at [1425, 337] on input "checkbox" at bounding box center [1430, 336] width 10 height 10
checkbox input "true"
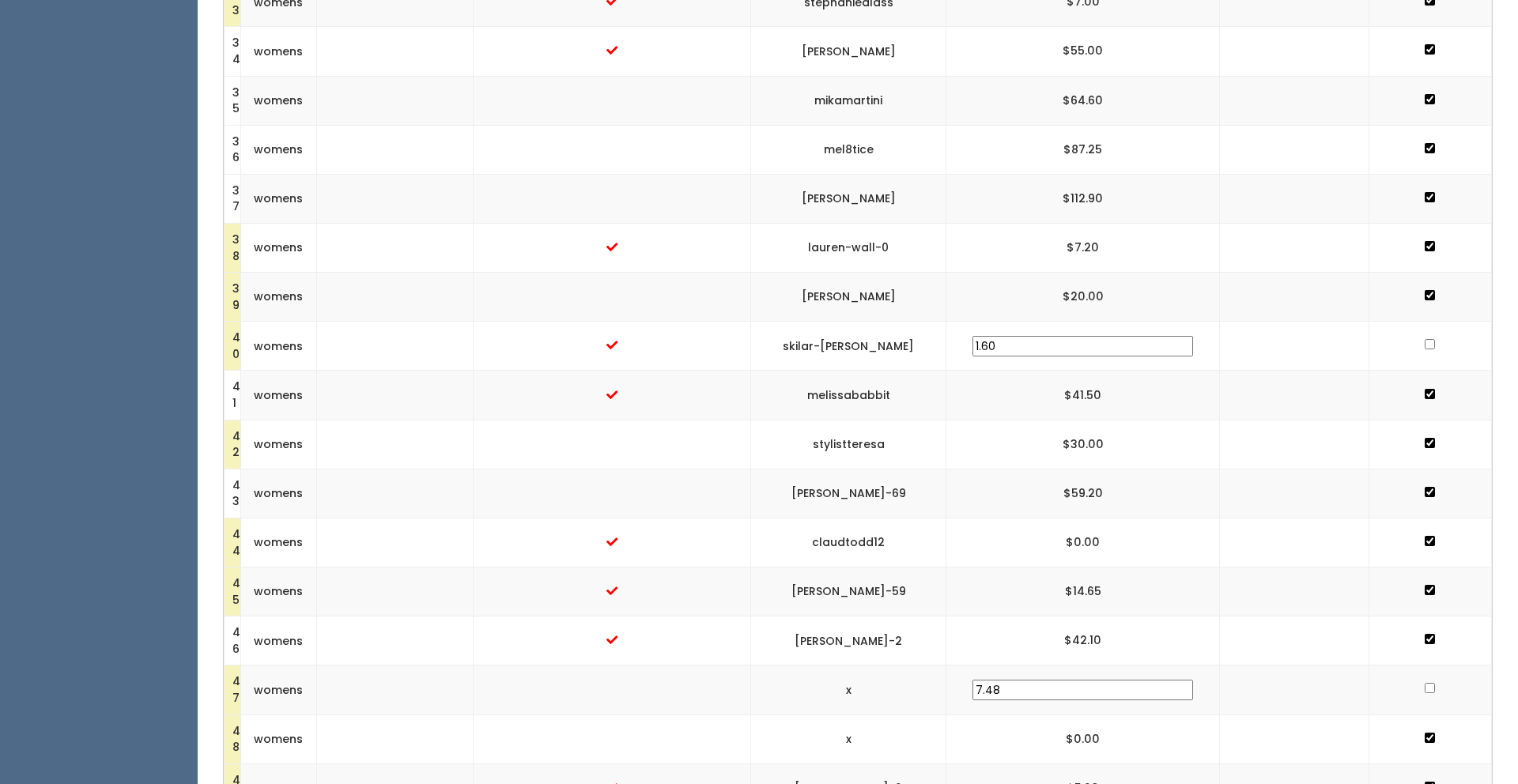
scroll to position [2041, 0]
drag, startPoint x: 943, startPoint y: 340, endPoint x: 856, endPoint y: 344, distance: 87.1
click at [856, 344] on td "skilar-[PERSON_NAME]" at bounding box center [848, 345] width 196 height 49
click at [1425, 338] on input "checkbox" at bounding box center [1430, 342] width 10 height 10
checkbox input "true"
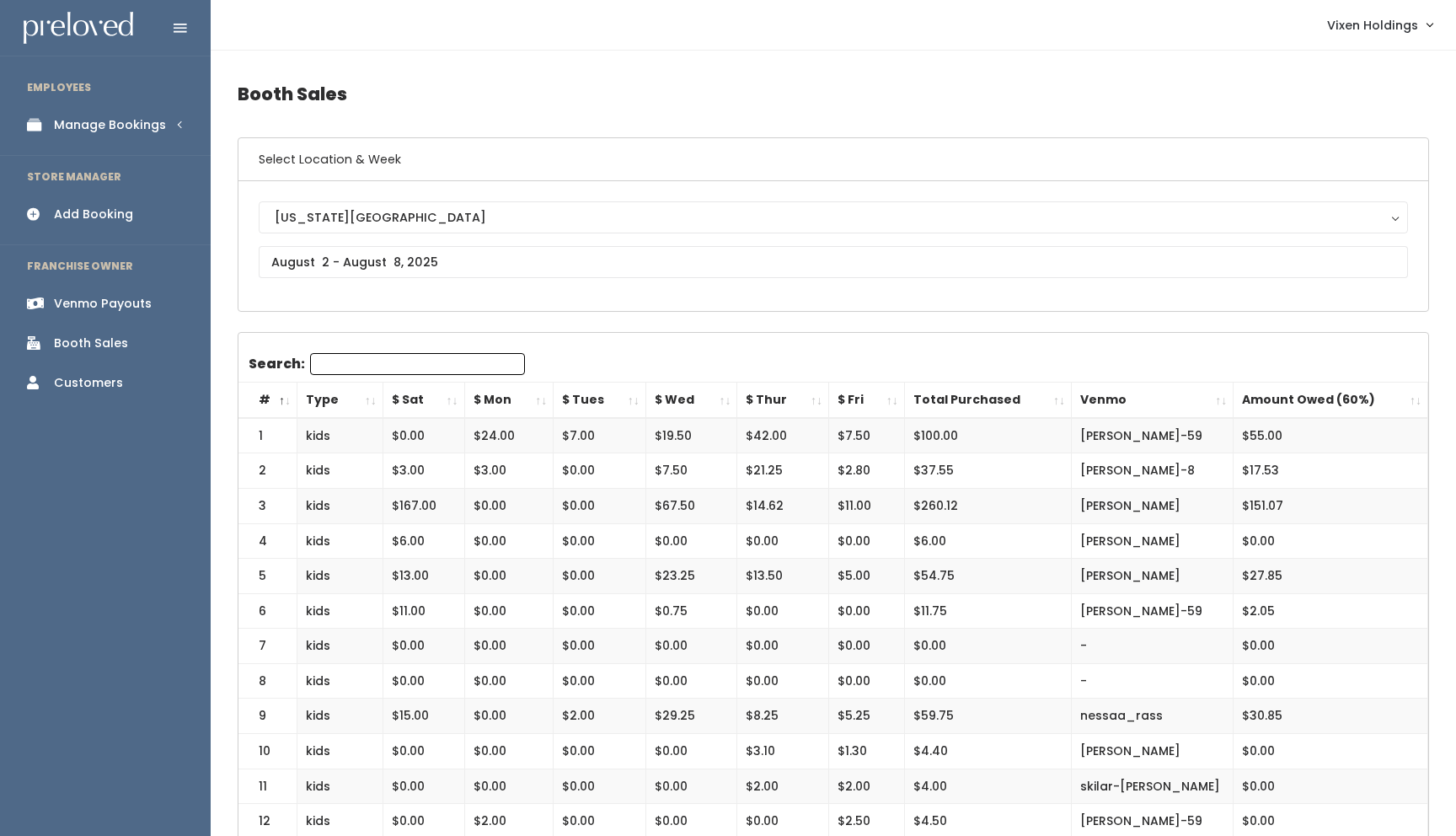
click at [144, 303] on div "Venmo Payouts" at bounding box center [103, 304] width 98 height 17
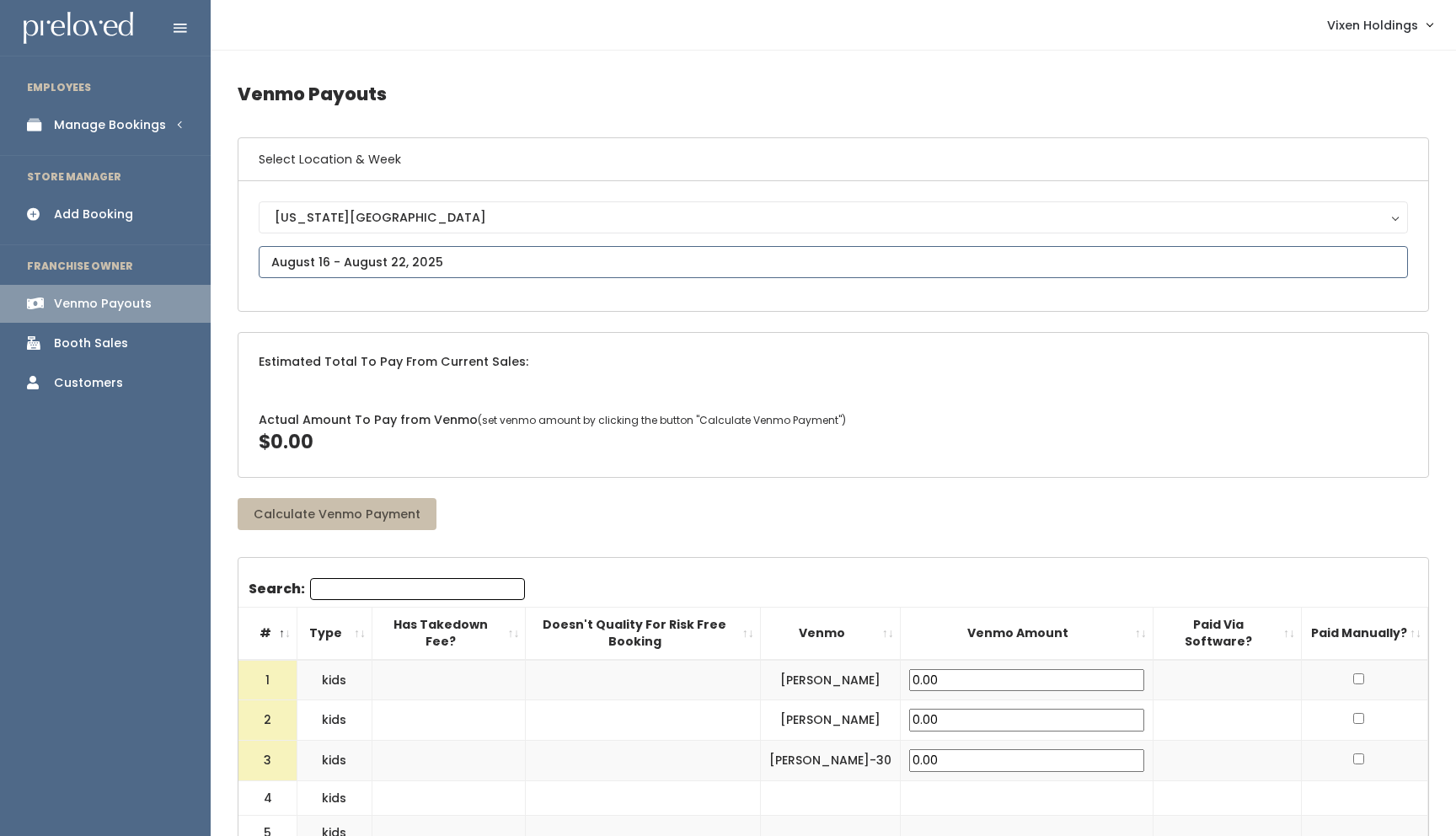
click at [328, 259] on input "text" at bounding box center [833, 262] width 1149 height 32
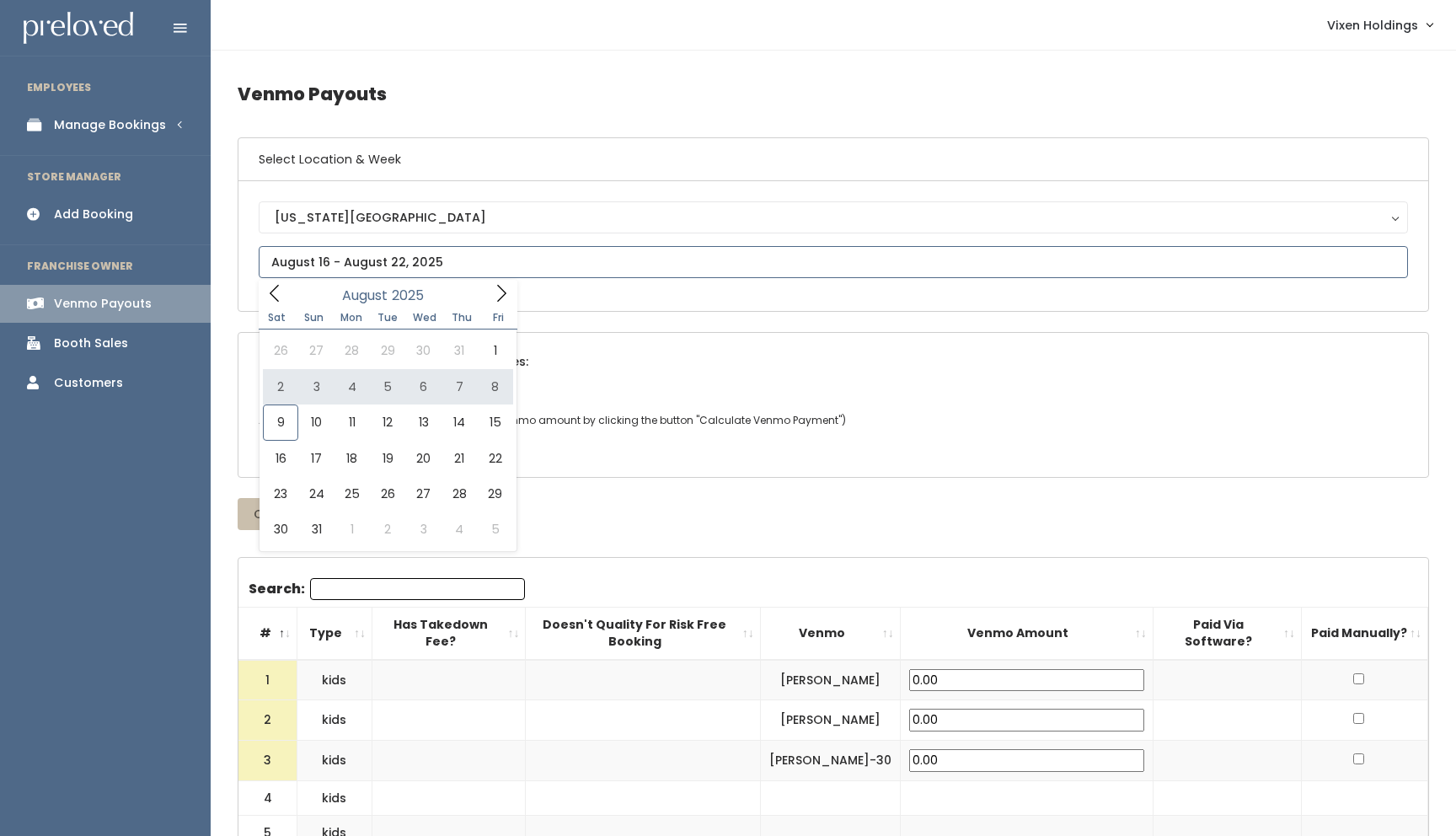
type input "[DATE] to [DATE]"
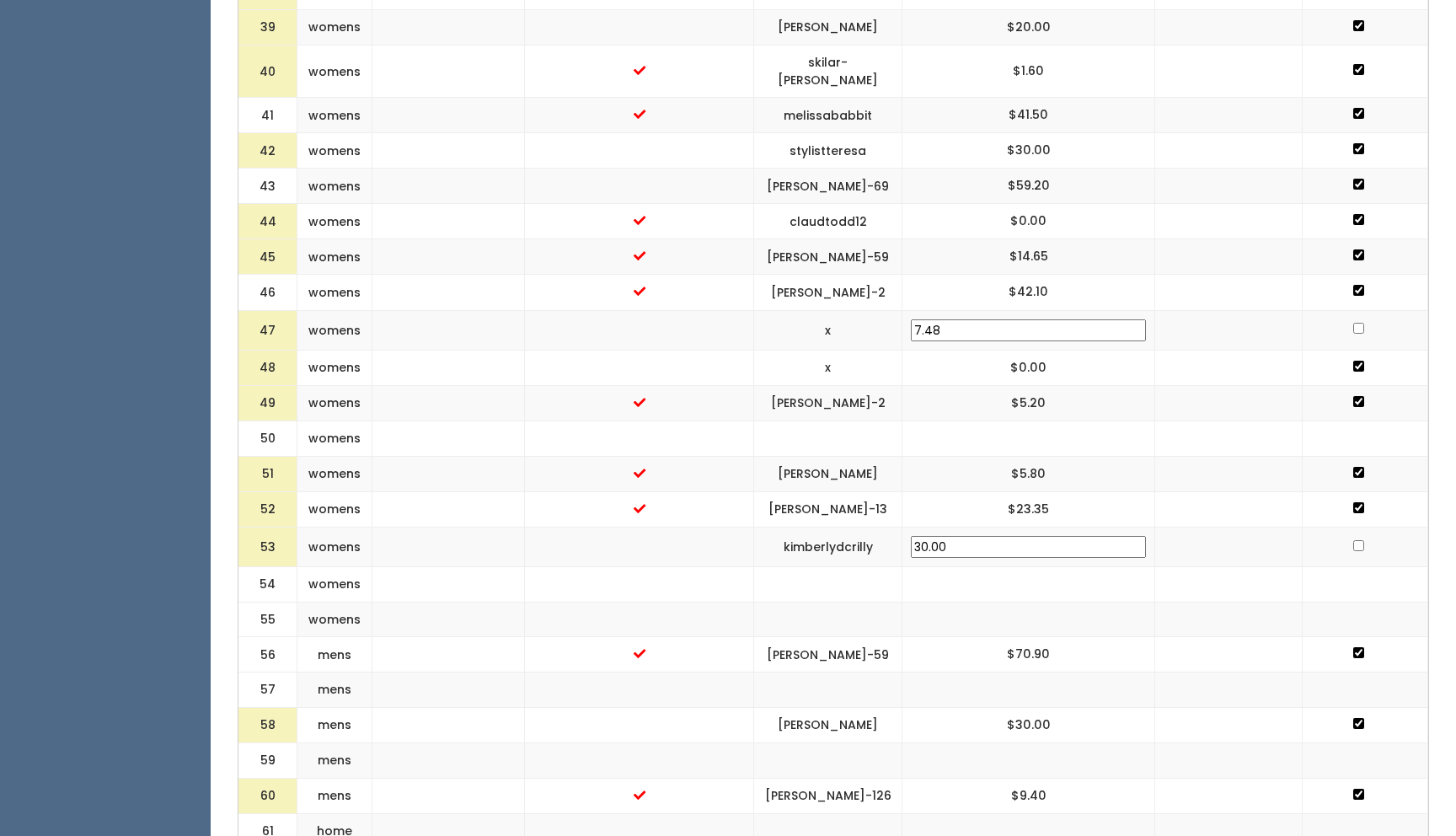
scroll to position [2058, 0]
click at [1353, 525] on td at bounding box center [1365, 545] width 126 height 40
click at [1353, 539] on input "checkbox" at bounding box center [1358, 544] width 11 height 11
checkbox input "true"
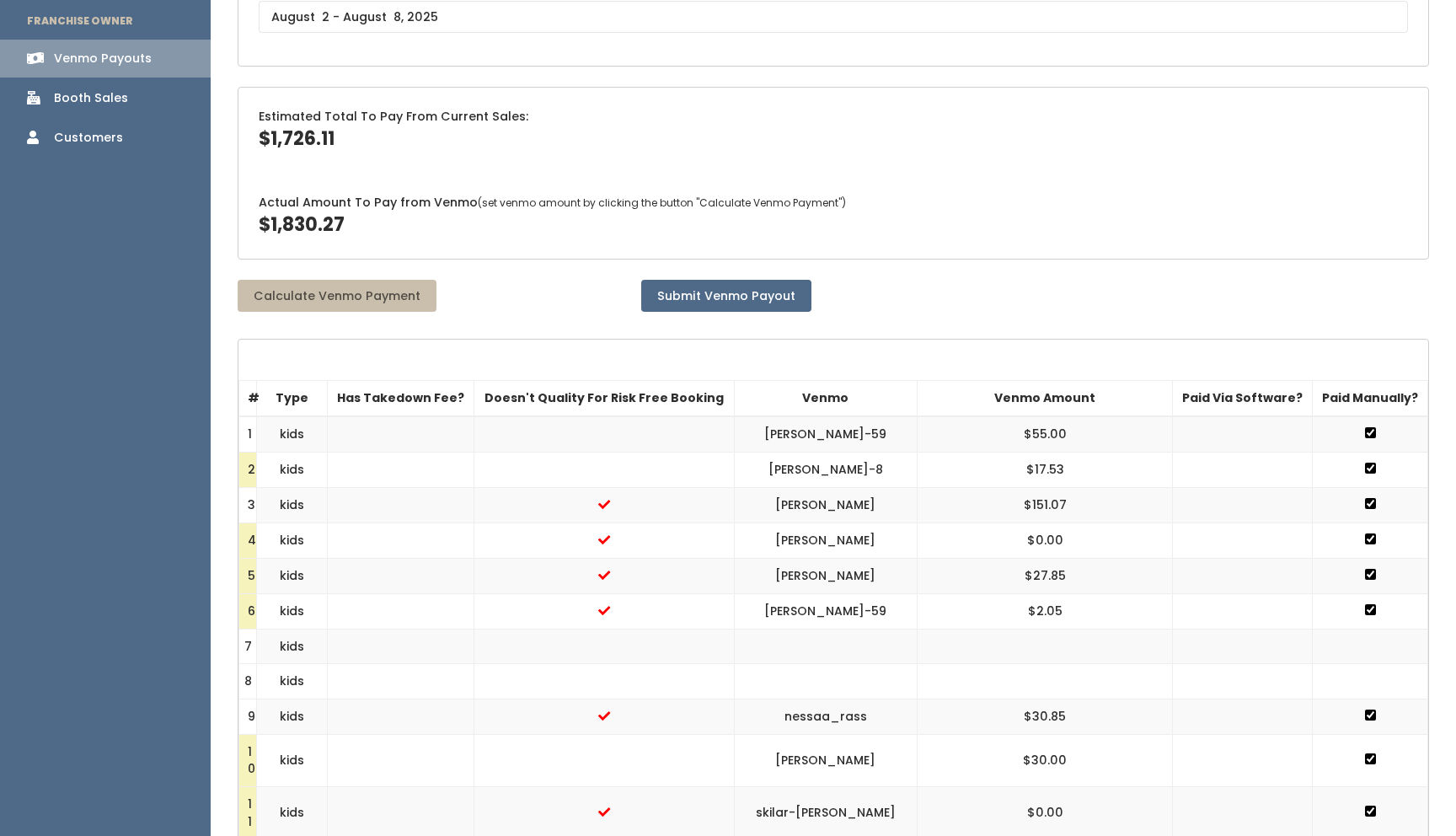
scroll to position [0, 0]
